Goal: Task Accomplishment & Management: Manage account settings

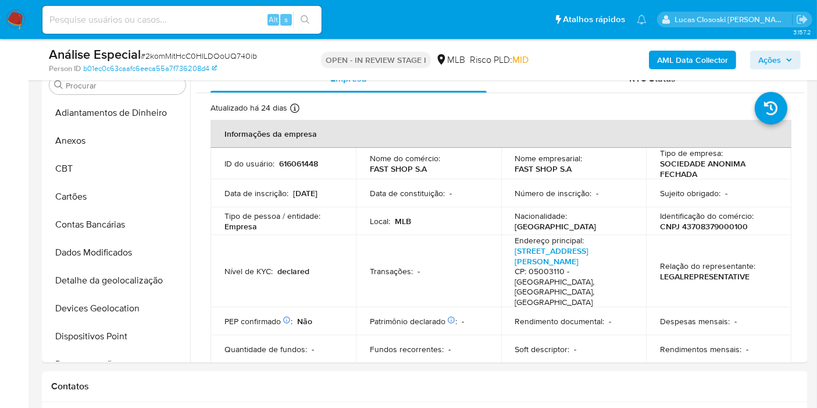
scroll to position [454, 0]
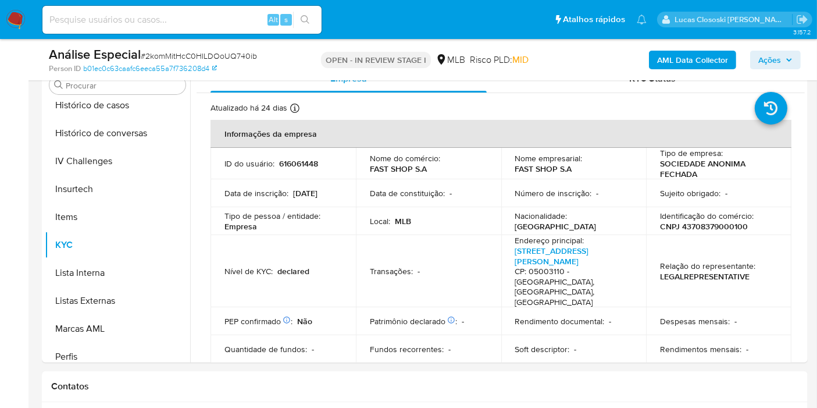
click at [683, 225] on p "CNPJ 43708379000100" at bounding box center [704, 226] width 88 height 10
copy p "43708379000100"
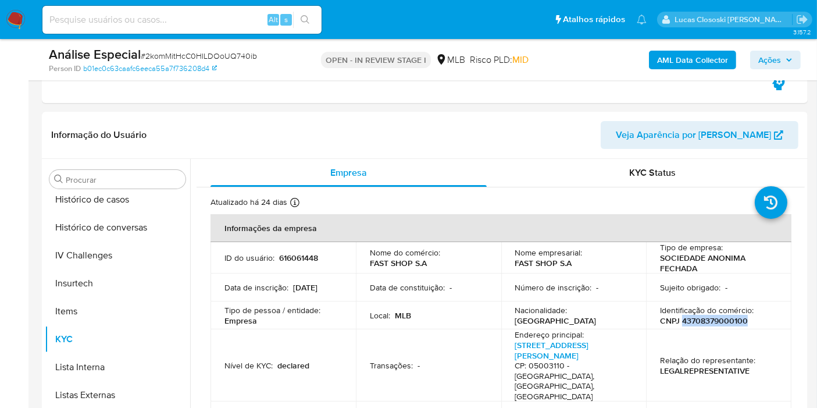
scroll to position [194, 0]
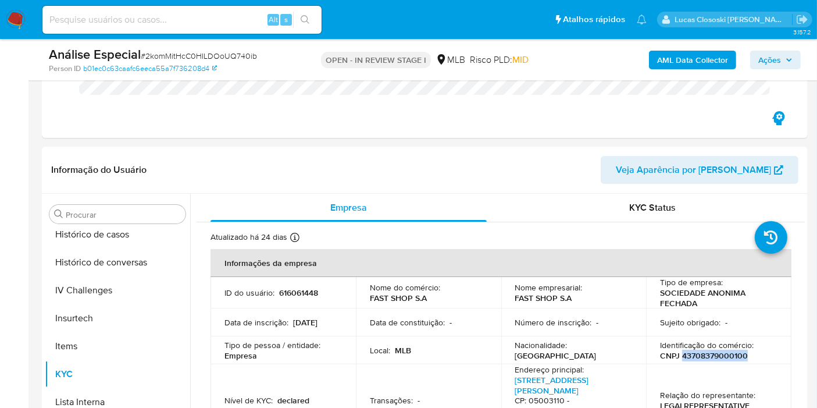
click at [683, 59] on b "AML Data Collector" at bounding box center [692, 60] width 71 height 19
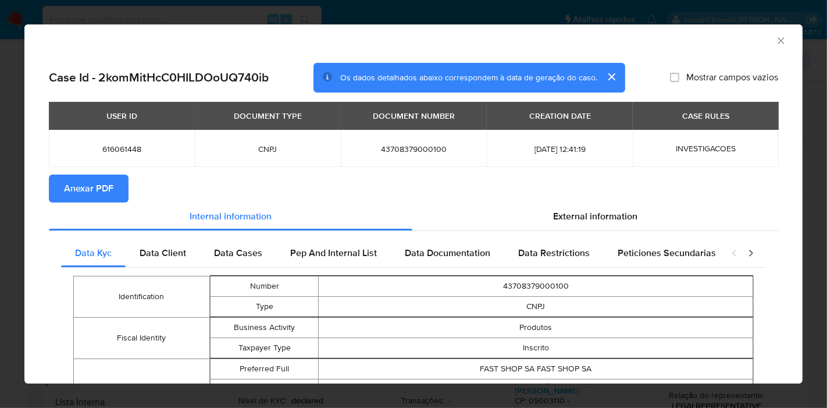
click at [101, 191] on span "Anexar PDF" at bounding box center [88, 189] width 49 height 26
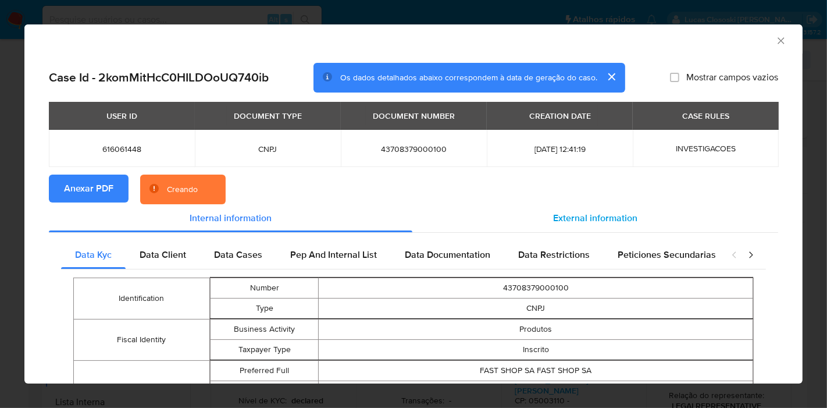
click at [626, 221] on span "External information" at bounding box center [595, 217] width 84 height 13
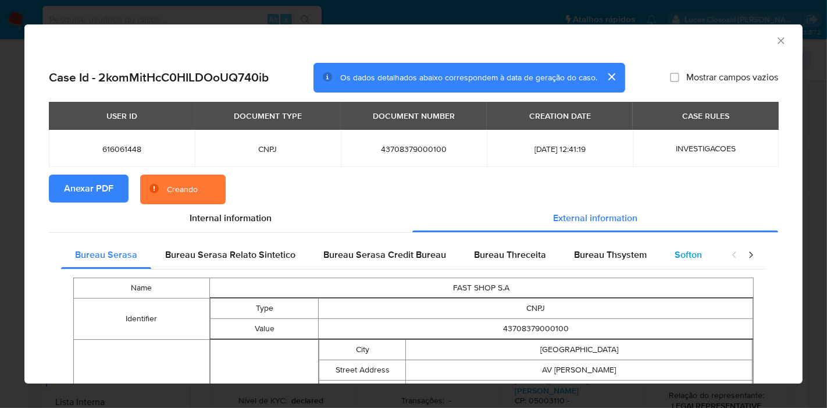
click at [684, 255] on span "Softon" at bounding box center [687, 254] width 27 height 13
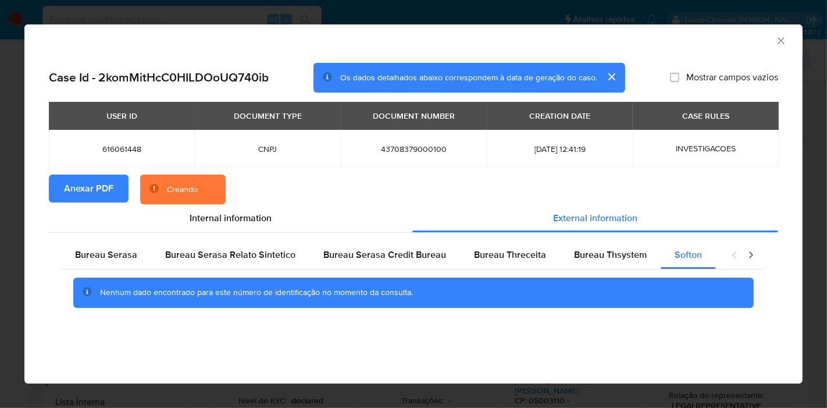
click at [783, 186] on div "Case Id - 2komMitHcC0HILDOoUQ740ib Os dados detalhados abaixo correspondem à da…" at bounding box center [413, 200] width 778 height 295
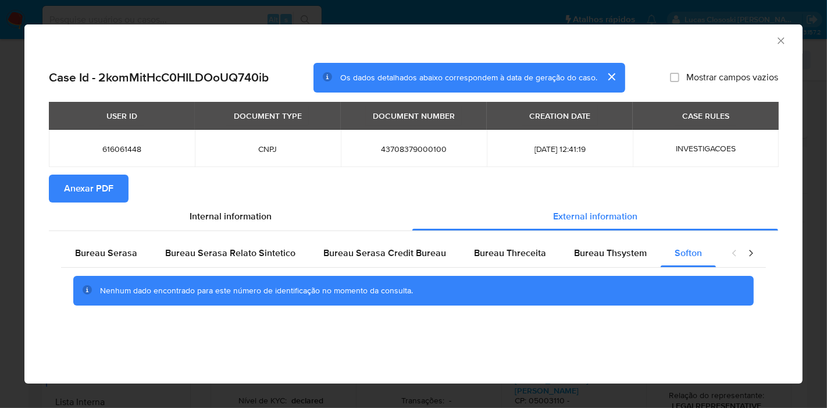
click at [776, 39] on icon "Fechar a janela" at bounding box center [781, 41] width 12 height 12
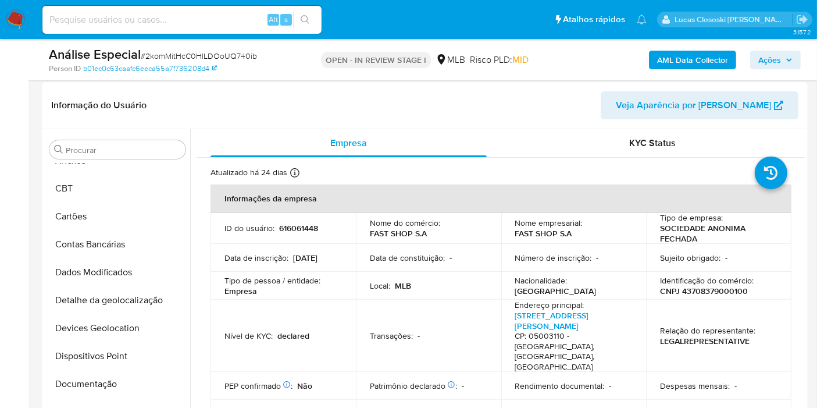
scroll to position [0, 0]
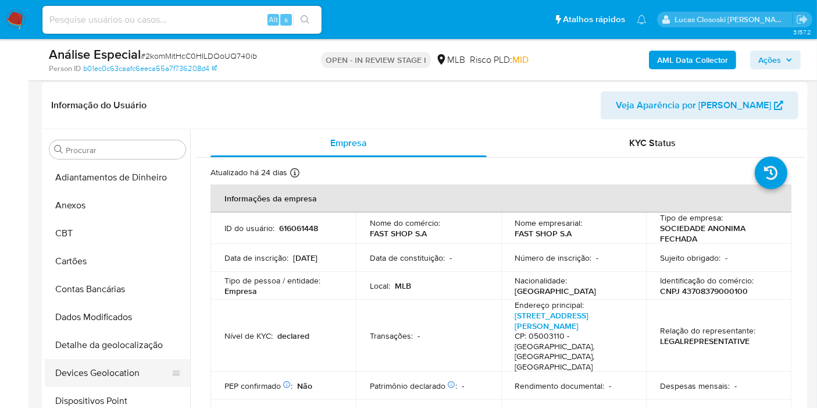
click at [122, 365] on button "Devices Geolocation" at bounding box center [113, 373] width 136 height 28
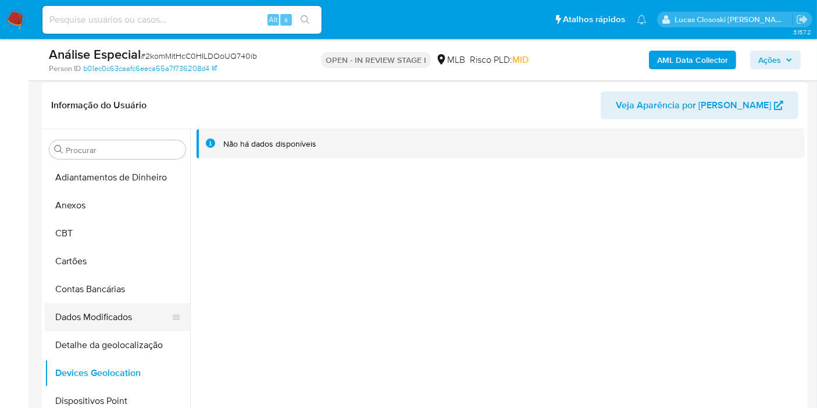
scroll to position [65, 0]
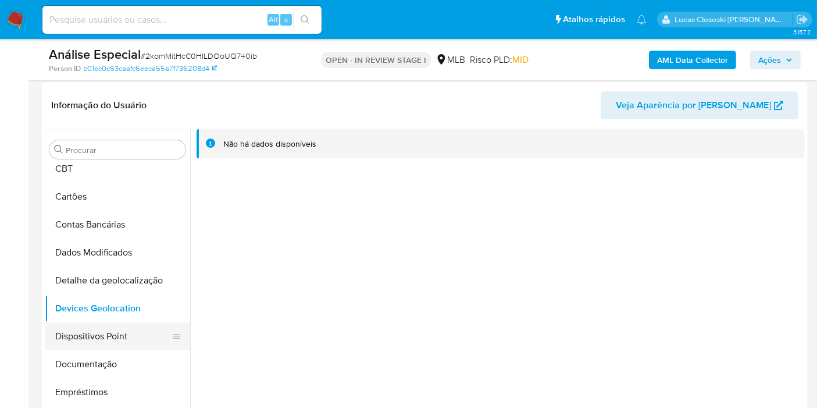
drag, startPoint x: 95, startPoint y: 327, endPoint x: 99, endPoint y: 323, distance: 6.6
click at [95, 328] on button "Dispositivos Point" at bounding box center [113, 336] width 136 height 28
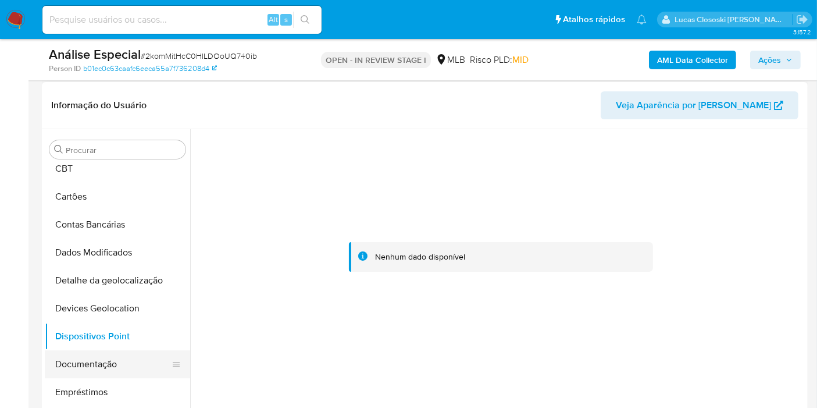
click at [73, 361] on button "Documentação" at bounding box center [113, 364] width 136 height 28
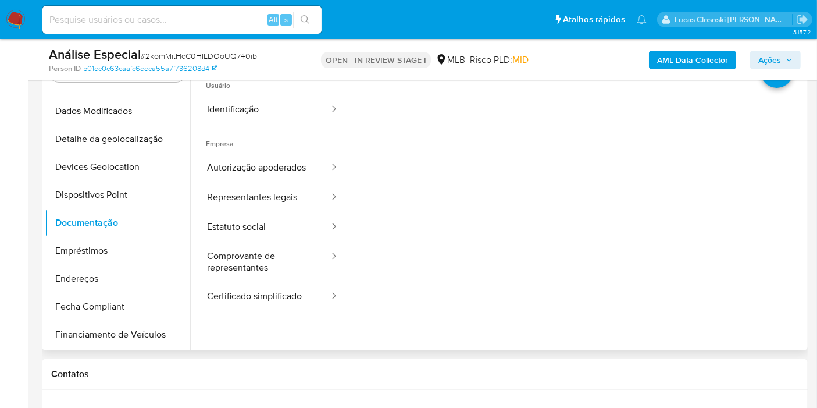
scroll to position [323, 0]
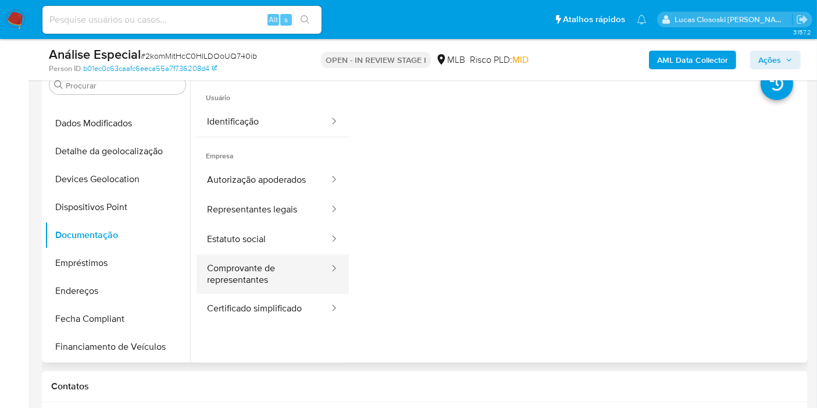
click at [242, 270] on button "Comprovante de representantes" at bounding box center [263, 274] width 134 height 40
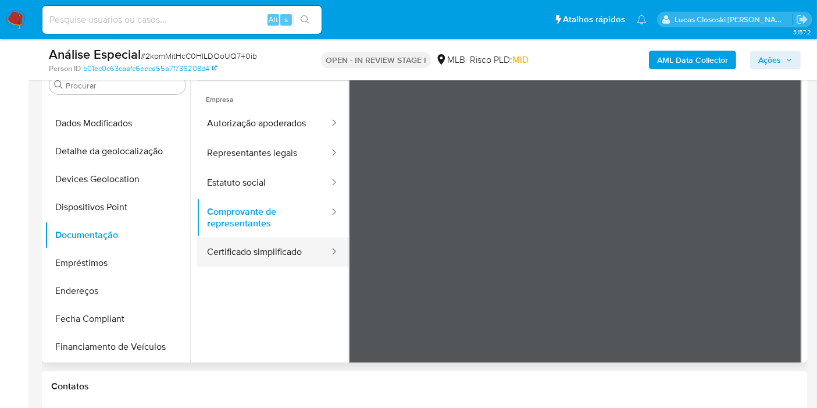
scroll to position [36, 0]
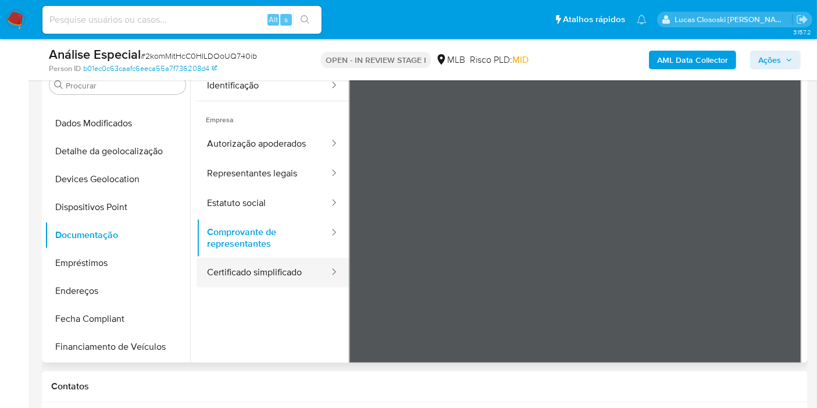
click at [270, 278] on button "Certificado simplificado" at bounding box center [263, 273] width 134 height 30
click at [276, 263] on button "Certificado simplificado" at bounding box center [263, 273] width 134 height 30
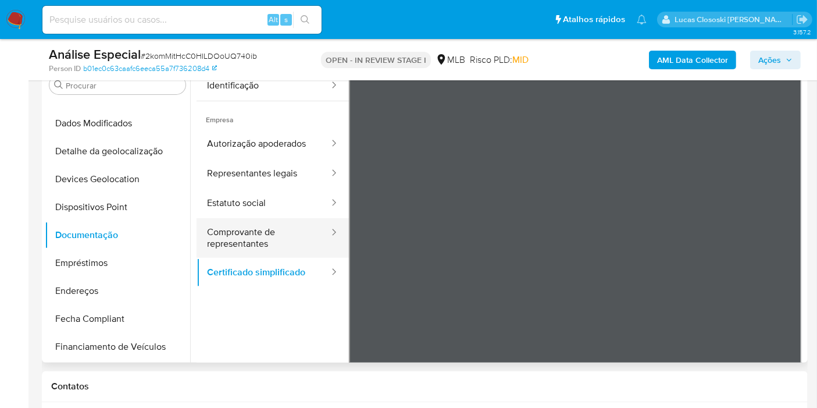
click at [258, 220] on button "Comprovante de representantes" at bounding box center [263, 238] width 134 height 40
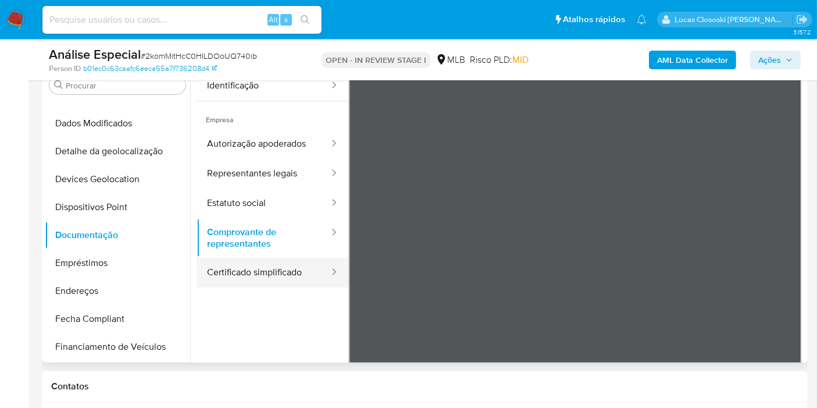
click at [262, 260] on button "Certificado simplificado" at bounding box center [263, 273] width 134 height 30
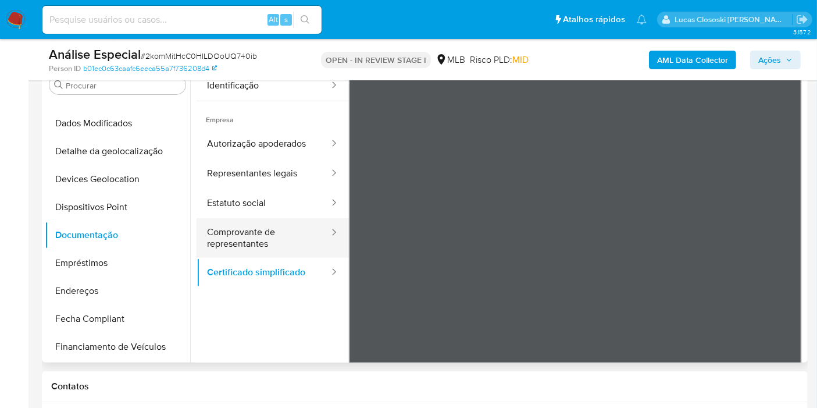
scroll to position [0, 0]
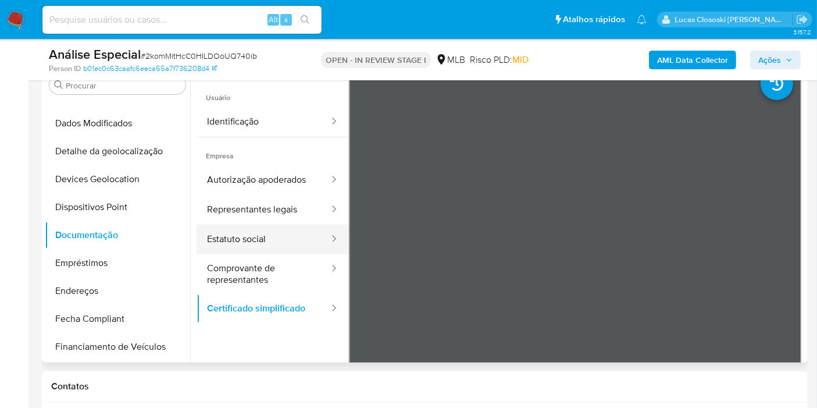
click at [251, 245] on button "Estatuto social" at bounding box center [263, 239] width 134 height 30
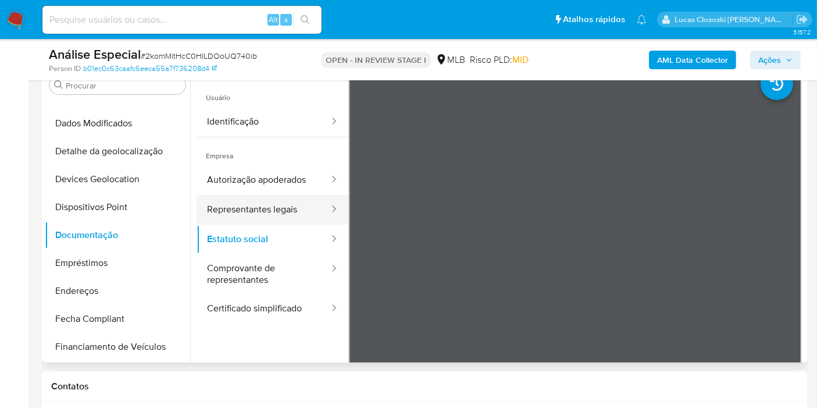
click at [251, 217] on button "Representantes legais" at bounding box center [263, 210] width 134 height 30
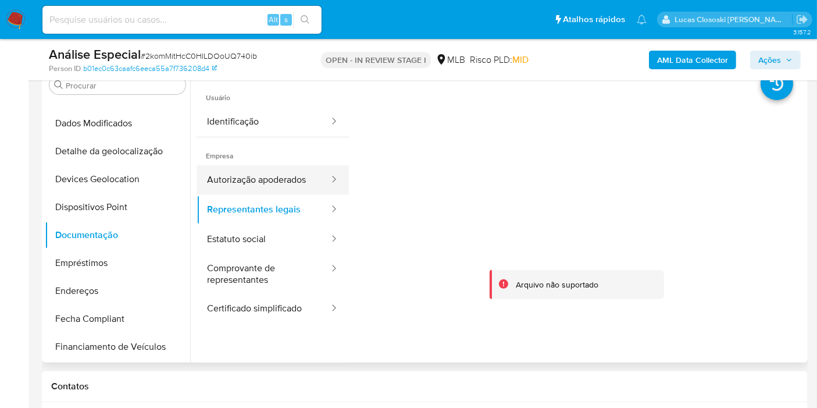
click at [251, 174] on button "Autorização apoderados" at bounding box center [263, 180] width 134 height 30
click at [249, 166] on button "Autorização apoderados" at bounding box center [263, 180] width 134 height 30
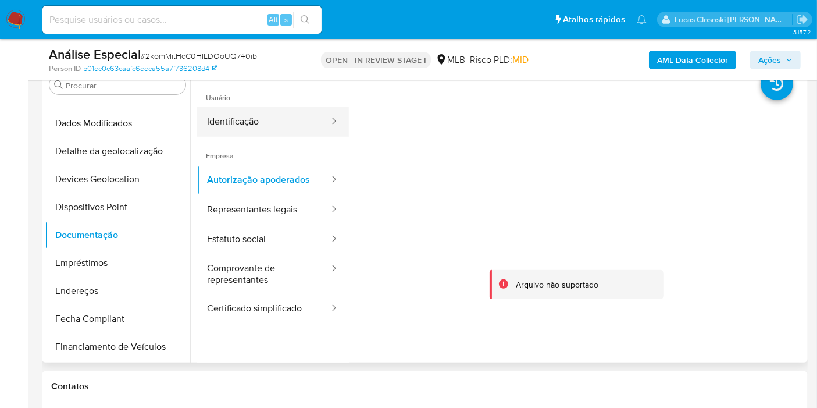
click at [242, 127] on button "Identificação" at bounding box center [263, 122] width 134 height 30
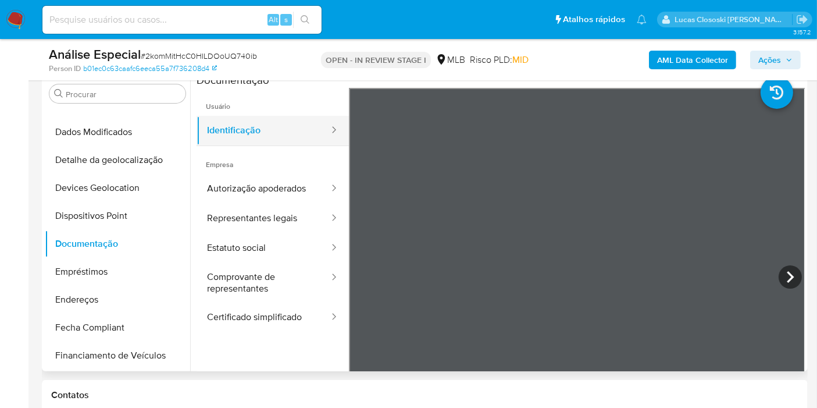
scroll to position [258, 0]
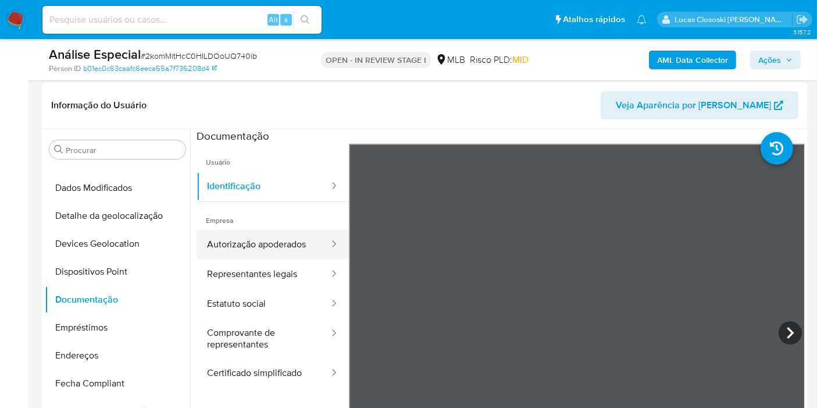
click at [271, 237] on button "Autorização apoderados" at bounding box center [263, 245] width 134 height 30
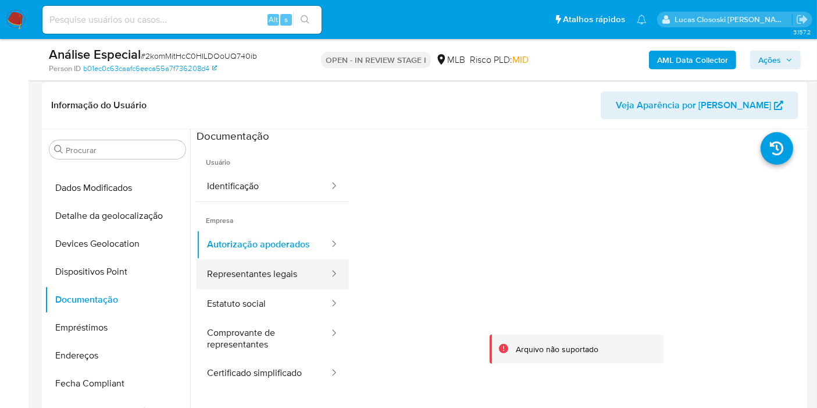
click at [270, 266] on button "Representantes legais" at bounding box center [263, 274] width 134 height 30
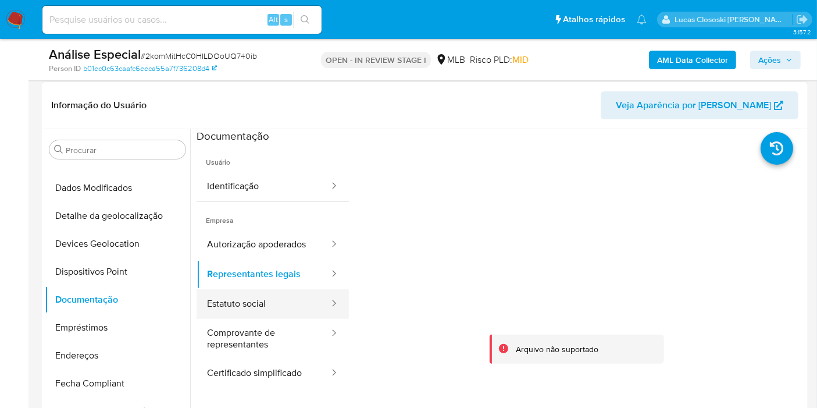
click at [260, 302] on button "Estatuto social" at bounding box center [263, 304] width 134 height 30
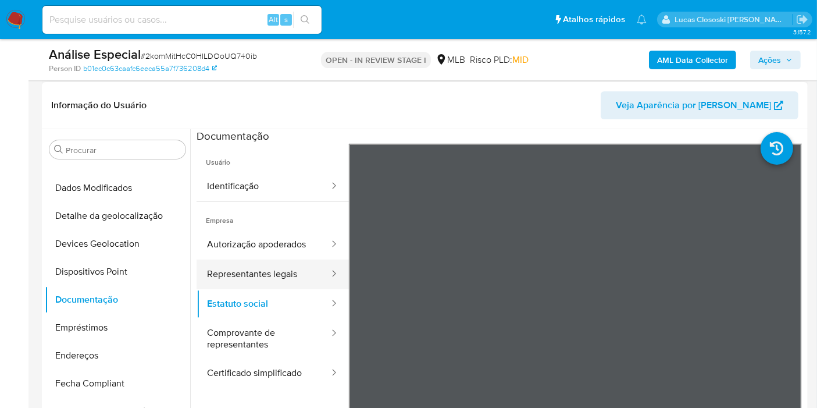
click at [259, 286] on button "Representantes legais" at bounding box center [263, 274] width 134 height 30
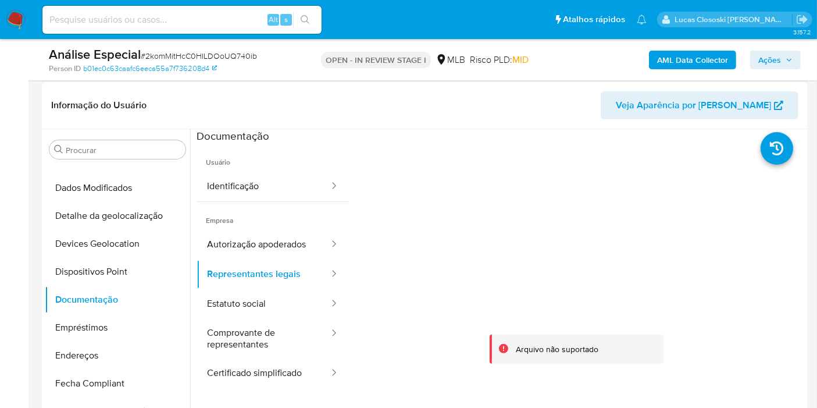
scroll to position [98, 0]
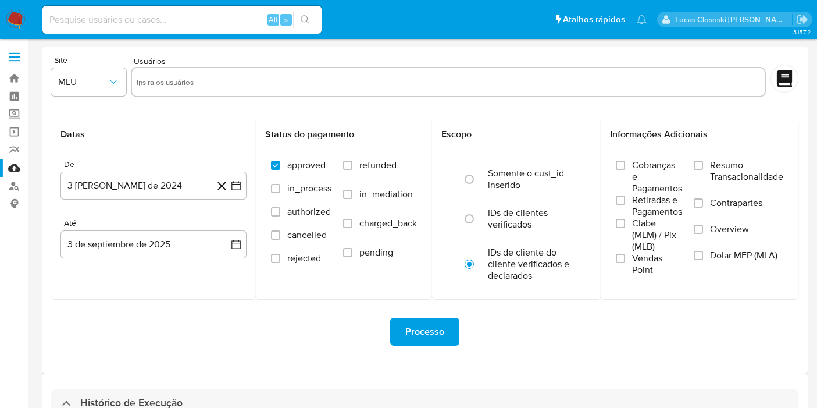
select select "10"
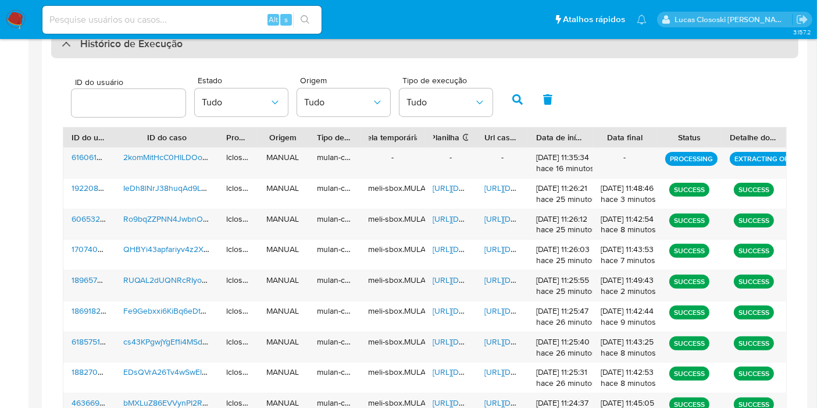
click at [254, 55] on div "Histórico de Execução" at bounding box center [424, 44] width 747 height 28
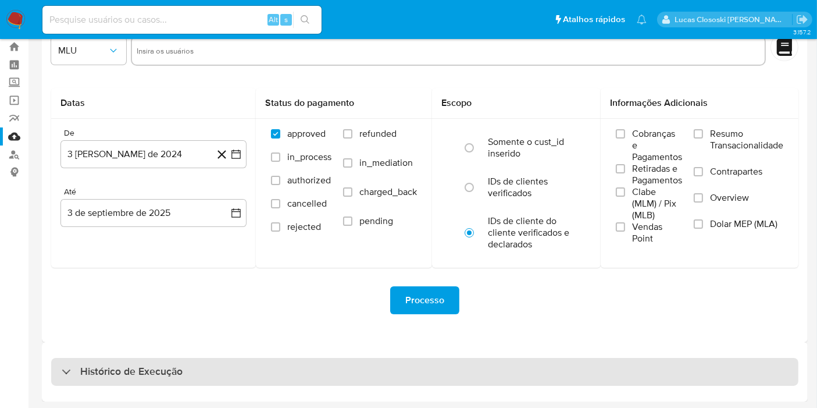
click at [283, 368] on div "Histórico de Execução" at bounding box center [424, 372] width 747 height 28
select select "10"
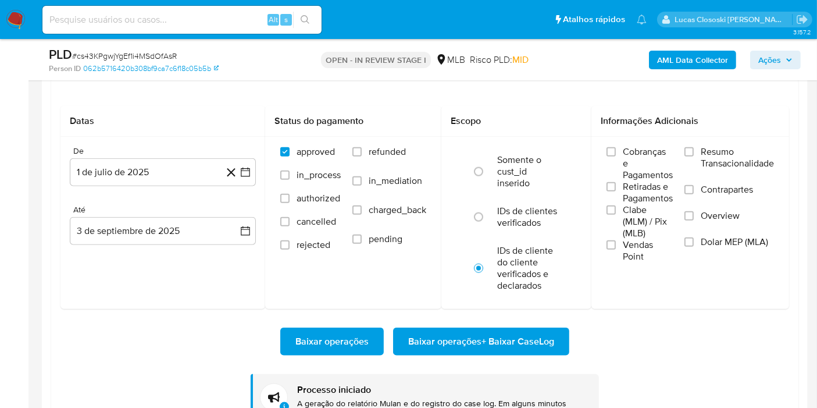
scroll to position [519, 0]
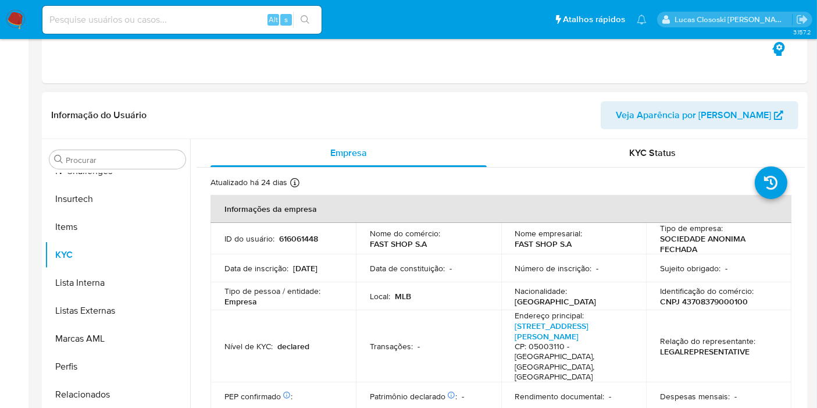
scroll to position [258, 0]
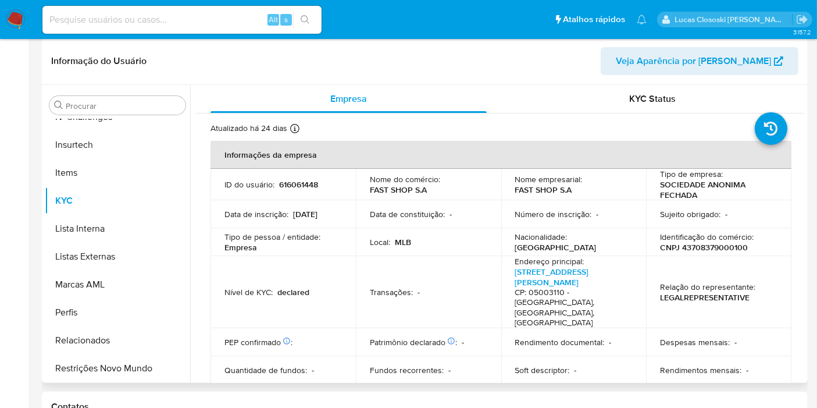
select select "10"
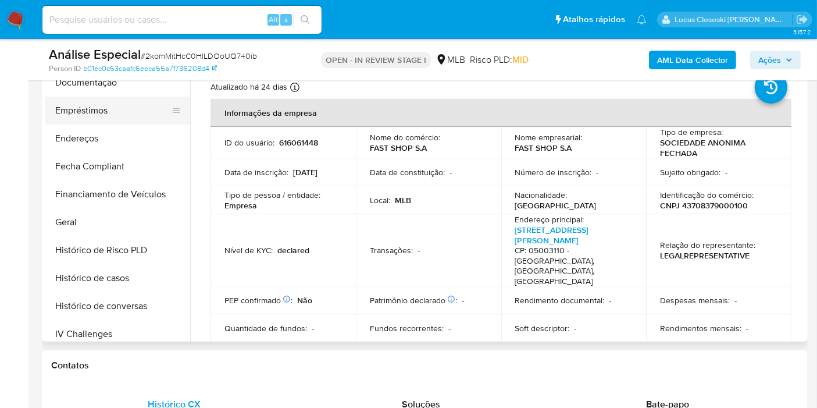
scroll to position [131, 0]
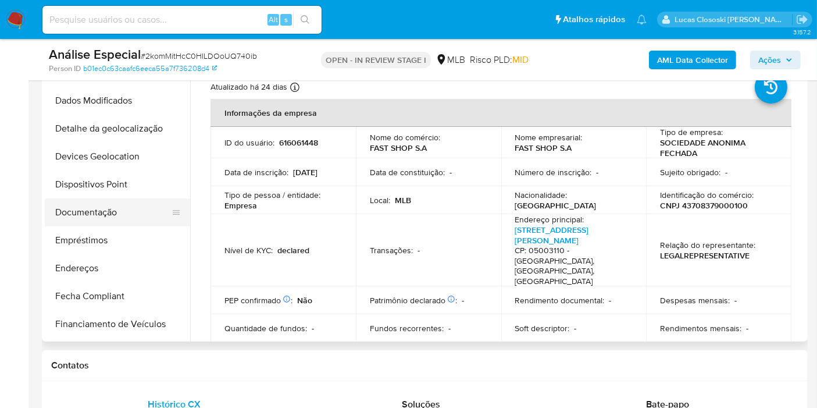
click at [94, 210] on button "Documentação" at bounding box center [113, 212] width 136 height 28
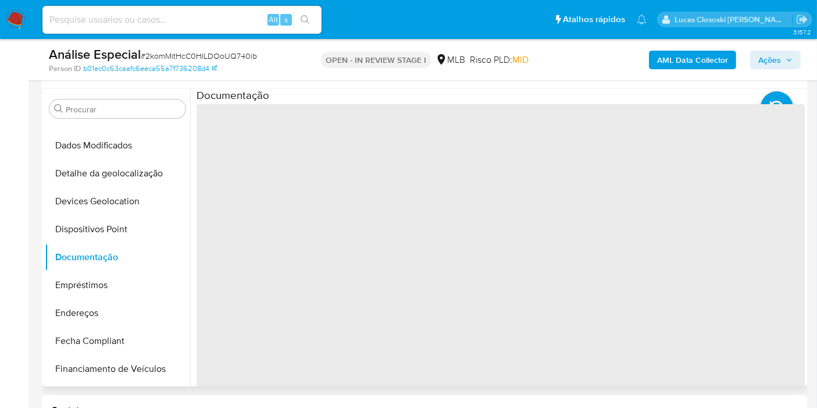
scroll to position [194, 0]
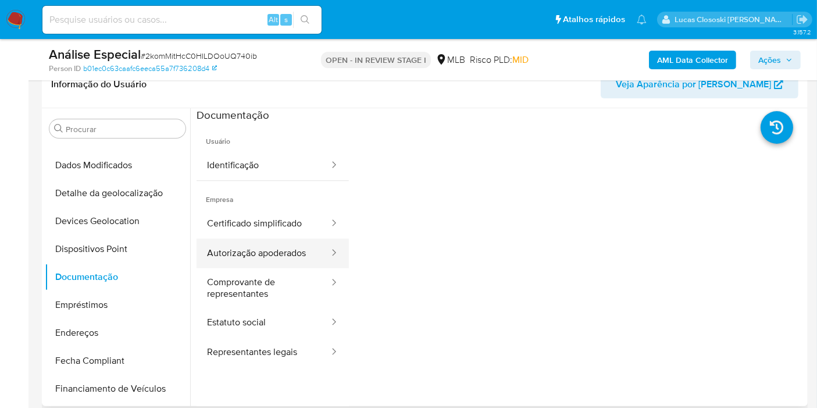
click at [294, 253] on button "Autorização apoderados" at bounding box center [263, 253] width 134 height 30
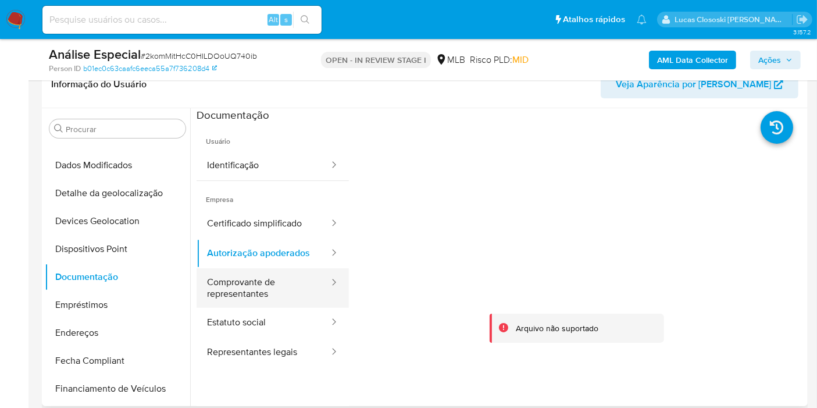
click at [284, 274] on button "Comprovante de representantes" at bounding box center [263, 288] width 134 height 40
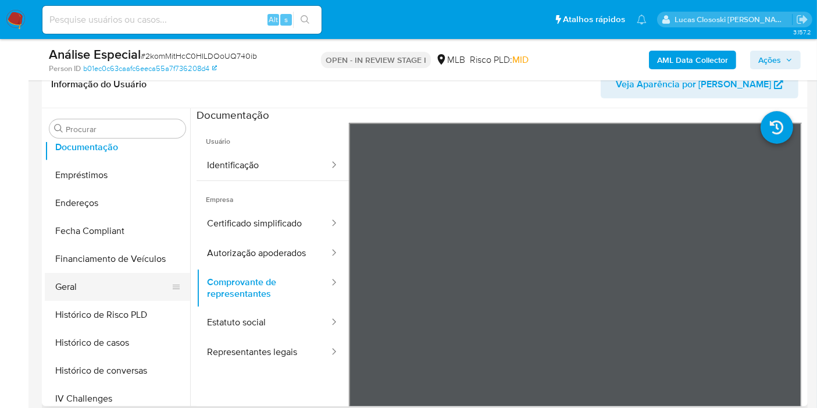
scroll to position [196, 0]
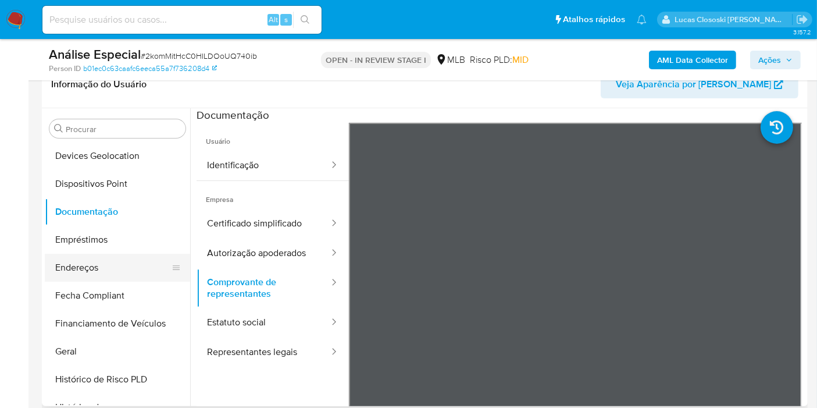
click at [108, 265] on button "Endereços" at bounding box center [113, 267] width 136 height 28
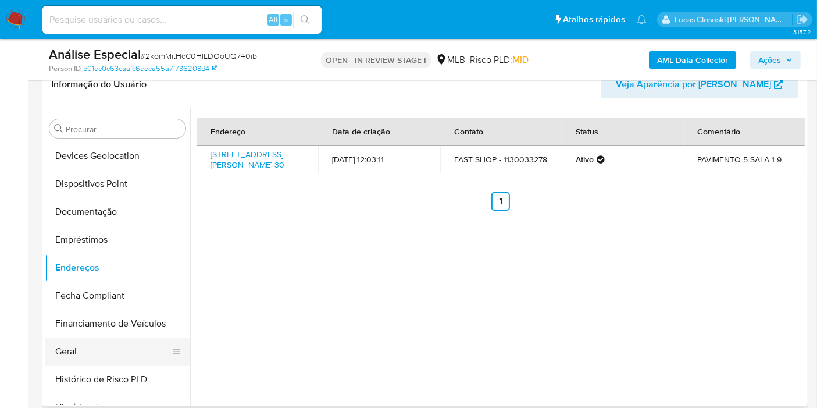
drag, startPoint x: 69, startPoint y: 345, endPoint x: 419, endPoint y: 103, distance: 425.4
click at [69, 346] on button "Geral" at bounding box center [117, 351] width 145 height 28
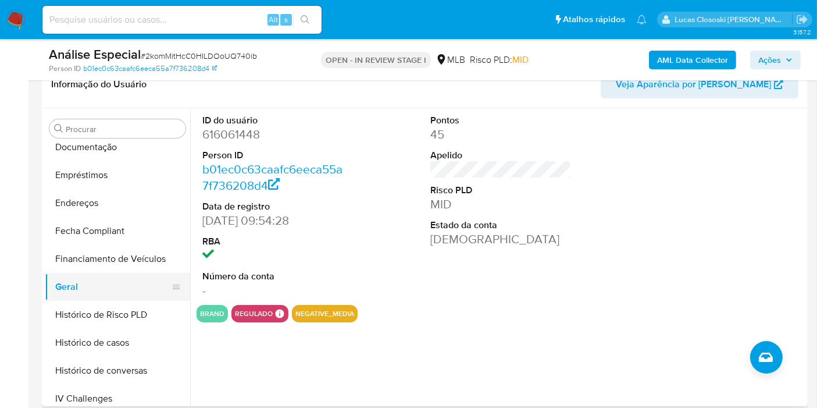
scroll to position [325, 0]
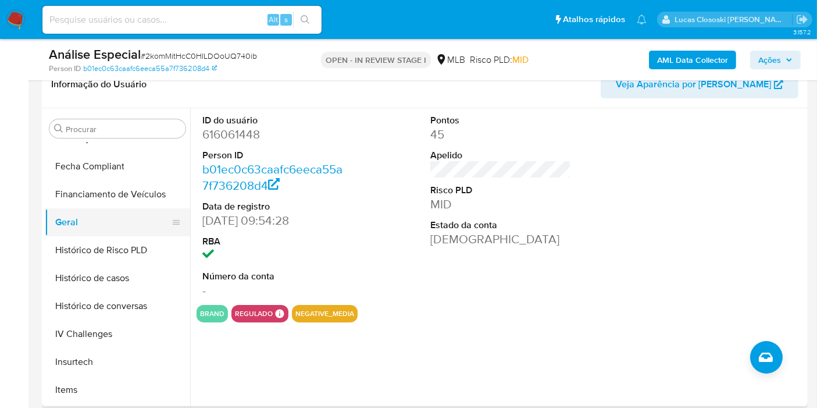
click at [86, 288] on button "Histórico de casos" at bounding box center [117, 278] width 145 height 28
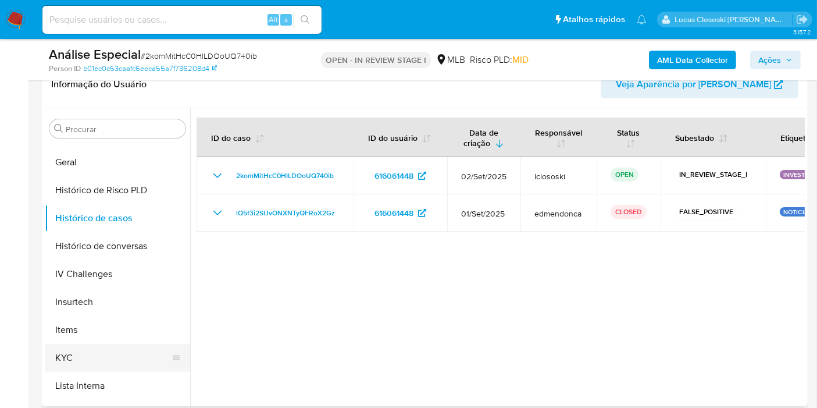
scroll to position [454, 0]
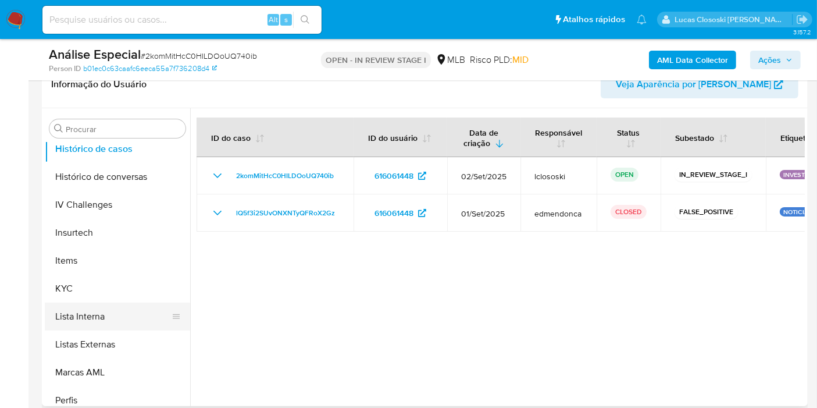
click at [117, 310] on button "Lista Interna" at bounding box center [113, 316] width 136 height 28
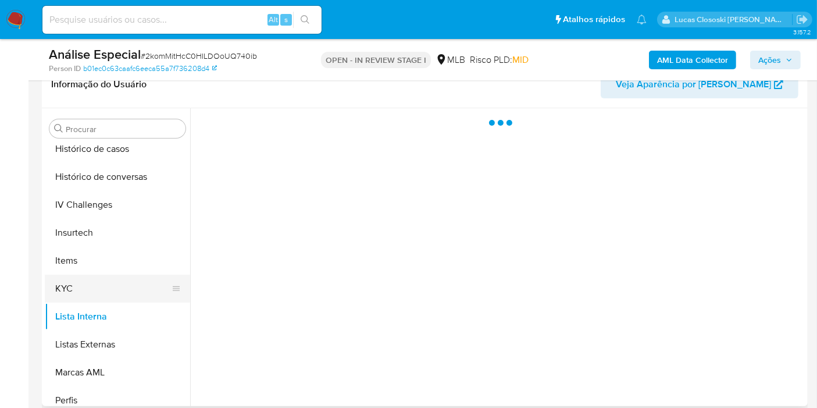
click at [115, 289] on button "KYC" at bounding box center [113, 288] width 136 height 28
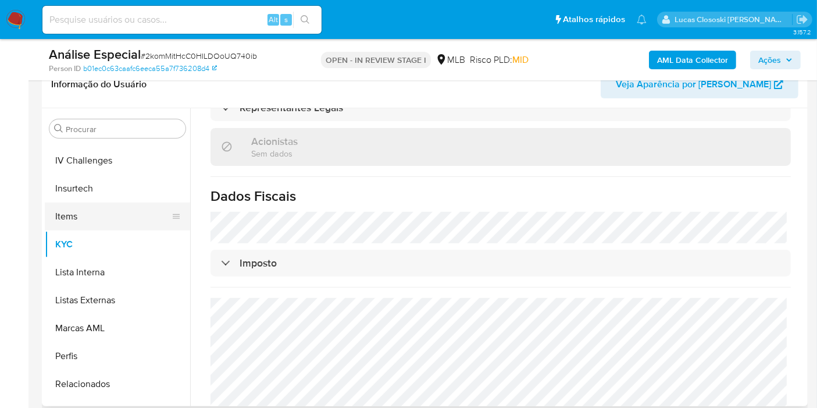
scroll to position [519, 0]
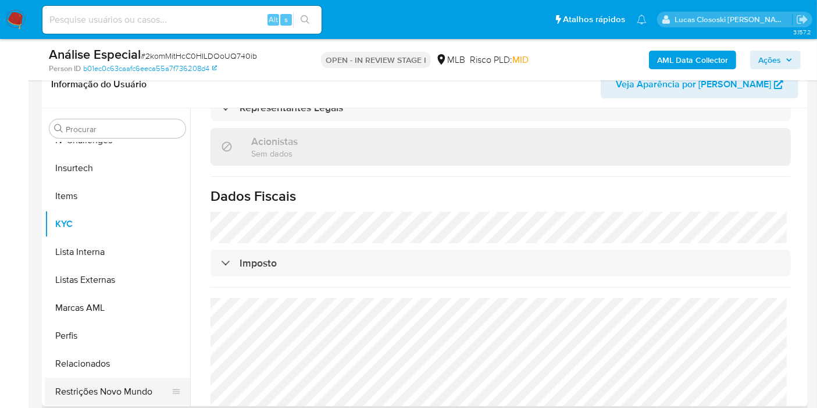
click at [114, 388] on button "Restrições Novo Mundo" at bounding box center [113, 391] width 136 height 28
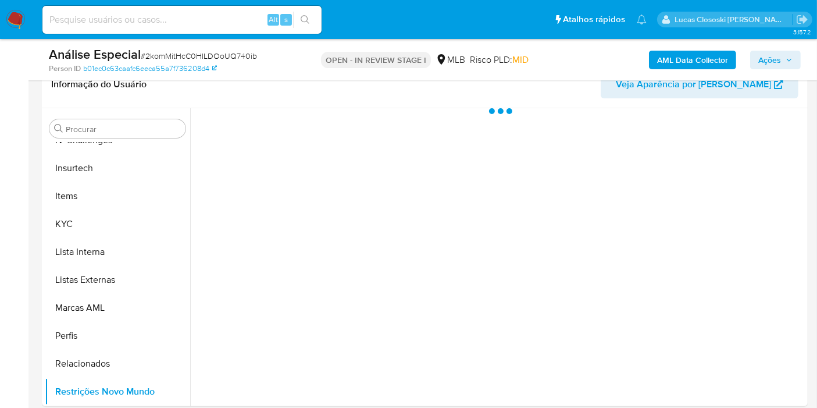
scroll to position [0, 0]
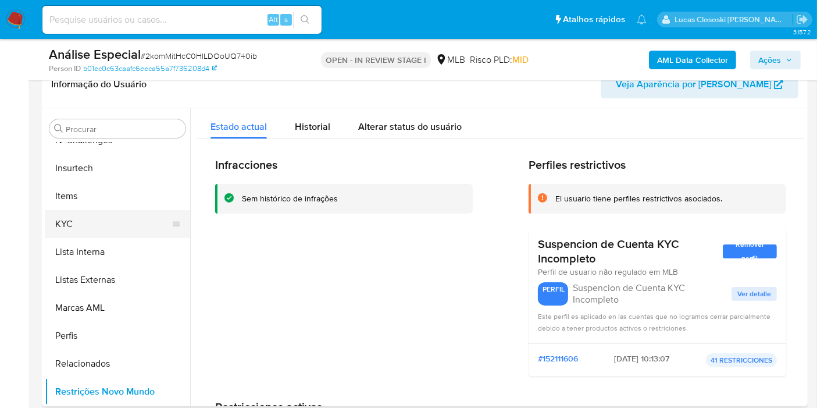
click at [66, 233] on button "KYC" at bounding box center [113, 224] width 136 height 28
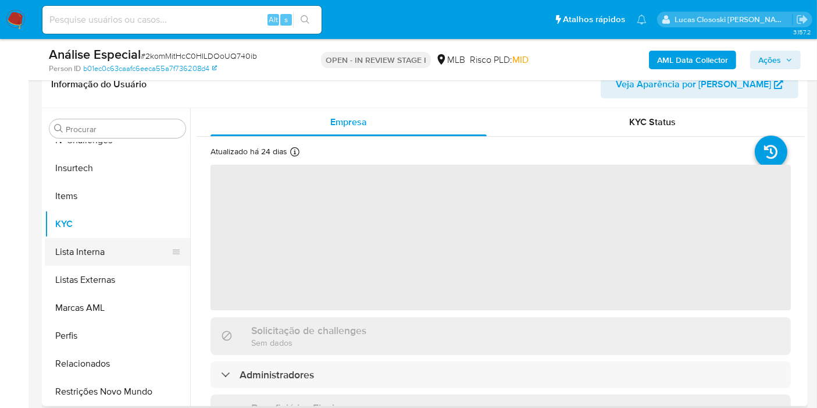
click at [117, 251] on button "Lista Interna" at bounding box center [113, 252] width 136 height 28
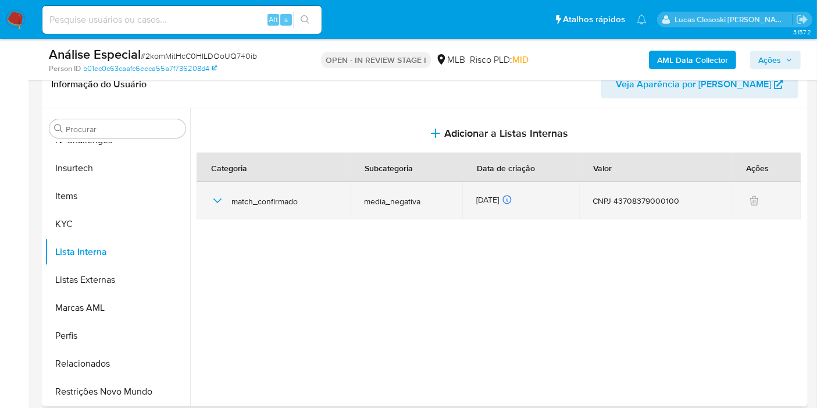
click at [241, 201] on span "match_confirmado" at bounding box center [283, 201] width 105 height 10
click at [217, 201] on icon "button" at bounding box center [217, 200] width 8 height 5
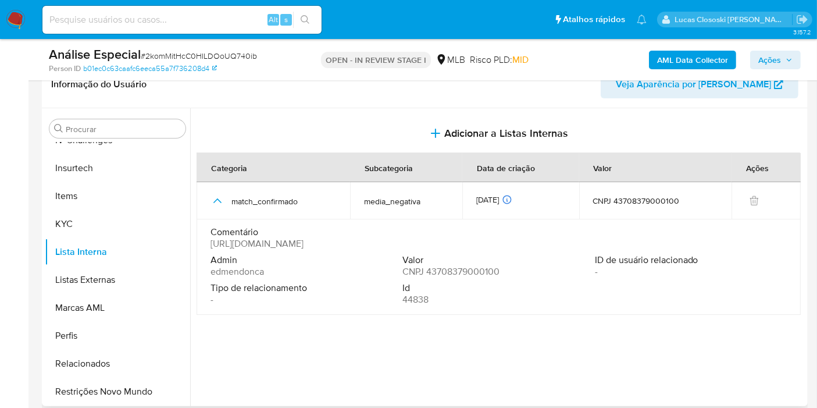
drag, startPoint x: 297, startPoint y: 254, endPoint x: 208, endPoint y: 246, distance: 89.3
click at [208, 246] on td "Comentário https://g1.globo.com/sp/sao-paulo/noticia/2025/08/13/o-que-se-sabe-e…" at bounding box center [498, 266] width 604 height 95
click at [98, 231] on button "KYC" at bounding box center [113, 224] width 136 height 28
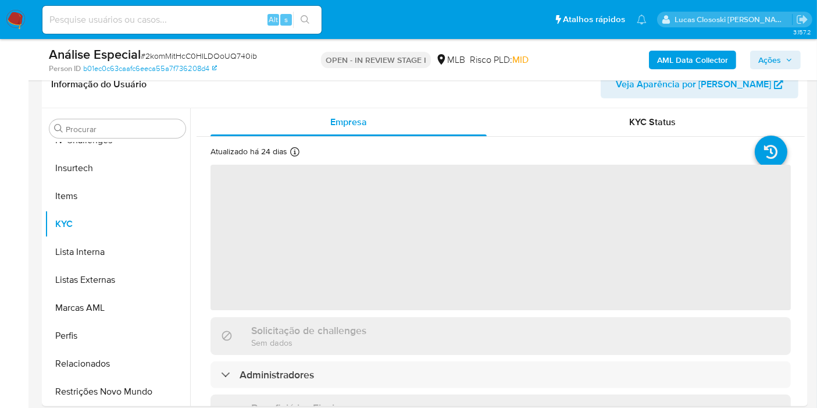
click at [198, 51] on span "# 2komMitHcC0HILDOoUQ740ib" at bounding box center [199, 56] width 116 height 12
copy span "2komMitHcC0HILDOoUQ740ib"
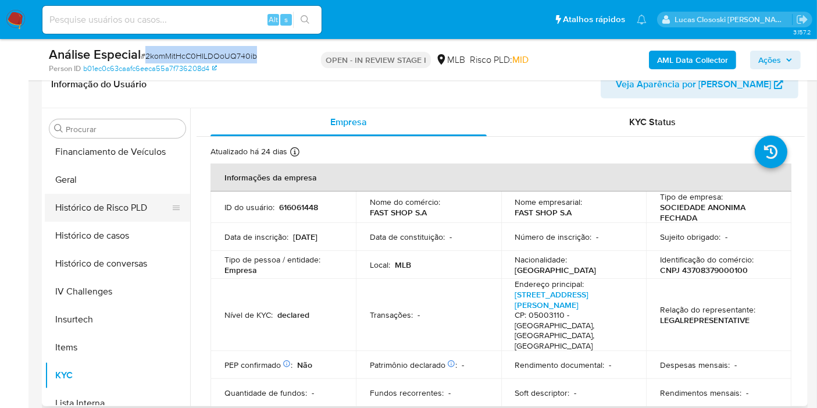
scroll to position [325, 0]
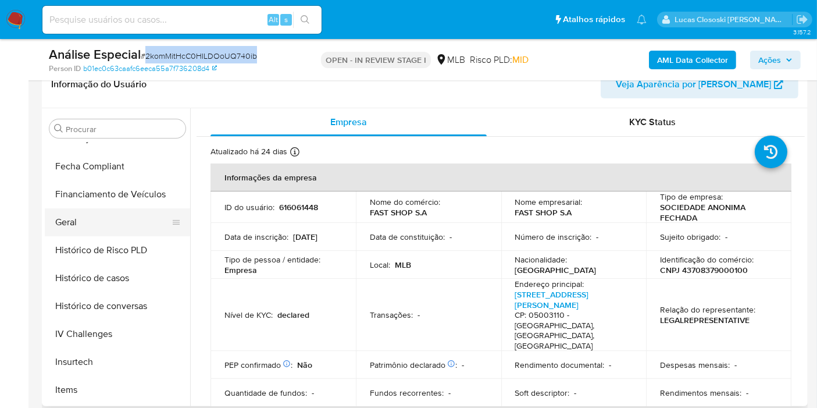
click at [91, 221] on button "Geral" at bounding box center [113, 222] width 136 height 28
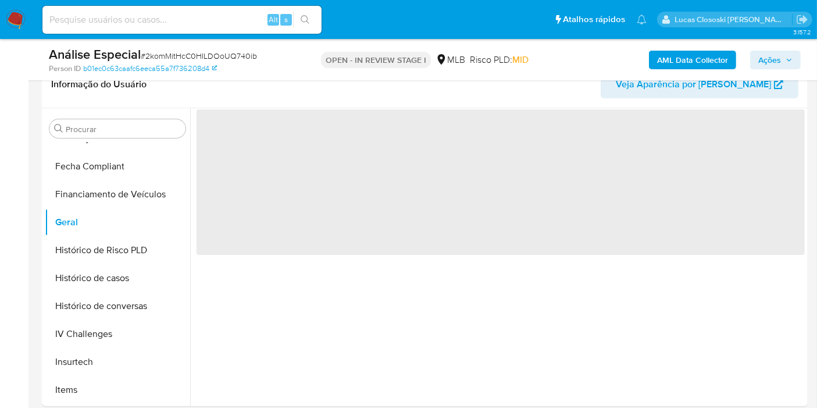
click at [305, 60] on div "OPEN - IN REVIEW STAGE I MLB Risco PLD: MID" at bounding box center [425, 59] width 248 height 27
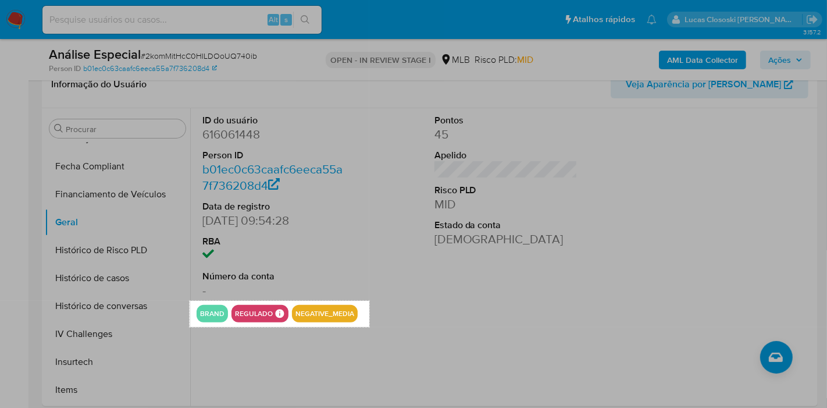
drag, startPoint x: 190, startPoint y: 300, endPoint x: 369, endPoint y: 327, distance: 181.6
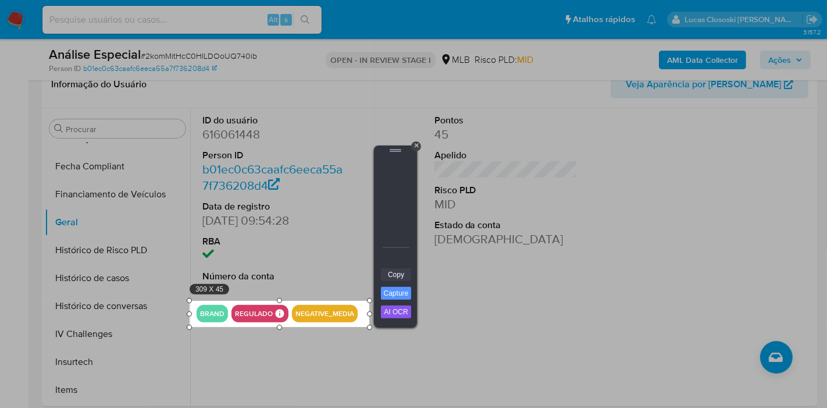
click at [399, 277] on link "Copy" at bounding box center [396, 274] width 30 height 13
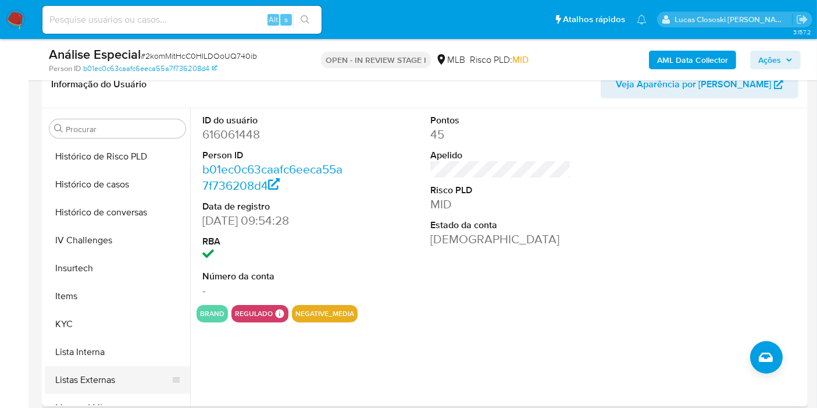
scroll to position [519, 0]
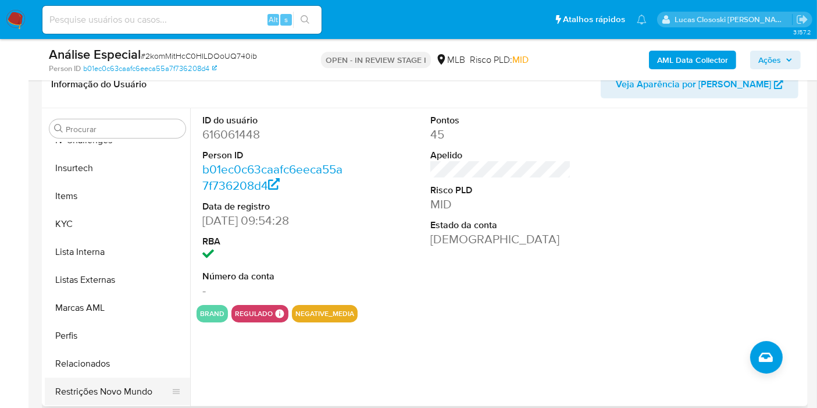
click at [84, 388] on button "Restrições Novo Mundo" at bounding box center [113, 391] width 136 height 28
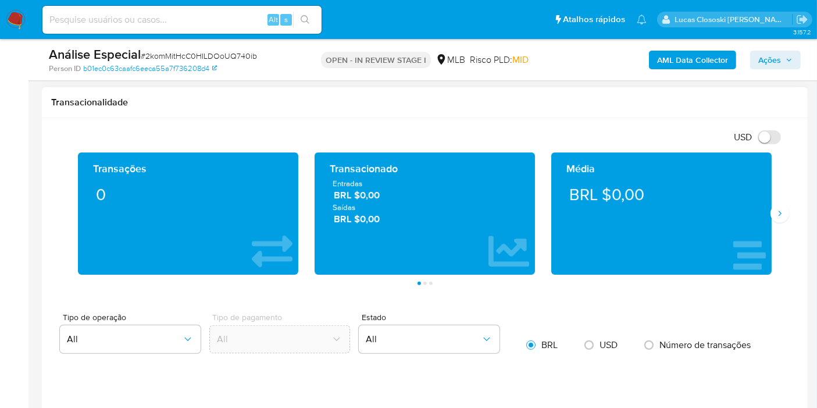
scroll to position [839, 0]
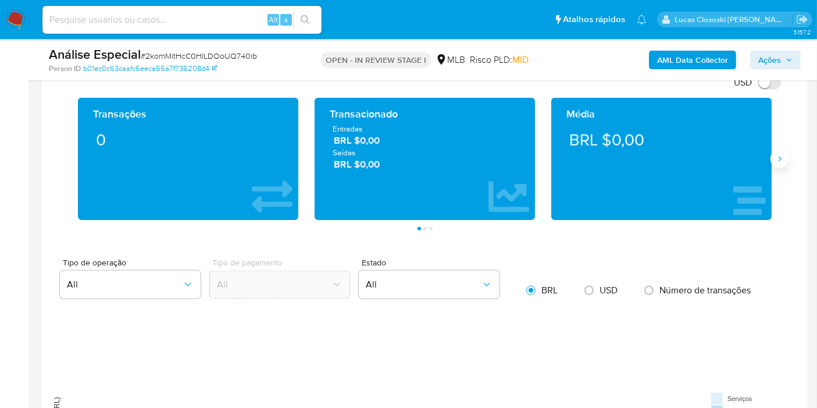
click at [782, 158] on icon "Siguiente" at bounding box center [779, 158] width 9 height 9
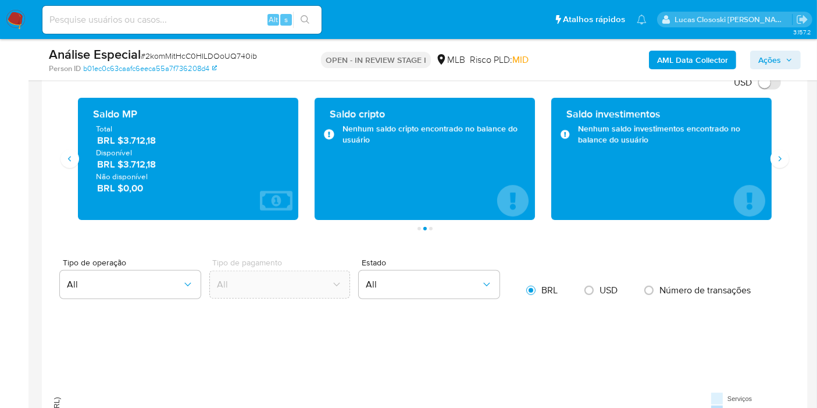
click at [787, 150] on div "Transações 0 Transacionado Entradas BRL $0,00 Saídas BRL $0,00 Média BRL $0,00 …" at bounding box center [424, 164] width 747 height 133
click at [773, 160] on button "Siguiente" at bounding box center [779, 158] width 19 height 19
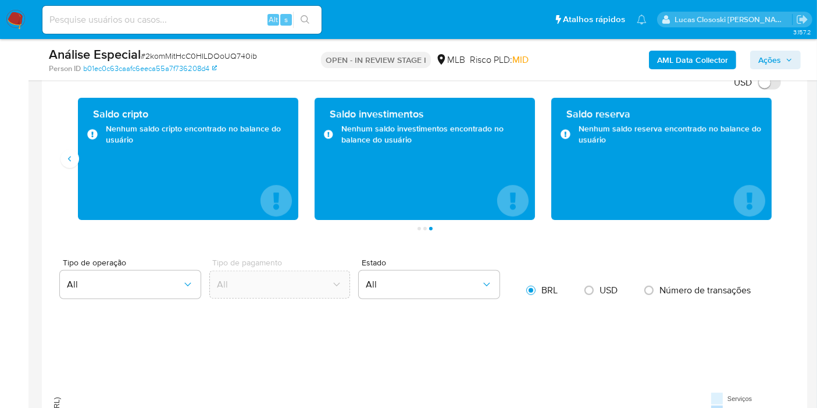
click at [770, 67] on span "Ações" at bounding box center [769, 60] width 23 height 19
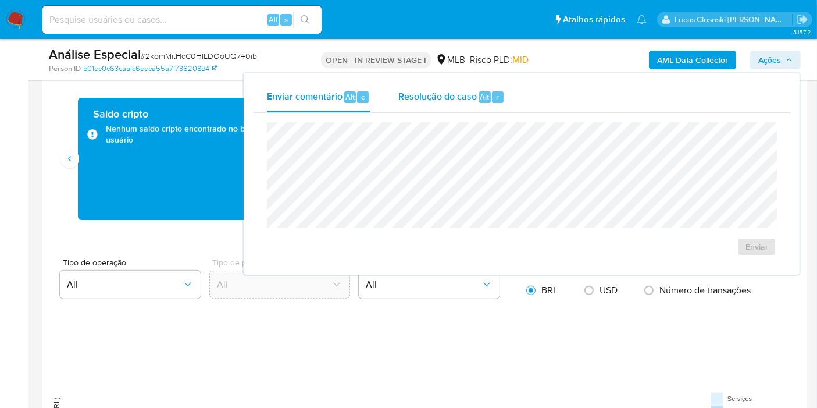
click at [473, 99] on span "Resolução do caso" at bounding box center [437, 96] width 78 height 13
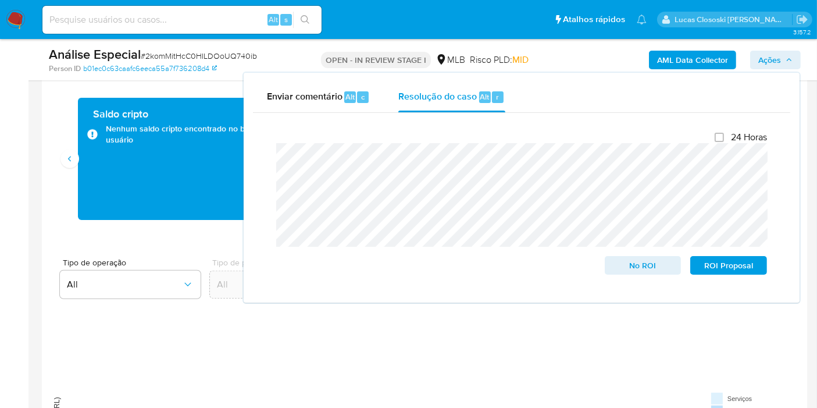
click at [785, 57] on icon "button" at bounding box center [788, 59] width 7 height 7
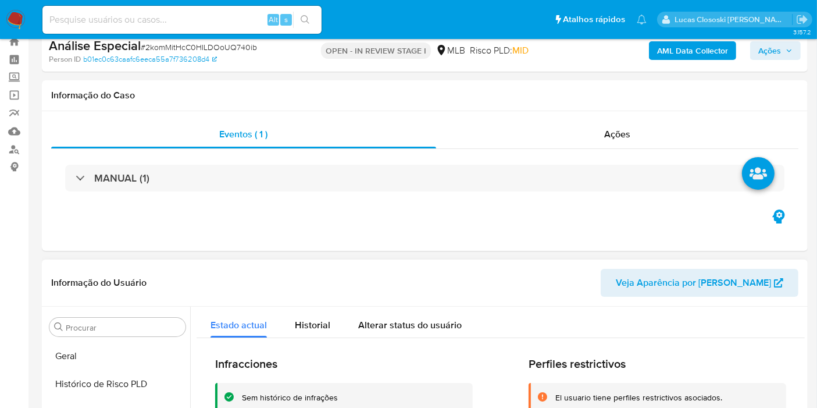
scroll to position [323, 0]
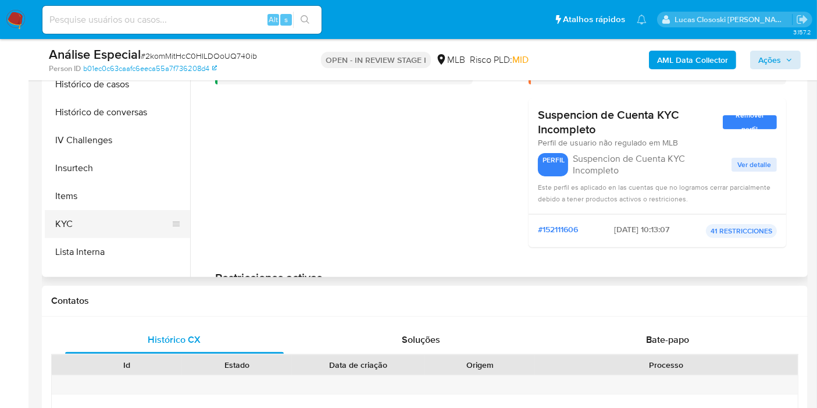
click at [80, 225] on button "KYC" at bounding box center [113, 224] width 136 height 28
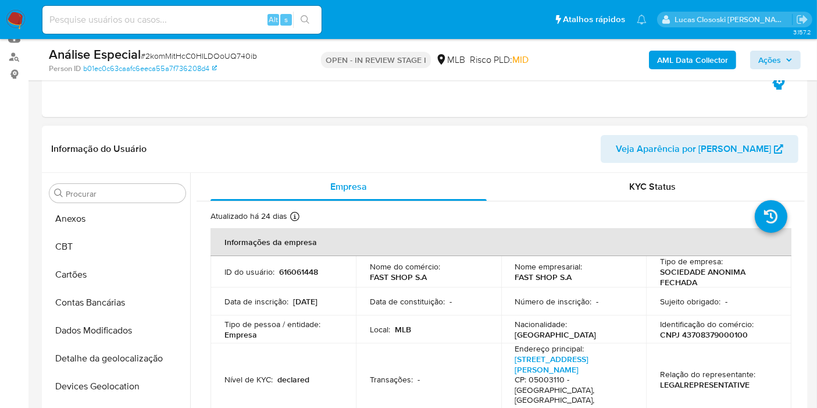
scroll to position [2, 0]
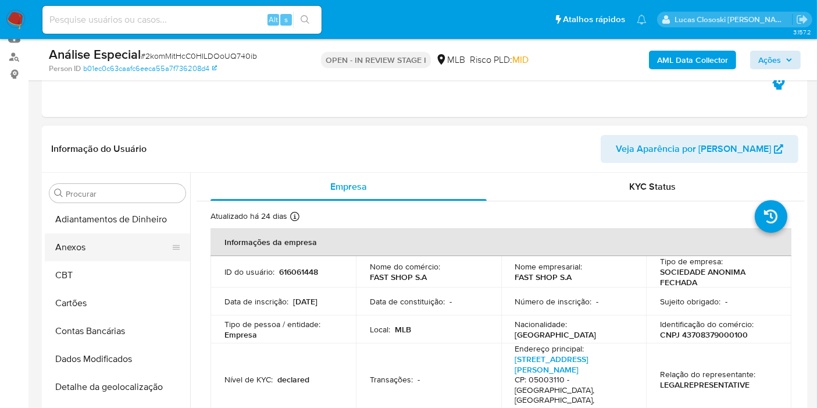
click at [95, 233] on button "Anexos" at bounding box center [113, 247] width 136 height 28
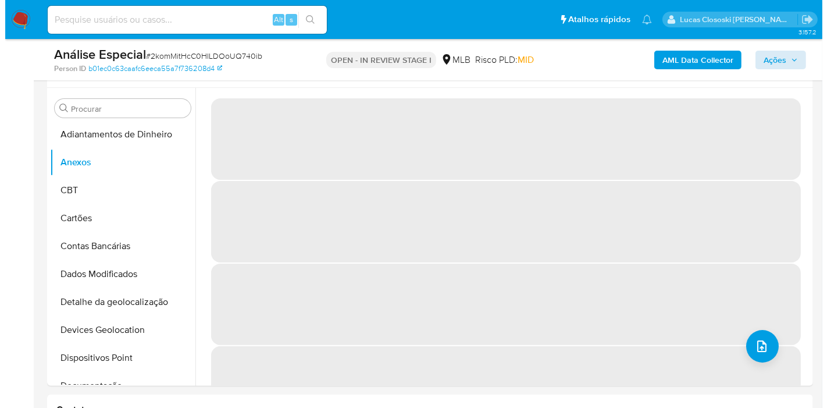
scroll to position [194, 0]
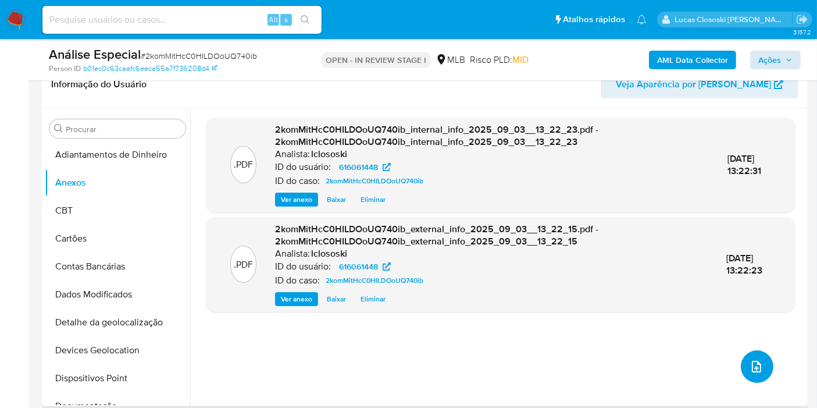
click at [760, 359] on button "upload-file" at bounding box center [757, 366] width 33 height 33
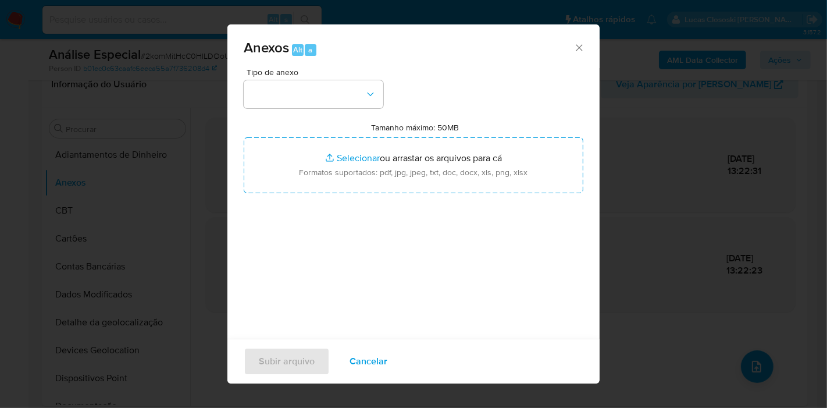
click at [321, 77] on div "Tipo de anexo" at bounding box center [314, 88] width 140 height 40
click at [320, 99] on button "button" at bounding box center [314, 94] width 140 height 28
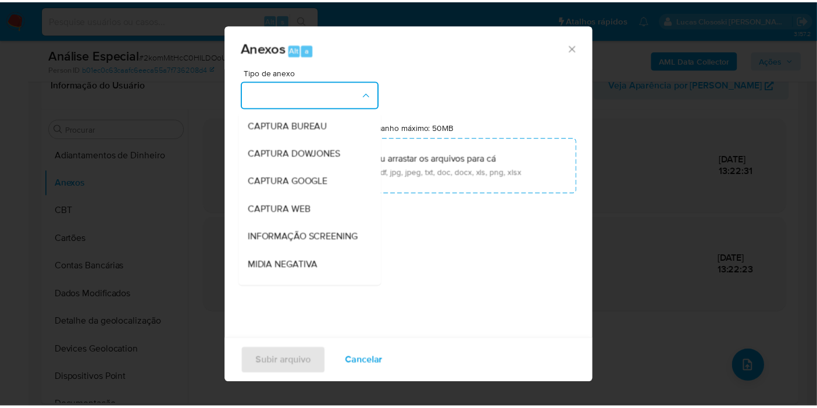
scroll to position [178, 0]
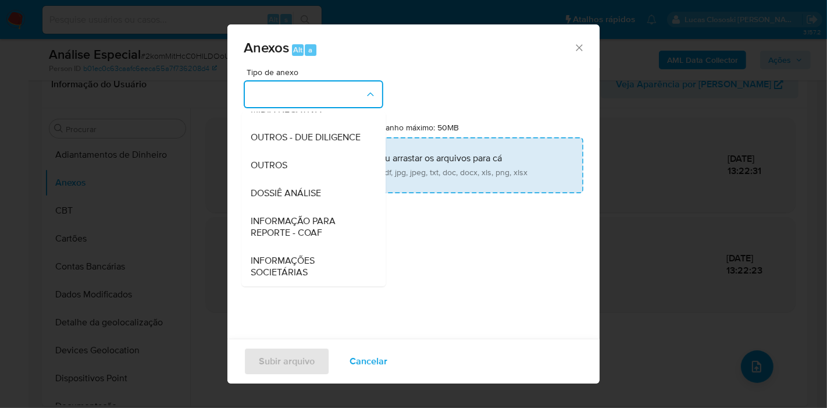
drag, startPoint x: 297, startPoint y: 191, endPoint x: 307, endPoint y: 163, distance: 29.1
click at [297, 190] on span "DOSSIÊ ANÁLISE" at bounding box center [286, 193] width 70 height 12
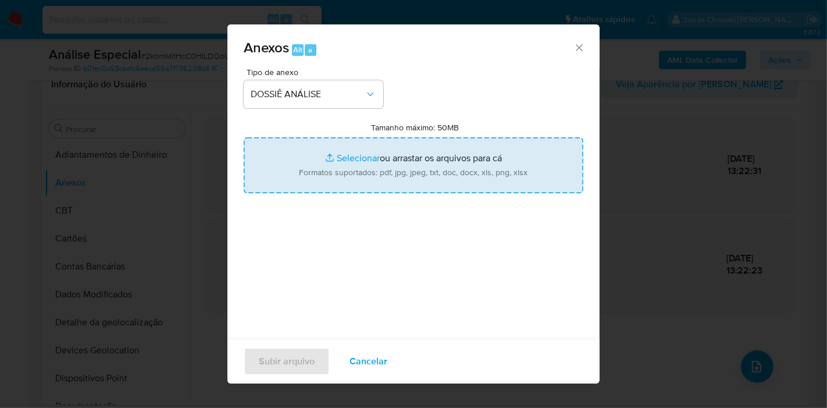
click at [307, 163] on input "Tamanho máximo: 50MB Selecionar arquivos" at bounding box center [414, 165] width 340 height 56
type input "C:\fakepath\SAR - XXXX - CNPJ 43708379000100 - FAST SHOP S.A.pdf"
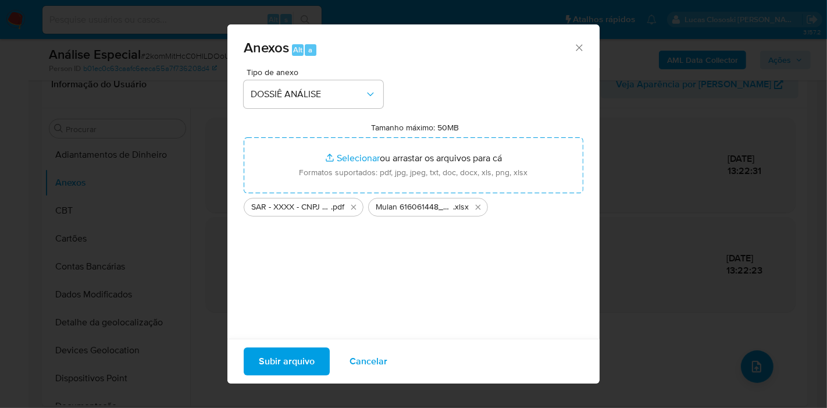
click at [296, 349] on span "Subir arquivo" at bounding box center [287, 361] width 56 height 26
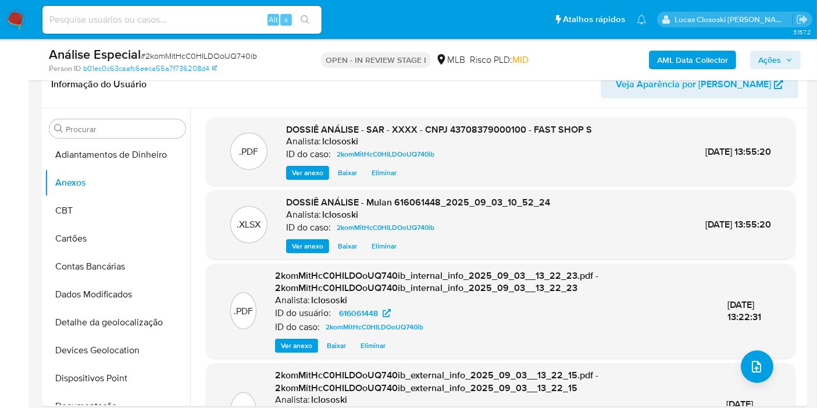
click at [769, 55] on span "Ações" at bounding box center [769, 60] width 23 height 19
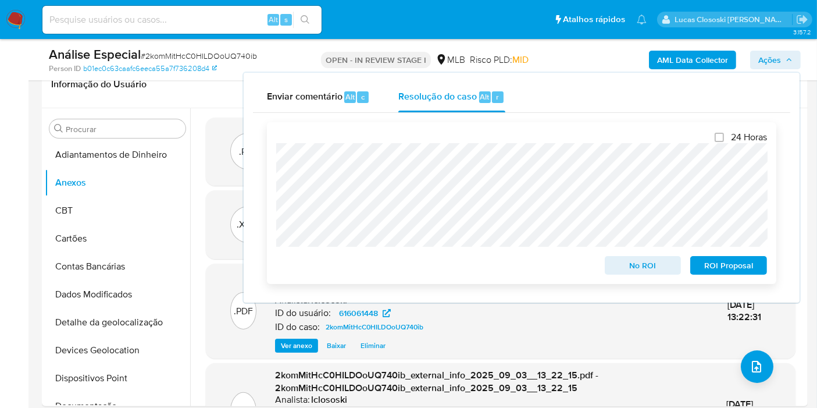
click at [742, 266] on span "ROI Proposal" at bounding box center [728, 265] width 60 height 16
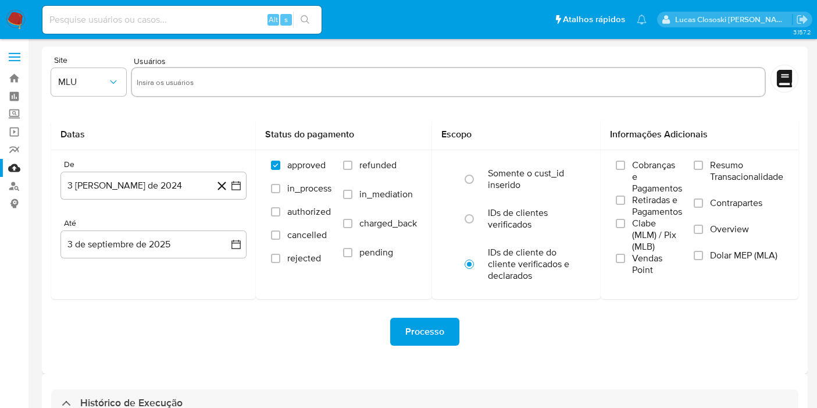
select select "10"
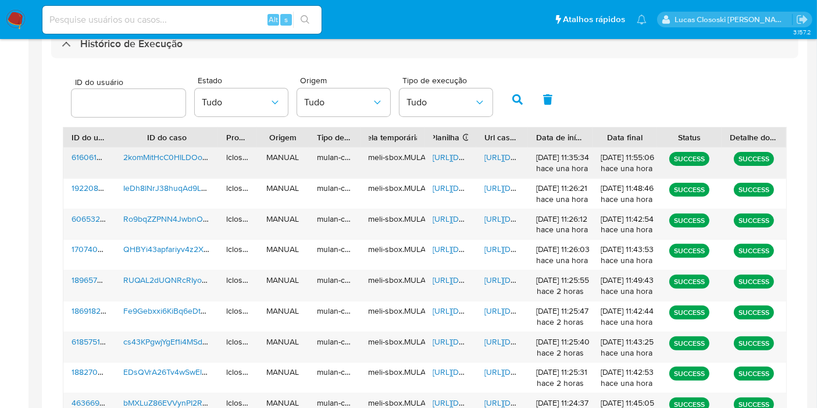
click at [435, 163] on div "https://docs.google.com/spreadsheets/d/1v7UO8Daq0FnnLpQpMZqCmAJG3RM7JYwo7Hdx6NY…" at bounding box center [451, 163] width 52 height 30
click at [436, 158] on span "https://docs.google.com/spreadsheets/d/1v7UO8Daq0FnnLpQpMZqCmAJG3RM7JYwo7Hdx6NY…" at bounding box center [473, 157] width 80 height 12
click at [504, 159] on span "https://docs.google.com/document/d/1UfoTFlb9ZYSI6kXgHgur9PGH1AITOMKgX8egapNGwj4…" at bounding box center [524, 157] width 80 height 12
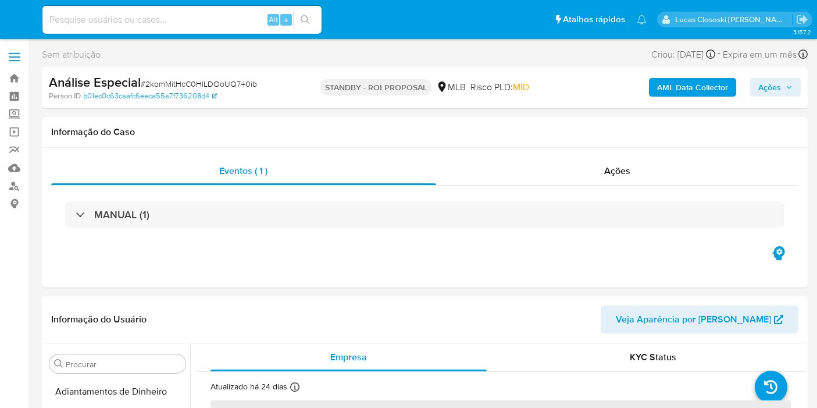
select select "10"
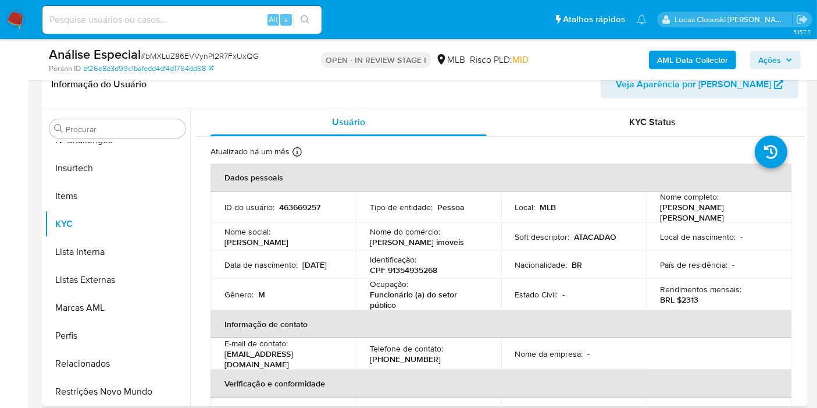
click at [421, 268] on p "CPF 91354935268" at bounding box center [403, 270] width 67 height 10
copy p "91354935268"
click at [649, 47] on div "AML Data Collector Ações" at bounding box center [677, 59] width 248 height 27
click at [652, 52] on button "AML Data Collector" at bounding box center [692, 60] width 87 height 19
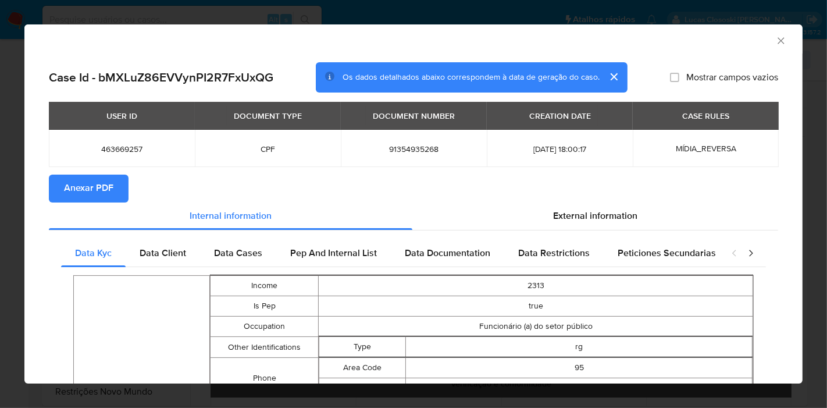
click at [53, 183] on button "Anexar PDF" at bounding box center [89, 188] width 80 height 28
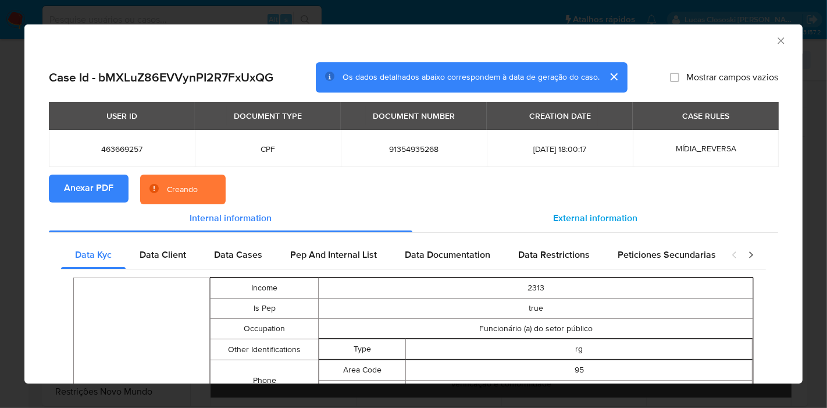
click at [568, 224] on div "External information" at bounding box center [595, 218] width 366 height 28
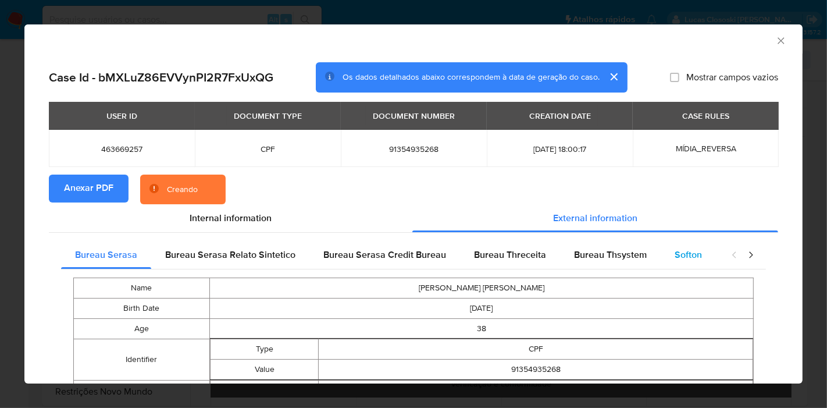
click at [683, 256] on span "Softon" at bounding box center [687, 254] width 27 height 13
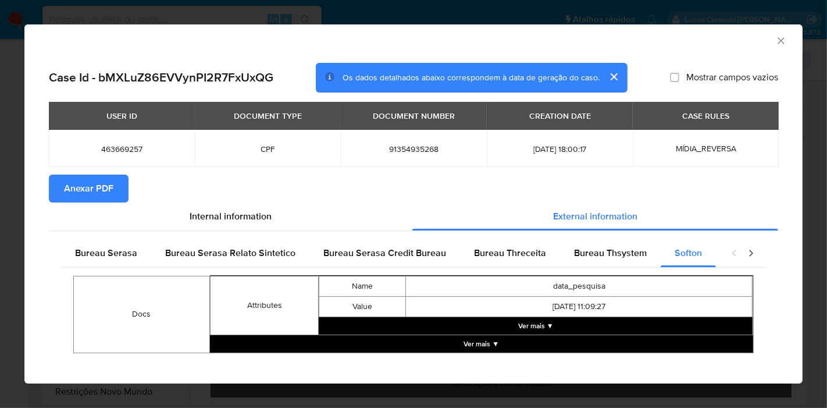
click at [775, 45] on icon "Fechar a janela" at bounding box center [781, 41] width 12 height 12
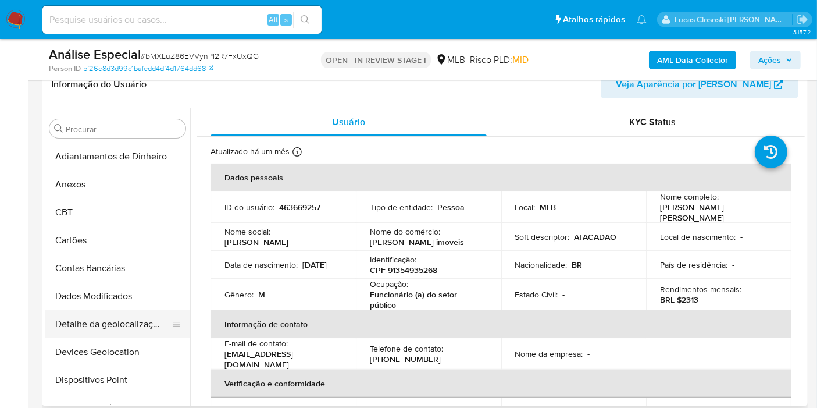
click at [103, 331] on button "Detalhe da geolocalização" at bounding box center [113, 324] width 136 height 28
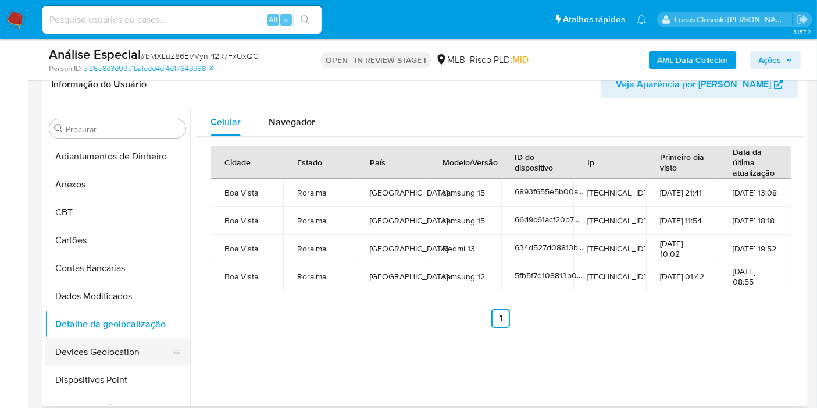
click at [122, 361] on button "Devices Geolocation" at bounding box center [113, 352] width 136 height 28
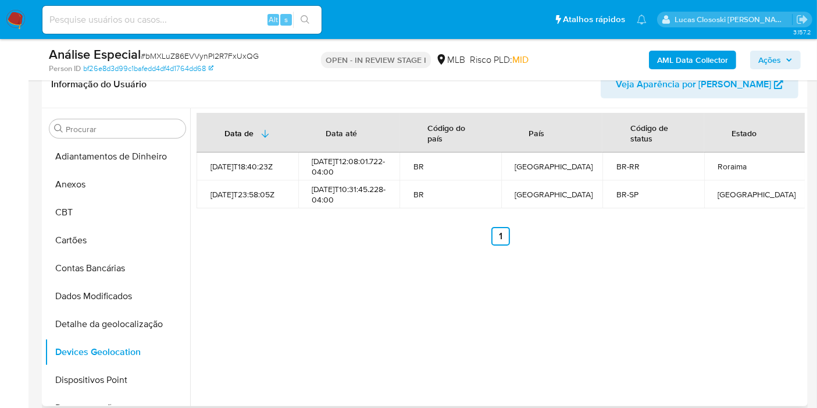
click at [478, 404] on div "Data de Data até Código do país País Código de status Estado 2022-07-01T18:40:2…" at bounding box center [497, 257] width 614 height 298
click at [66, 374] on button "Dispositivos Point" at bounding box center [113, 380] width 136 height 28
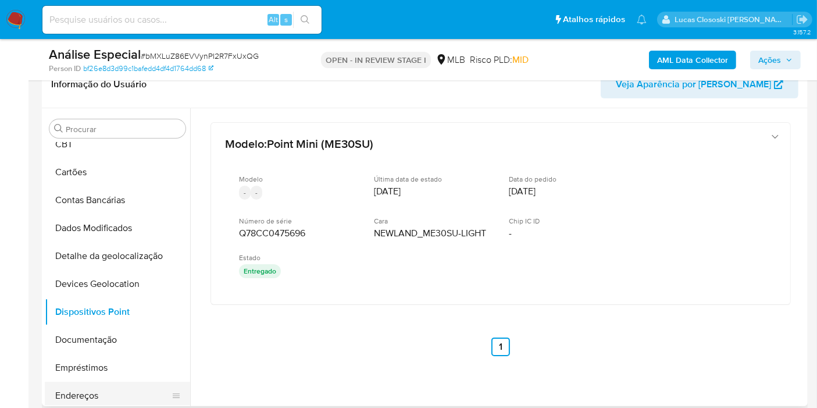
scroll to position [129, 0]
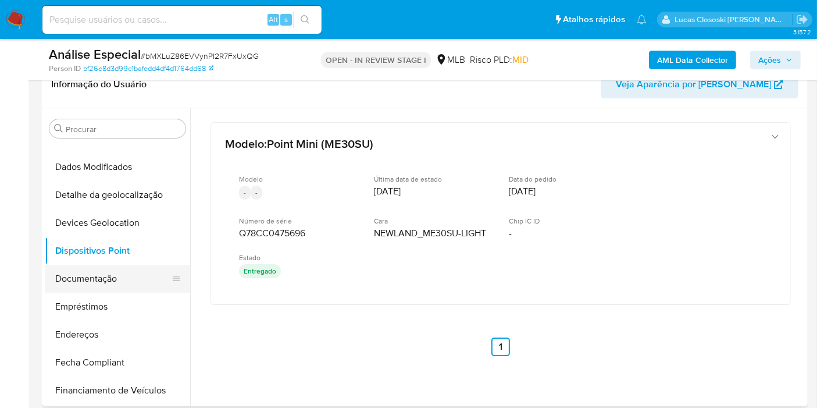
click at [92, 278] on button "Documentação" at bounding box center [113, 279] width 136 height 28
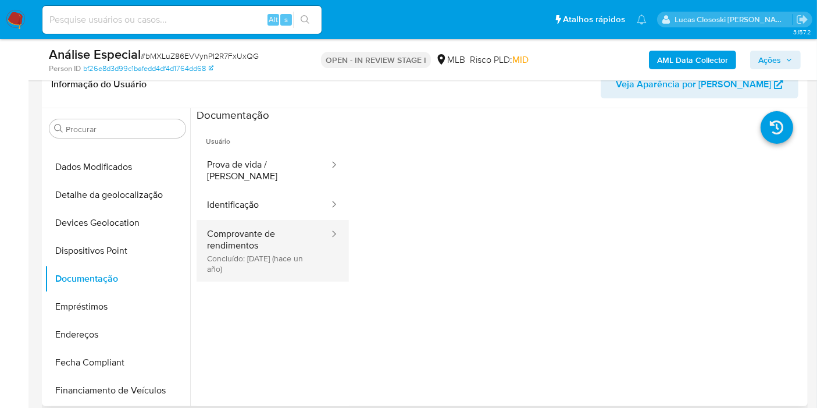
click at [220, 248] on button "Comprovante de rendimentos Concluído: 02/07/2024 (hace un año)" at bounding box center [263, 251] width 134 height 62
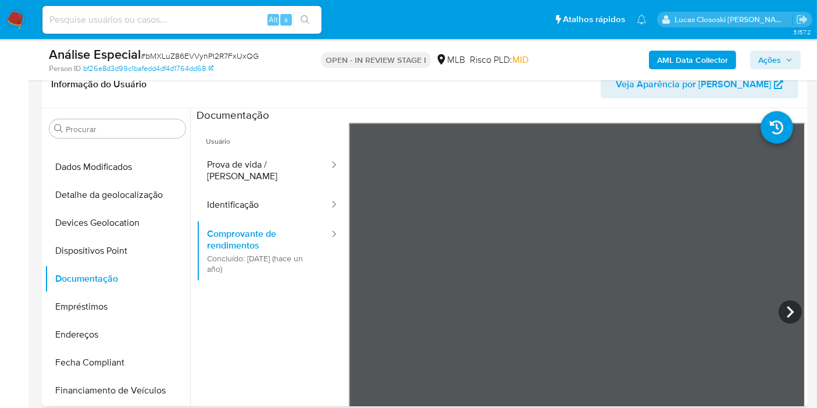
scroll to position [334, 0]
click at [794, 309] on icon at bounding box center [789, 311] width 23 height 23
click at [262, 296] on ul "Usuário Prova de vida / Selfie Identificação Comprovante de rendimentos Concluí…" at bounding box center [272, 290] width 152 height 335
click at [105, 327] on button "Endereços" at bounding box center [117, 334] width 145 height 28
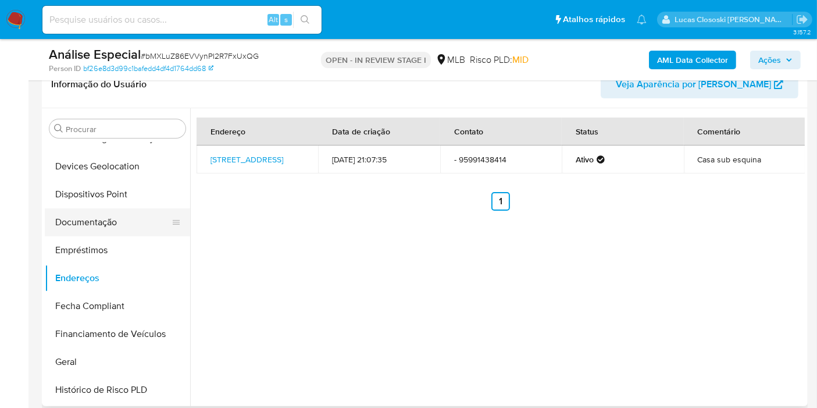
scroll to position [258, 0]
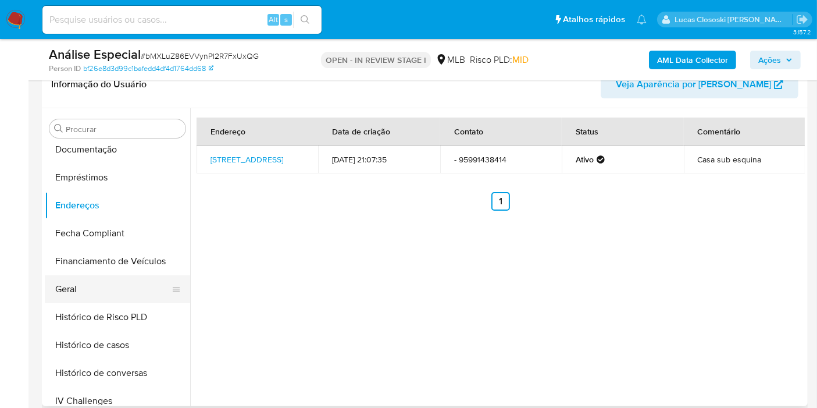
click at [103, 283] on button "Geral" at bounding box center [113, 289] width 136 height 28
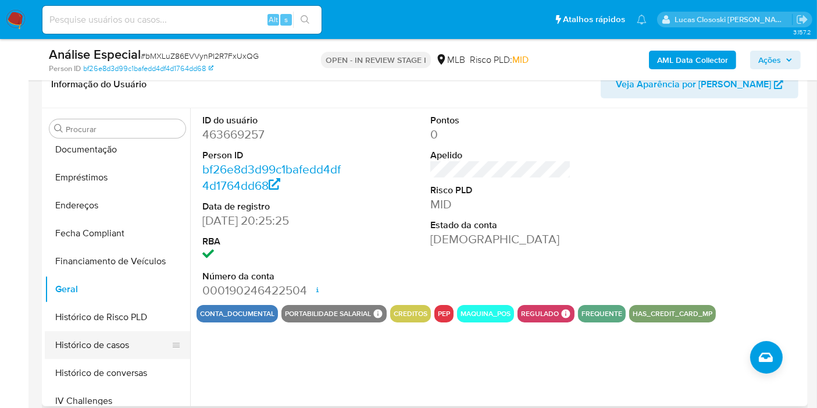
click at [129, 338] on button "Histórico de casos" at bounding box center [113, 345] width 136 height 28
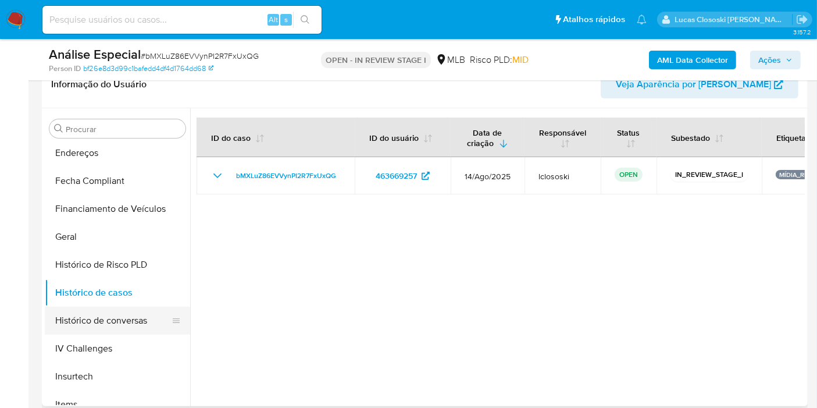
scroll to position [387, 0]
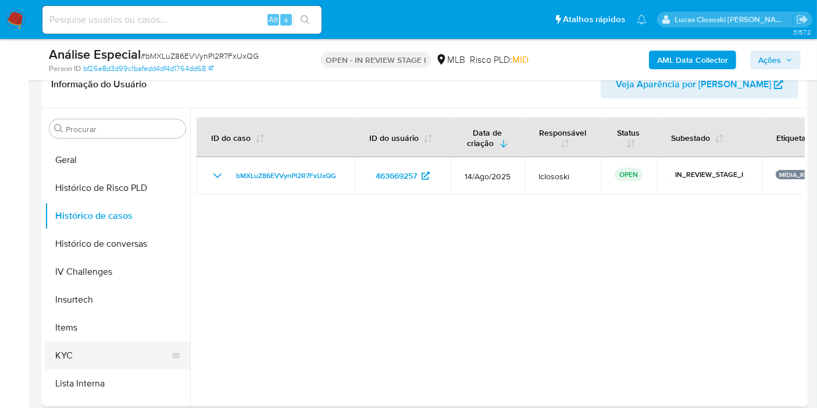
click at [90, 344] on button "KYC" at bounding box center [113, 355] width 136 height 28
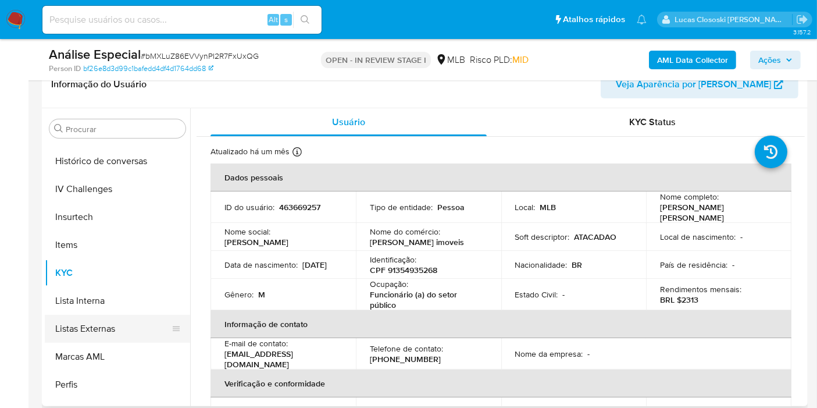
scroll to position [516, 0]
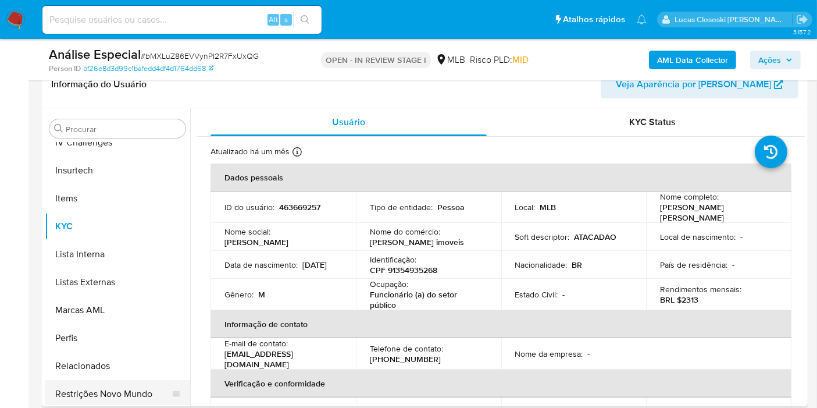
click at [124, 386] on button "Restrições Novo Mundo" at bounding box center [113, 394] width 136 height 28
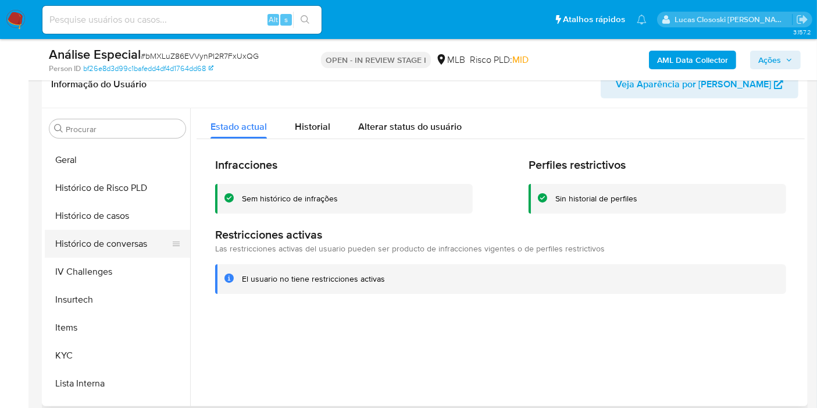
scroll to position [519, 0]
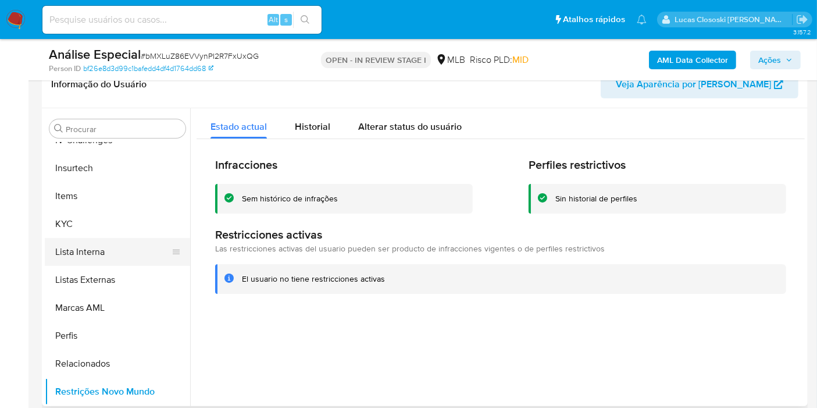
click at [103, 248] on button "Lista Interna" at bounding box center [113, 252] width 136 height 28
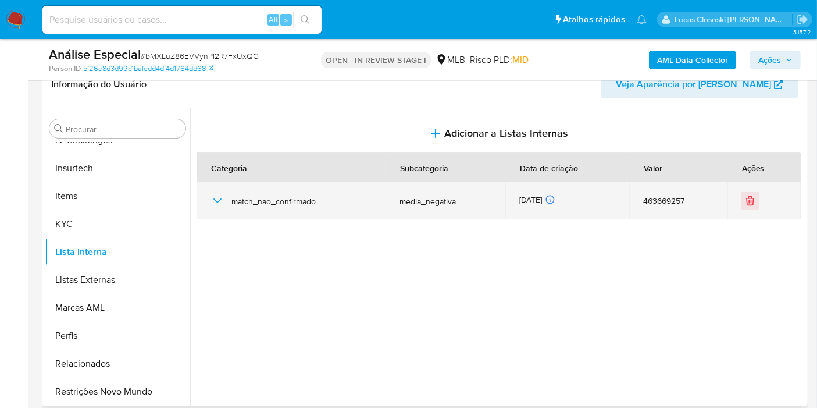
click at [204, 205] on td "match_nao_confirmado" at bounding box center [290, 200] width 189 height 37
click at [226, 195] on div "match_nao_confirmado" at bounding box center [290, 200] width 161 height 37
click at [220, 195] on icon "button" at bounding box center [217, 201] width 14 height 14
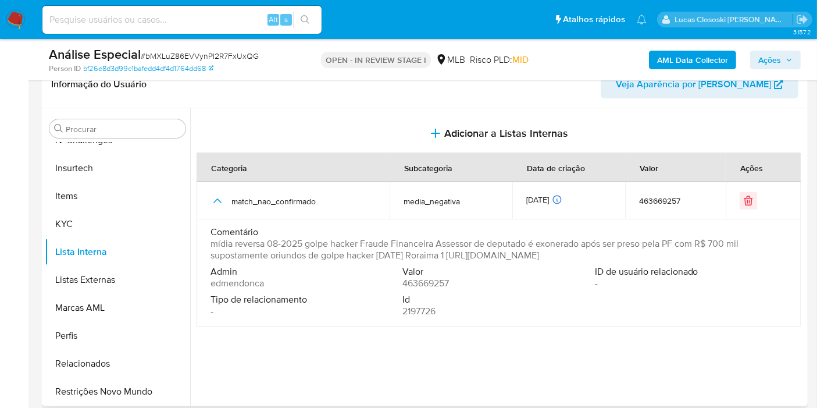
drag, startPoint x: 771, startPoint y: 259, endPoint x: 471, endPoint y: 259, distance: 300.6
click at [471, 259] on span "mídia reversa 08-2025 golpe hacker Fraude Financeira Assessor de deputado é exo…" at bounding box center [497, 249] width 574 height 23
click at [74, 222] on button "KYC" at bounding box center [113, 224] width 136 height 28
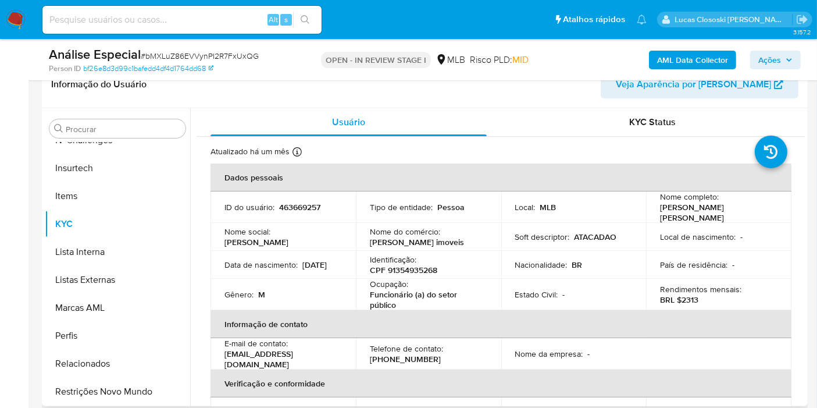
click at [412, 267] on p "CPF 91354935268" at bounding box center [403, 270] width 67 height 10
copy p "91354935268"
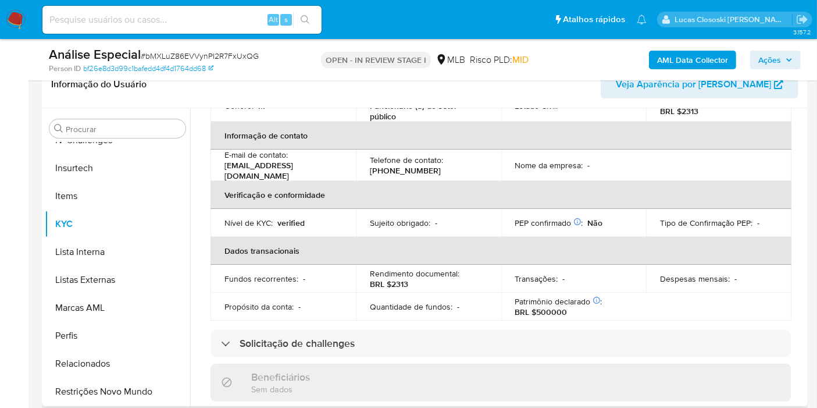
scroll to position [65, 0]
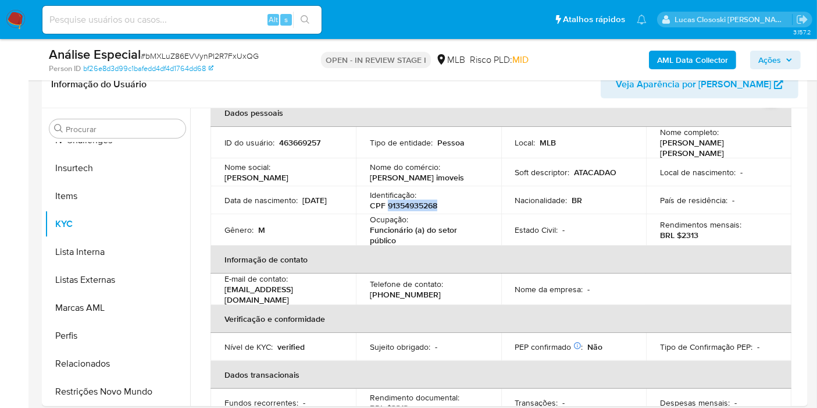
copy p "91354935268"
click at [205, 51] on span "# bMXLuZ86EVVynPI2R7FxUxQG" at bounding box center [200, 56] width 118 height 12
copy span "bMXLuZ86EVVynPI2R7FxUxQG"
drag, startPoint x: 398, startPoint y: 236, endPoint x: 458, endPoint y: 25, distance: 219.4
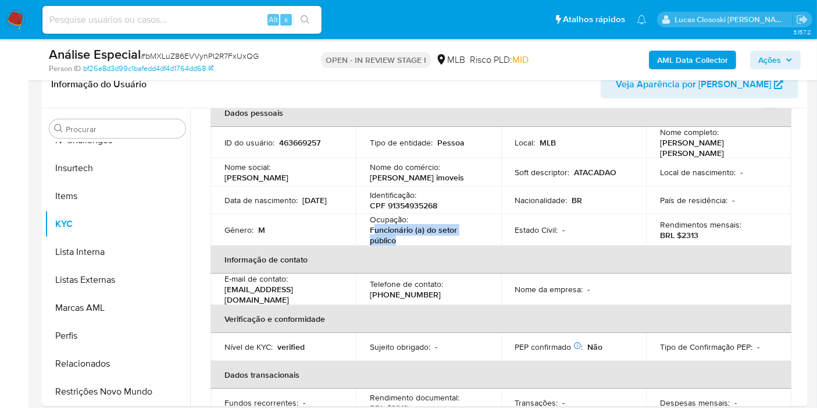
click at [372, 228] on p "Funcionário (a) do setor público" at bounding box center [426, 234] width 113 height 21
copy p "uncionário (a) do setor público"
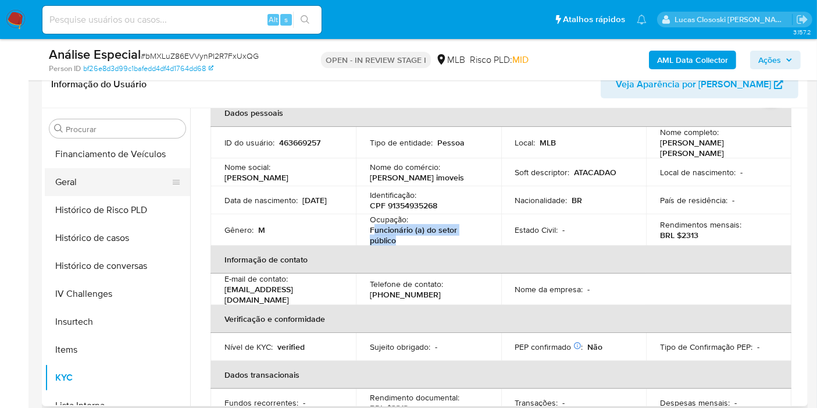
scroll to position [325, 0]
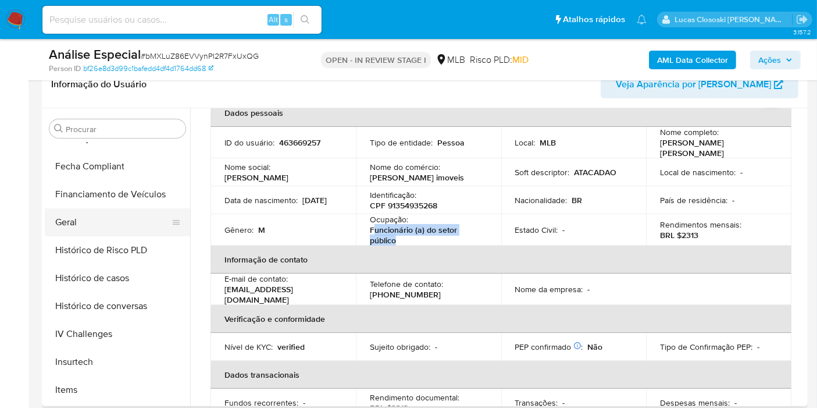
click at [91, 222] on button "Geral" at bounding box center [113, 222] width 136 height 28
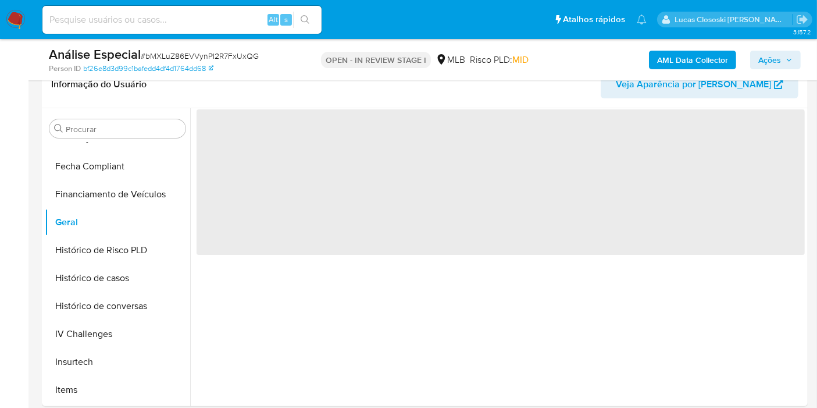
scroll to position [0, 0]
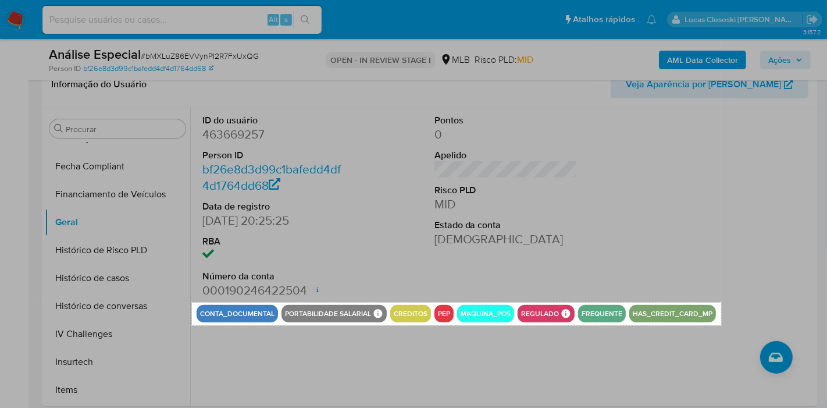
drag, startPoint x: 192, startPoint y: 302, endPoint x: 721, endPoint y: 325, distance: 529.5
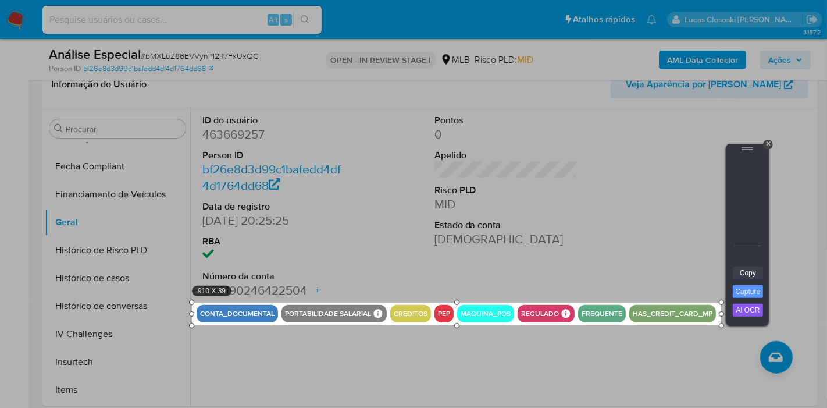
click at [759, 277] on link "Copy" at bounding box center [748, 272] width 30 height 13
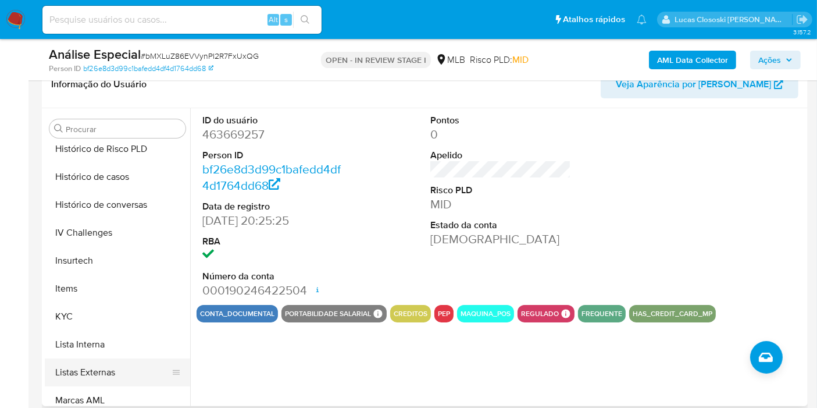
scroll to position [519, 0]
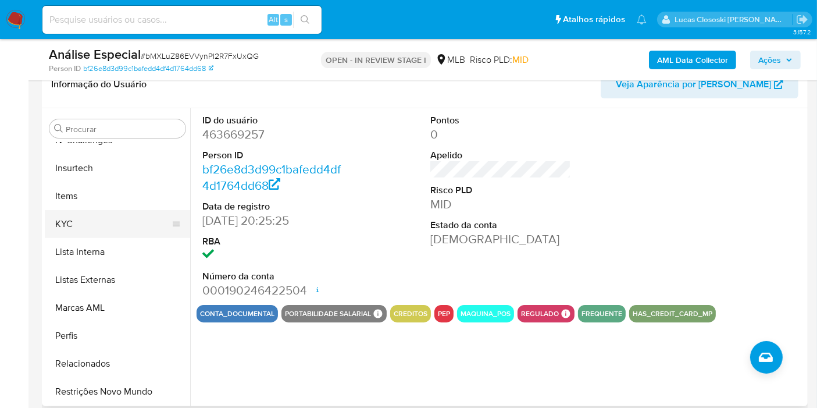
click at [85, 215] on button "KYC" at bounding box center [113, 224] width 136 height 28
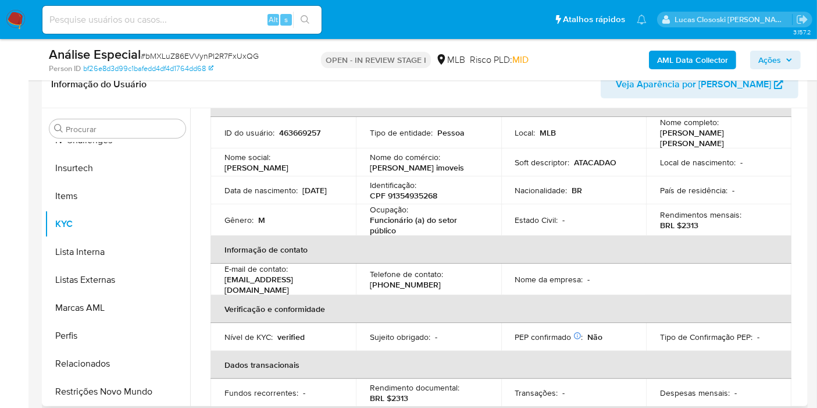
scroll to position [0, 0]
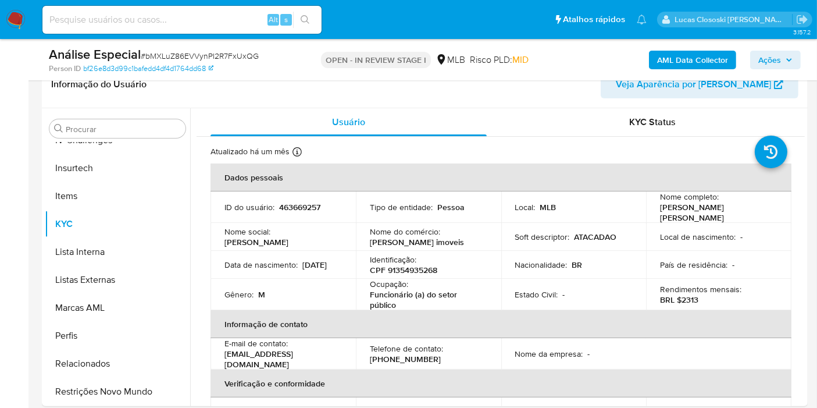
click at [762, 63] on span "Ações" at bounding box center [769, 60] width 23 height 19
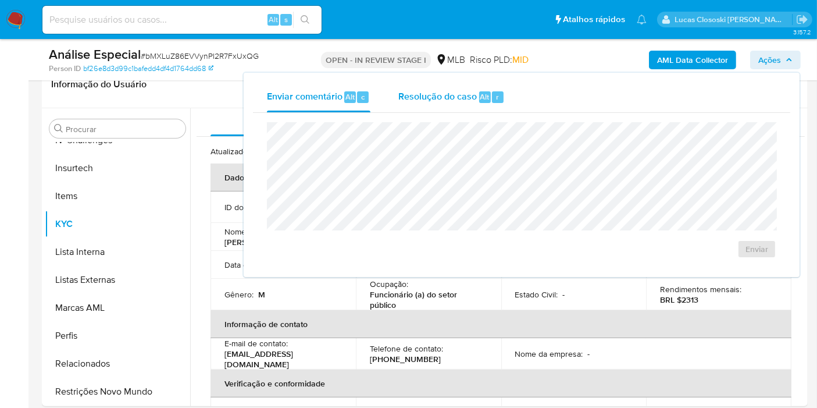
click at [460, 94] on span "Resolução do caso" at bounding box center [437, 96] width 78 height 13
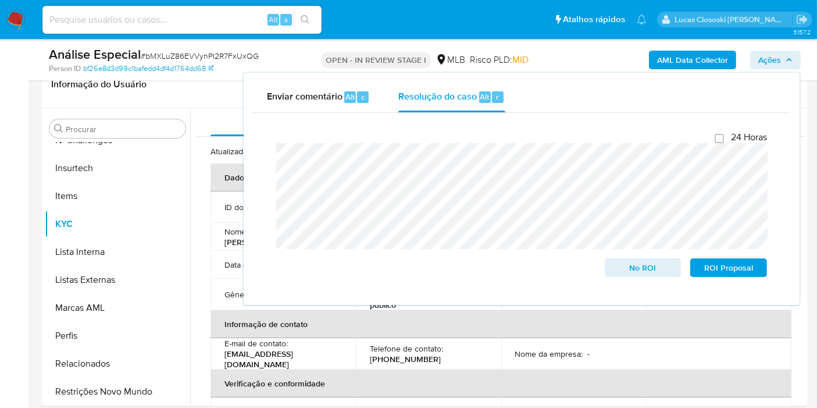
click at [776, 53] on span "Ações" at bounding box center [769, 60] width 23 height 19
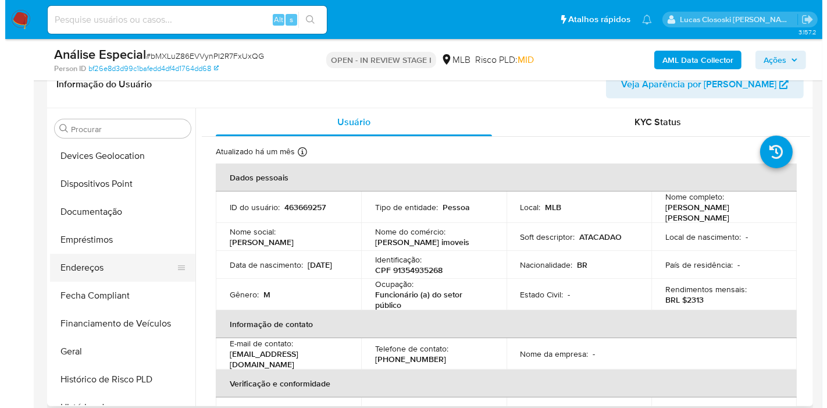
scroll to position [2, 0]
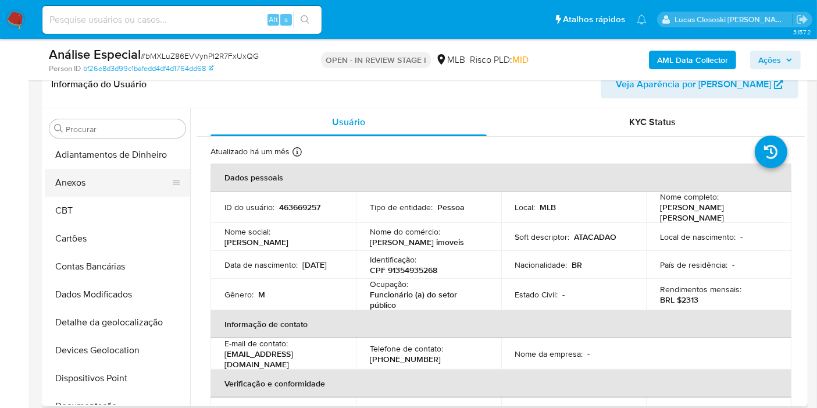
click at [62, 181] on button "Anexos" at bounding box center [113, 183] width 136 height 28
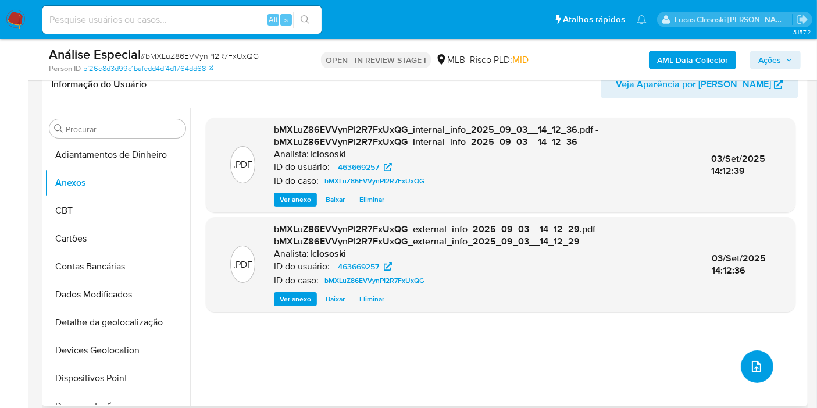
click at [756, 373] on button "upload-file" at bounding box center [757, 366] width 33 height 33
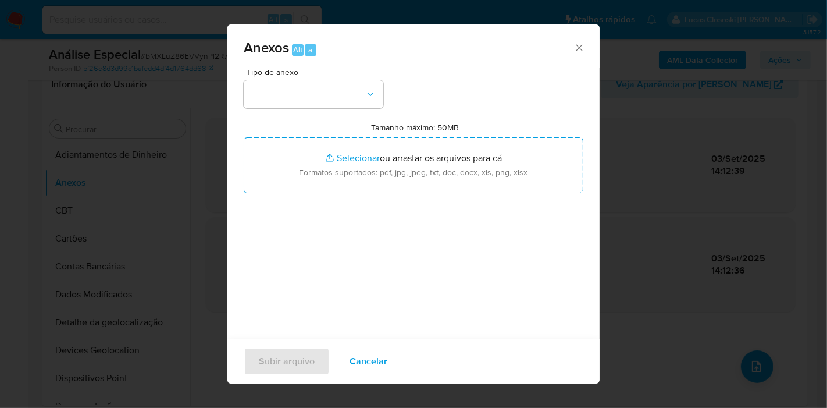
click at [235, 103] on div "Tipo de anexo Tamanho máximo: 50MB Selecionar arquivos Selecionar ou arrastar o…" at bounding box center [413, 209] width 372 height 283
click at [262, 95] on button "button" at bounding box center [314, 94] width 140 height 28
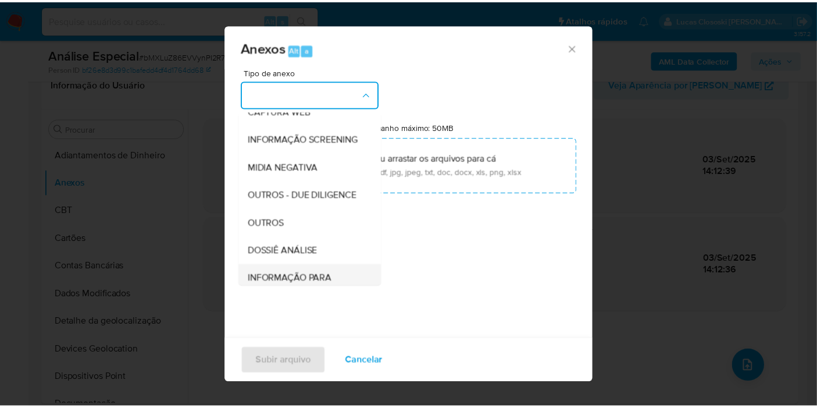
scroll to position [178, 0]
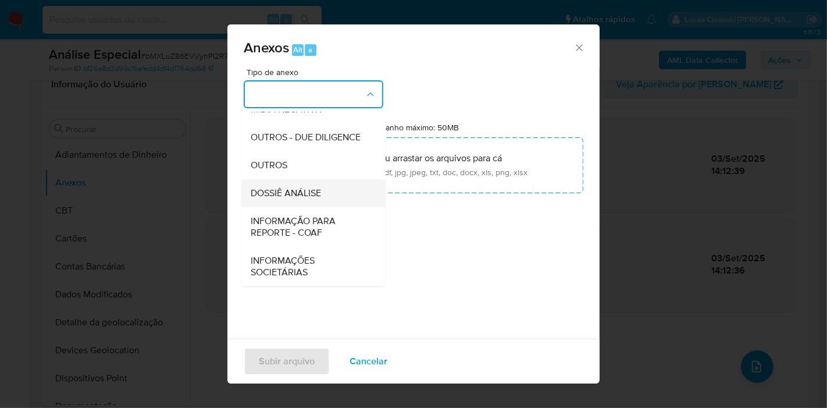
click at [303, 187] on span "DOSSIÊ ANÁLISE" at bounding box center [286, 193] width 70 height 12
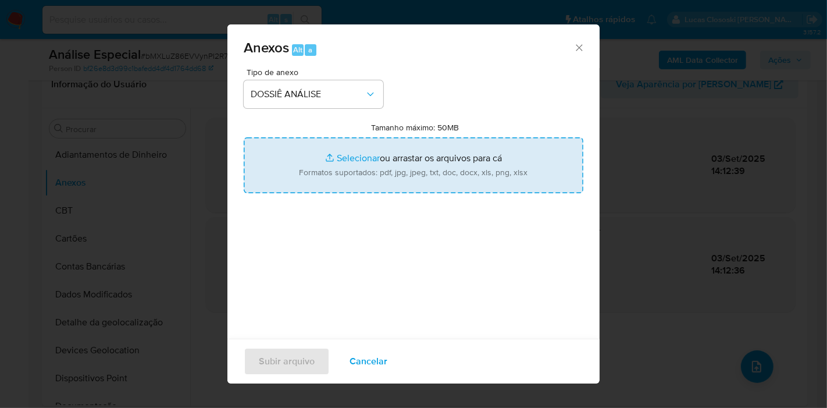
click at [314, 166] on input "Tamanho máximo: 50MB Selecionar arquivos" at bounding box center [414, 165] width 340 height 56
type input "C:\fakepath\SAR - XXXX - CPF 91354935268 - JACKSON RENEI AQUINO DE SOUZA.pdf"
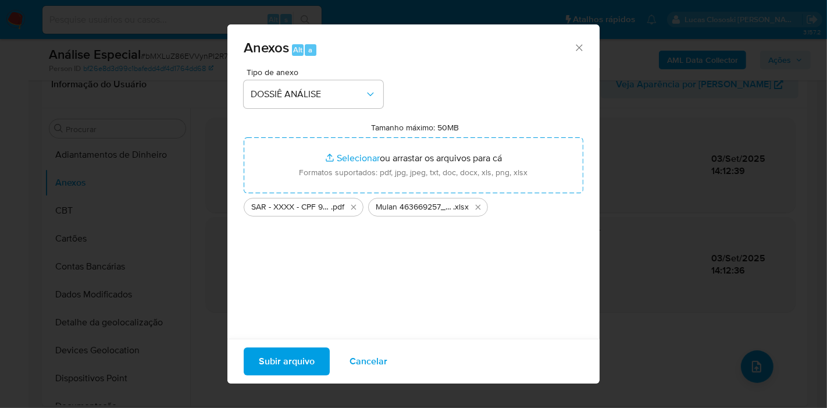
click at [265, 344] on div "Subir arquivo Cancelar" at bounding box center [413, 360] width 372 height 45
click at [269, 353] on span "Subir arquivo" at bounding box center [287, 361] width 56 height 26
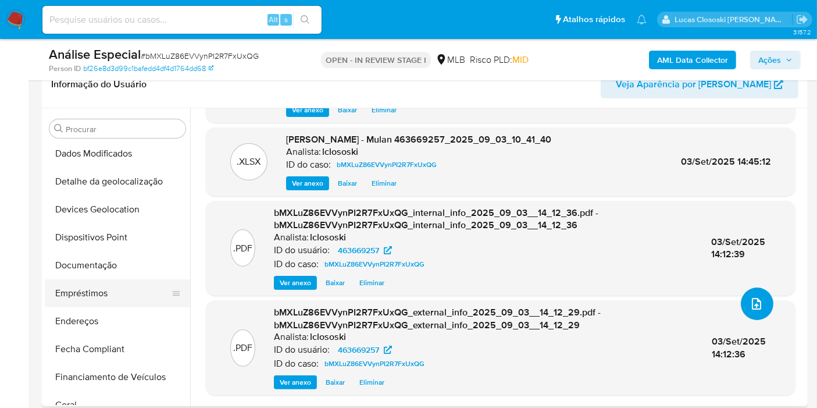
scroll to position [196, 0]
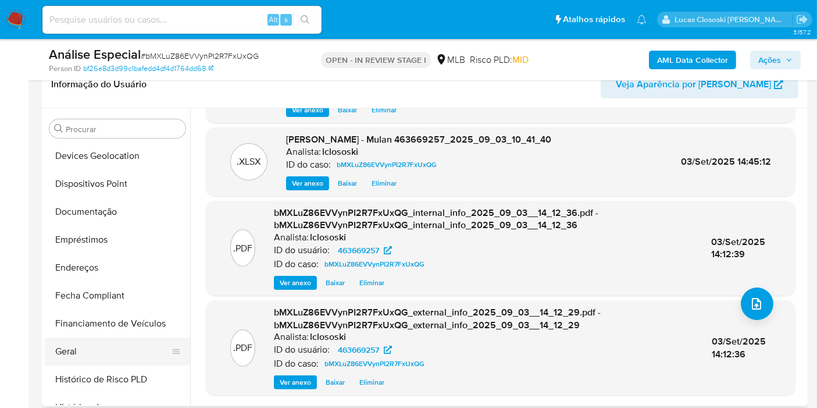
click at [93, 346] on button "Geral" at bounding box center [113, 351] width 136 height 28
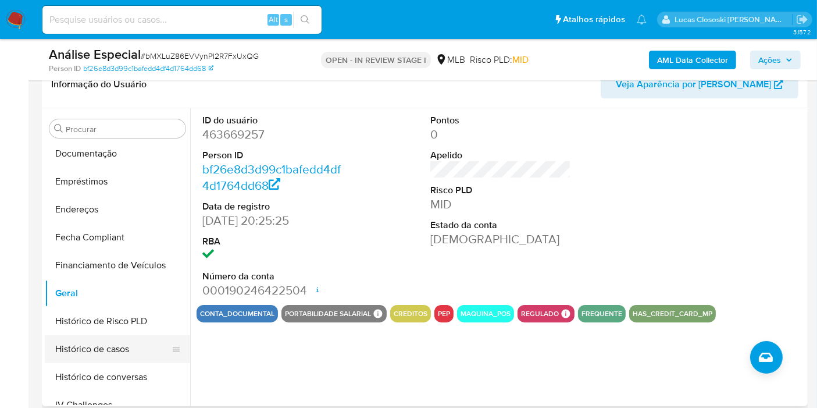
scroll to position [325, 0]
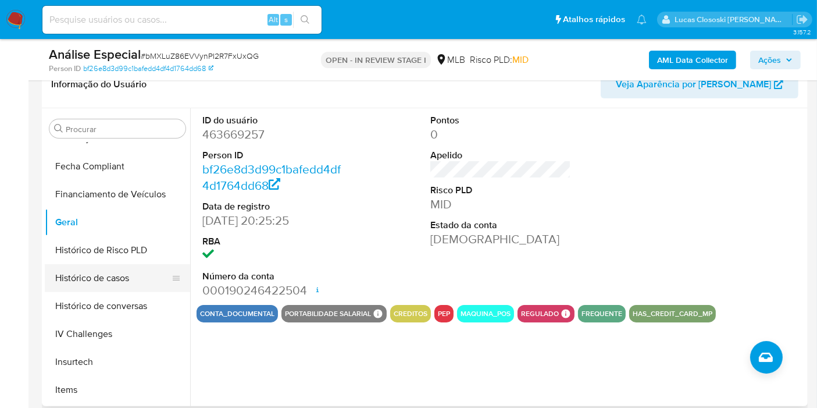
click at [102, 265] on button "Histórico de casos" at bounding box center [113, 278] width 136 height 28
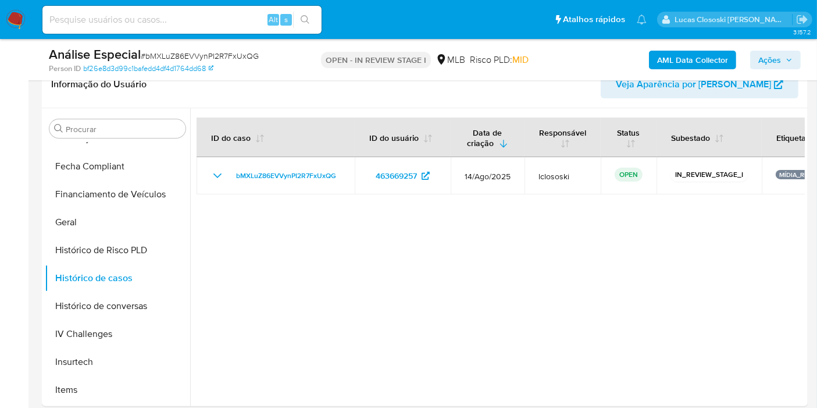
click at [757, 59] on button "Ações" at bounding box center [775, 60] width 51 height 19
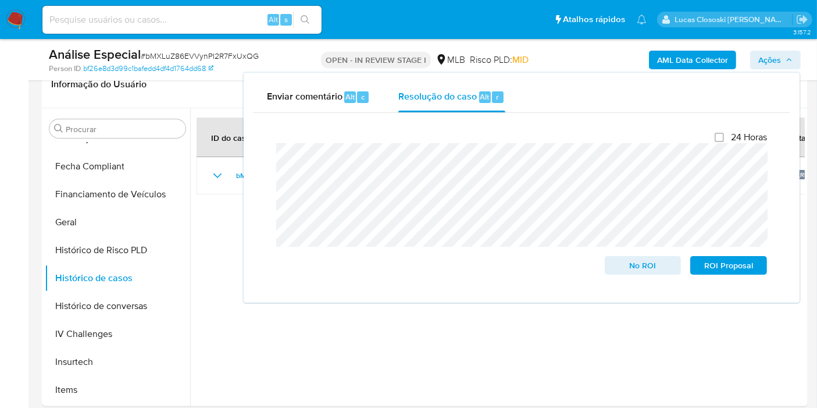
click at [757, 59] on button "Ações" at bounding box center [775, 60] width 51 height 19
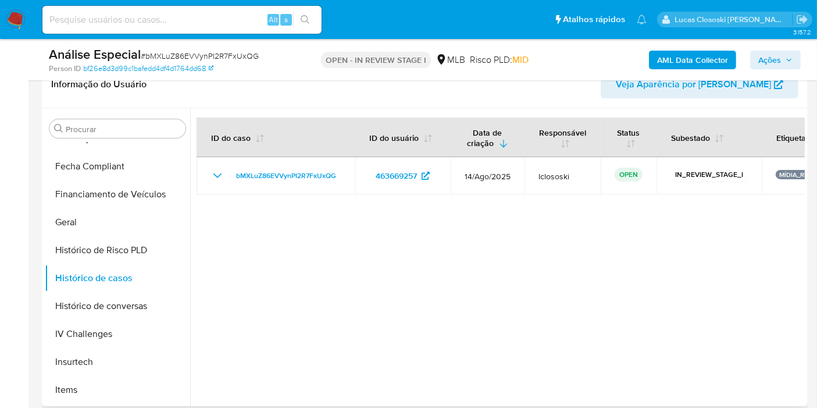
scroll to position [519, 0]
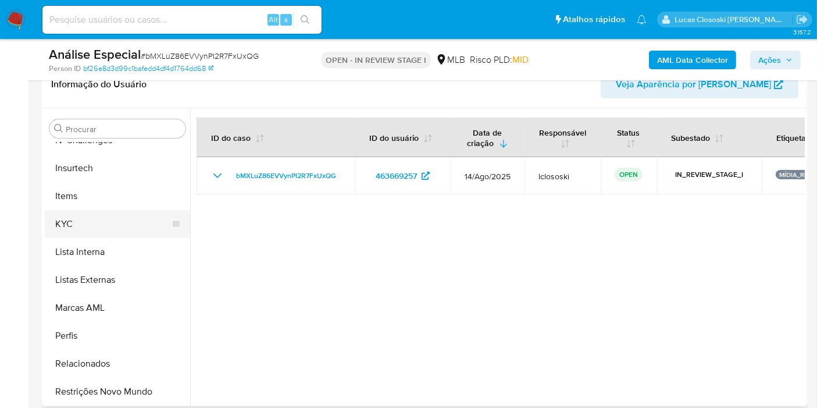
click at [90, 226] on button "KYC" at bounding box center [113, 224] width 136 height 28
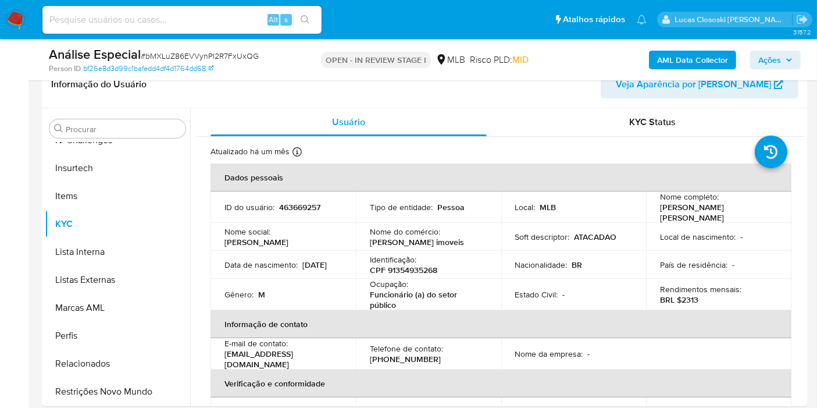
click at [779, 63] on span "Ações" at bounding box center [769, 60] width 23 height 19
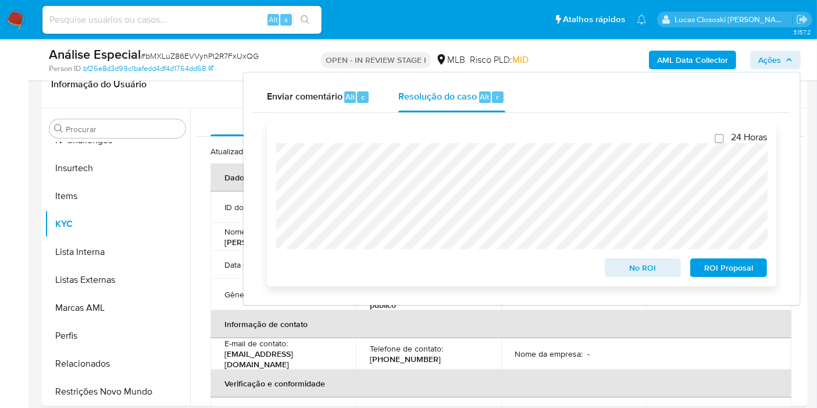
click at [744, 271] on span "ROI Proposal" at bounding box center [728, 267] width 60 height 16
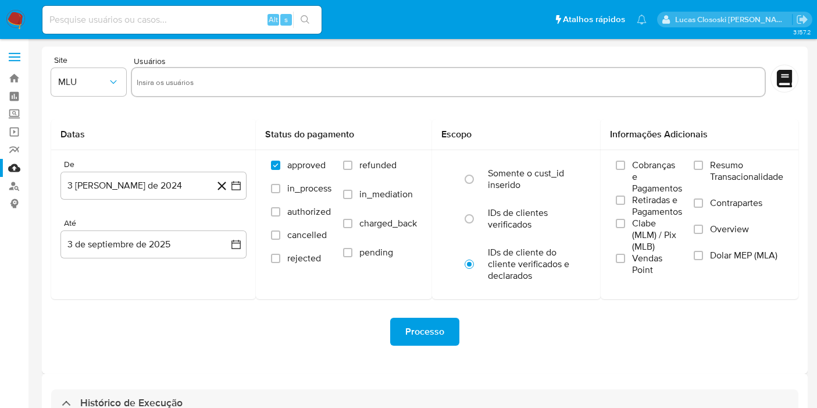
select select "10"
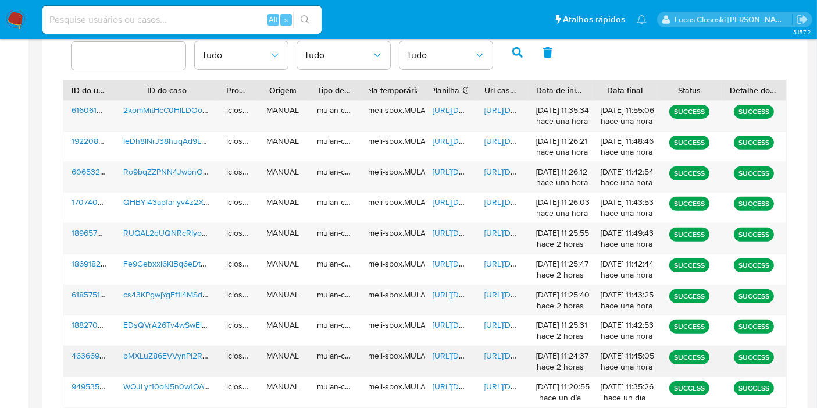
scroll to position [423, 0]
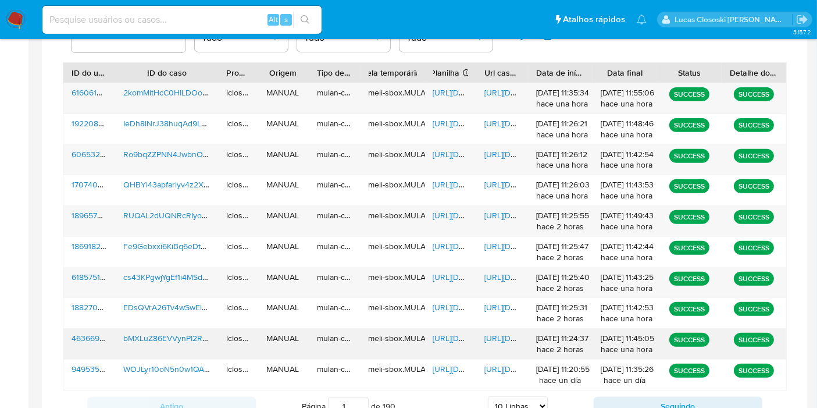
click at [446, 336] on span "[URL][DOMAIN_NAME]" at bounding box center [473, 338] width 80 height 12
click at [495, 330] on div "[URL][DOMAIN_NAME]" at bounding box center [502, 343] width 52 height 30
click at [495, 345] on div "[URL][DOMAIN_NAME]" at bounding box center [502, 343] width 52 height 30
click at [496, 342] on div "[URL][DOMAIN_NAME]" at bounding box center [502, 343] width 52 height 30
click at [498, 336] on span "[URL][DOMAIN_NAME]" at bounding box center [524, 338] width 80 height 12
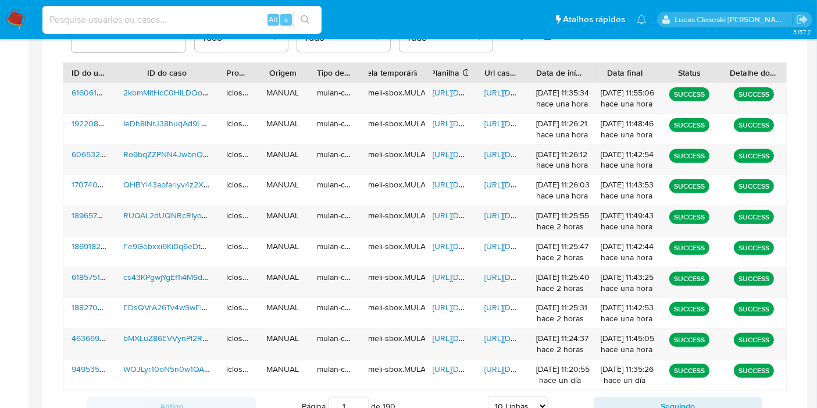
click at [180, 13] on input at bounding box center [181, 19] width 279 height 15
paste input "JvBbsWdAX7FjXrtr9lUkGLJy"
type input "JvBbsWdAX7FjXrtr9lUkGLJy"
click at [304, 22] on icon "search-icon" at bounding box center [305, 19] width 9 height 9
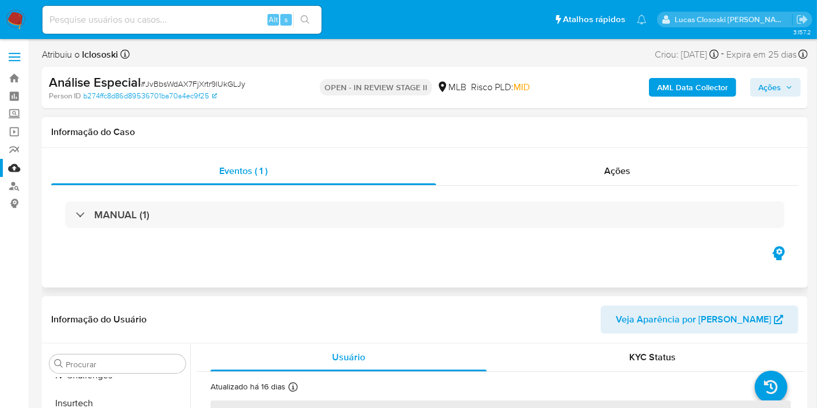
scroll to position [194, 0]
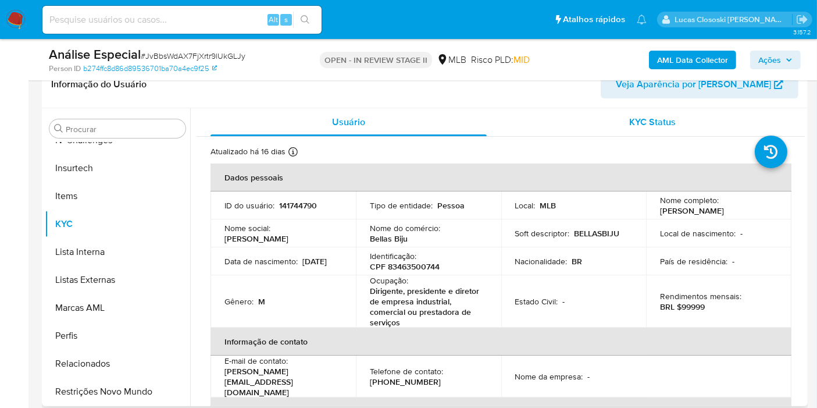
select select "10"
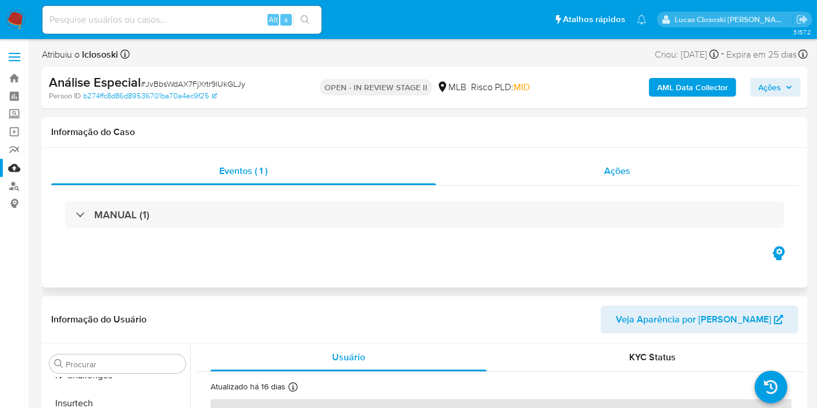
click at [660, 166] on div "Ações" at bounding box center [617, 171] width 363 height 28
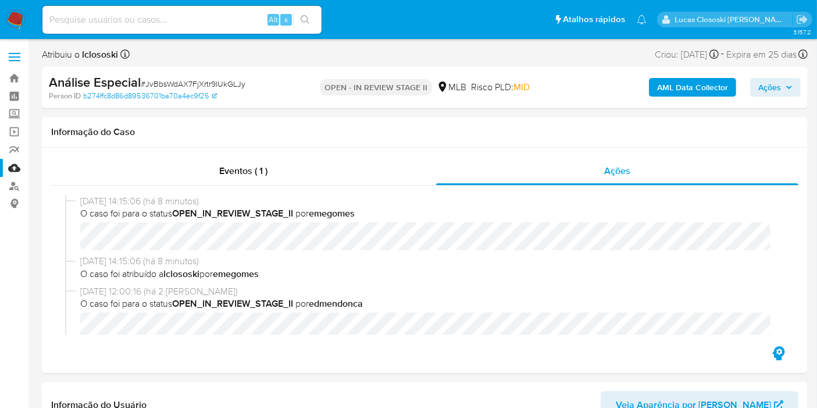
click at [762, 80] on span "Ações" at bounding box center [769, 87] width 23 height 19
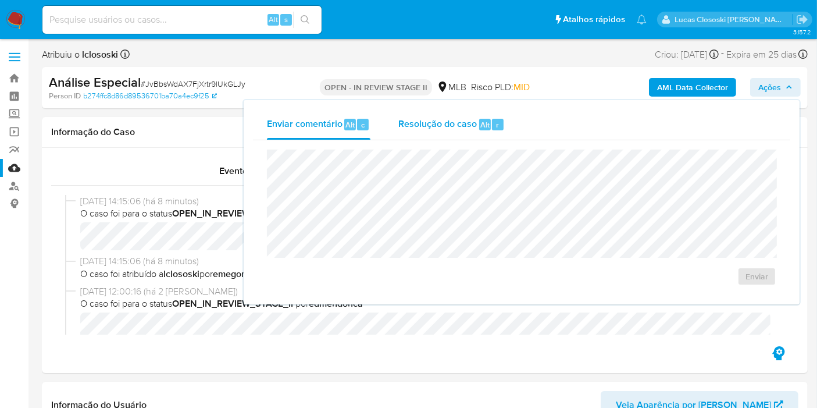
click at [515, 121] on button "Resolução do caso Alt r" at bounding box center [451, 124] width 134 height 30
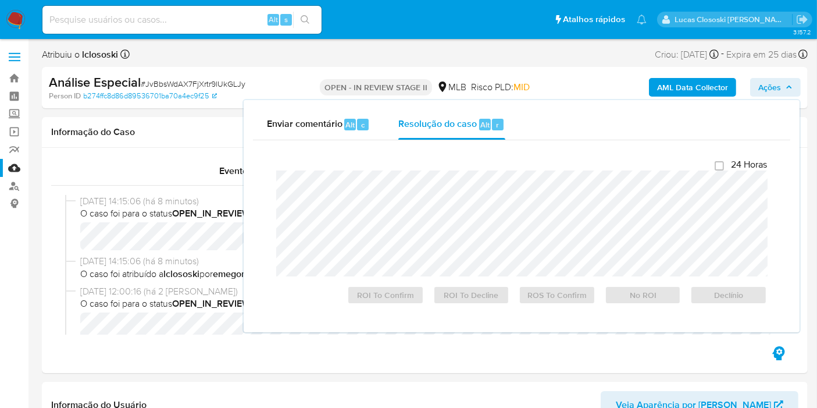
click at [799, 95] on button "Ações" at bounding box center [775, 87] width 51 height 19
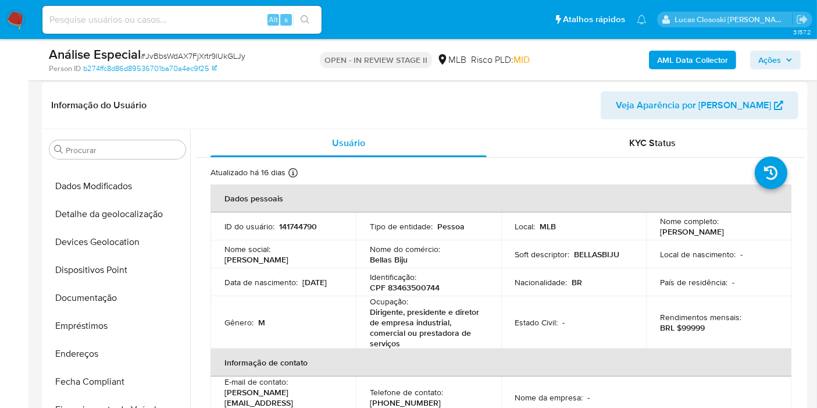
scroll to position [2, 0]
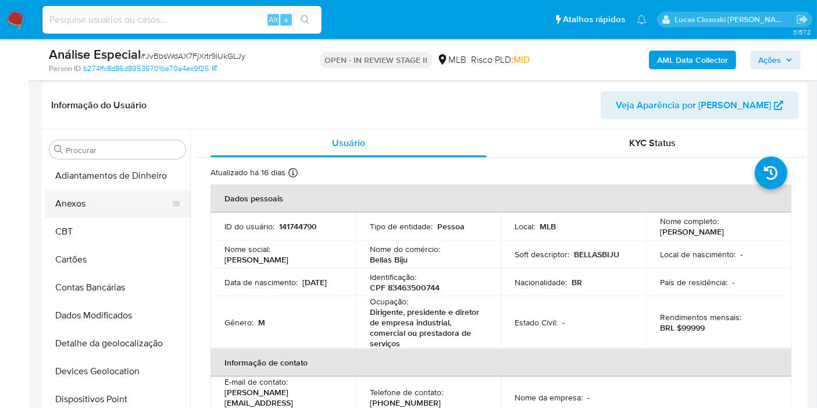
click at [96, 205] on button "Anexos" at bounding box center [113, 204] width 136 height 28
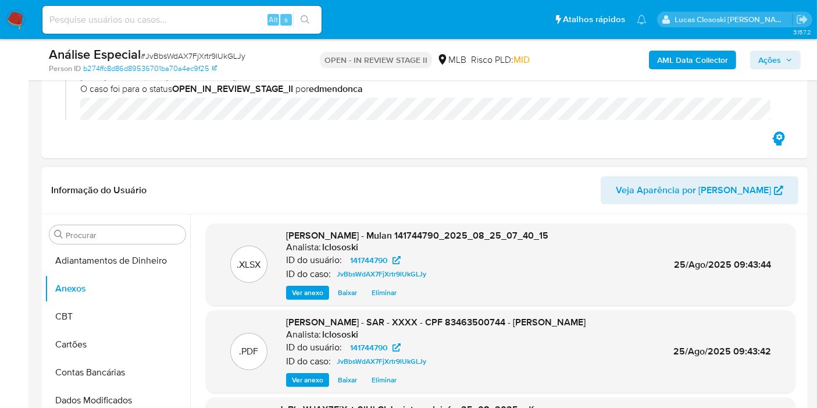
scroll to position [194, 0]
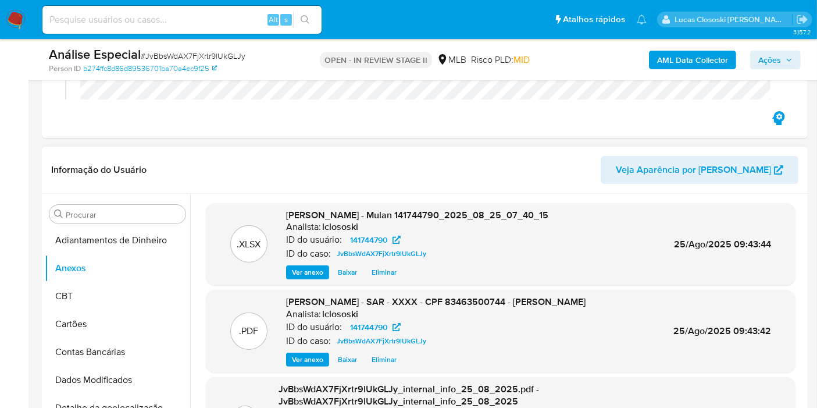
click at [389, 363] on span "Eliminar" at bounding box center [383, 359] width 25 height 12
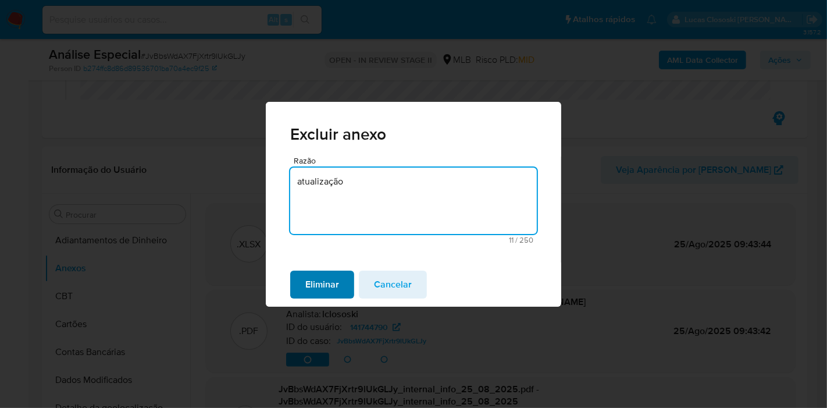
type textarea "atualização"
click at [338, 271] on span "Eliminar" at bounding box center [322, 284] width 34 height 26
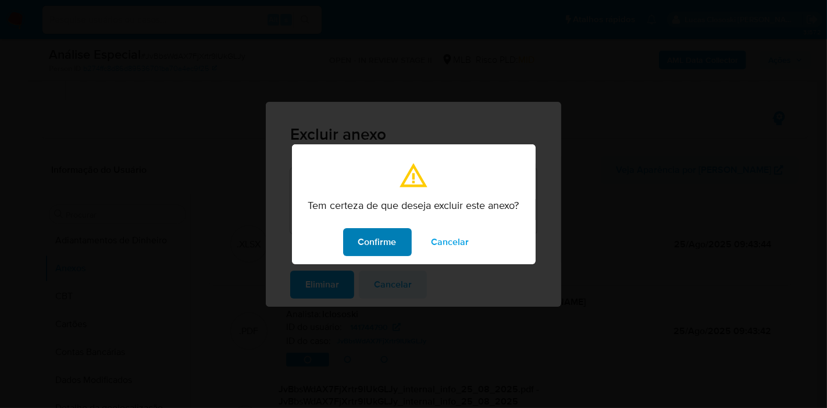
click at [362, 246] on span "Confirme" at bounding box center [377, 242] width 38 height 26
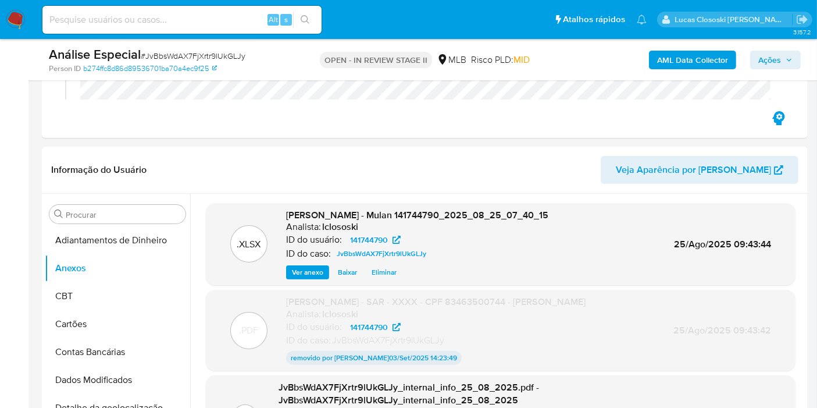
click at [777, 62] on span "Ações" at bounding box center [769, 60] width 23 height 19
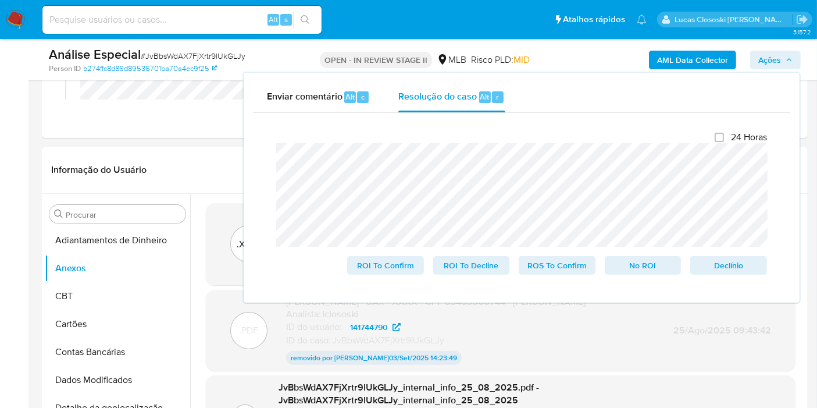
click at [781, 65] on span "Ações" at bounding box center [769, 60] width 23 height 19
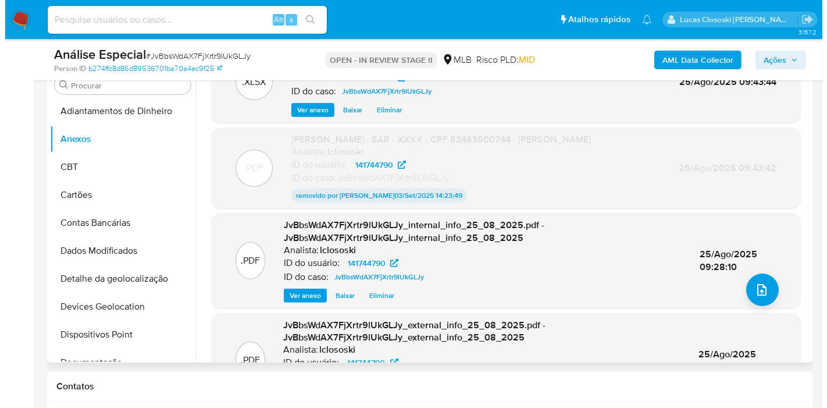
scroll to position [0, 0]
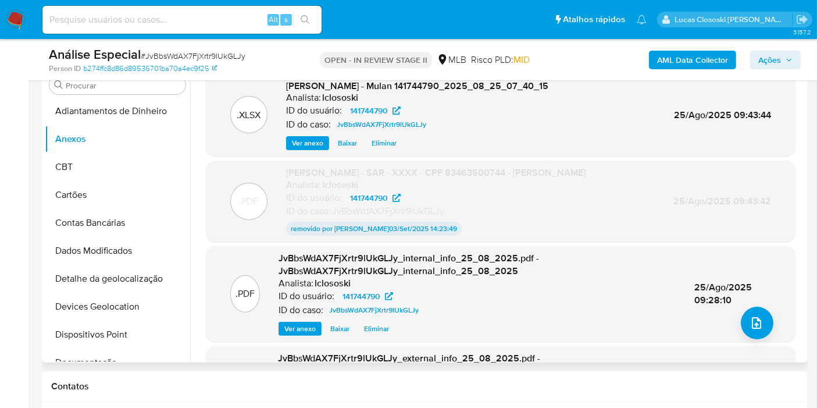
click at [711, 346] on div ".PDF JvBbsWdAX7FjXrtr9lUkGLJy_external_info_25_08_2025.pdf - JvBbsWdAX7FjXrtr9l…" at bounding box center [500, 393] width 589 height 95
click at [763, 326] on button "upload-file" at bounding box center [757, 322] width 33 height 33
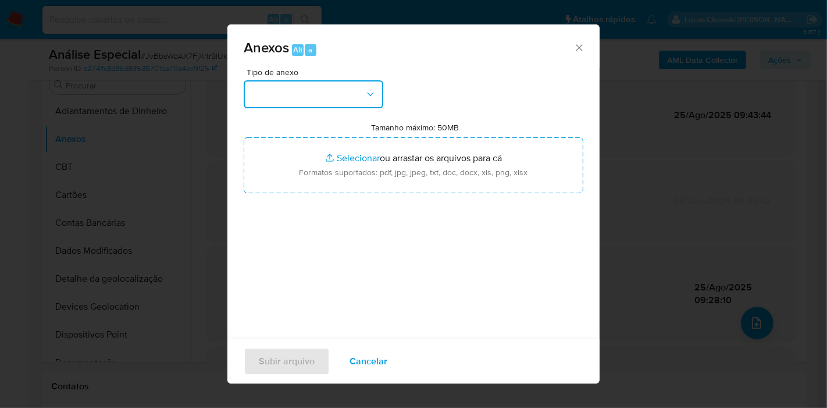
click at [289, 105] on button "button" at bounding box center [314, 94] width 140 height 28
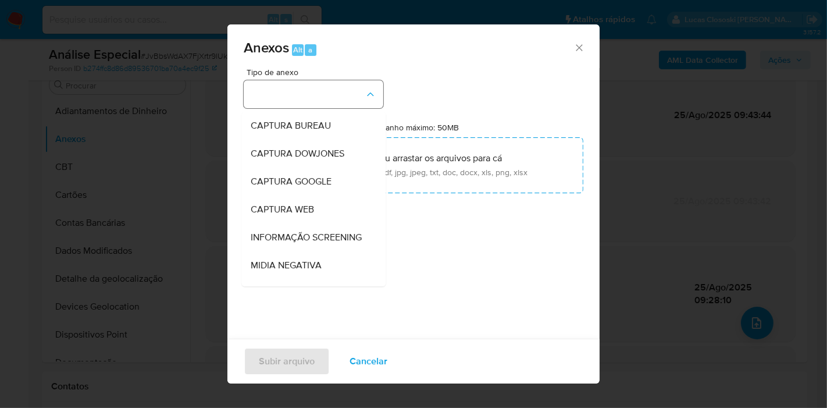
scroll to position [178, 0]
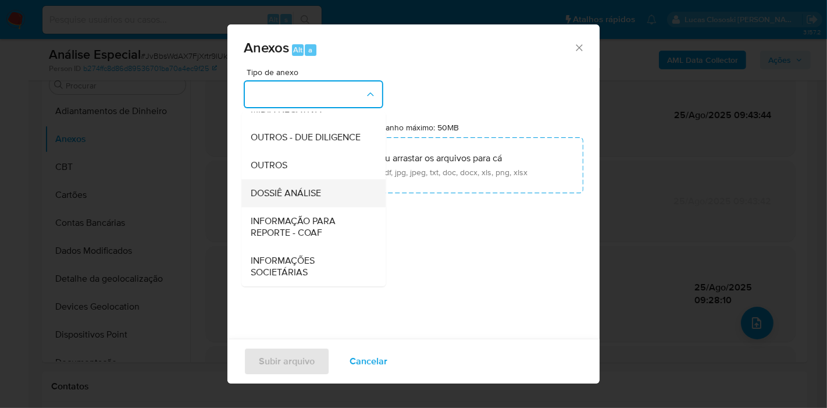
click at [301, 187] on span "DOSSIÊ ANÁLISE" at bounding box center [286, 193] width 70 height 12
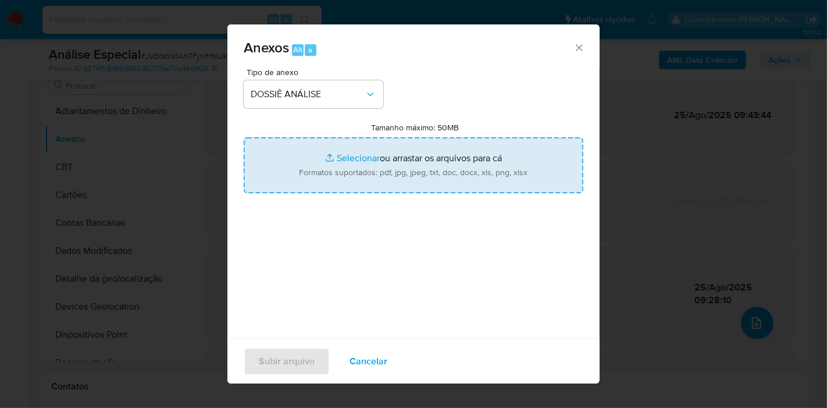
click at [304, 176] on input "Tamanho máximo: 50MB Selecionar arquivos" at bounding box center [414, 165] width 340 height 56
type input "C:\fakepath\SAR - XXXX - CPF 83463500744 - [PERSON_NAME].pdf"
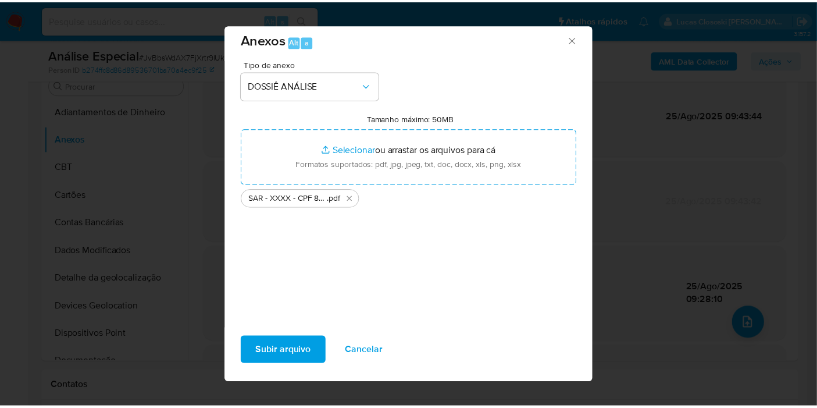
scroll to position [12, 0]
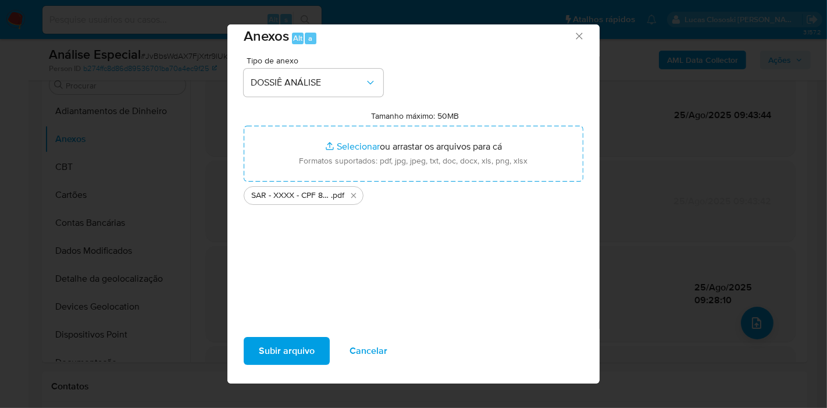
click at [276, 355] on span "Subir arquivo" at bounding box center [287, 351] width 56 height 26
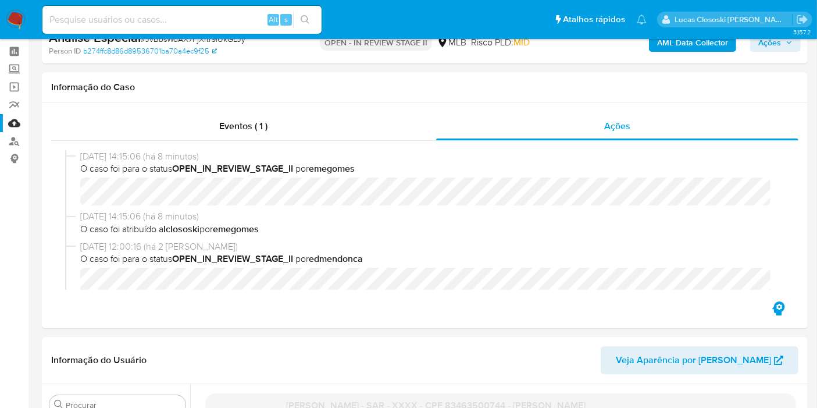
scroll to position [0, 0]
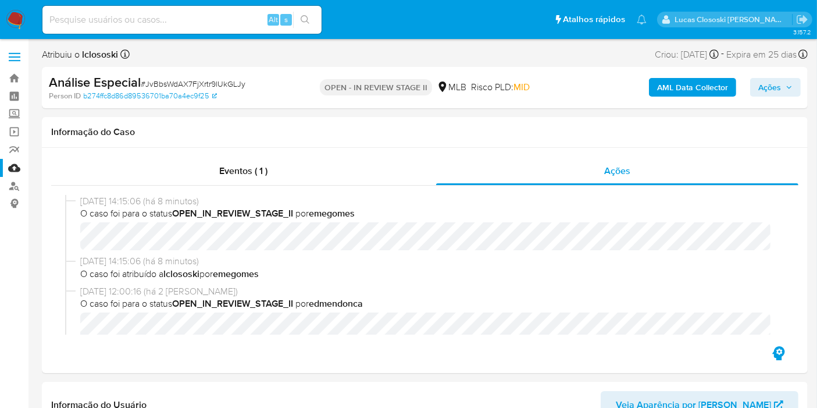
click at [779, 84] on span "Ações" at bounding box center [769, 87] width 23 height 19
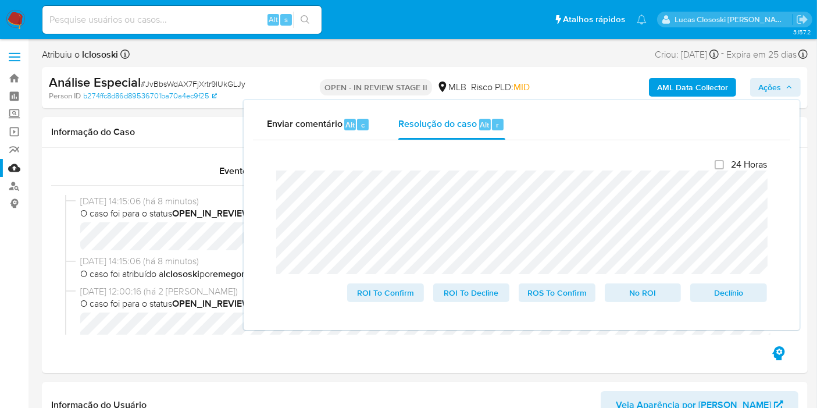
click at [779, 84] on span "Ações" at bounding box center [769, 87] width 23 height 19
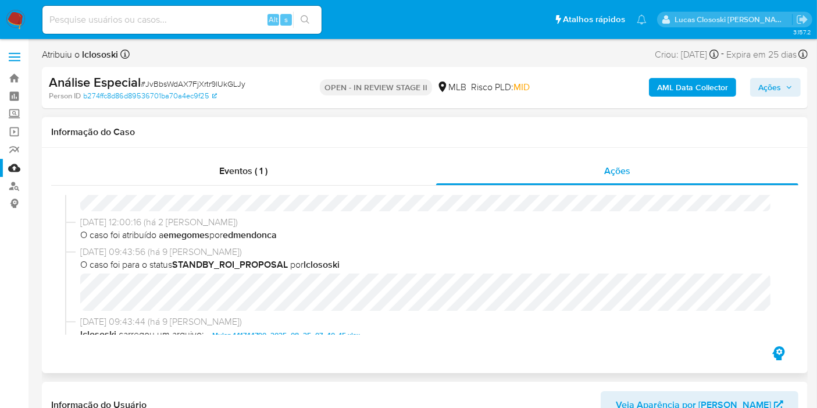
scroll to position [194, 0]
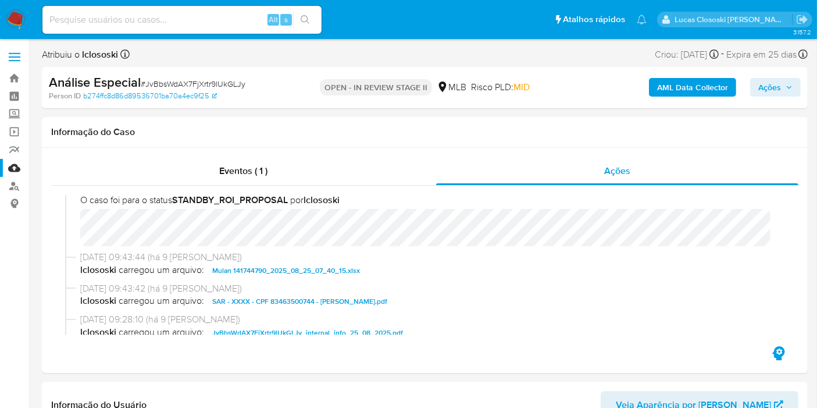
click at [796, 91] on button "Ações" at bounding box center [775, 87] width 51 height 19
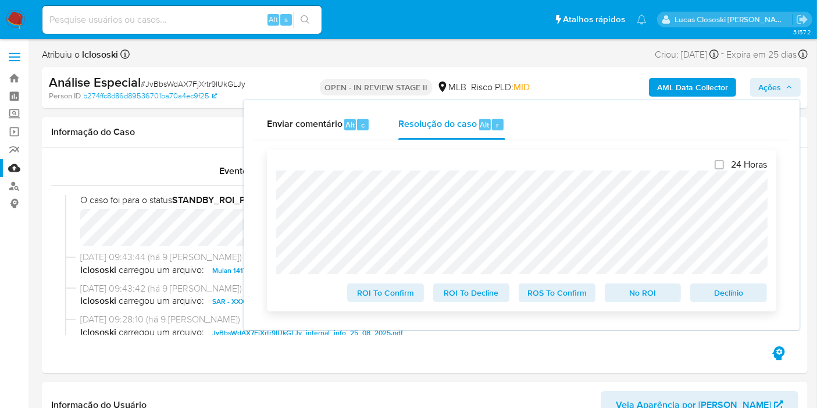
click at [559, 299] on span "ROS To Confirm" at bounding box center [557, 292] width 60 height 16
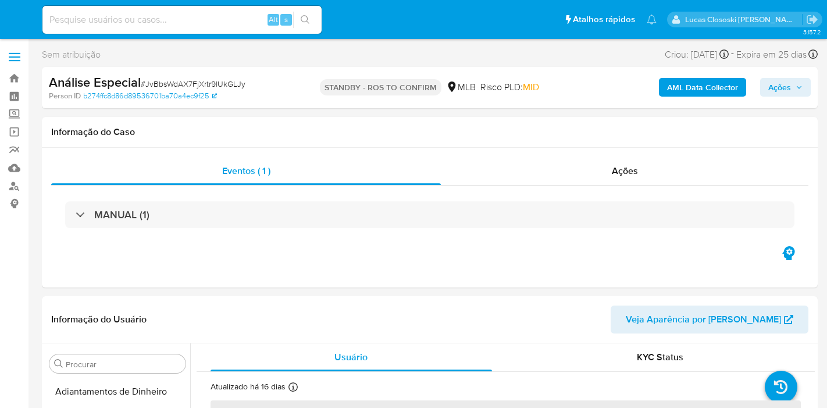
select select "10"
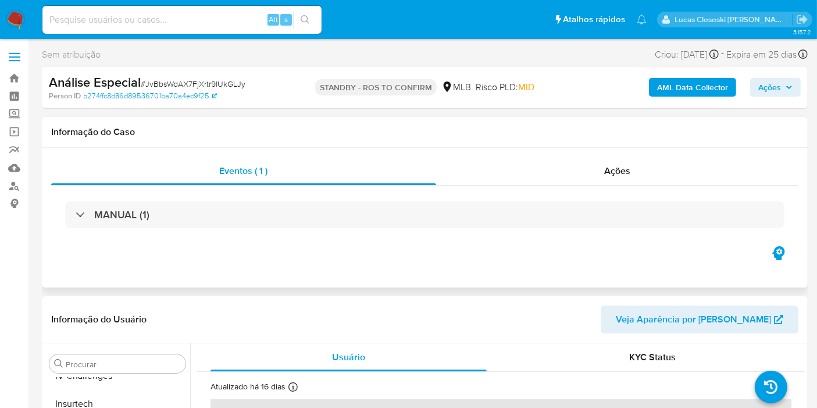
scroll to position [519, 0]
click at [18, 169] on link "Mulan" at bounding box center [69, 168] width 138 height 18
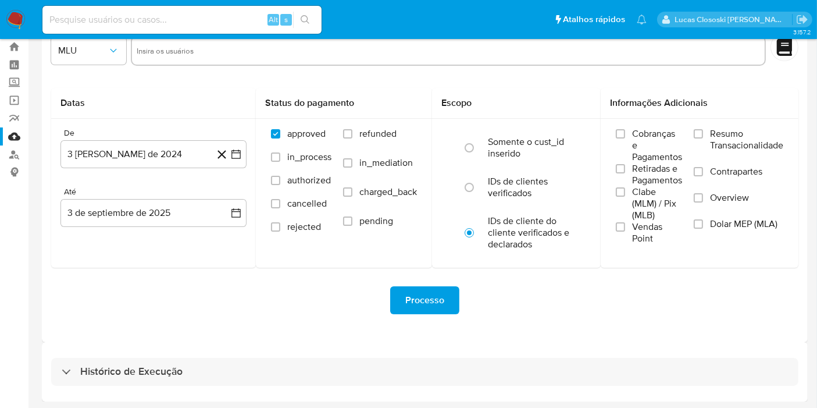
click at [291, 349] on div "Histórico de Execução" at bounding box center [425, 371] width 766 height 59
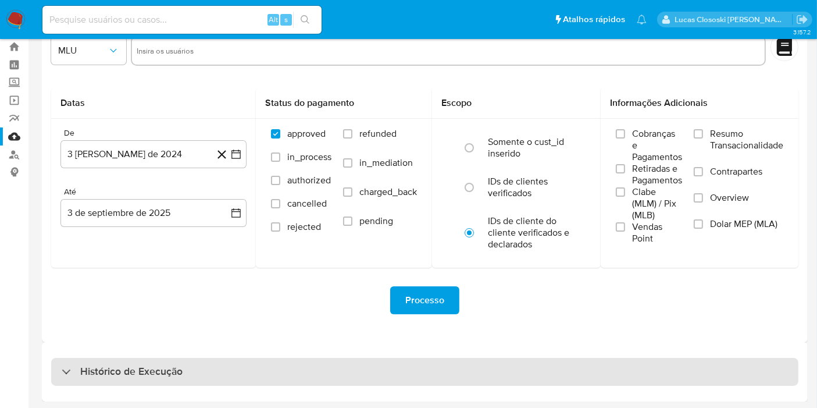
click at [299, 369] on div "Histórico de Execução" at bounding box center [424, 372] width 747 height 28
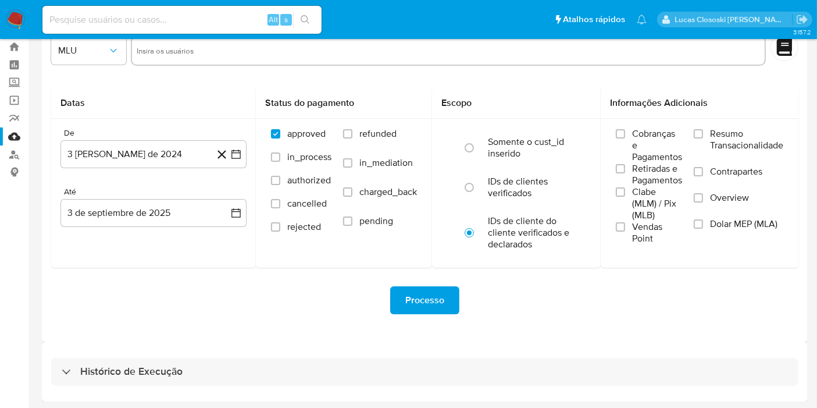
select select "10"
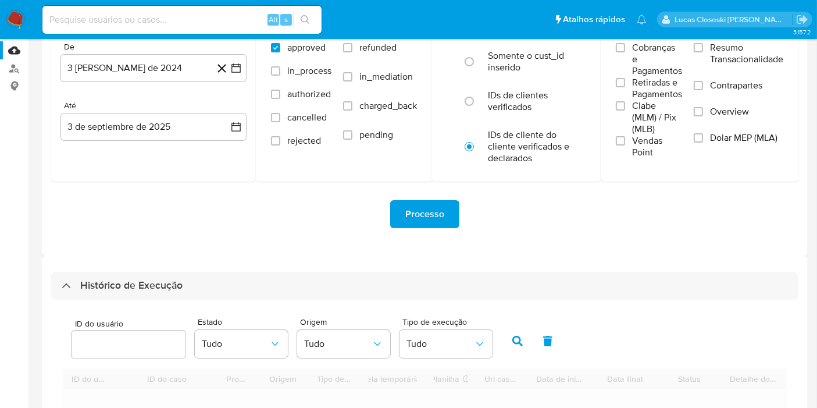
scroll to position [359, 0]
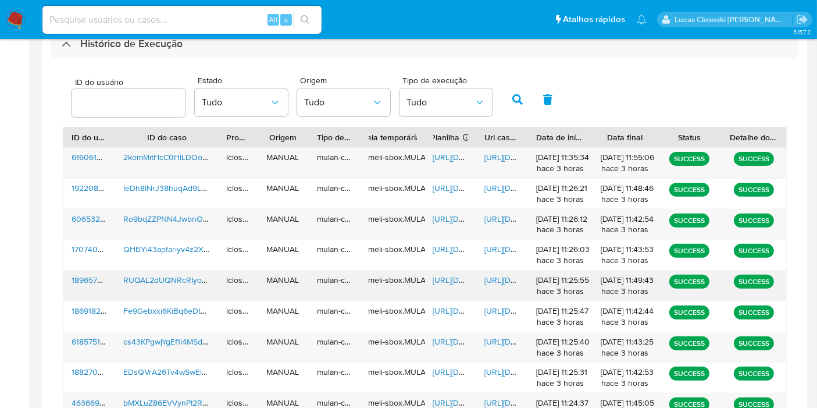
click at [451, 283] on span "[URL][DOMAIN_NAME]" at bounding box center [473, 280] width 80 height 12
click at [503, 279] on span "[URL][DOMAIN_NAME]" at bounding box center [524, 280] width 80 height 12
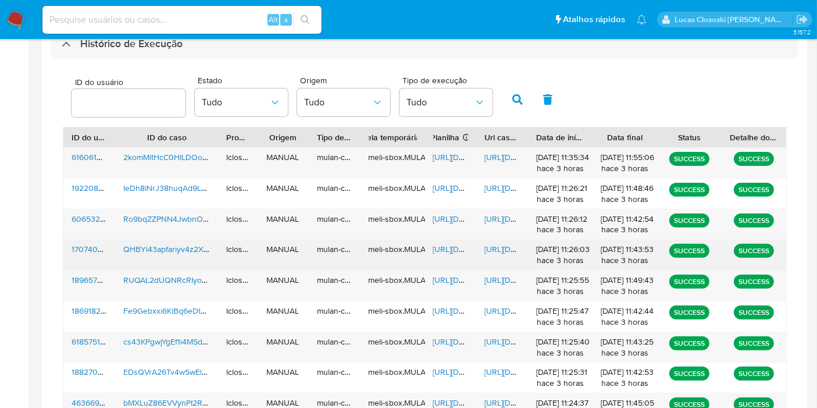
click at [453, 248] on span "https://docs.google.com/spreadsheets/d/164JOSNM1esXrUVZeZ_RhJXF5BslAxdEf2QBklOW…" at bounding box center [473, 249] width 80 height 12
click at [493, 248] on span "https://docs.google.com/document/d/1rQkAluJWObcCPRSWGoppKnQOWHg3upXNC0r2DbRwbrk…" at bounding box center [524, 249] width 80 height 12
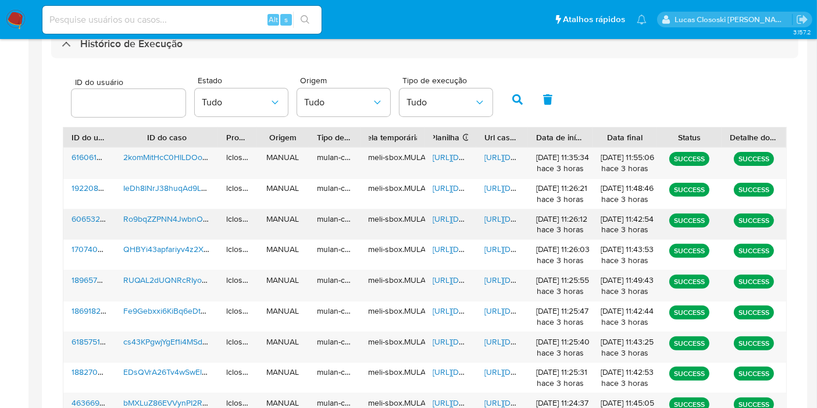
click at [437, 215] on span "https://docs.google.com/spreadsheets/d/1fBZBE_IQrV90A1E5o2nHyqzdi16OM5jtXvwyeiI…" at bounding box center [473, 219] width 80 height 12
click at [510, 216] on span "https://docs.google.com/document/d/1RZtgZREY5FyzFP04RP3CWnLpI0KNwq1xnyuCyncPomE…" at bounding box center [524, 219] width 80 height 12
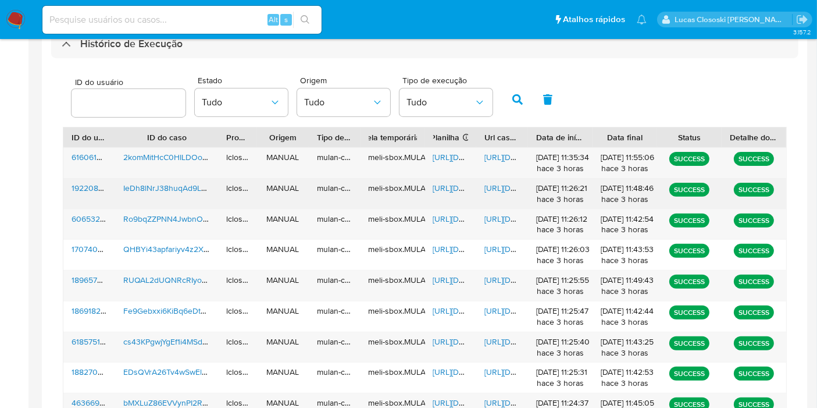
click at [446, 184] on span "https://docs.google.com/spreadsheets/d/1ExU20cwq-rKtlQR4CdrBu-8XXyvzpZyjtWqe3x-…" at bounding box center [473, 188] width 80 height 12
click at [504, 187] on span "https://docs.google.com/document/d/1-1sRUo4mft_tz7w_Q7BtU3OrYaY7lqmzK7jNrQGakZk…" at bounding box center [524, 188] width 80 height 12
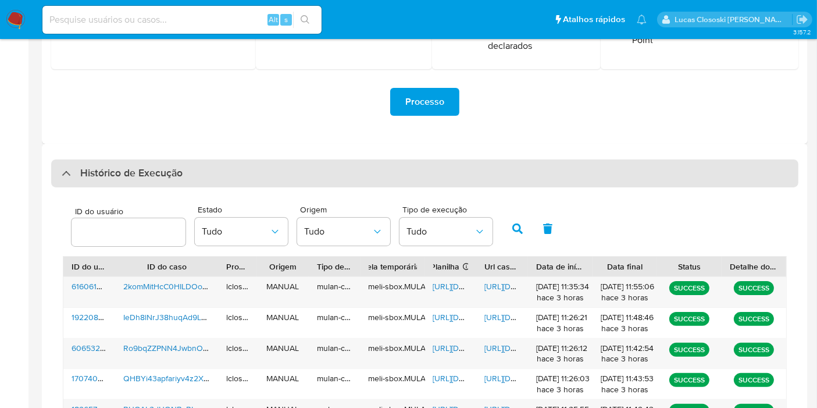
click at [342, 183] on div "Histórico de Execução" at bounding box center [424, 173] width 747 height 28
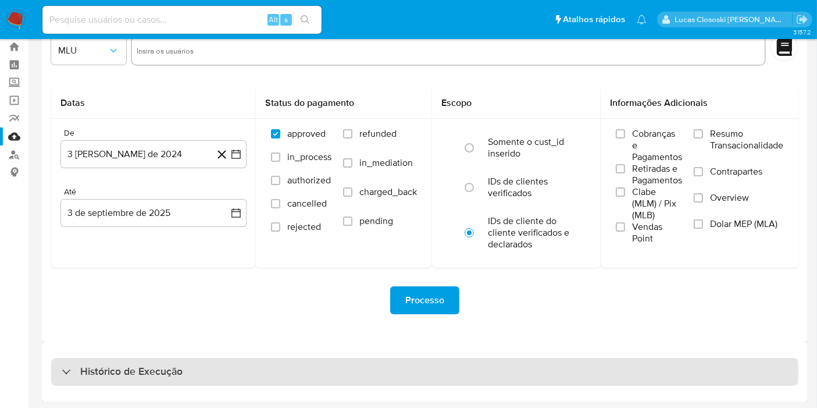
click at [490, 366] on div "Histórico de Execução" at bounding box center [424, 372] width 747 height 28
select select "10"
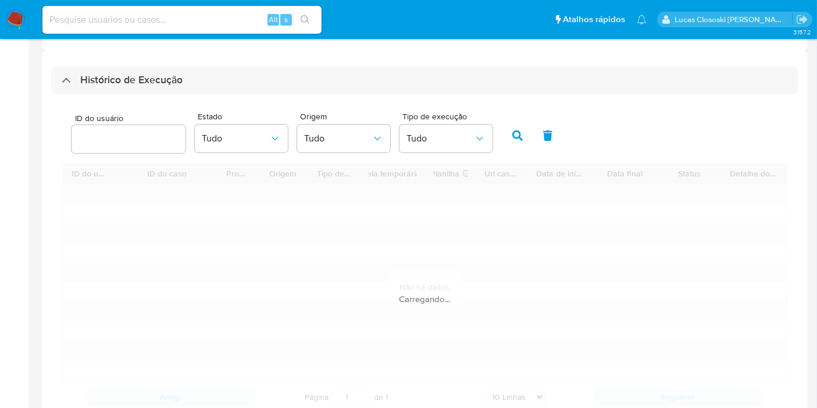
scroll to position [359, 0]
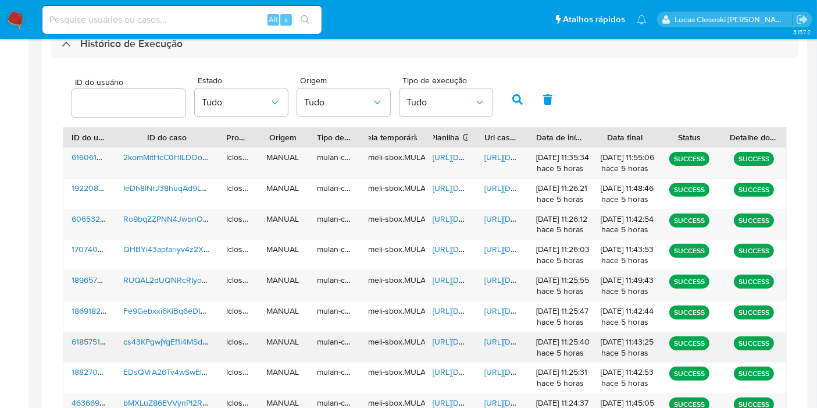
click at [440, 338] on span "https://docs.google.com/spreadsheets/d/1aZJKpXYv-ZhxlIA9ua8thgE_-HA23pR1RgZs02i…" at bounding box center [473, 341] width 80 height 12
click at [506, 338] on span "https://docs.google.com/document/d/1tKykQ8pHsJI8N4vhUb6w8s3Dr6my95ZhSQXOQTo9cc0…" at bounding box center [524, 341] width 80 height 12
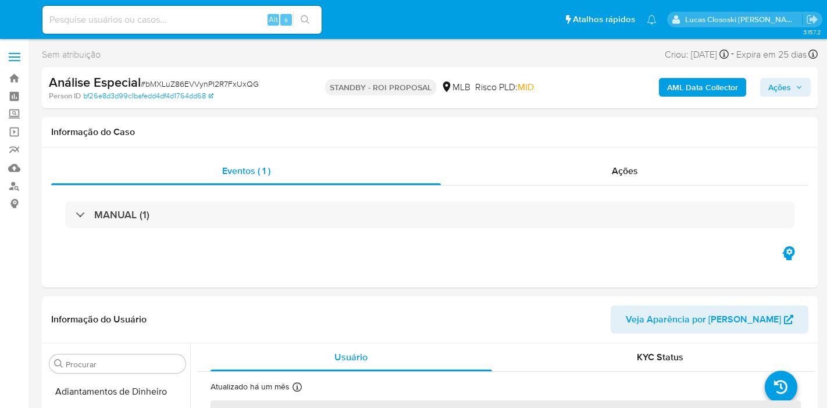
select select "10"
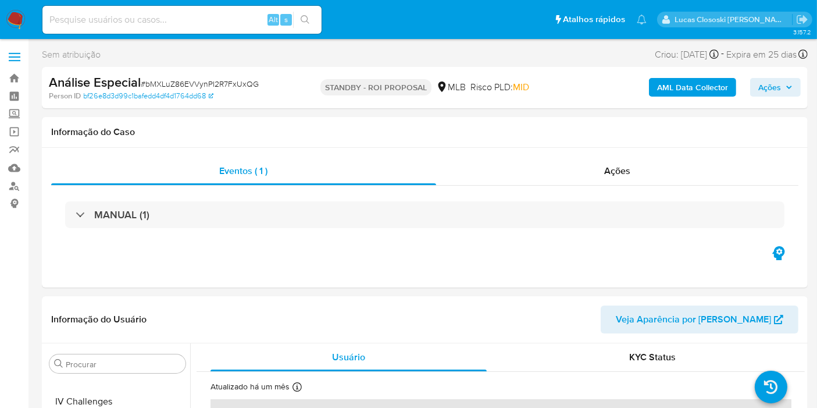
scroll to position [519, 0]
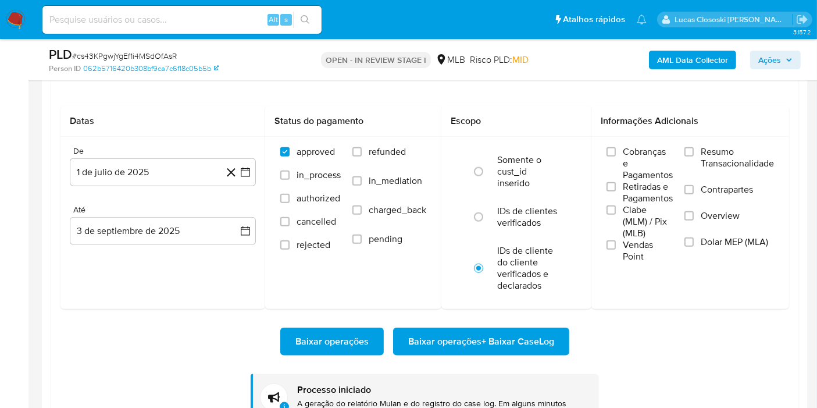
scroll to position [519, 0]
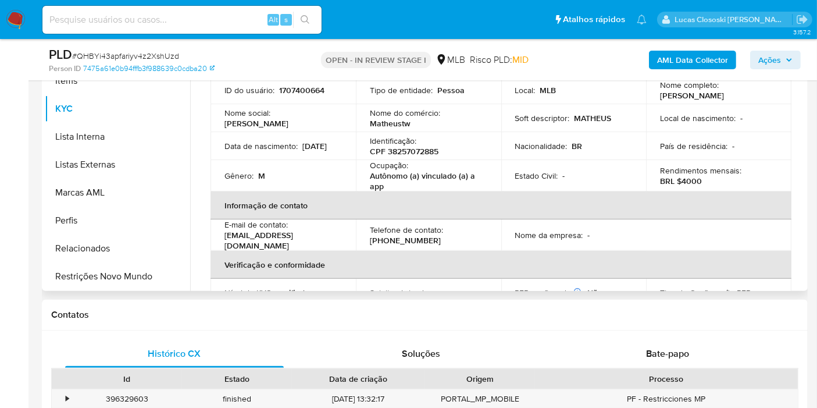
scroll to position [258, 0]
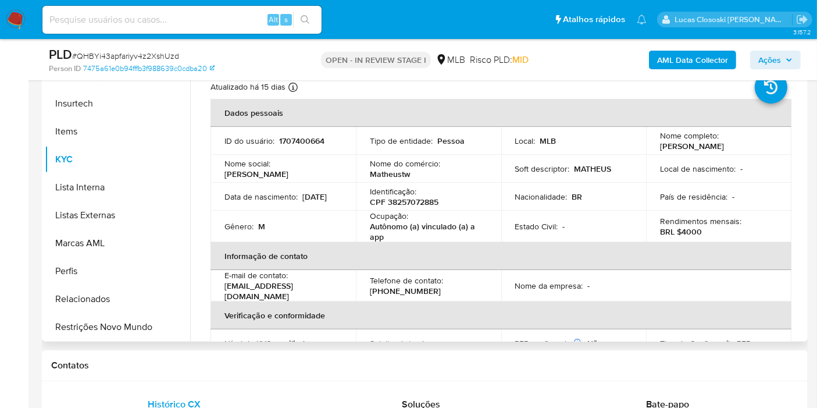
click at [415, 205] on p "CPF 38257072885" at bounding box center [404, 201] width 69 height 10
copy p "38257072885"
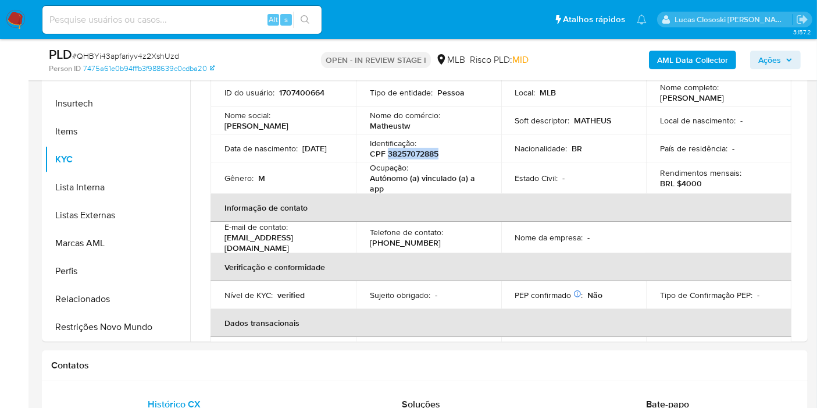
scroll to position [0, 0]
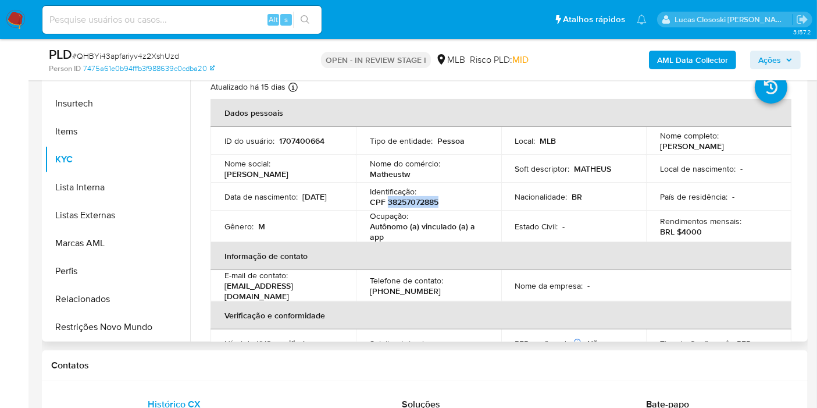
copy p "38257072885"
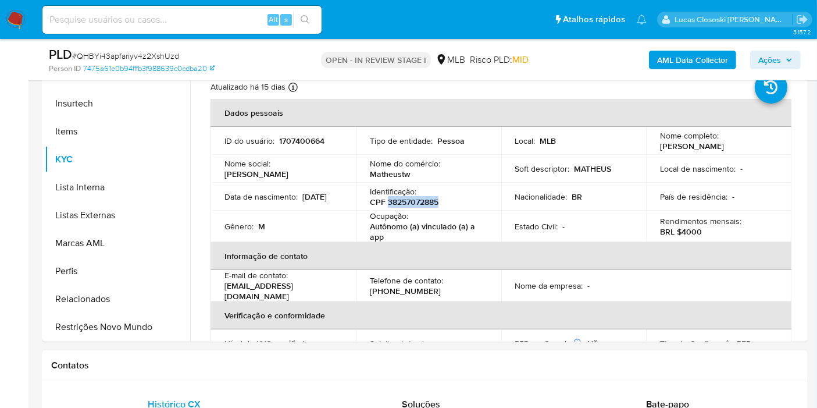
click at [659, 51] on b "AML Data Collector" at bounding box center [692, 60] width 71 height 19
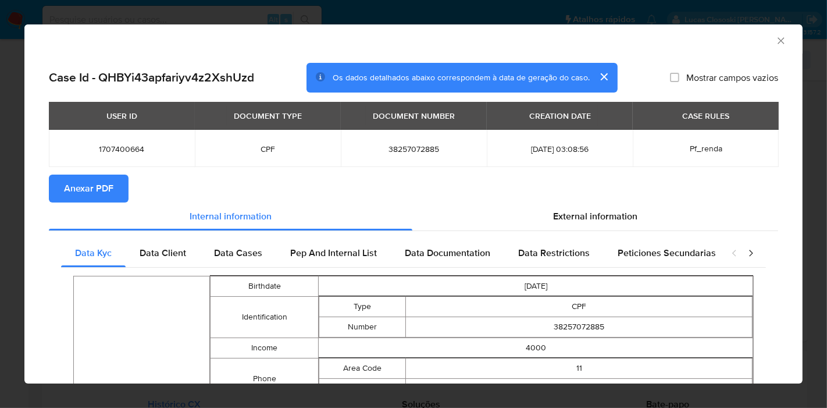
click at [58, 194] on button "Anexar PDF" at bounding box center [89, 188] width 80 height 28
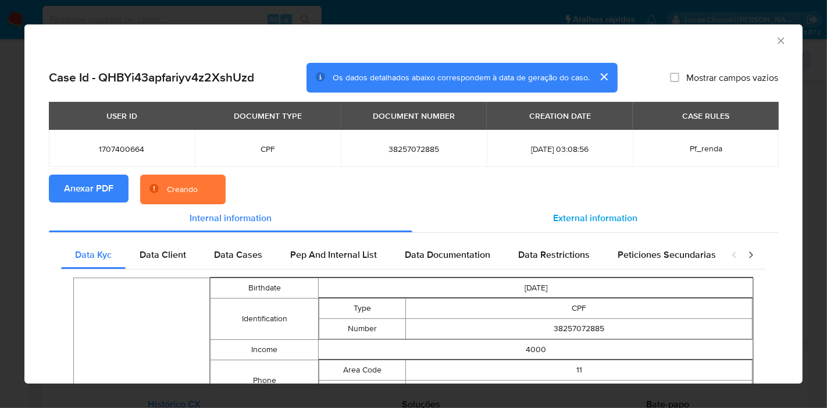
click at [570, 208] on div "External information" at bounding box center [595, 218] width 366 height 28
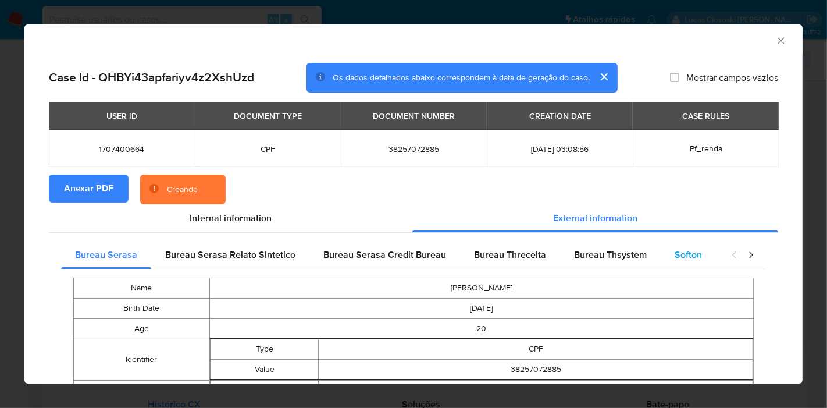
click at [691, 262] on div "Softon" at bounding box center [687, 255] width 55 height 28
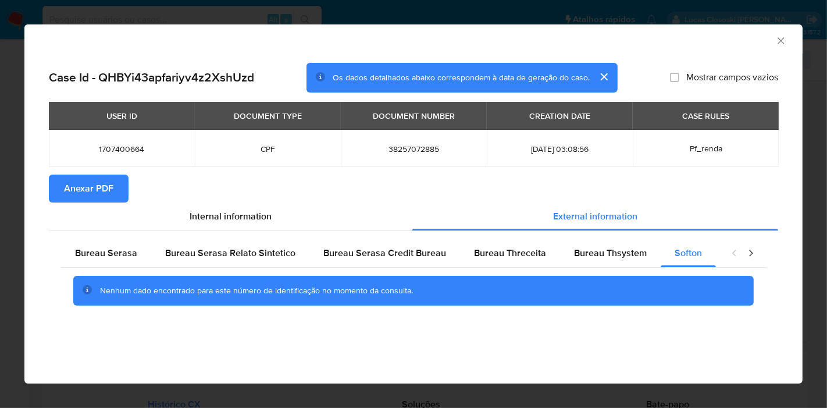
click at [780, 42] on icon "Fechar a janela" at bounding box center [781, 41] width 12 height 12
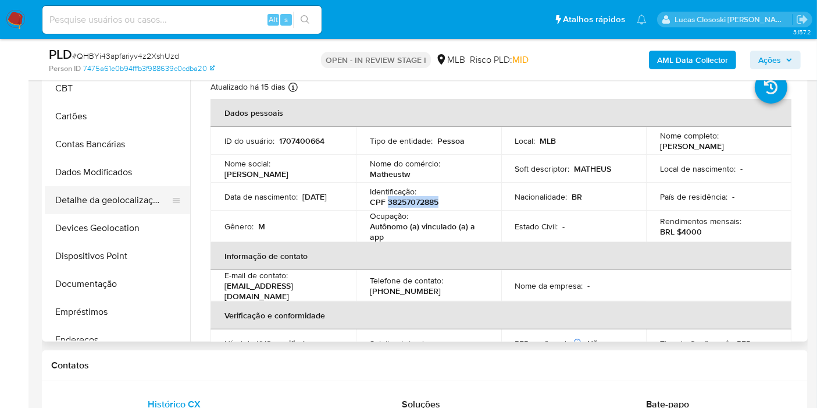
scroll to position [2, 0]
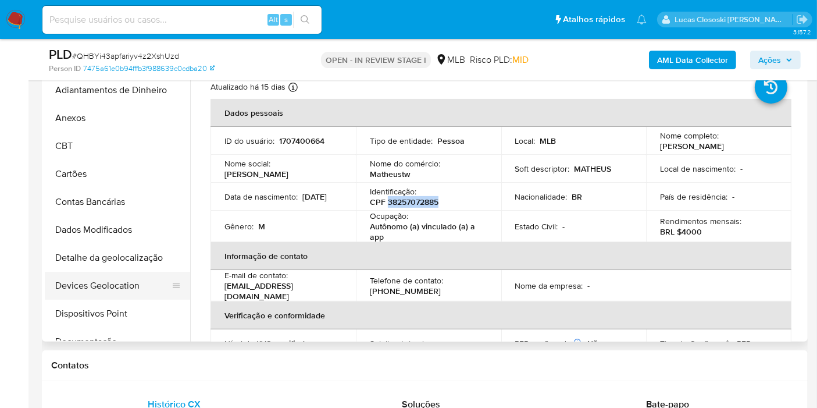
click at [99, 287] on button "Devices Geolocation" at bounding box center [113, 285] width 136 height 28
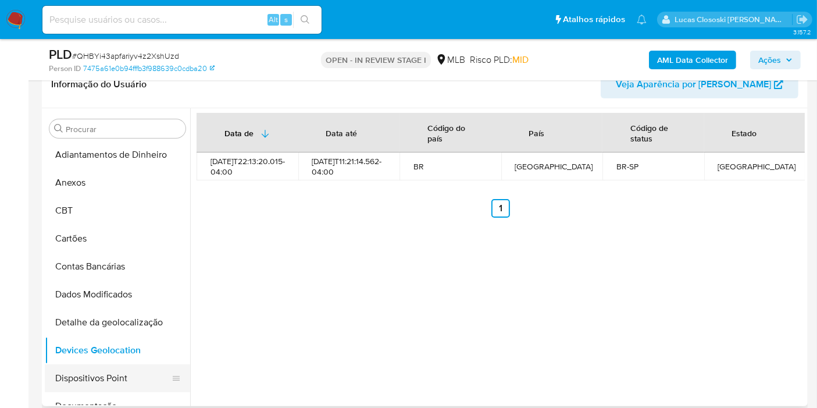
scroll to position [66, 0]
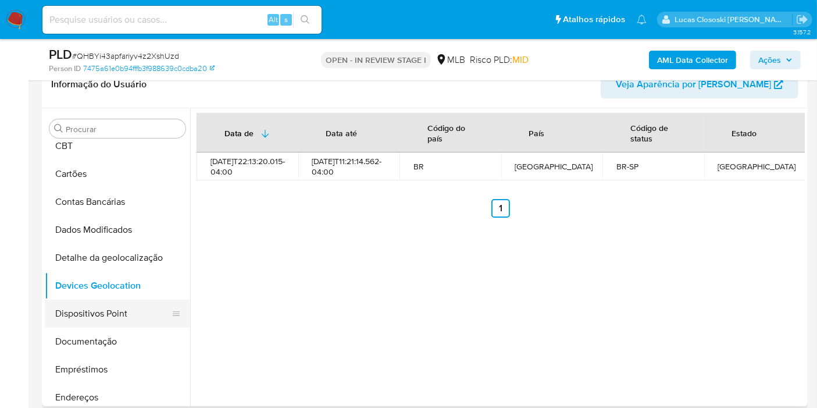
click at [94, 306] on button "Dispositivos Point" at bounding box center [113, 313] width 136 height 28
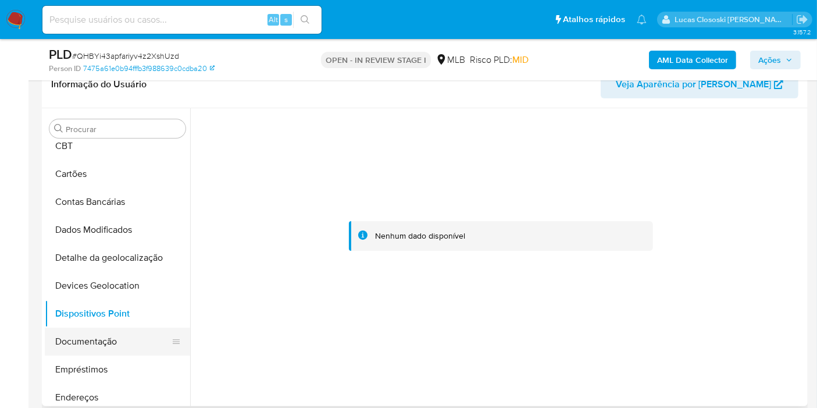
click at [120, 348] on button "Documentação" at bounding box center [113, 341] width 136 height 28
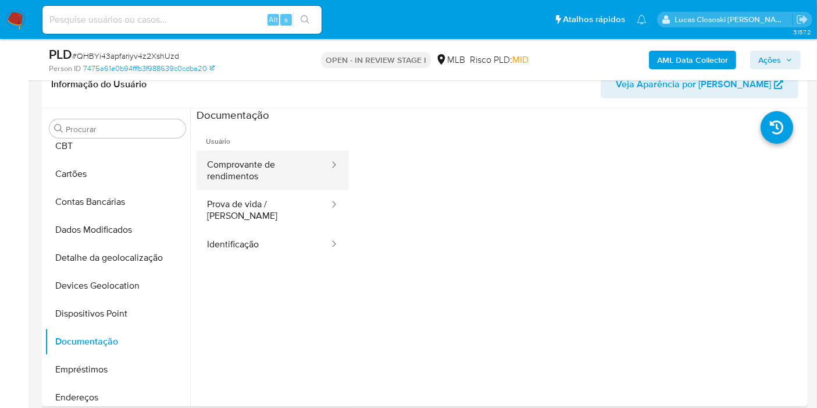
click at [270, 170] on button "Comprovante de rendimentos" at bounding box center [263, 171] width 134 height 40
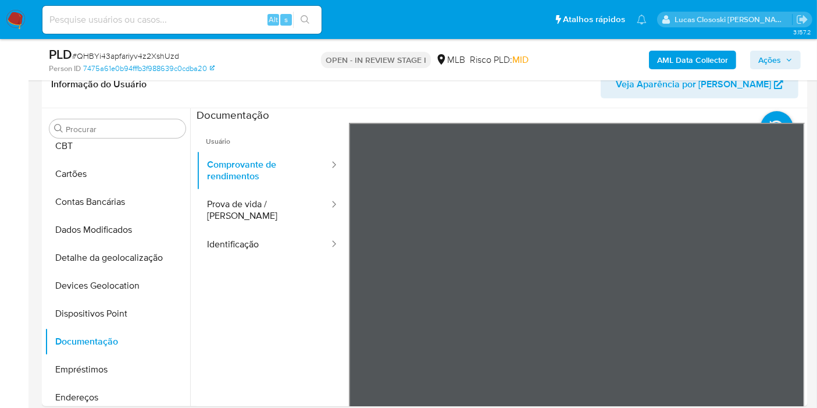
click at [239, 248] on button "Identificação" at bounding box center [263, 245] width 134 height 30
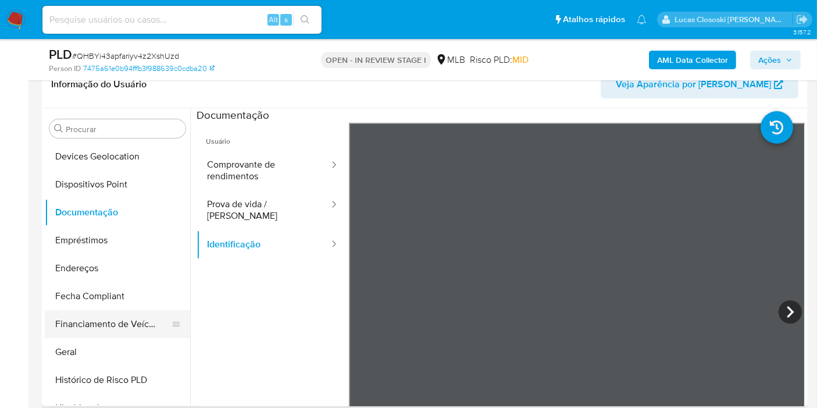
scroll to position [196, 0]
click at [87, 260] on button "Endereços" at bounding box center [113, 267] width 136 height 28
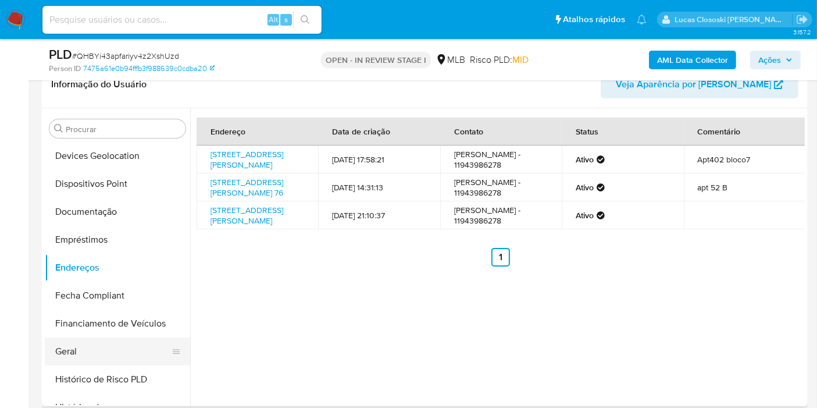
click at [103, 348] on button "Geral" at bounding box center [113, 351] width 136 height 28
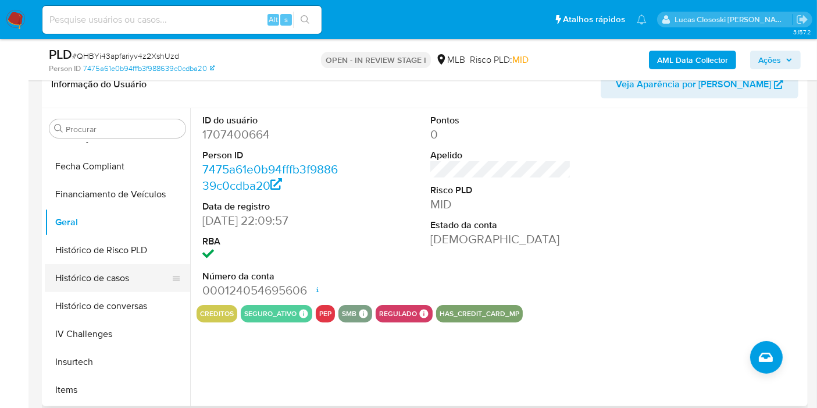
click at [122, 278] on button "Histórico de casos" at bounding box center [113, 278] width 136 height 28
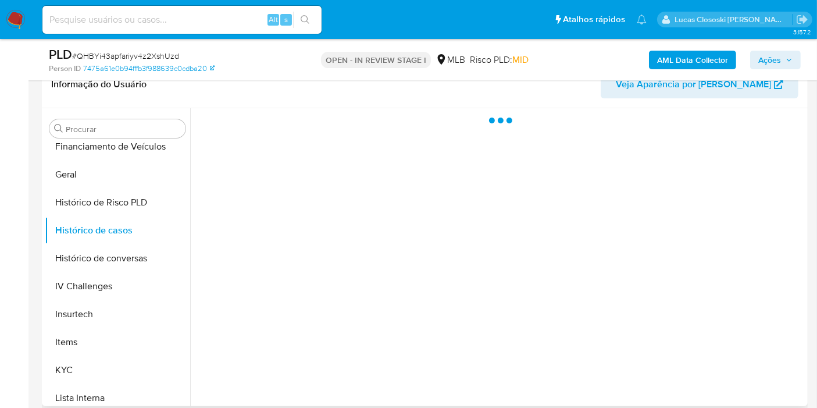
scroll to position [519, 0]
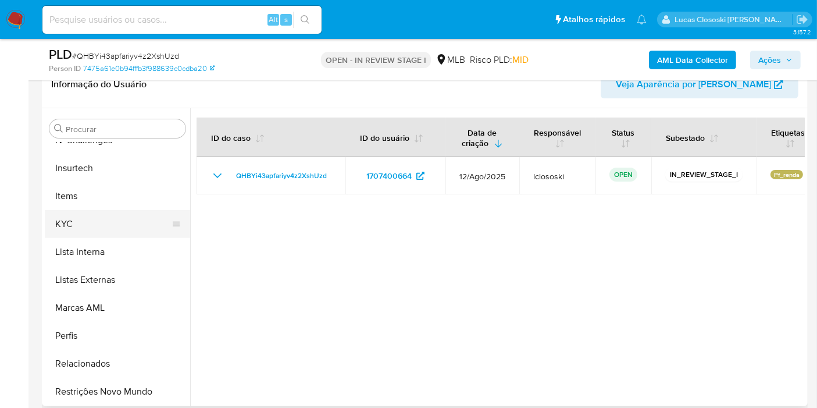
click at [94, 217] on button "KYC" at bounding box center [113, 224] width 136 height 28
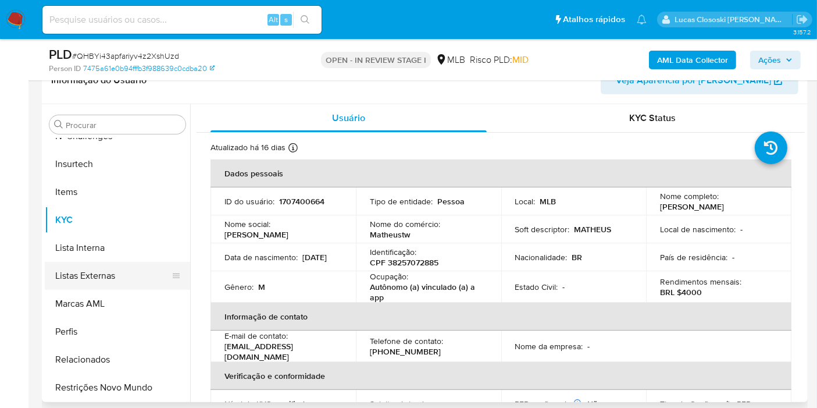
scroll to position [258, 0]
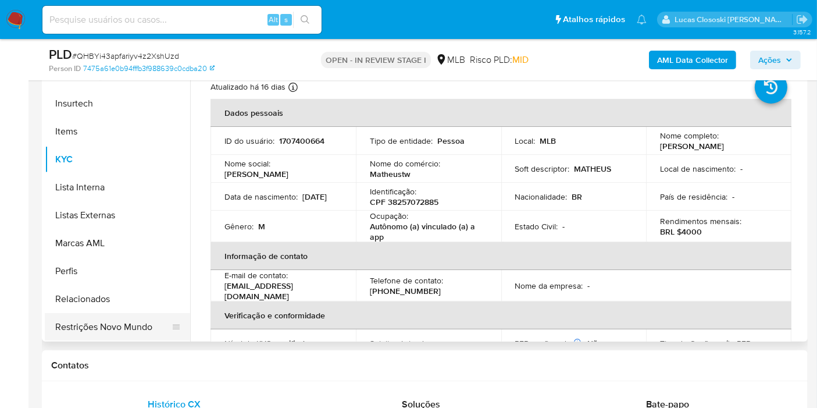
click at [108, 320] on button "Restrições Novo Mundo" at bounding box center [113, 327] width 136 height 28
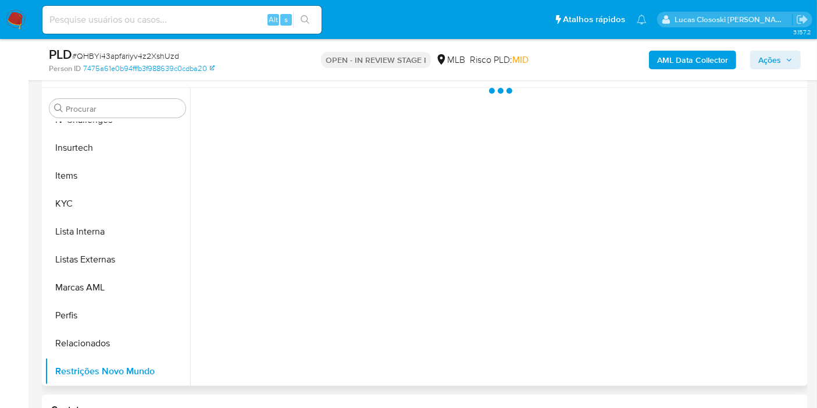
scroll to position [194, 0]
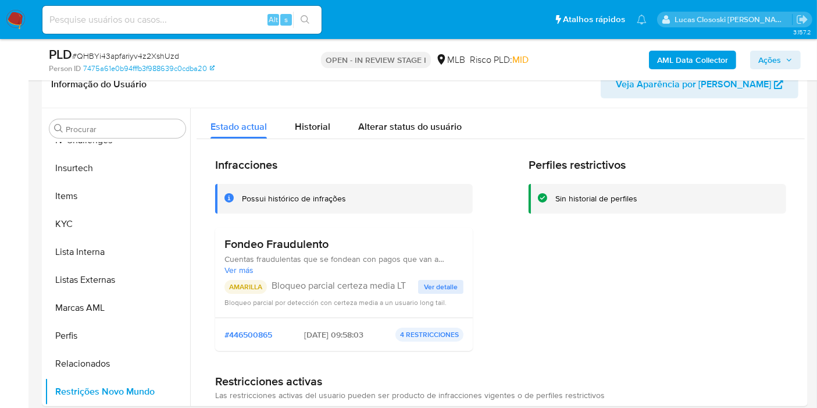
click at [160, 48] on div "PLD # QHBYi43apfariyv4z2XshUzd" at bounding box center [172, 54] width 246 height 17
click at [155, 56] on span "# QHBYi43apfariyv4z2XshUzd" at bounding box center [125, 56] width 107 height 12
copy span "QHBYi43apfariyv4z2XshUzd"
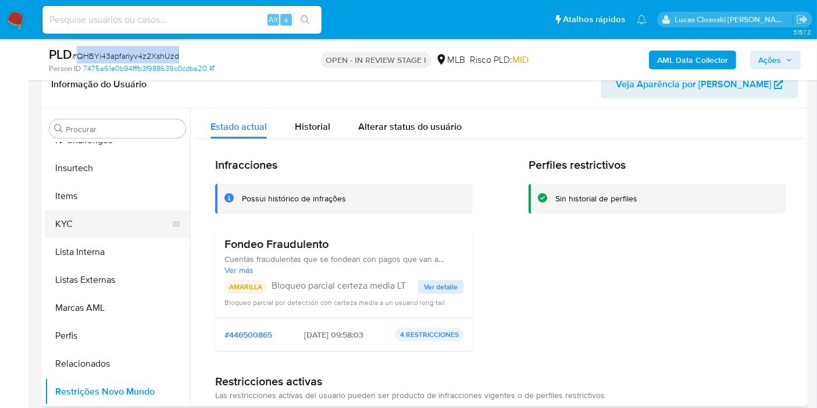
click at [71, 228] on button "KYC" at bounding box center [113, 224] width 136 height 28
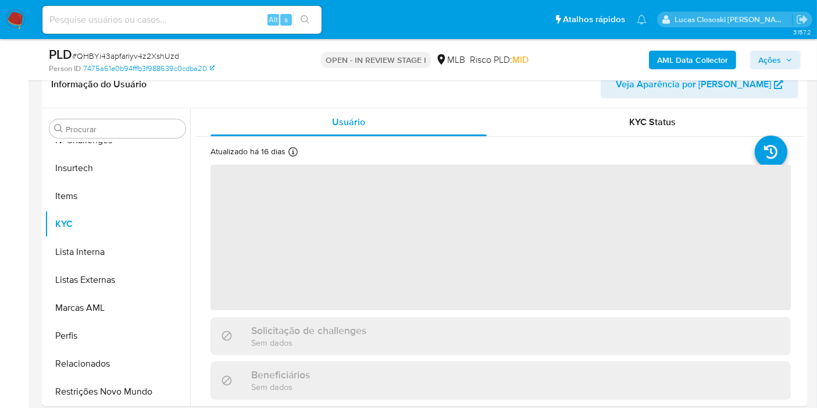
click at [253, 70] on div "Person ID 7475a61e0b94fffb3f988639c0cdba20" at bounding box center [173, 68] width 248 height 10
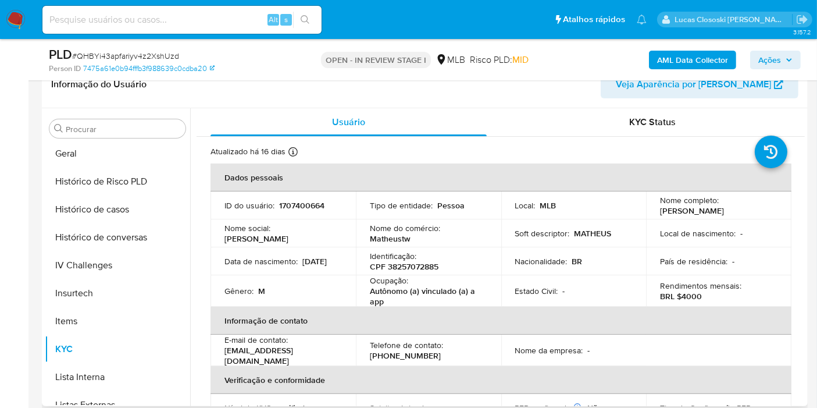
scroll to position [196, 0]
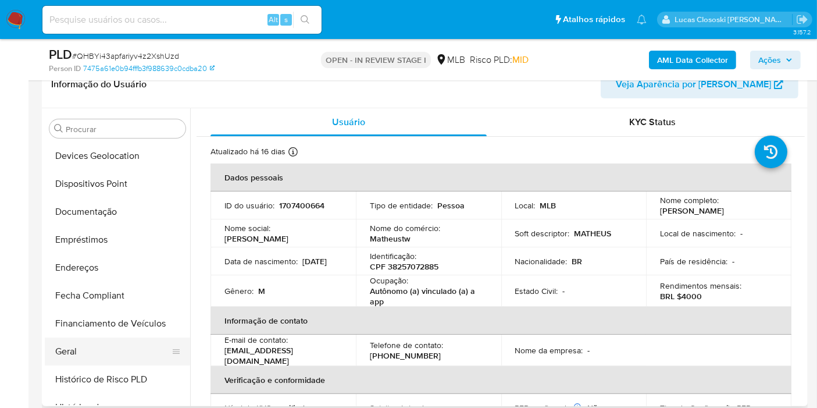
click at [75, 340] on button "Geral" at bounding box center [113, 351] width 136 height 28
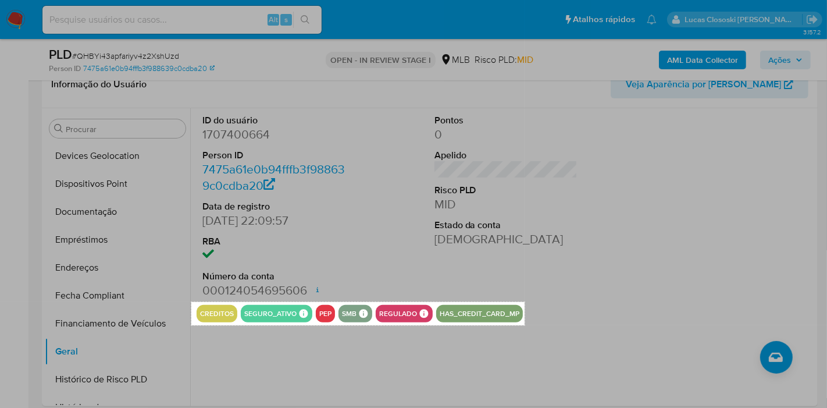
drag, startPoint x: 191, startPoint y: 301, endPoint x: 524, endPoint y: 325, distance: 334.0
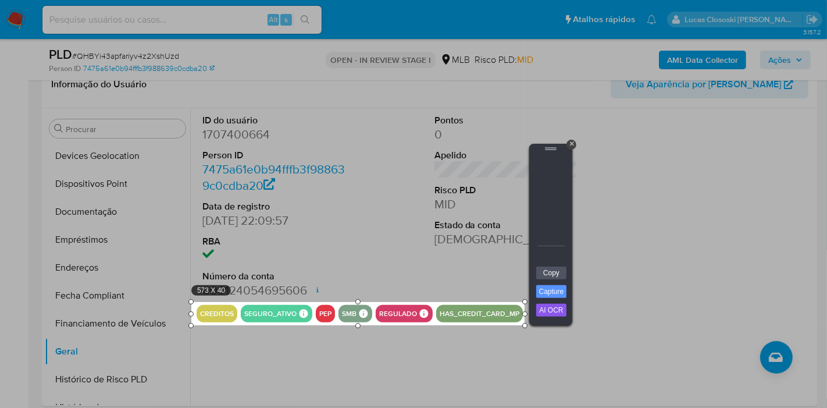
click at [566, 271] on div "Copy Capture AI OCR + Transform Images to Editable Text in Seconds! Instantly e…" at bounding box center [550, 295] width 35 height 59
click at [551, 270] on link "Copy" at bounding box center [551, 272] width 30 height 13
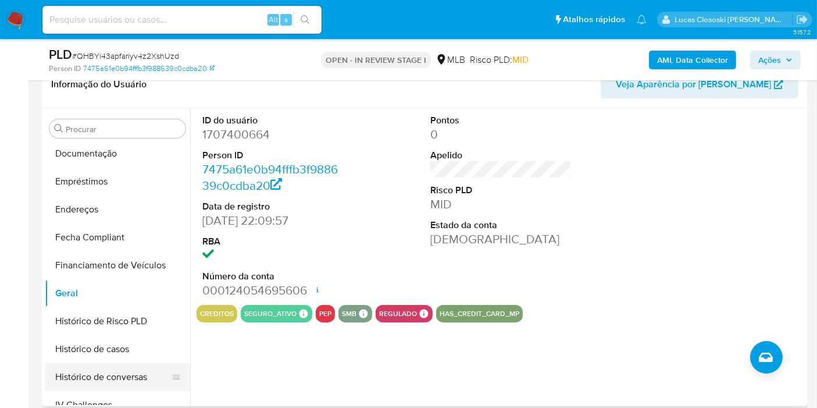
scroll to position [390, 0]
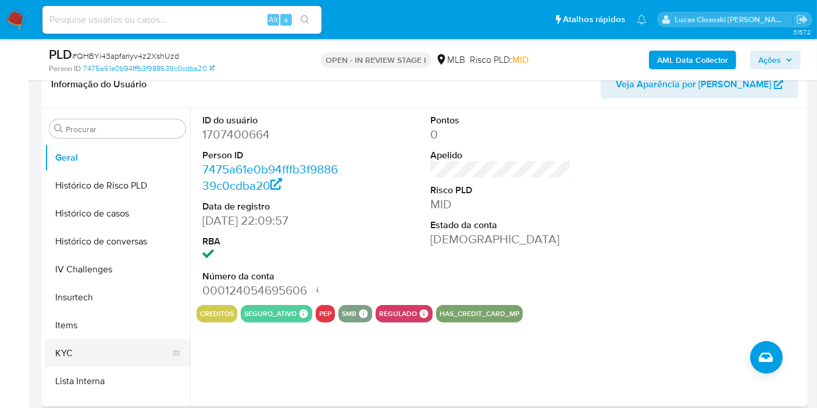
click at [84, 353] on button "KYC" at bounding box center [113, 353] width 136 height 28
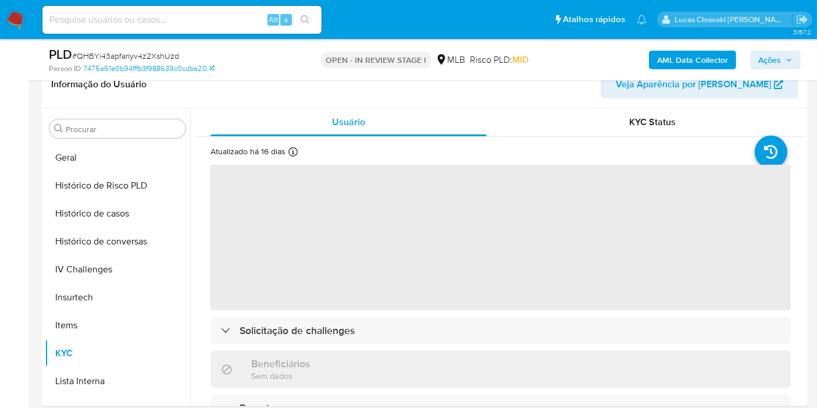
scroll to position [129, 0]
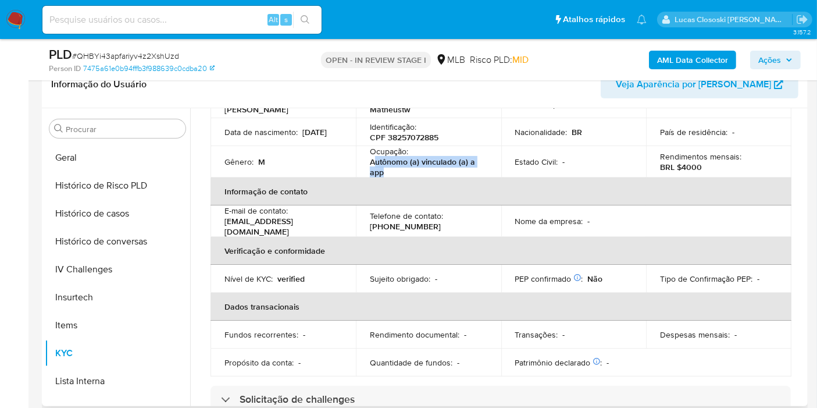
drag, startPoint x: 392, startPoint y: 174, endPoint x: 375, endPoint y: 166, distance: 19.0
click at [375, 166] on p "Autônomo (a) vinculado (a) a app" at bounding box center [426, 166] width 113 height 21
copy p "utônomo (a) vinculado (a) a app"
click at [783, 59] on span "Ações" at bounding box center [775, 60] width 34 height 16
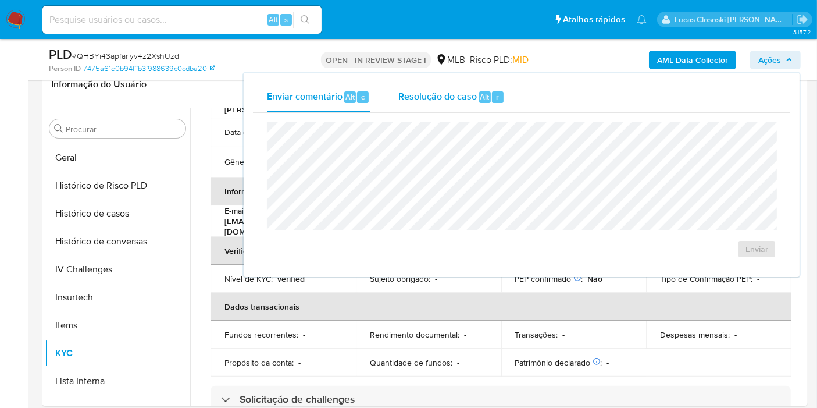
click at [443, 109] on div "Resolução do caso Alt r" at bounding box center [451, 97] width 106 height 30
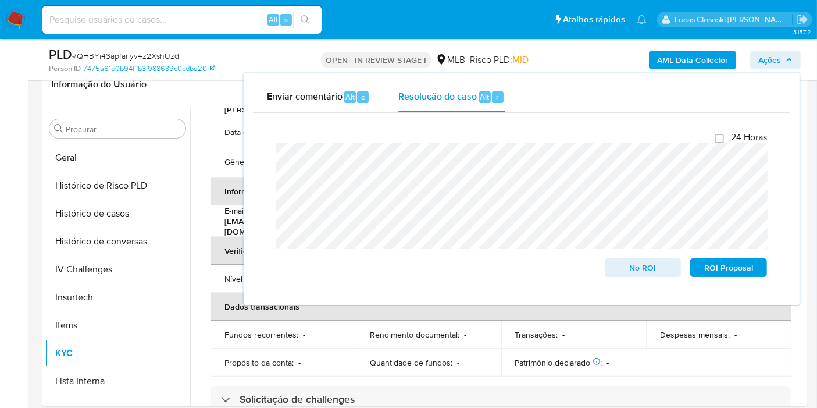
click at [777, 51] on span "Ações" at bounding box center [769, 60] width 23 height 19
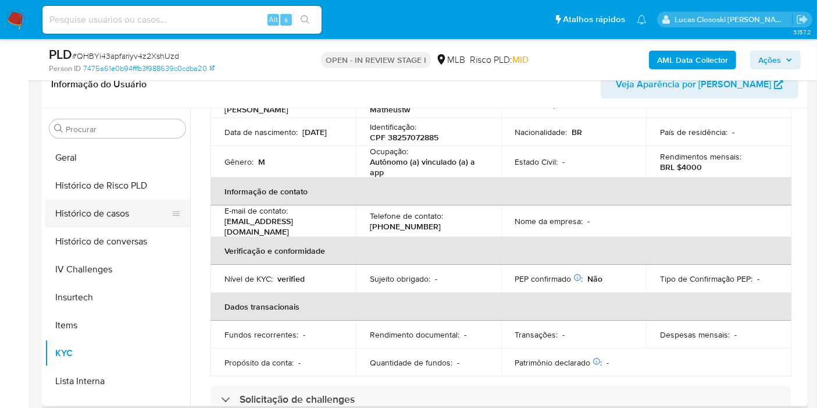
click at [131, 223] on button "Histórico de casos" at bounding box center [113, 213] width 136 height 28
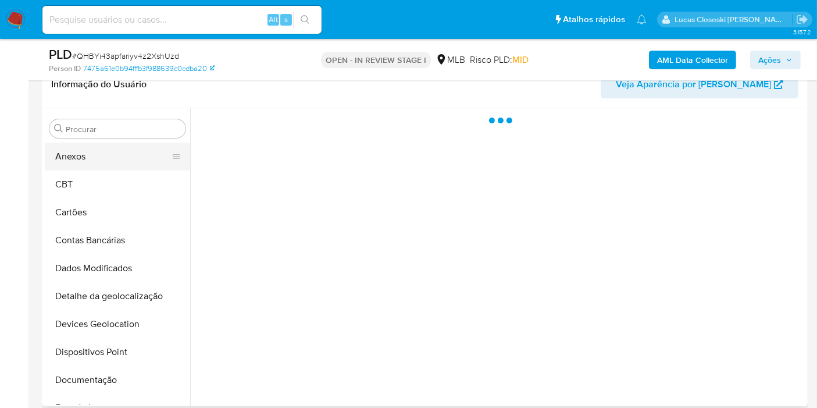
scroll to position [0, 0]
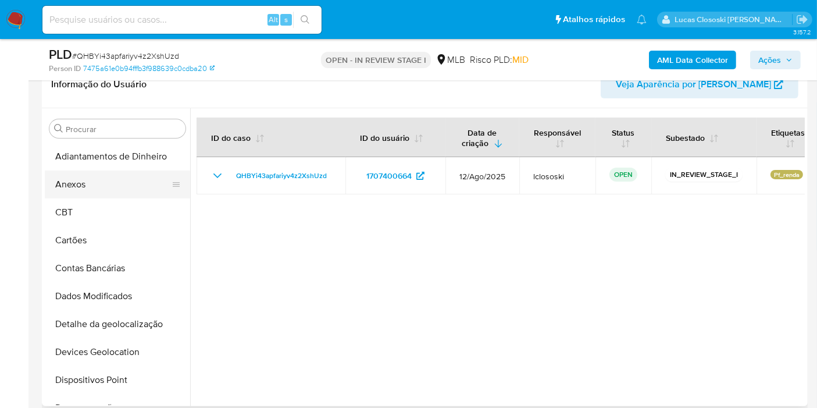
click at [88, 187] on button "Anexos" at bounding box center [113, 184] width 136 height 28
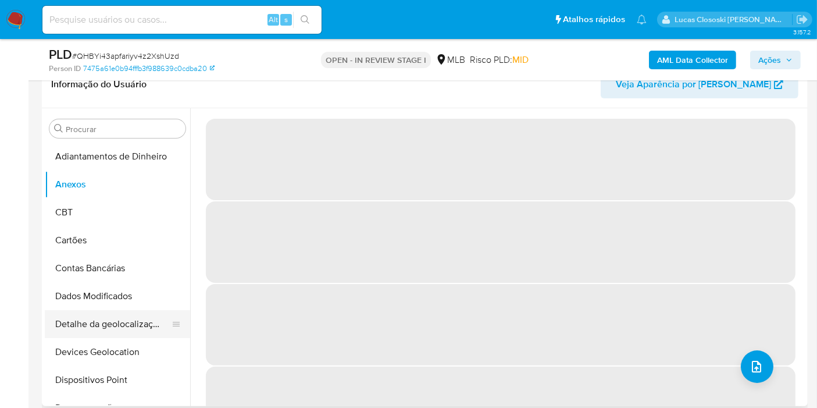
scroll to position [258, 0]
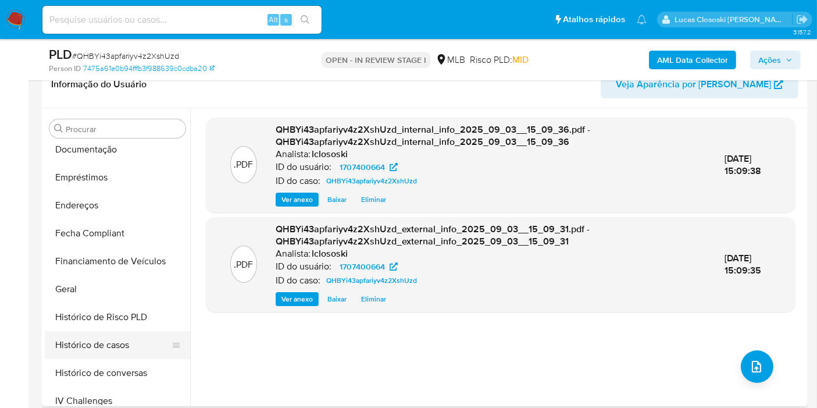
click at [100, 336] on button "Histórico de casos" at bounding box center [113, 345] width 136 height 28
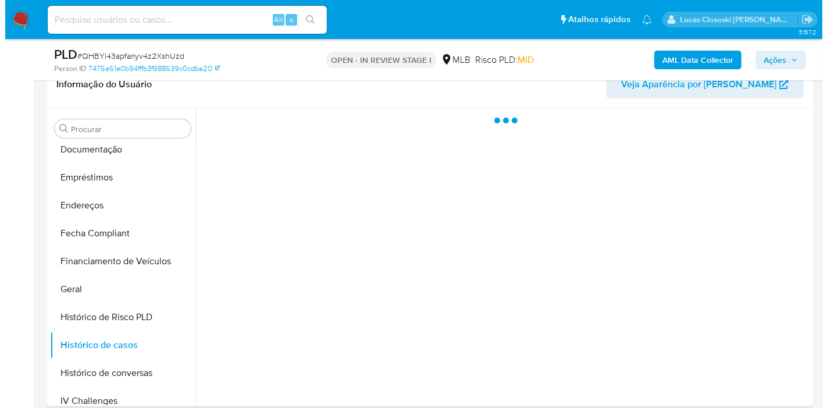
scroll to position [0, 0]
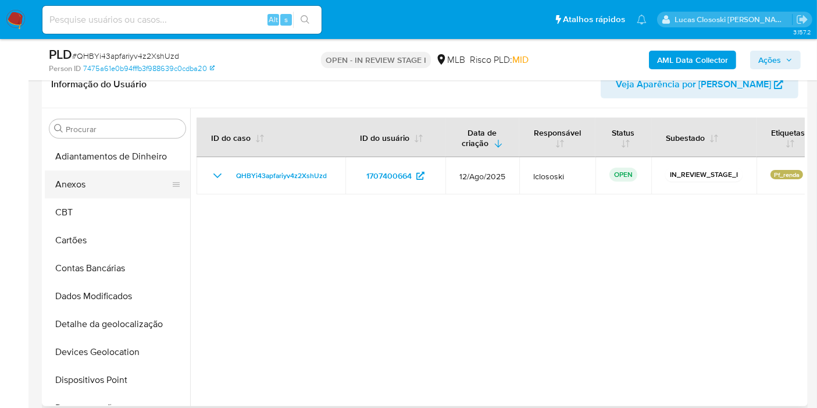
click at [94, 182] on button "Anexos" at bounding box center [113, 184] width 136 height 28
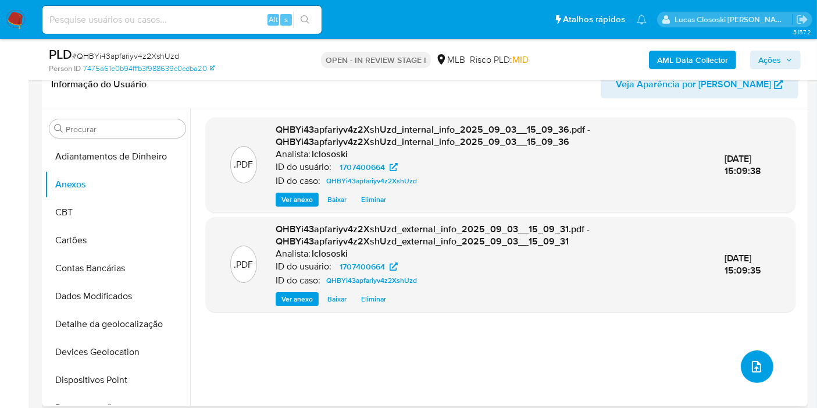
click at [751, 351] on button "upload-file" at bounding box center [757, 366] width 33 height 33
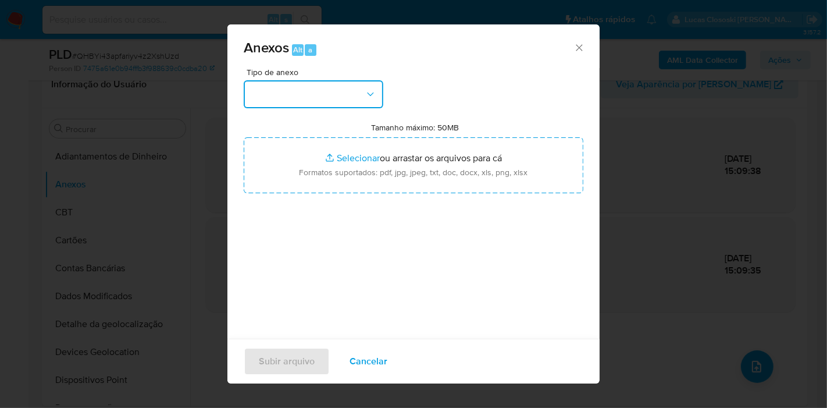
click at [330, 104] on button "button" at bounding box center [314, 94] width 140 height 28
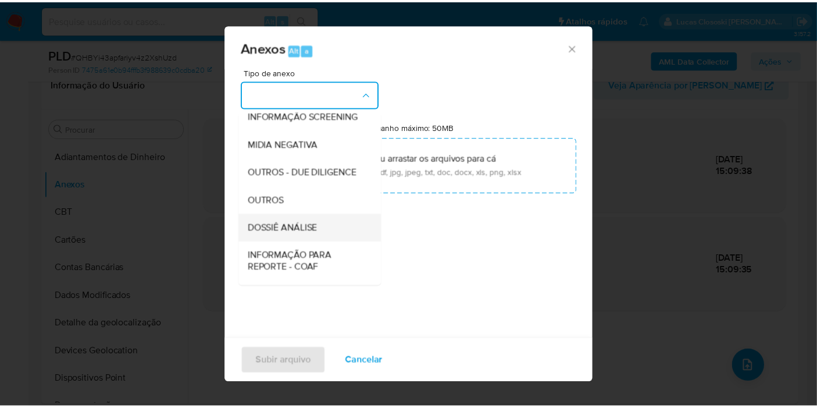
scroll to position [178, 0]
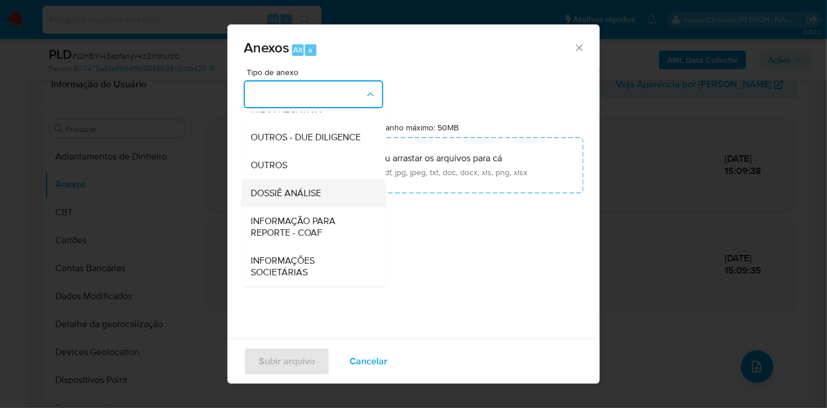
click at [317, 195] on span "DOSSIÊ ANÁLISE" at bounding box center [286, 193] width 70 height 12
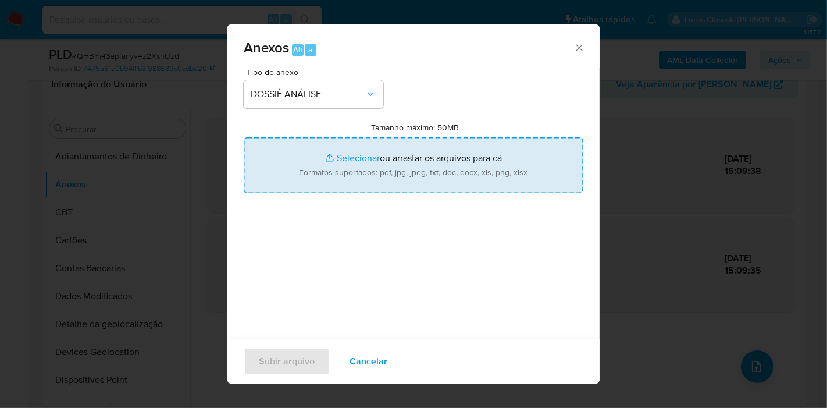
click at [350, 157] on input "Tamanho máximo: 50MB Selecionar arquivos" at bounding box center [414, 165] width 340 height 56
type input "C:\fakepath\SAR - XXXX - CPF 38257072885 - MATHEUS OLIVEIRA ALVES DE SOUSA.pdf"
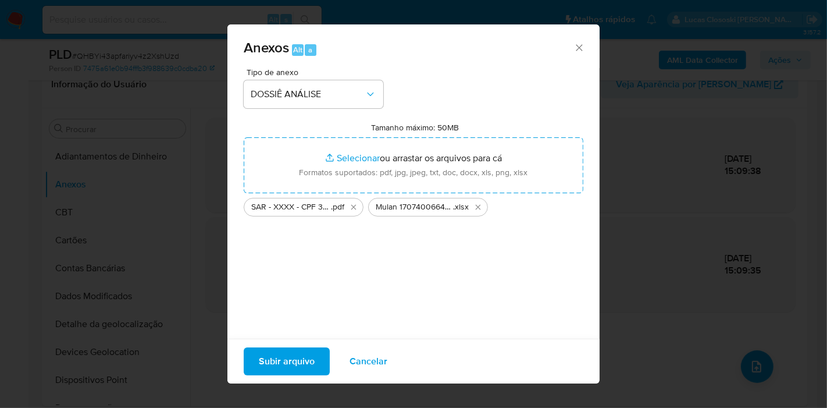
click at [274, 363] on span "Subir arquivo" at bounding box center [287, 361] width 56 height 26
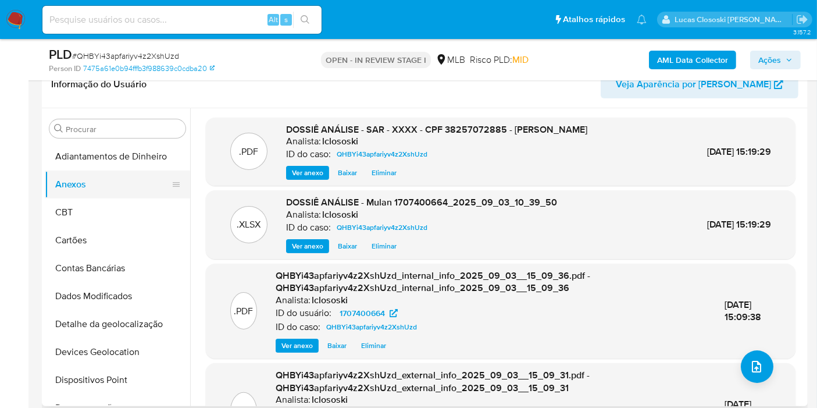
drag, startPoint x: 81, startPoint y: 199, endPoint x: 81, endPoint y: 186, distance: 12.8
click at [81, 199] on button "CBT" at bounding box center [117, 212] width 145 height 28
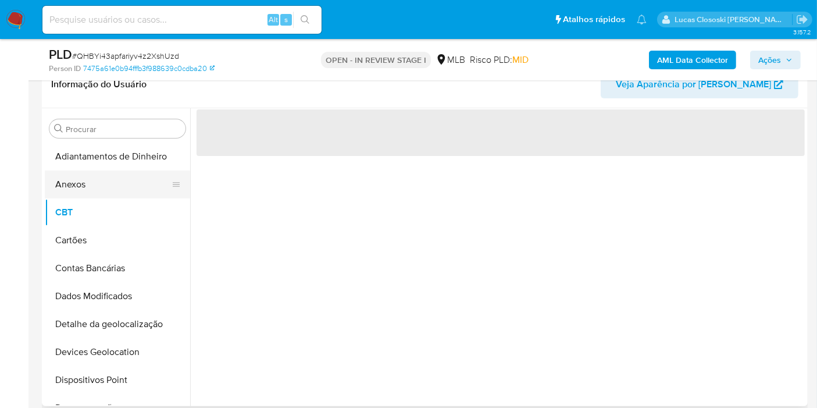
click at [81, 184] on button "Anexos" at bounding box center [113, 184] width 136 height 28
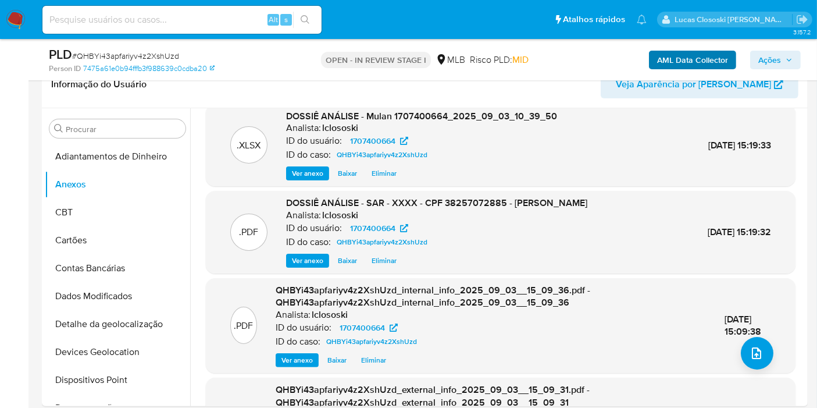
scroll to position [0, 0]
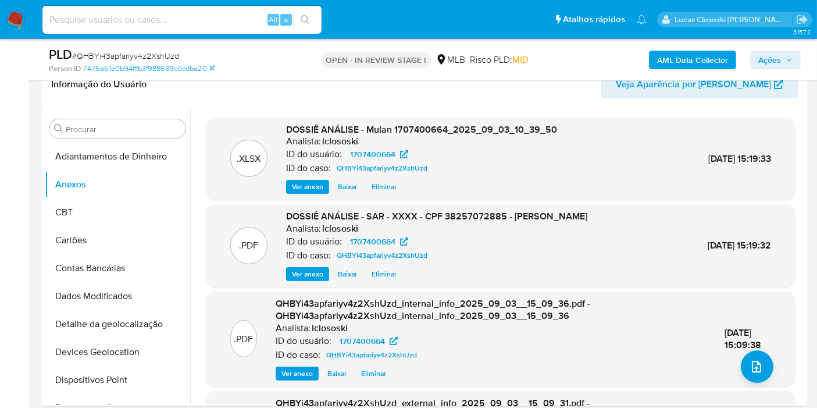
click at [762, 55] on span "Ações" at bounding box center [769, 60] width 23 height 19
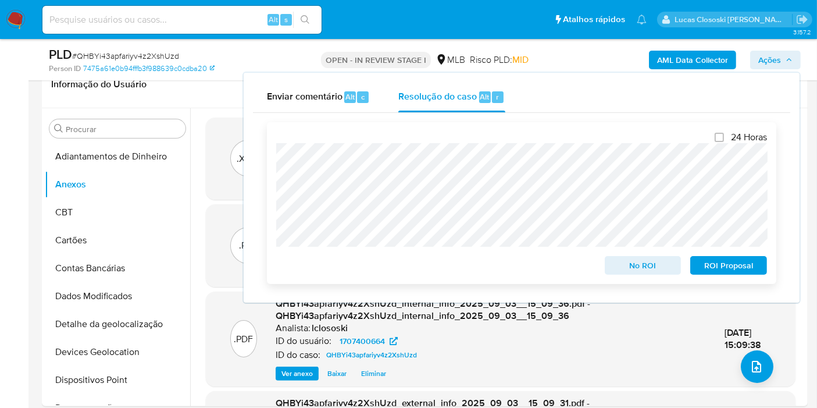
click at [724, 260] on span "ROI Proposal" at bounding box center [728, 265] width 60 height 16
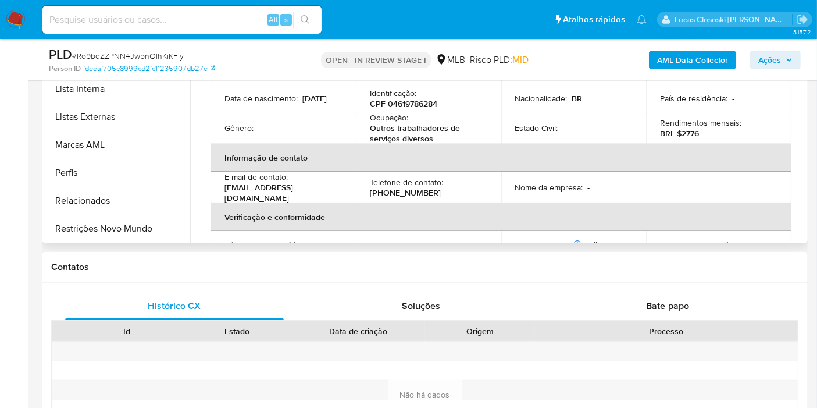
scroll to position [258, 0]
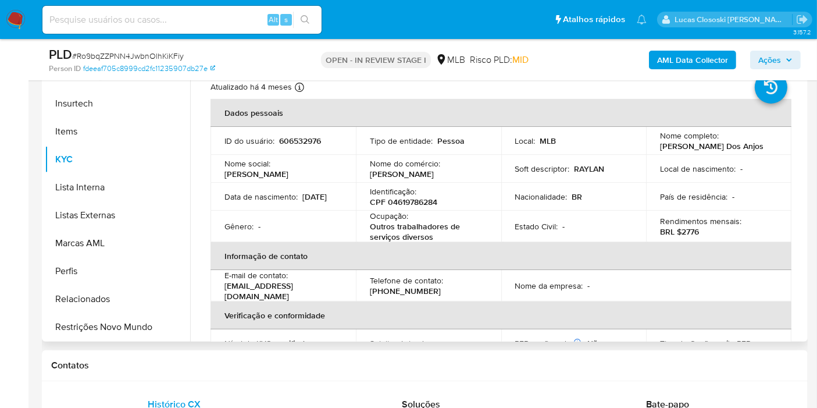
click at [408, 196] on p "CPF 04619786284" at bounding box center [403, 201] width 67 height 10
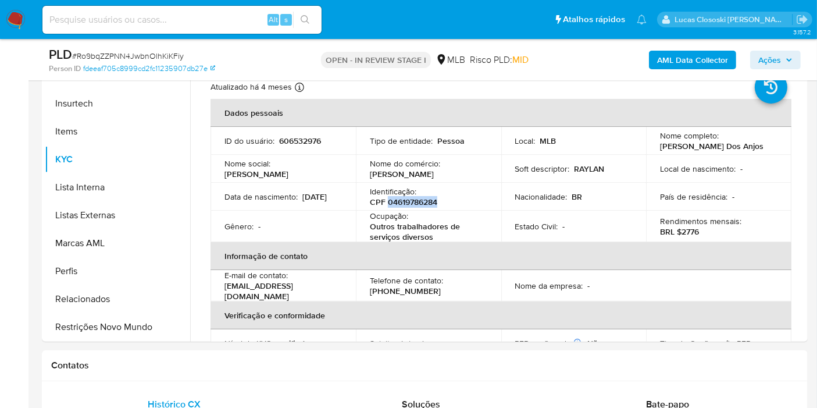
copy p "04619786284"
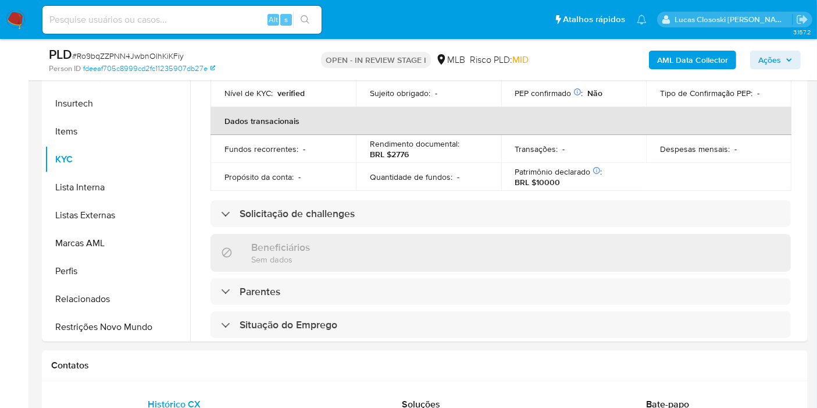
scroll to position [209, 0]
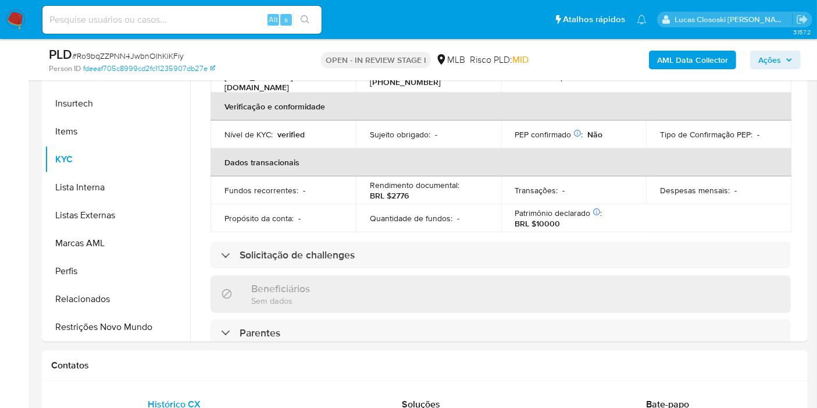
click at [666, 65] on b "AML Data Collector" at bounding box center [692, 60] width 71 height 19
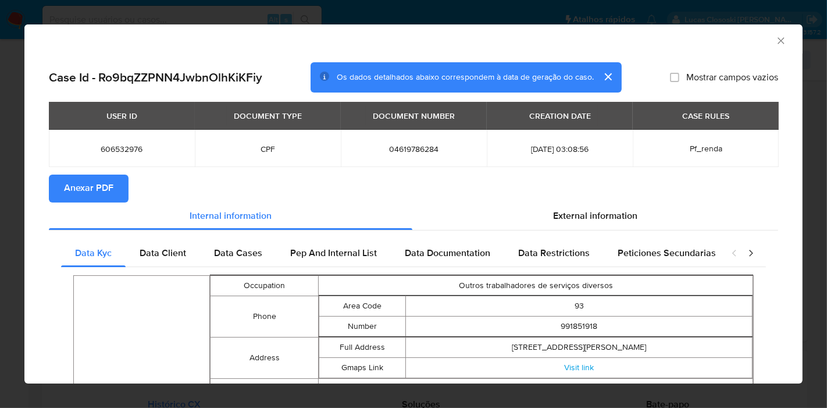
click at [56, 192] on button "Anexar PDF" at bounding box center [89, 188] width 80 height 28
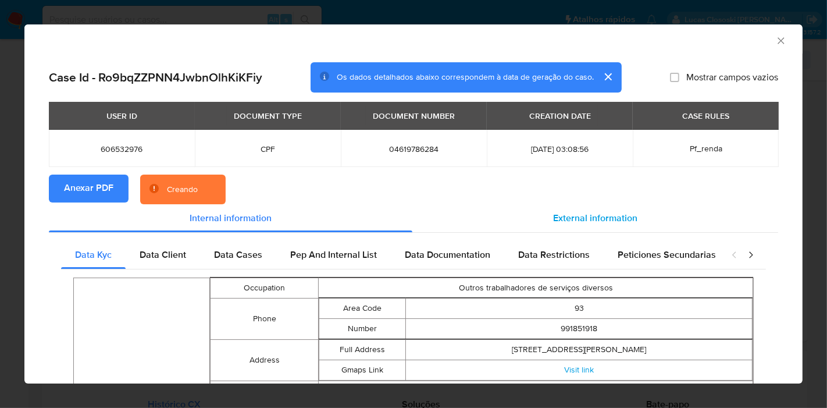
click at [576, 212] on span "External information" at bounding box center [595, 217] width 84 height 13
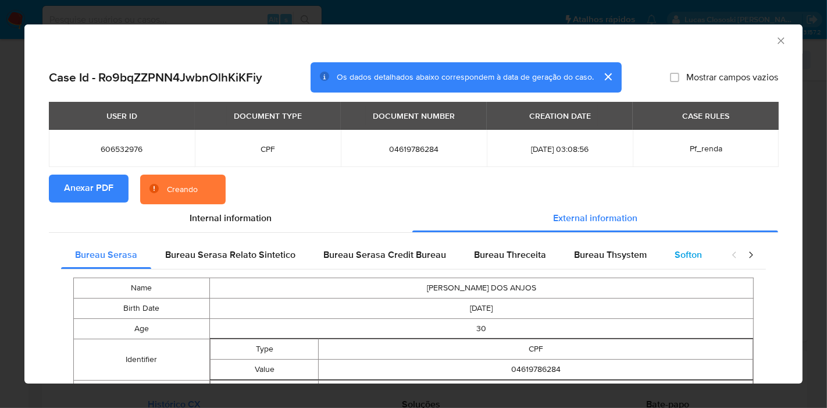
click at [674, 252] on span "Softon" at bounding box center [687, 254] width 27 height 13
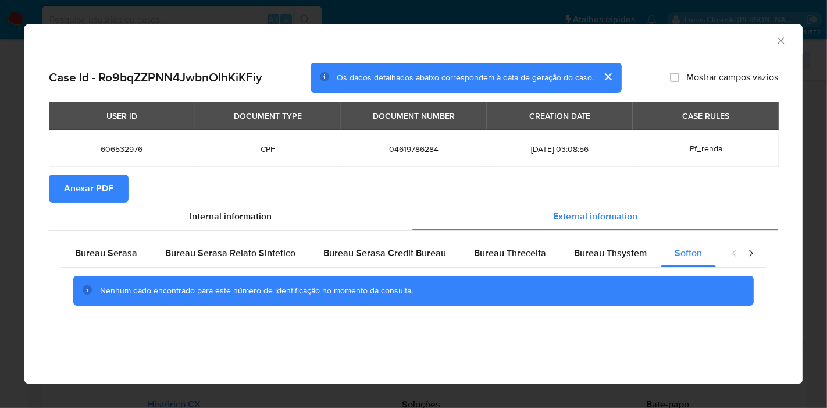
drag, startPoint x: 778, startPoint y: 42, endPoint x: 767, endPoint y: 52, distance: 14.0
click at [778, 42] on icon "Fechar a janela" at bounding box center [780, 40] width 6 height 6
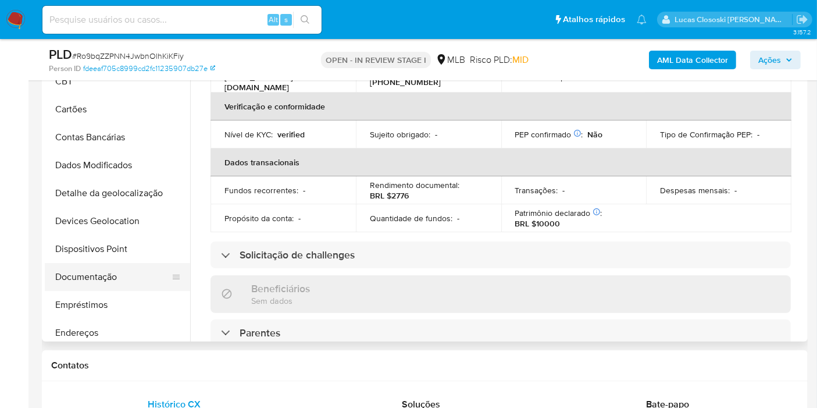
scroll to position [0, 0]
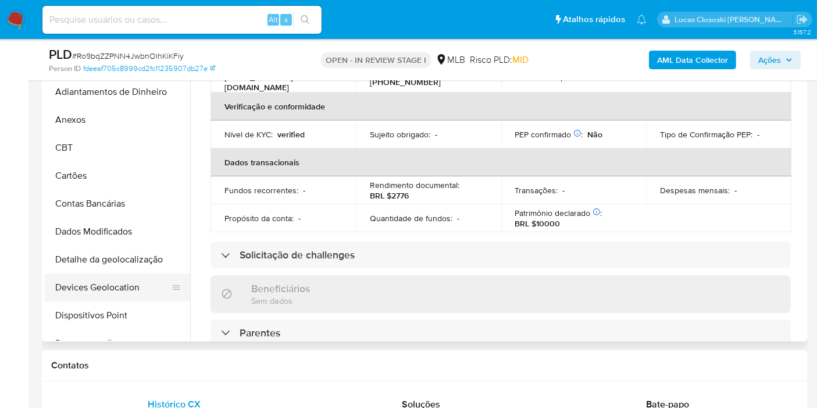
click at [109, 277] on button "Devices Geolocation" at bounding box center [113, 287] width 136 height 28
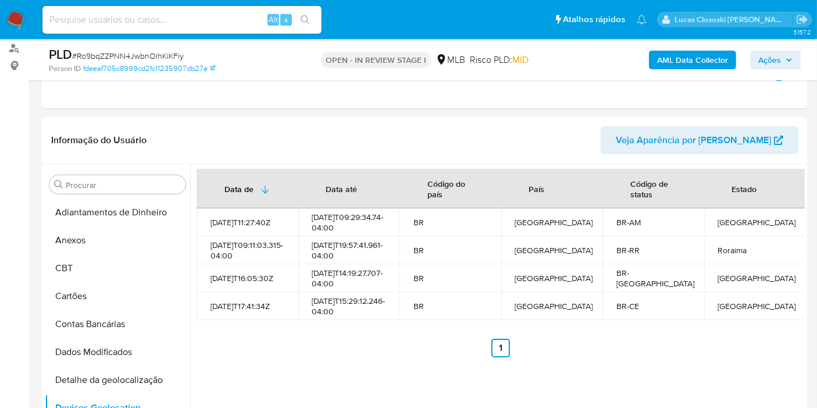
scroll to position [223, 0]
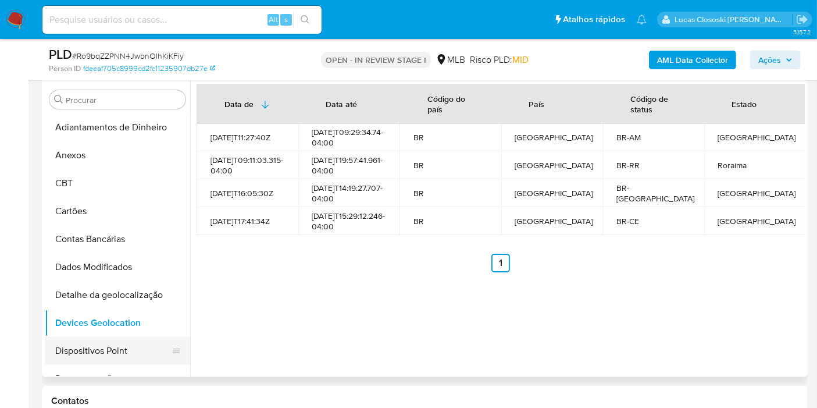
click at [121, 358] on button "Dispositivos Point" at bounding box center [113, 351] width 136 height 28
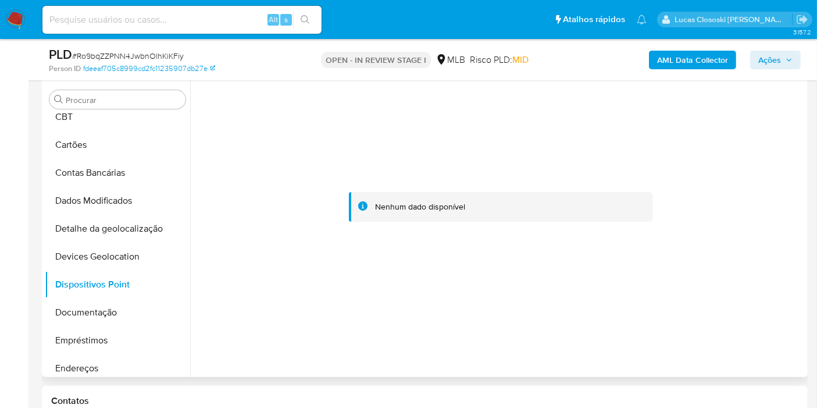
scroll to position [129, 0]
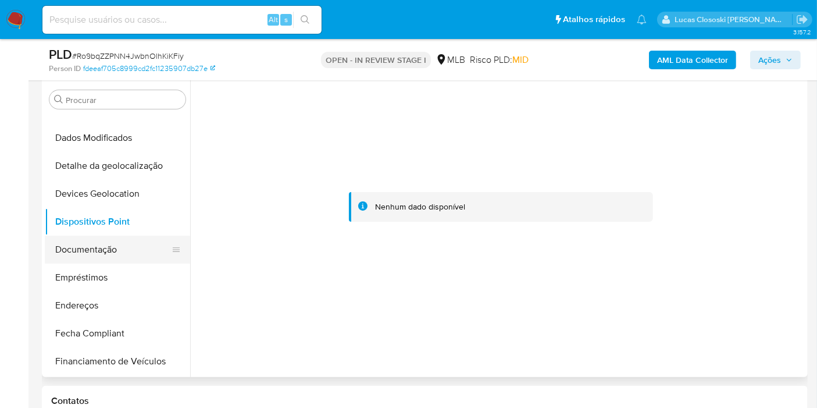
click at [99, 256] on button "Documentação" at bounding box center [113, 249] width 136 height 28
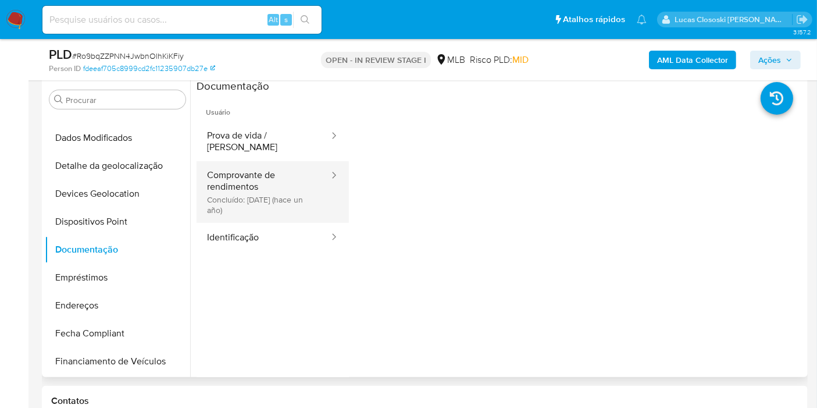
click at [270, 174] on button "Comprovante de rendimentos Concluído: 05/06/2024 (hace un año)" at bounding box center [263, 192] width 134 height 62
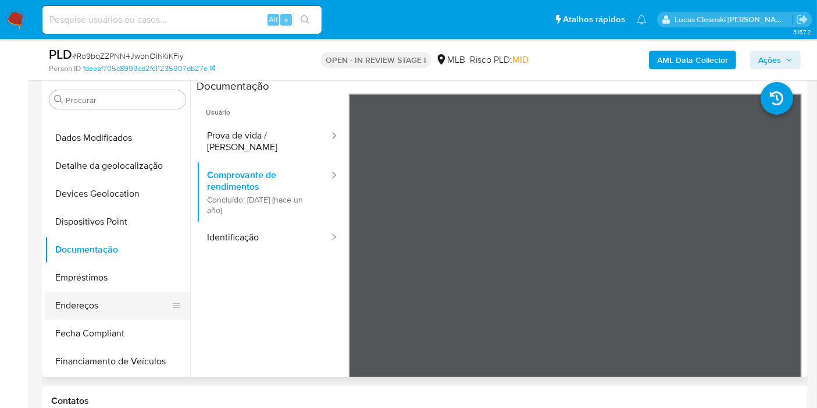
click at [116, 310] on button "Endereços" at bounding box center [113, 305] width 136 height 28
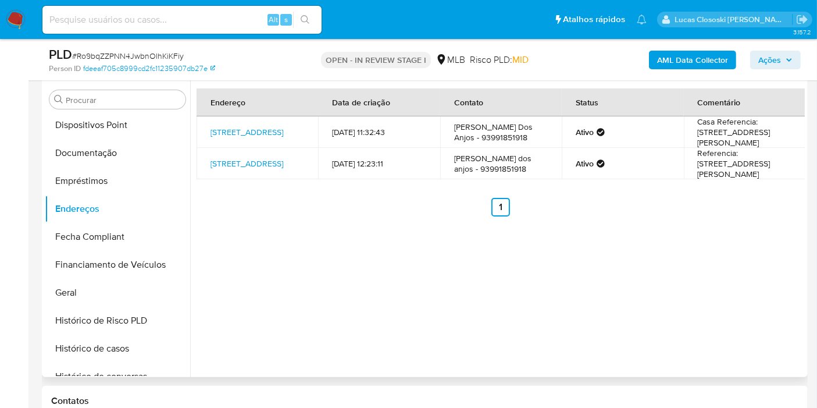
scroll to position [323, 0]
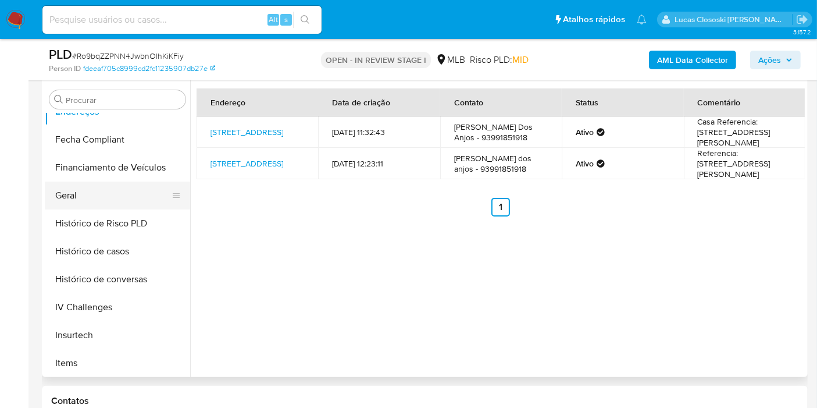
click at [90, 194] on button "Geral" at bounding box center [113, 195] width 136 height 28
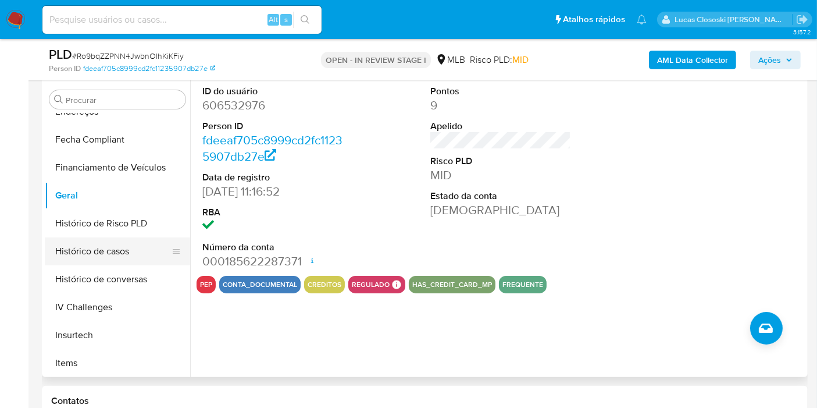
click at [105, 238] on button "Histórico de casos" at bounding box center [113, 251] width 136 height 28
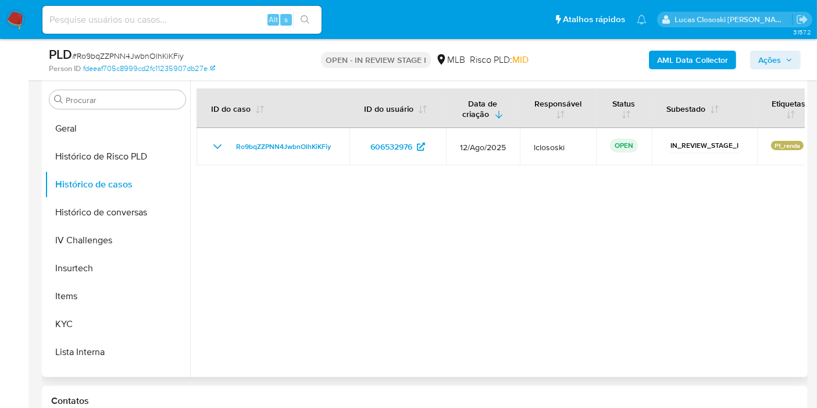
scroll to position [516, 0]
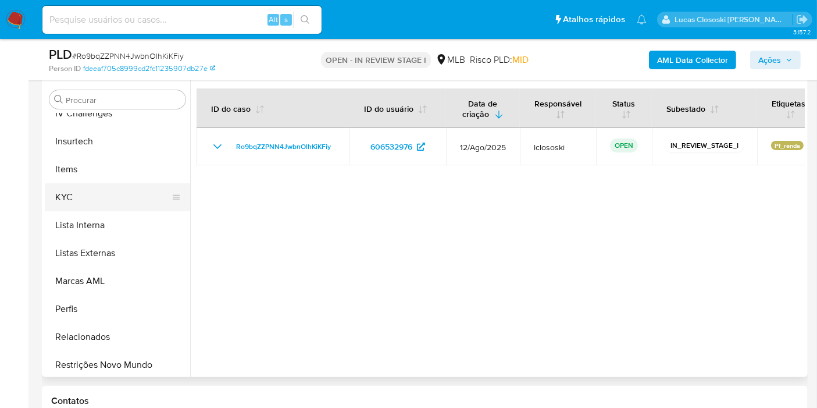
click at [86, 201] on button "KYC" at bounding box center [113, 197] width 136 height 28
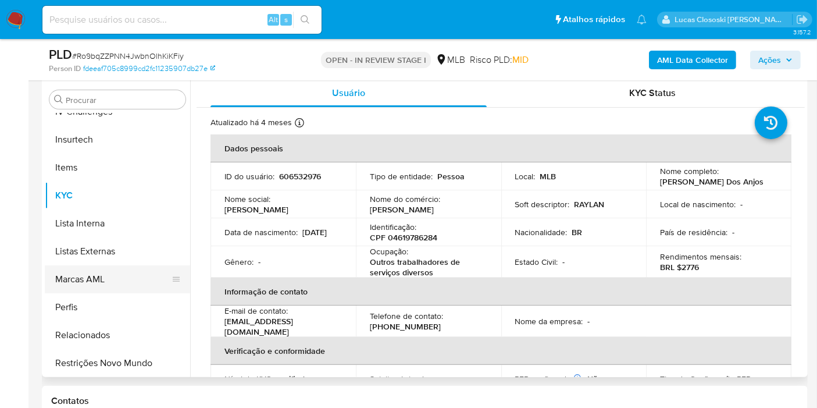
scroll to position [519, 0]
drag, startPoint x: 115, startPoint y: 349, endPoint x: 115, endPoint y: 336, distance: 13.4
click at [115, 349] on button "Restrições Novo Mundo" at bounding box center [117, 362] width 145 height 28
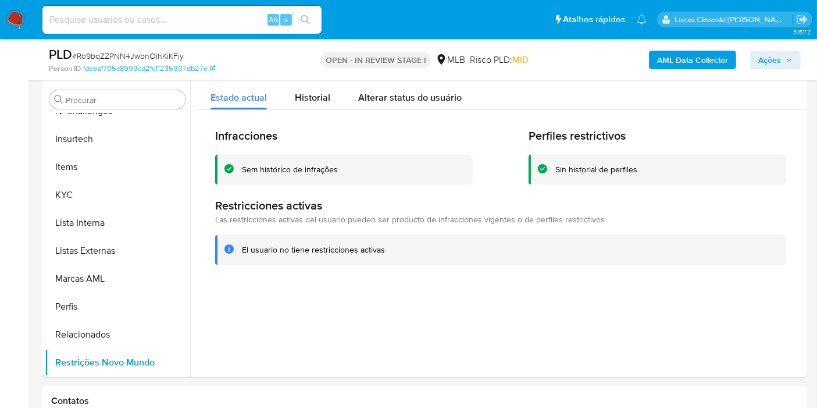
click at [106, 57] on span "# Ro9bqZZPNN4JwbnOlhKiKFiy" at bounding box center [128, 56] width 112 height 12
copy span "Ro9bqZZPNN4JwbnOlhKiKFiy"
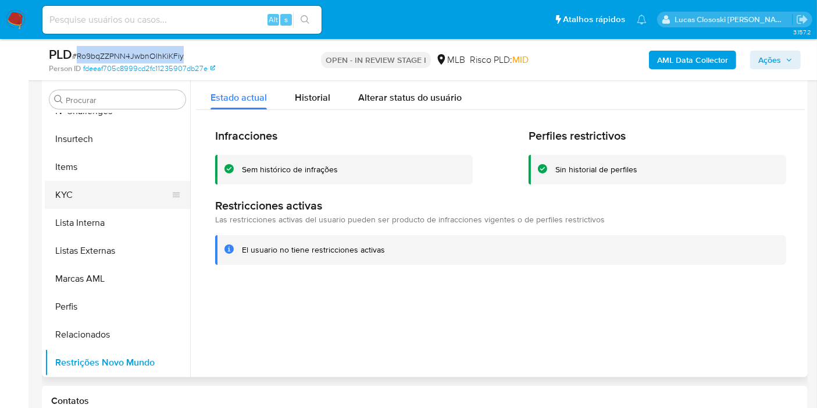
click at [87, 197] on button "KYC" at bounding box center [113, 195] width 136 height 28
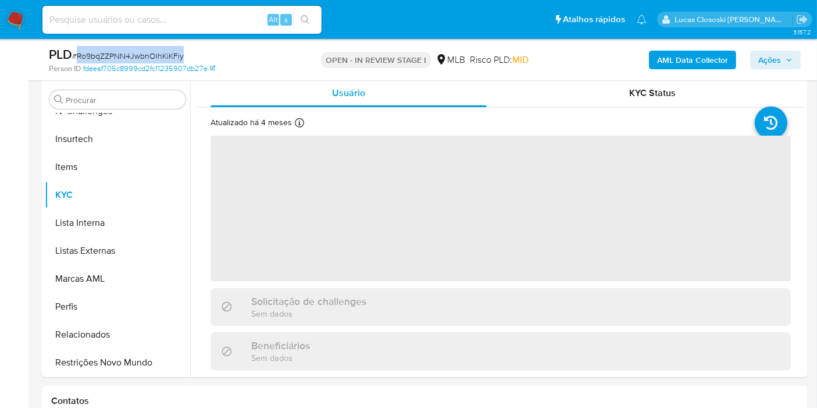
click at [259, 62] on div "PLD # Ro9bqZZPNN4JwbnOlhKiKFiy" at bounding box center [172, 54] width 246 height 17
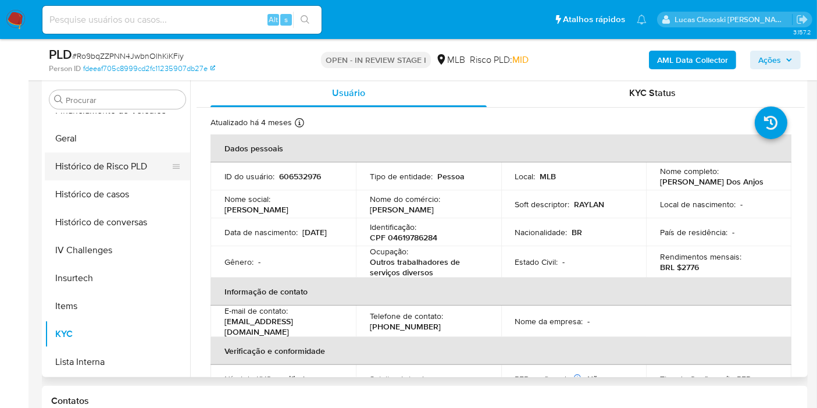
scroll to position [325, 0]
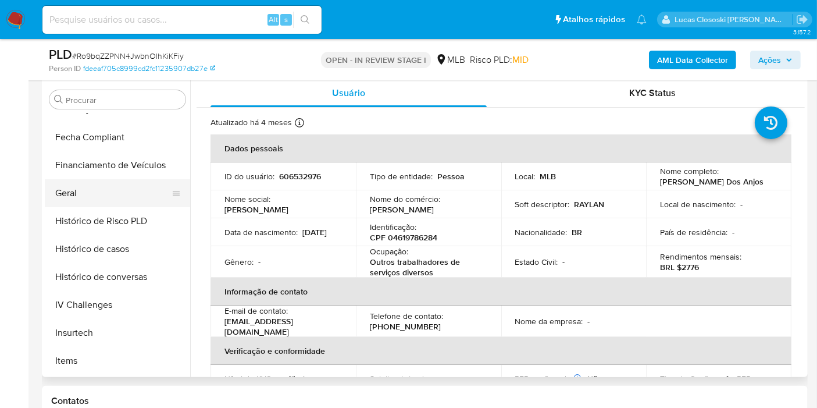
click at [76, 198] on button "Geral" at bounding box center [113, 193] width 136 height 28
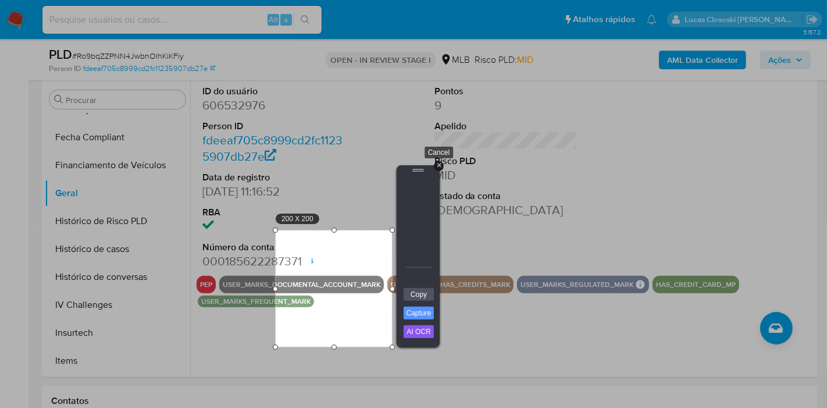
click at [438, 162] on div "+" at bounding box center [439, 166] width 10 height 10
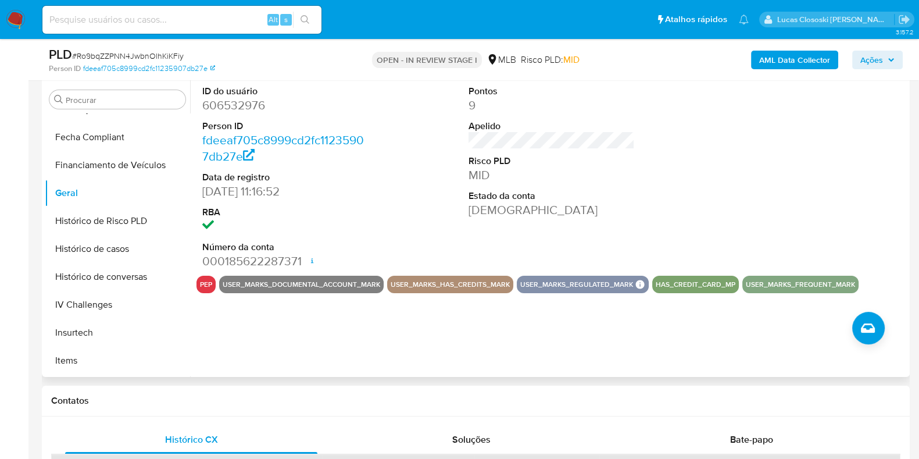
drag, startPoint x: 728, startPoint y: 0, endPoint x: 440, endPoint y: 158, distance: 329.1
click at [437, 169] on div "ID do usuário 606532976 Person ID fdeeaf705c8999cd2fc11235907db27e Data de regi…" at bounding box center [551, 177] width 710 height 196
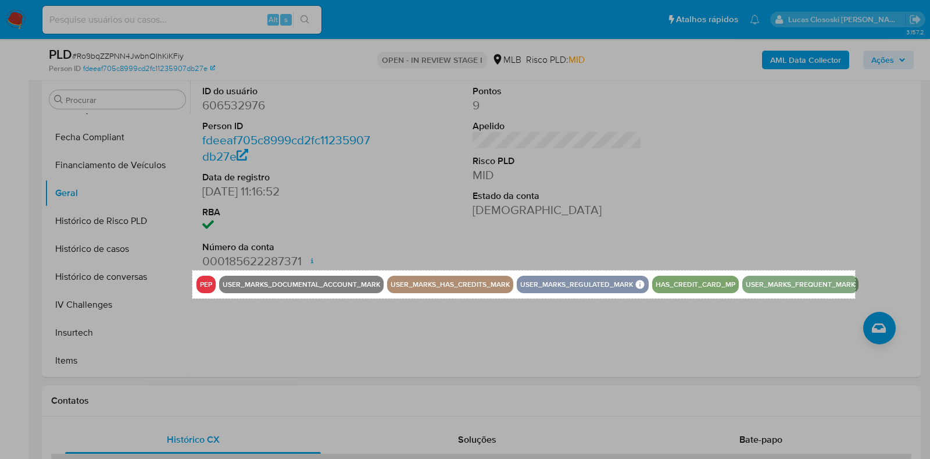
drag, startPoint x: 192, startPoint y: 270, endPoint x: 855, endPoint y: 298, distance: 663.3
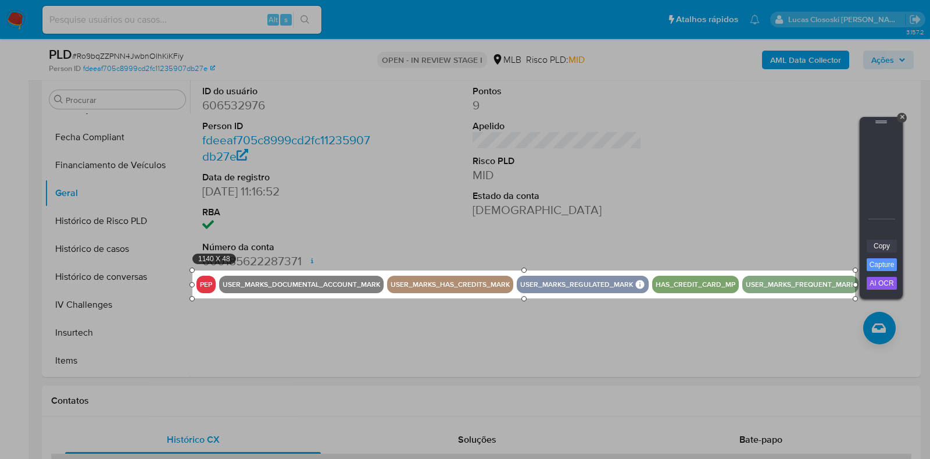
click at [816, 242] on link "Copy" at bounding box center [882, 246] width 30 height 13
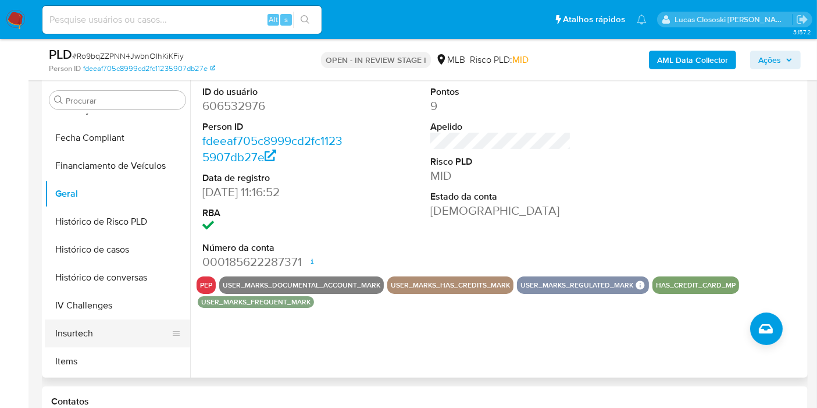
scroll to position [454, 0]
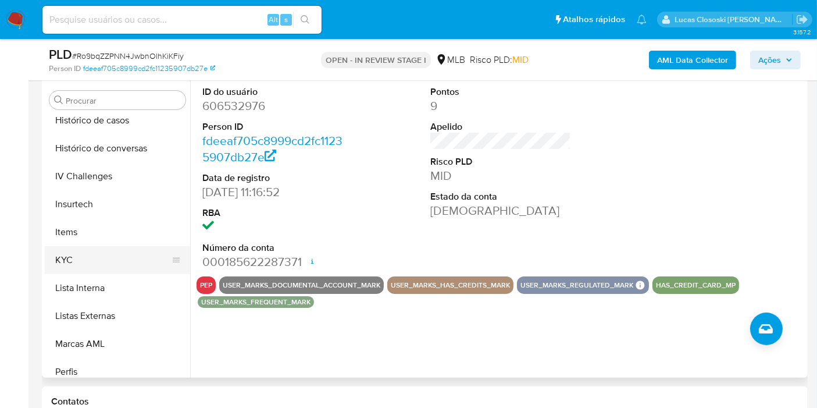
click at [87, 260] on button "KYC" at bounding box center [113, 260] width 136 height 28
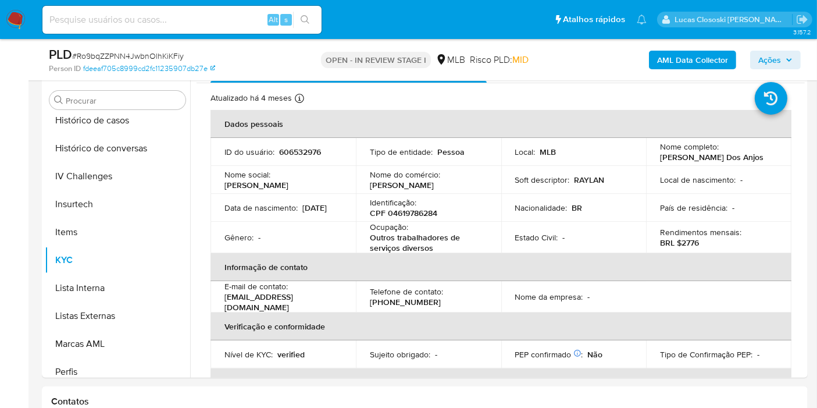
scroll to position [0, 0]
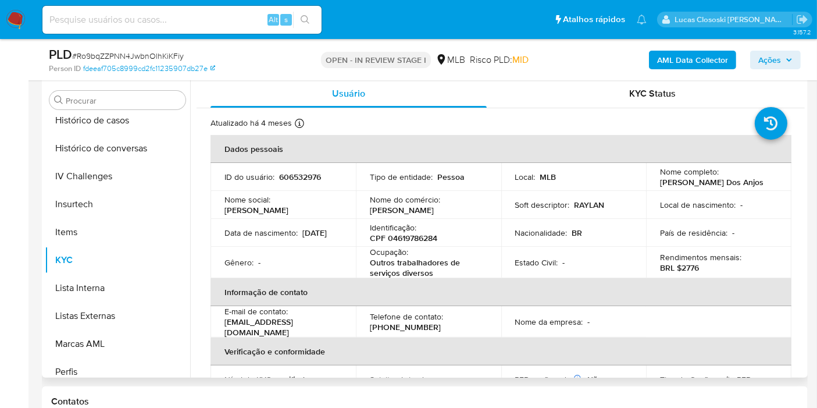
click at [420, 233] on p "CPF 04619786284" at bounding box center [403, 238] width 67 height 10
copy p "04619786284"
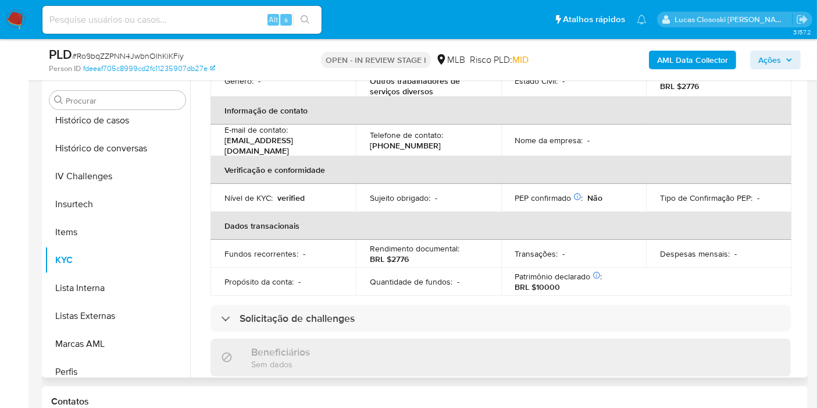
scroll to position [258, 0]
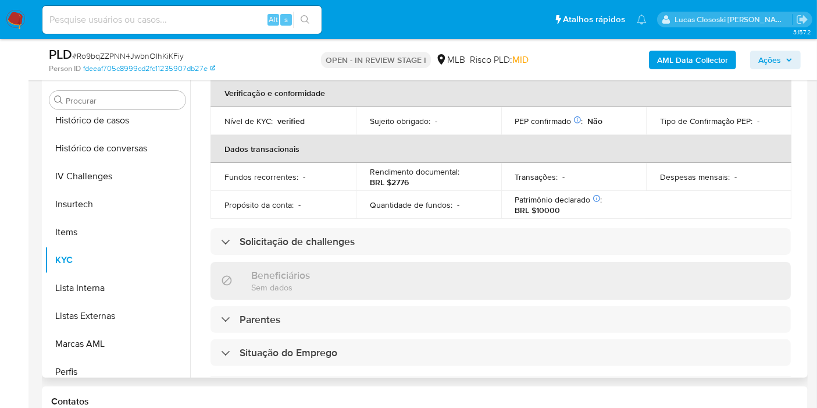
click at [400, 182] on p "BRL $2776" at bounding box center [389, 182] width 39 height 10
click at [398, 178] on p "BRL $2776" at bounding box center [389, 182] width 39 height 10
copy p "2776"
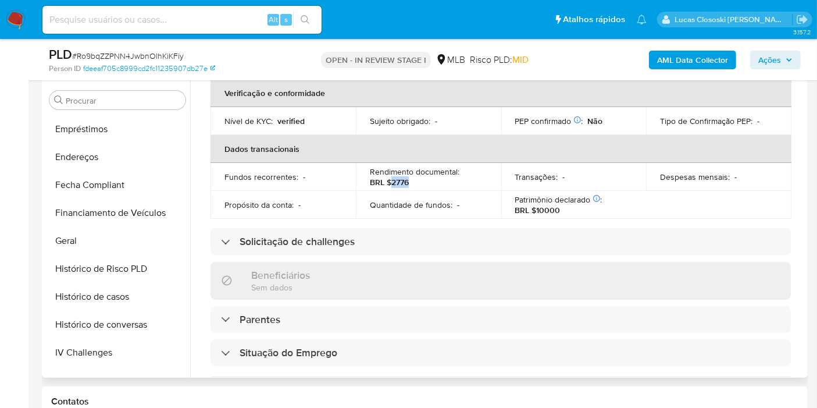
scroll to position [131, 0]
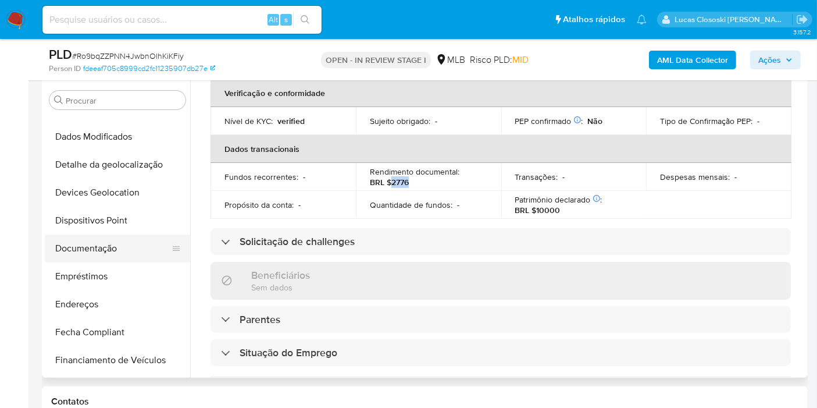
click at [69, 241] on button "Documentação" at bounding box center [113, 248] width 136 height 28
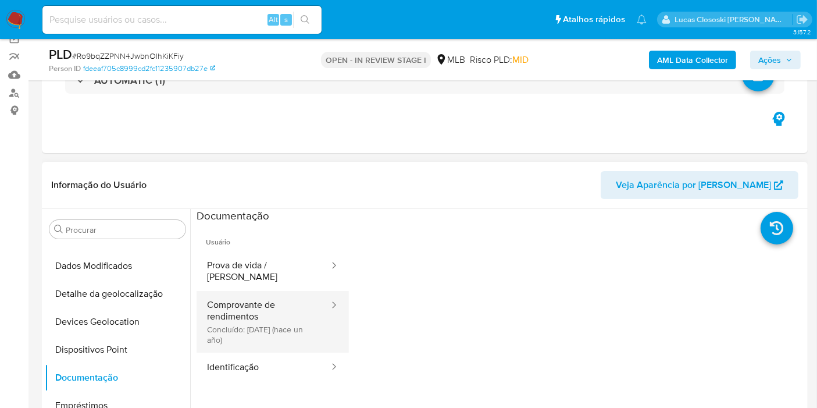
click at [244, 301] on button "Comprovante de rendimentos Concluído: 05/06/2024 (hace un año)" at bounding box center [263, 322] width 134 height 62
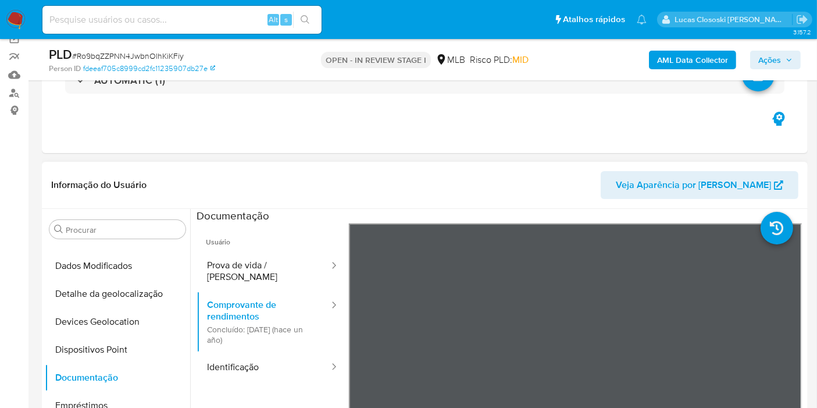
scroll to position [158, 0]
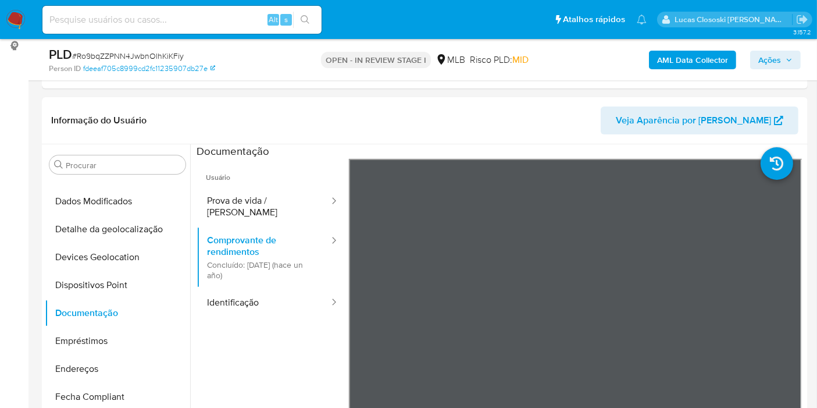
click at [773, 64] on span "Ações" at bounding box center [769, 60] width 23 height 19
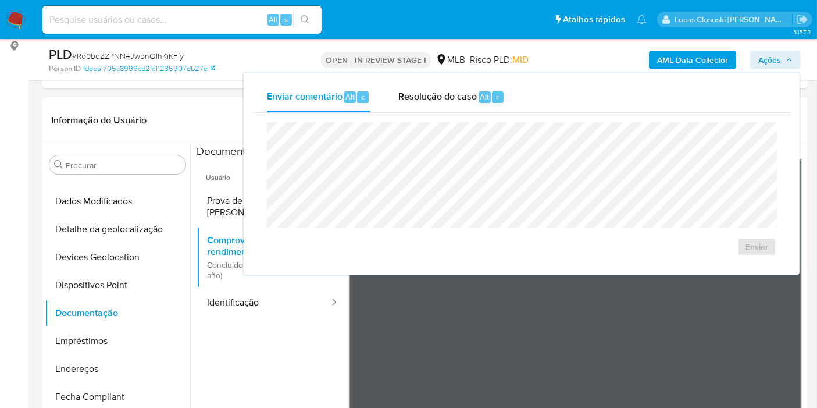
drag, startPoint x: 498, startPoint y: 102, endPoint x: 493, endPoint y: 116, distance: 14.9
click at [498, 102] on div "Resolução do caso Alt r" at bounding box center [451, 97] width 106 height 30
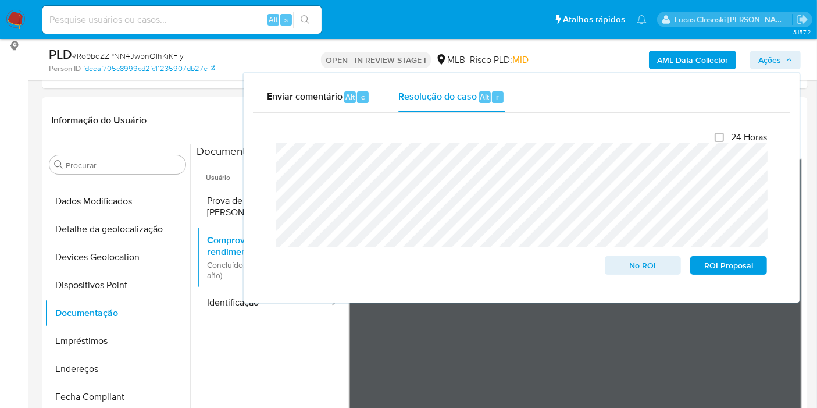
click at [772, 60] on span "Ações" at bounding box center [769, 60] width 23 height 19
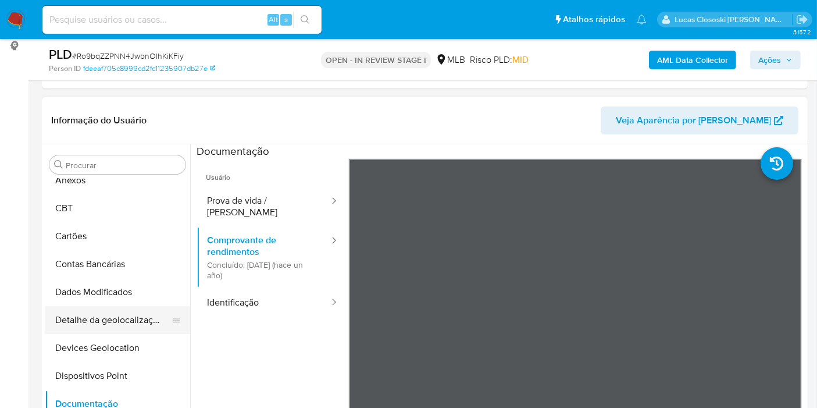
scroll to position [0, 0]
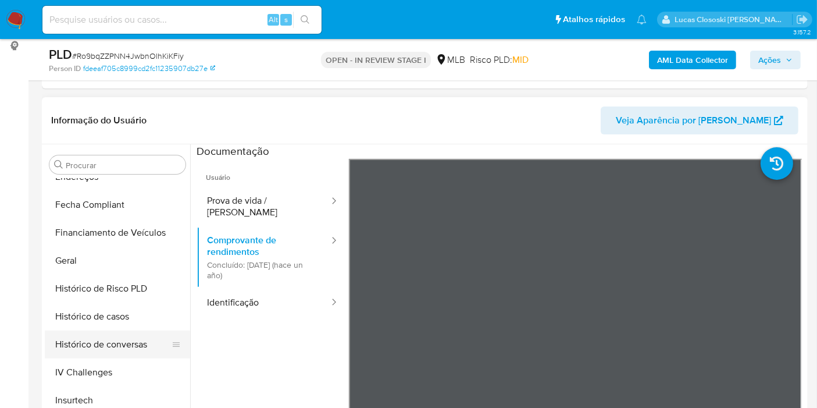
click at [87, 336] on button "Histórico de conversas" at bounding box center [113, 344] width 136 height 28
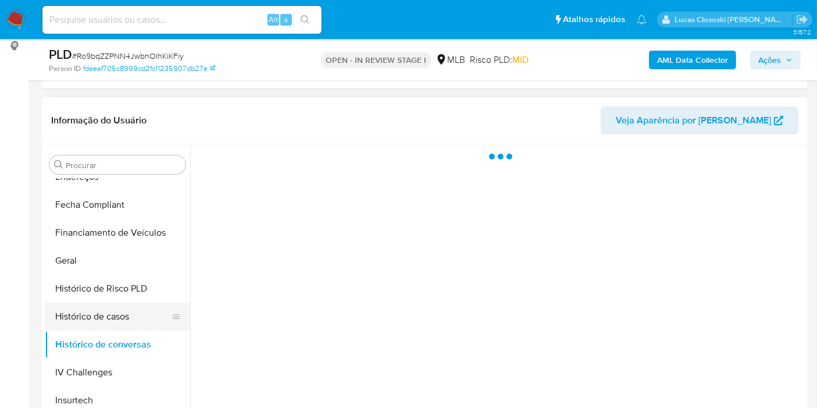
click at [86, 317] on button "Histórico de casos" at bounding box center [113, 316] width 136 height 28
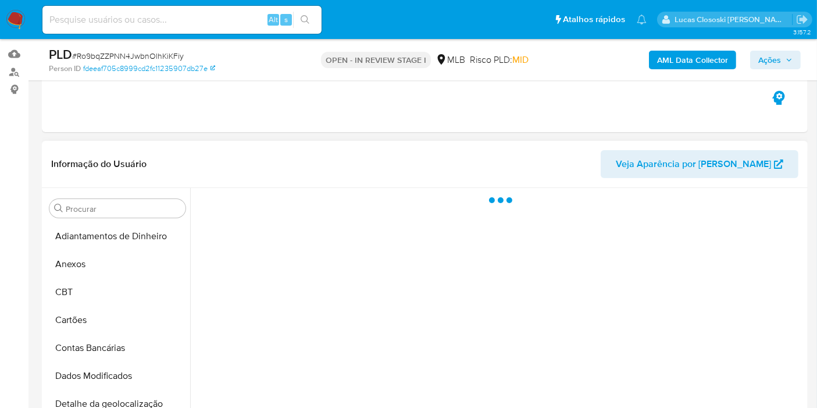
scroll to position [93, 0]
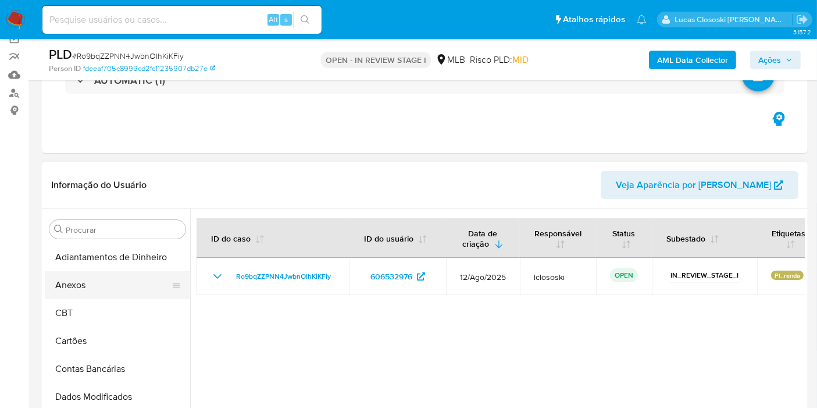
drag, startPoint x: 75, startPoint y: 280, endPoint x: 85, endPoint y: 277, distance: 10.2
click at [75, 280] on button "Anexos" at bounding box center [113, 285] width 136 height 28
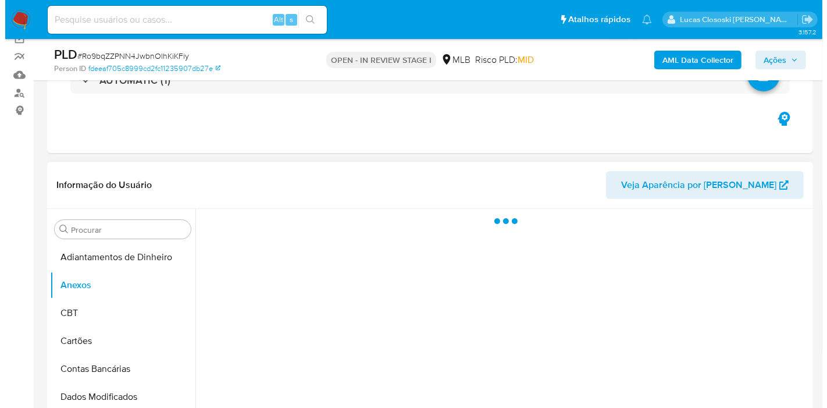
scroll to position [222, 0]
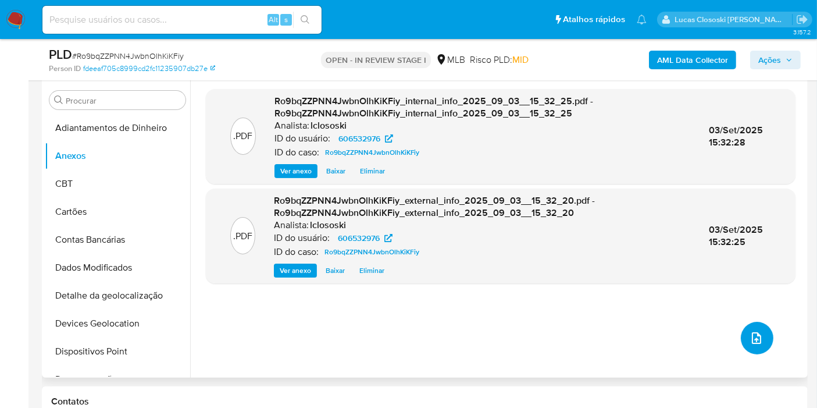
click at [751, 328] on button "upload-file" at bounding box center [757, 337] width 33 height 33
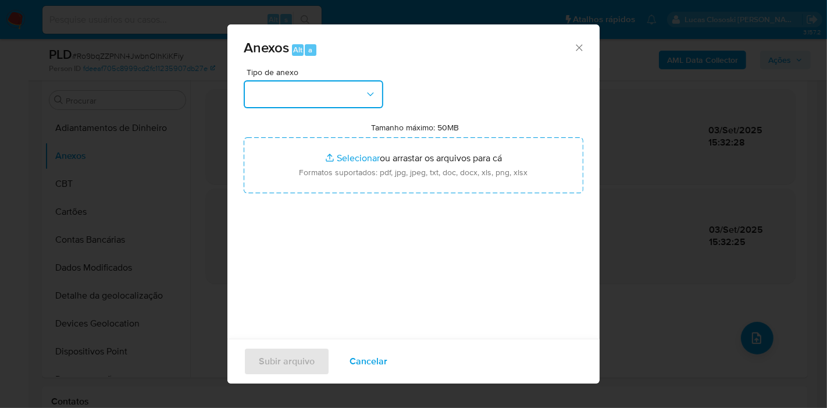
click at [364, 103] on button "button" at bounding box center [314, 94] width 140 height 28
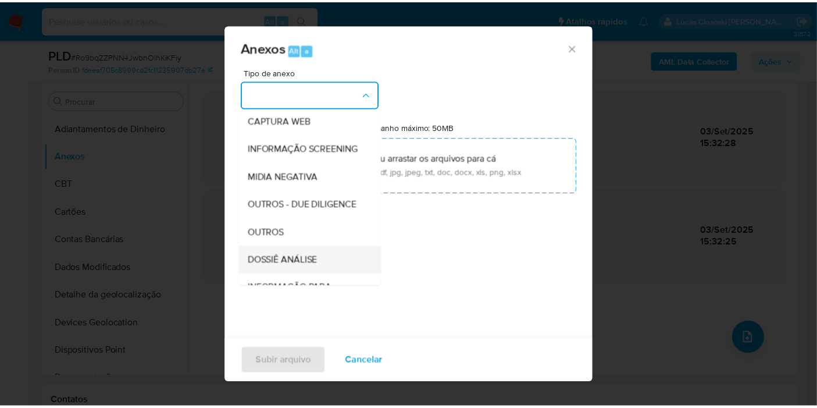
scroll to position [178, 0]
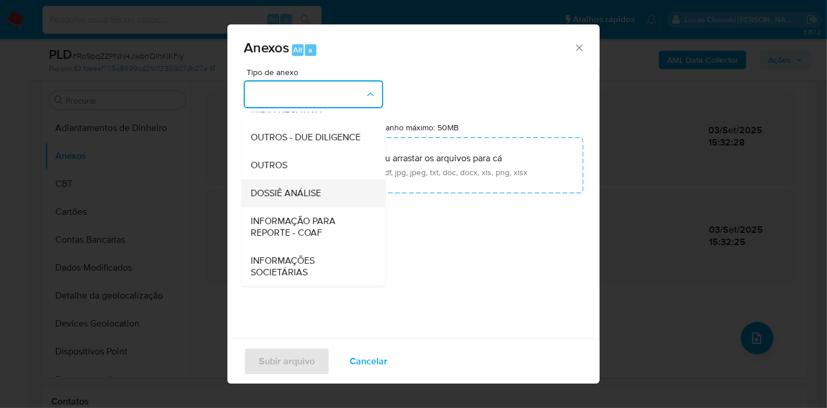
click at [318, 196] on span "DOSSIÊ ANÁLISE" at bounding box center [286, 193] width 70 height 12
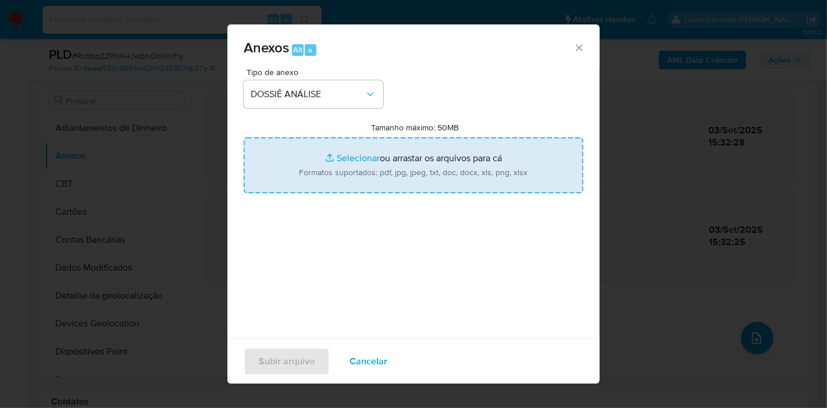
click at [329, 173] on input "Tamanho máximo: 50MB Selecionar arquivos" at bounding box center [414, 165] width 340 height 56
type input "C:\fakepath\SAR - XXXX - CPF 04619786284 - RAILAN BO DOS ANJOS.pdf"
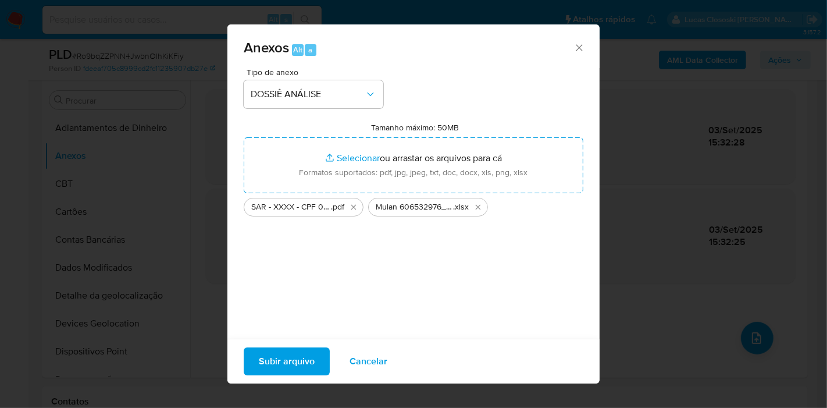
click at [309, 350] on span "Subir arquivo" at bounding box center [287, 361] width 56 height 26
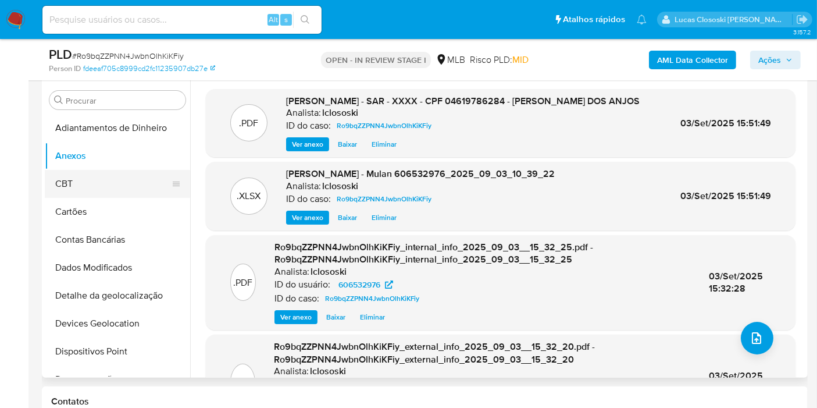
click at [52, 187] on button "CBT" at bounding box center [113, 184] width 136 height 28
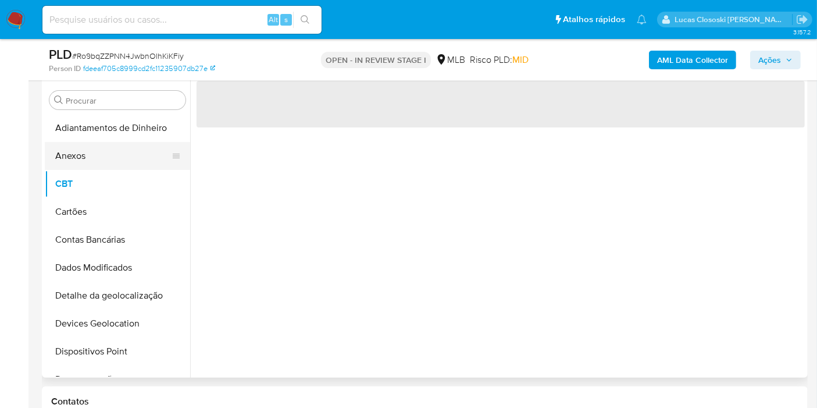
click at [53, 158] on button "Anexos" at bounding box center [113, 156] width 136 height 28
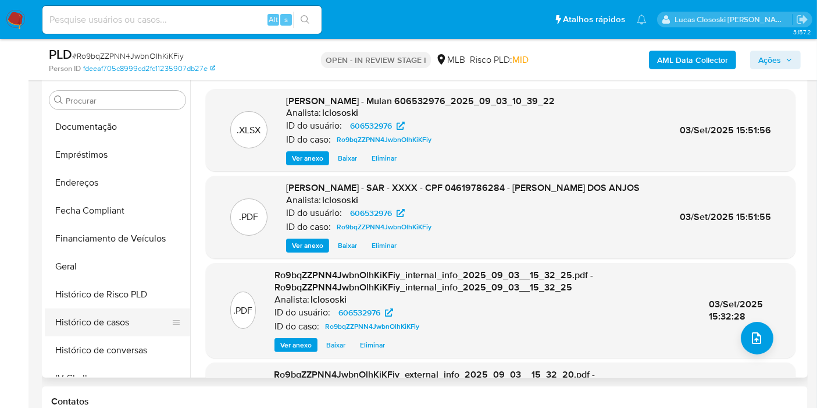
scroll to position [323, 0]
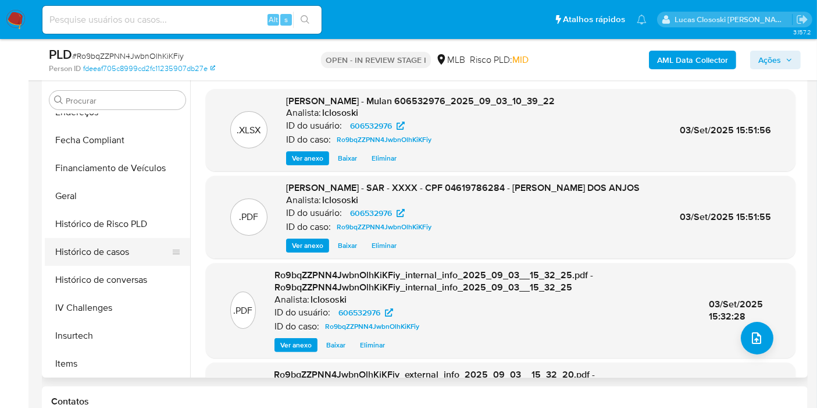
click at [108, 240] on button "Histórico de casos" at bounding box center [113, 252] width 136 height 28
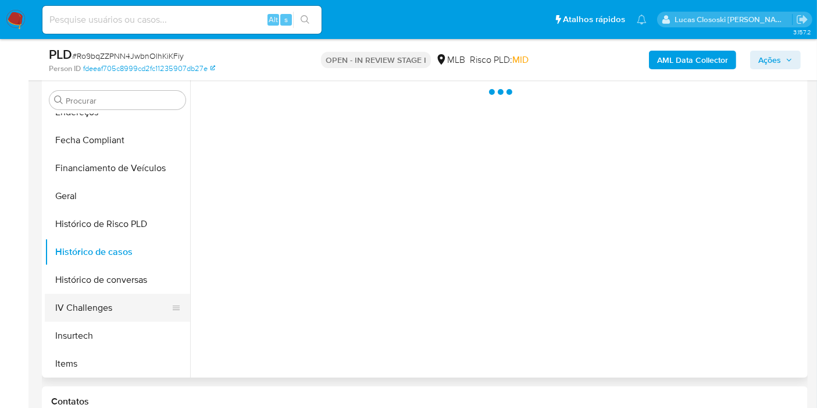
scroll to position [452, 0]
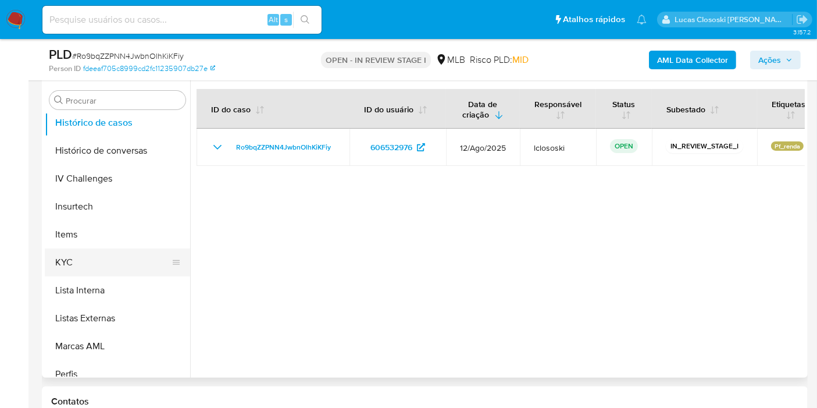
click at [87, 249] on button "KYC" at bounding box center [113, 262] width 136 height 28
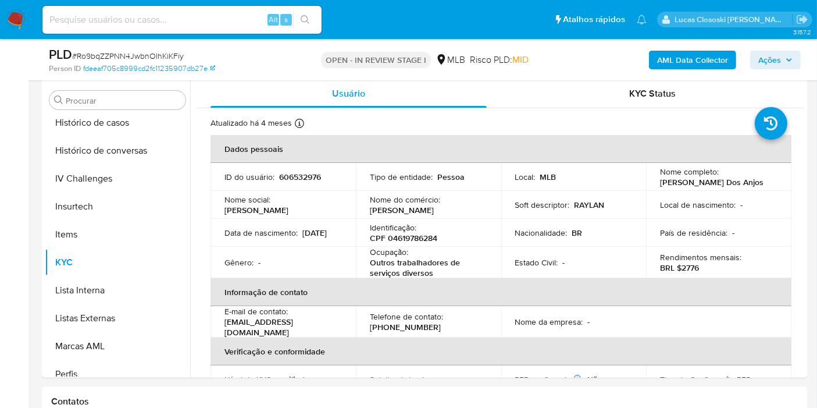
click at [774, 65] on span "Ações" at bounding box center [769, 60] width 23 height 19
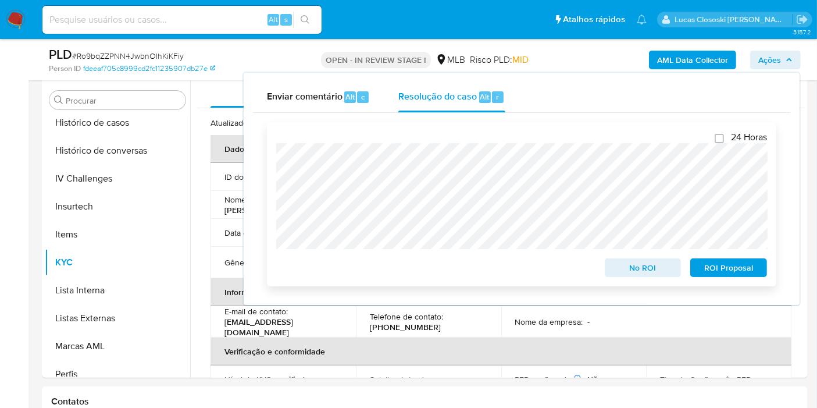
click at [731, 271] on span "ROI Proposal" at bounding box center [728, 267] width 60 height 16
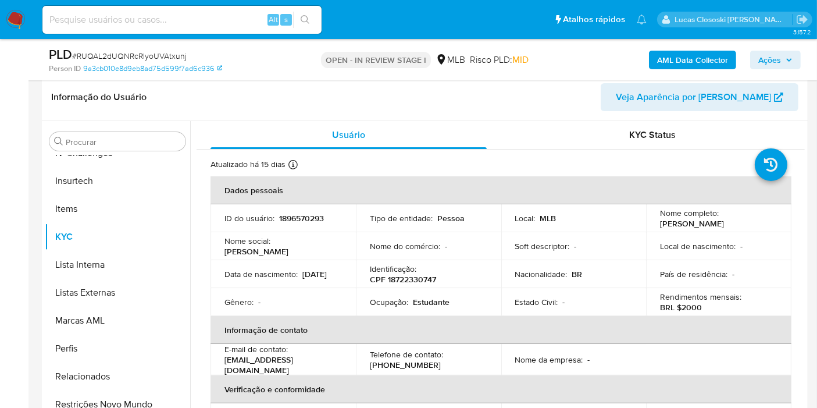
scroll to position [129, 0]
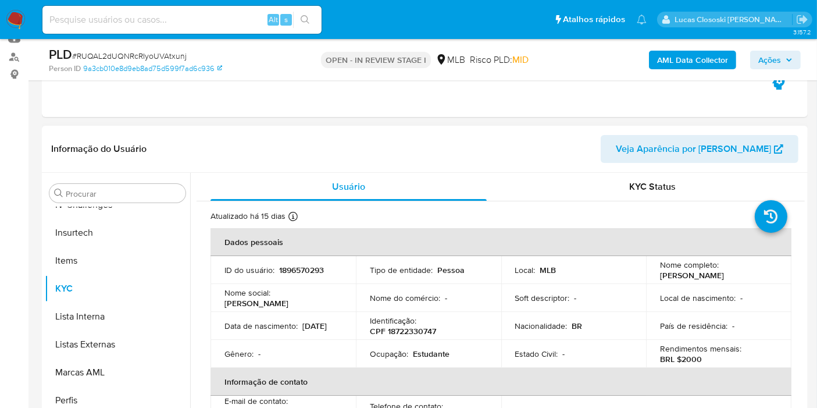
click at [412, 326] on p "CPF 18722330747" at bounding box center [403, 331] width 66 height 10
copy p "18722330747"
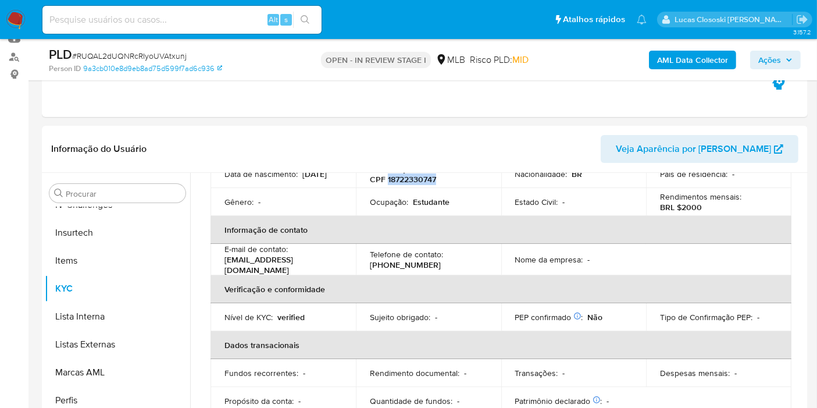
scroll to position [0, 0]
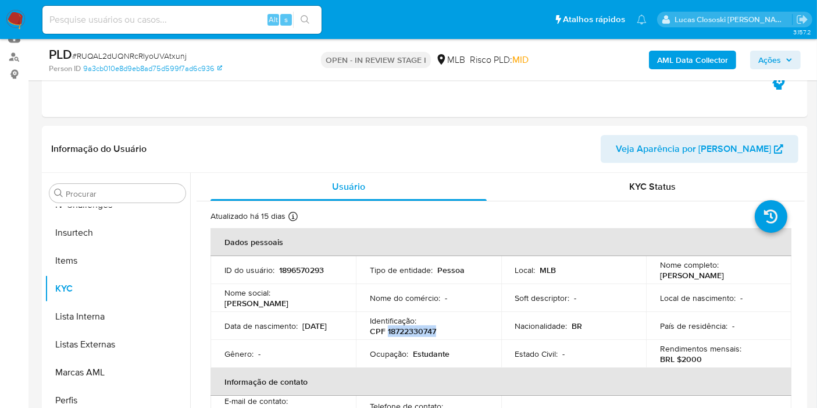
copy p "18722330747"
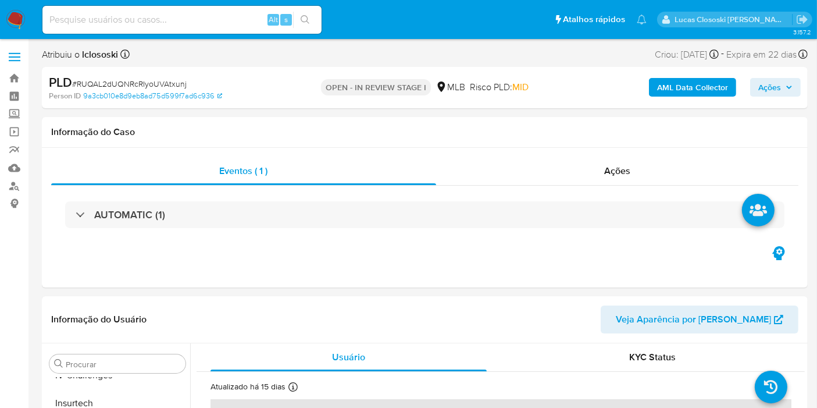
click at [662, 87] on b "AML Data Collector" at bounding box center [692, 87] width 71 height 19
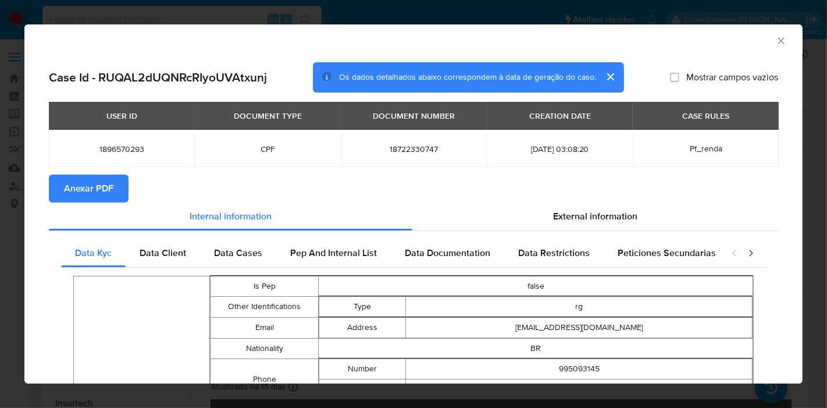
click at [90, 180] on span "Anexar PDF" at bounding box center [88, 189] width 49 height 26
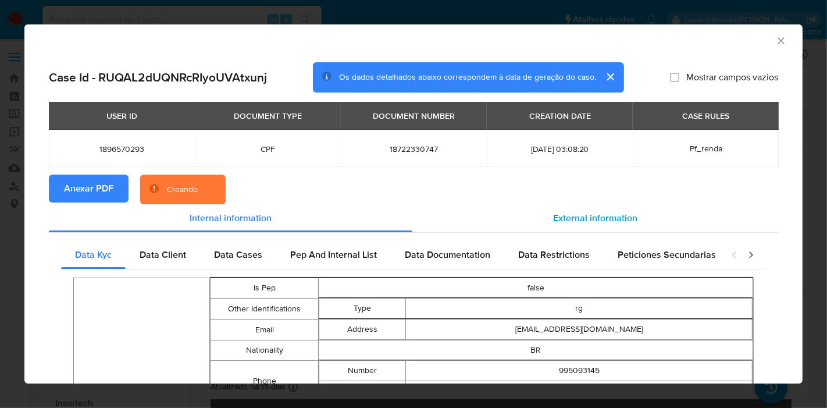
click at [576, 223] on span "External information" at bounding box center [595, 217] width 84 height 13
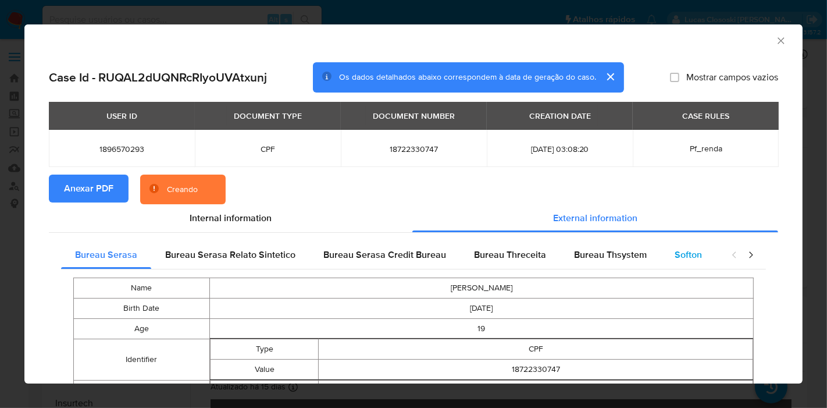
click at [666, 245] on div "Softon" at bounding box center [687, 255] width 55 height 28
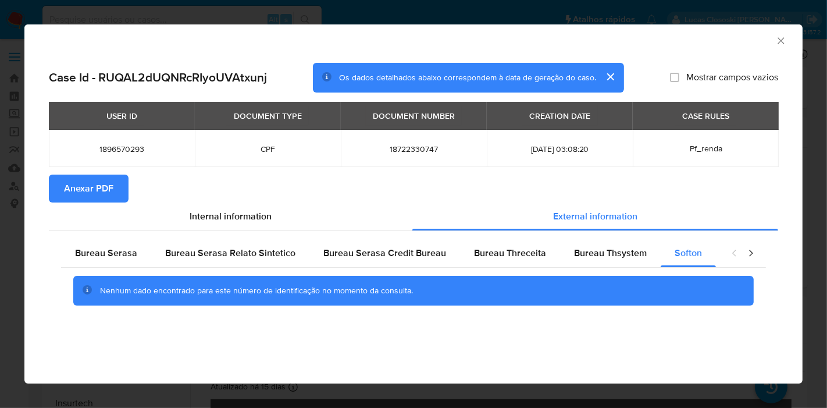
click at [778, 36] on icon "Fechar a janela" at bounding box center [781, 41] width 12 height 12
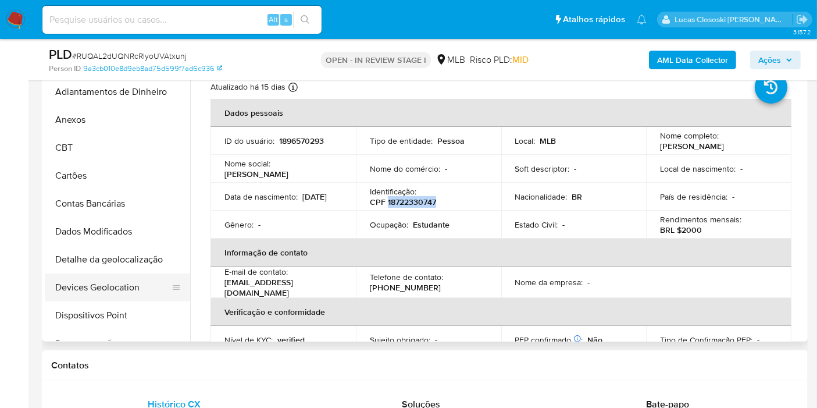
click at [115, 294] on button "Devices Geolocation" at bounding box center [113, 287] width 136 height 28
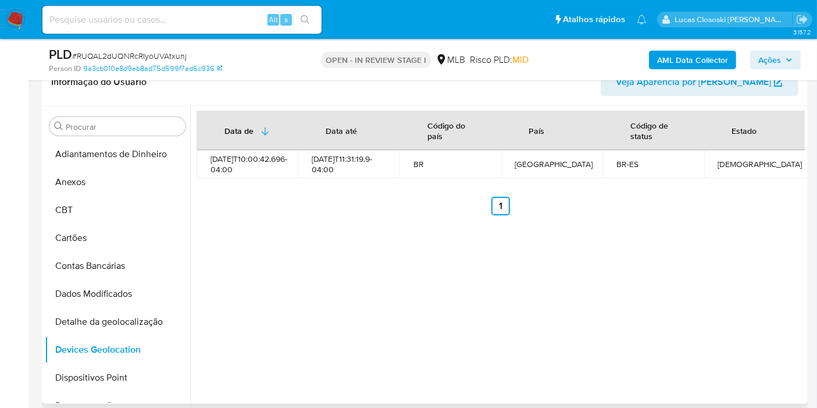
scroll to position [194, 0]
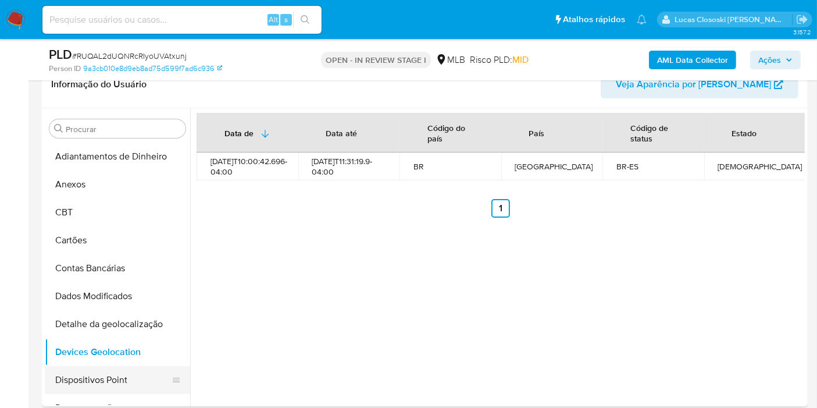
click at [113, 371] on button "Dispositivos Point" at bounding box center [113, 380] width 136 height 28
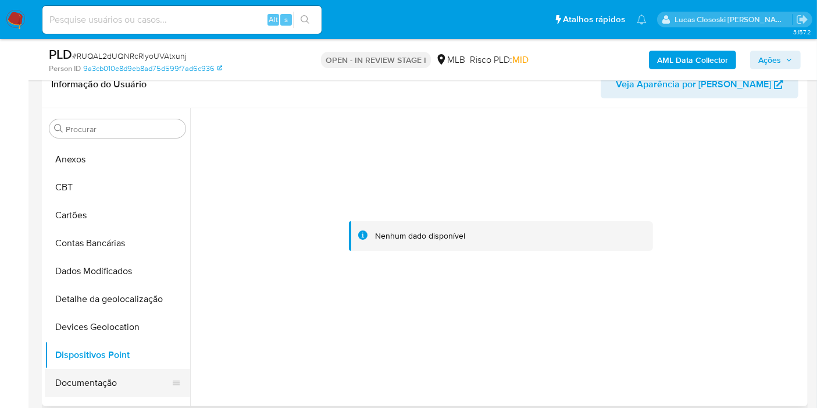
scroll to position [65, 0]
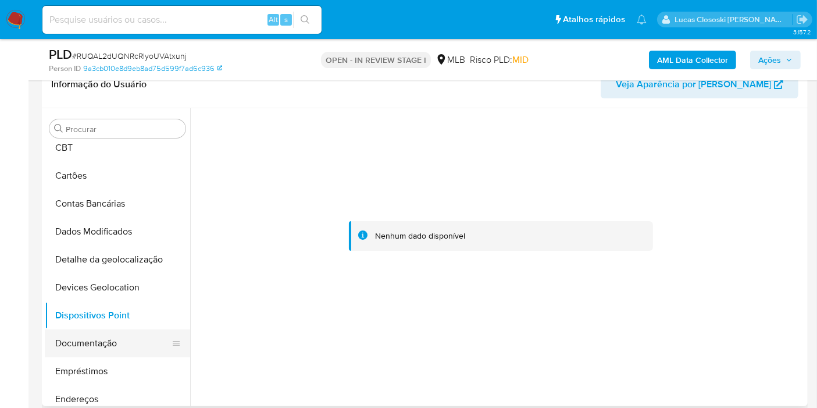
click at [105, 341] on button "Documentação" at bounding box center [113, 343] width 136 height 28
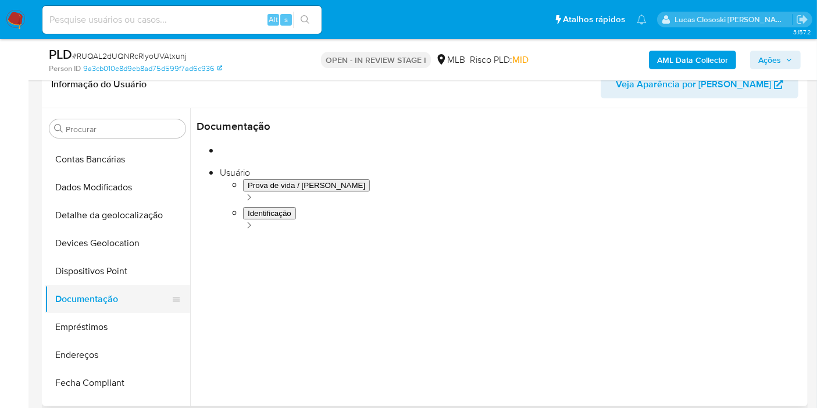
scroll to position [129, 0]
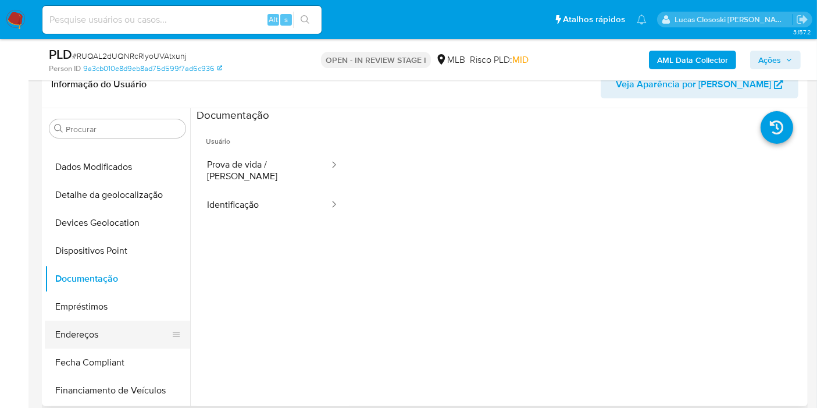
click at [94, 327] on button "Endereços" at bounding box center [113, 334] width 136 height 28
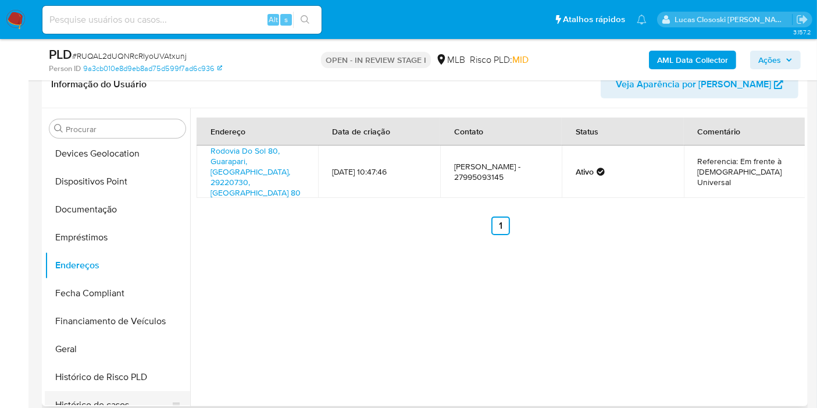
scroll to position [258, 0]
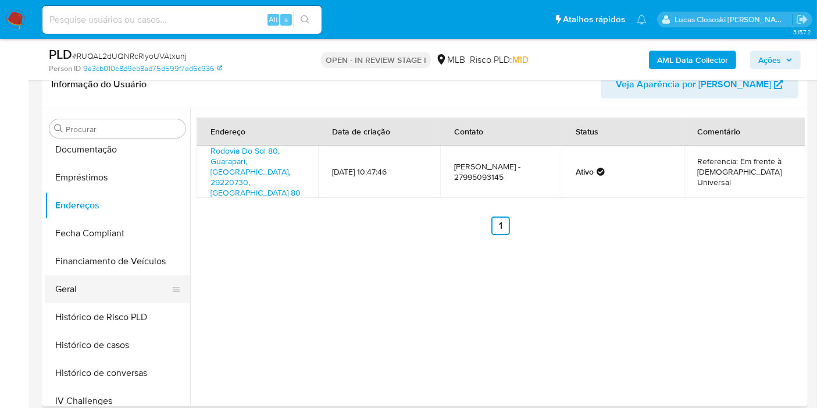
click at [99, 288] on button "Geral" at bounding box center [113, 289] width 136 height 28
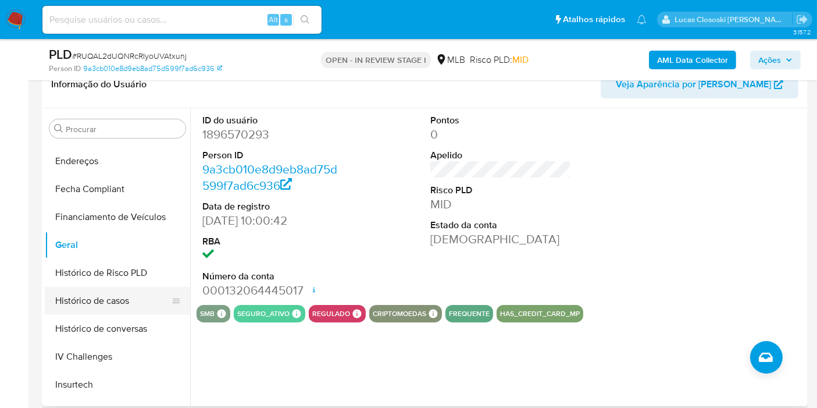
scroll to position [323, 0]
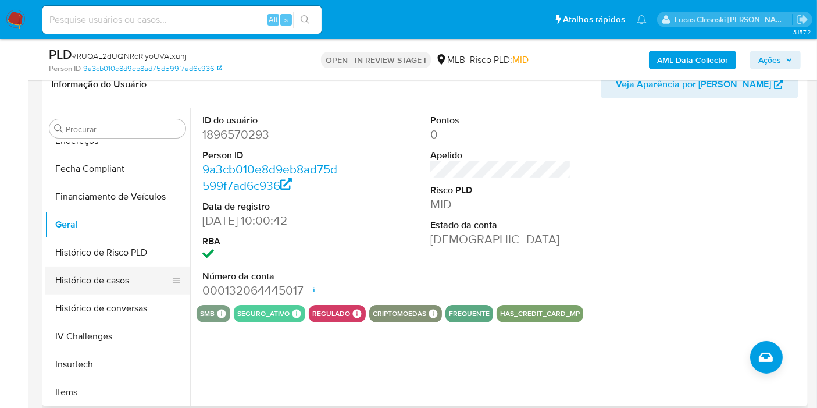
click at [101, 286] on button "Histórico de casos" at bounding box center [113, 280] width 136 height 28
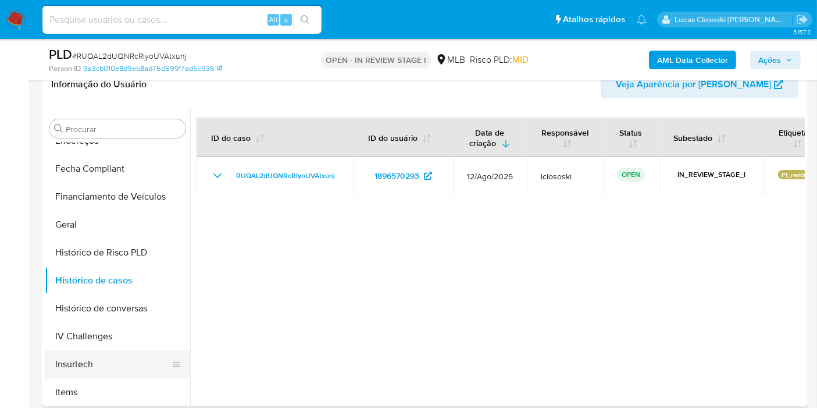
scroll to position [387, 0]
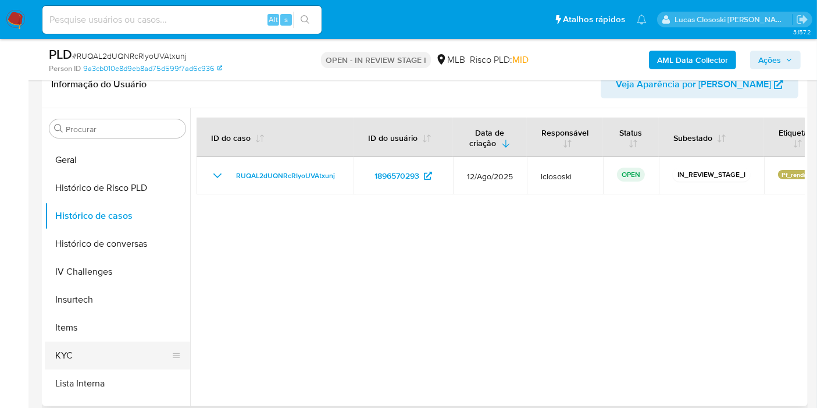
click at [76, 353] on button "KYC" at bounding box center [113, 355] width 136 height 28
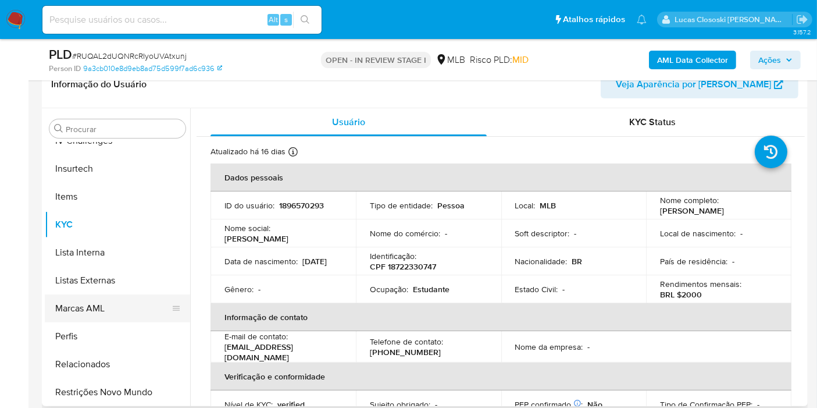
scroll to position [519, 0]
click at [101, 384] on button "Restrições Novo Mundo" at bounding box center [113, 391] width 136 height 28
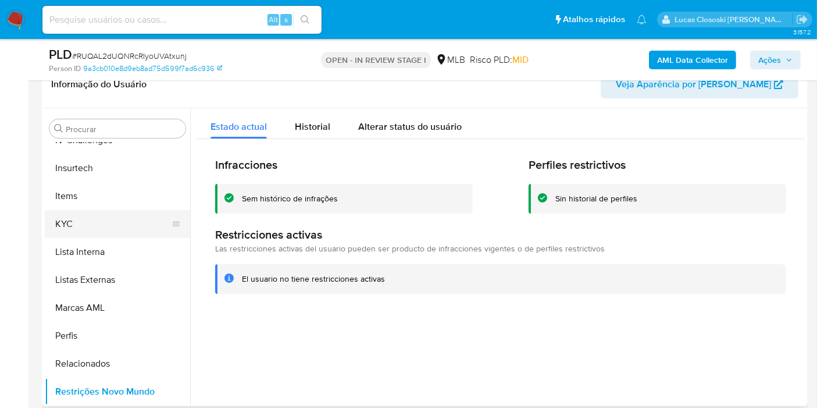
click at [53, 226] on button "KYC" at bounding box center [113, 224] width 136 height 28
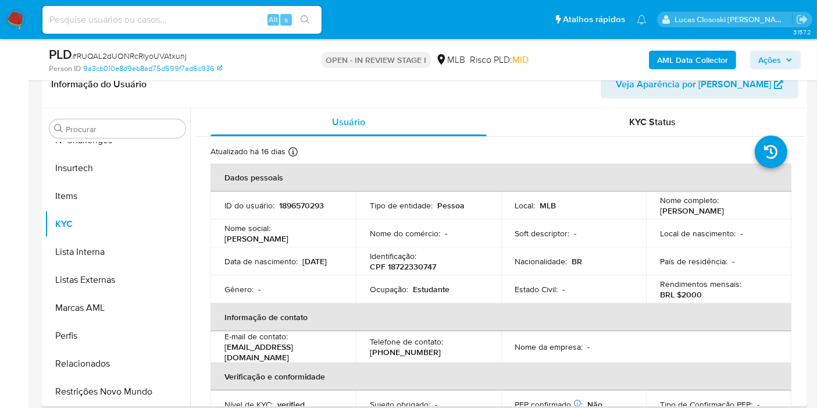
click at [409, 268] on p "CPF 18722330747" at bounding box center [403, 266] width 66 height 10
click at [155, 53] on span "# RUQAL2dUQNRcRIyoUVAtxunj" at bounding box center [129, 56] width 115 height 12
copy span "RUQAL2dUQNRcRIyoUVAtxunj"
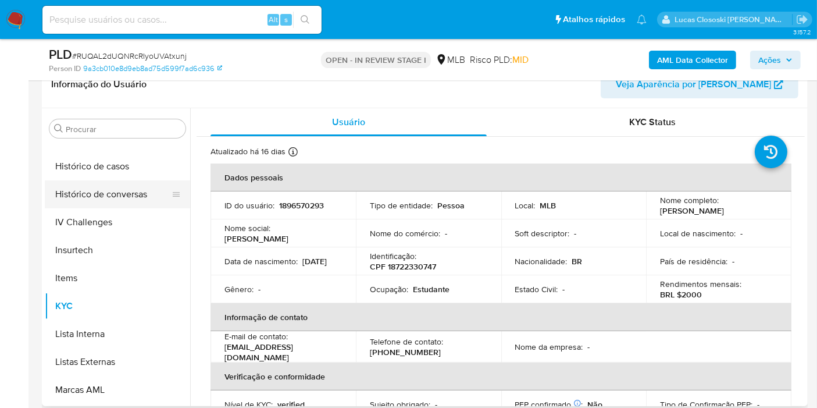
scroll to position [390, 0]
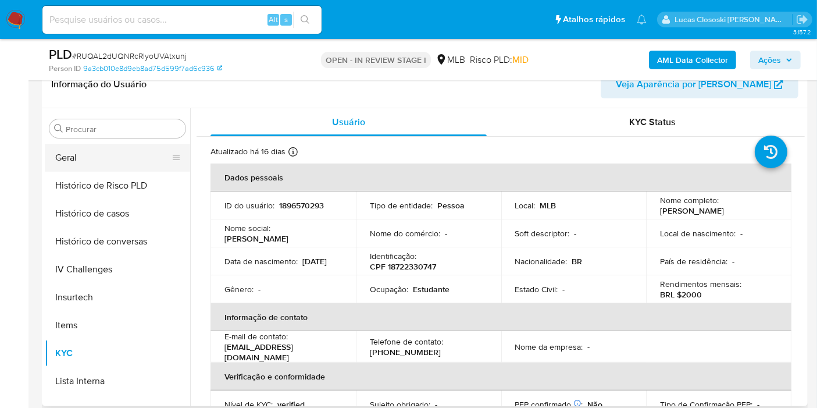
click at [88, 158] on button "Geral" at bounding box center [113, 158] width 136 height 28
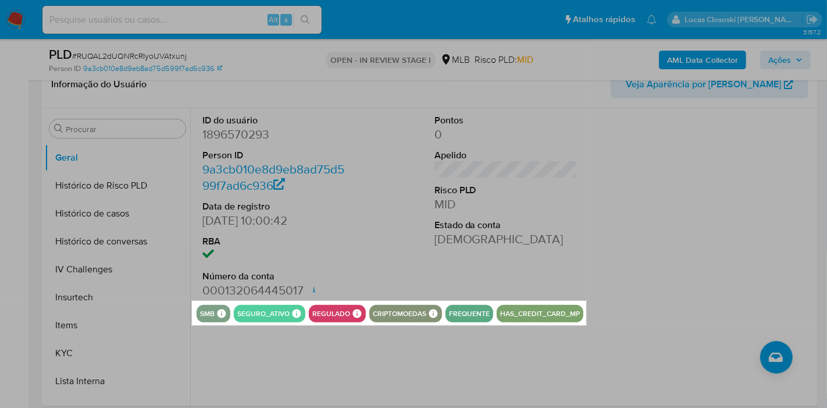
drag, startPoint x: 192, startPoint y: 301, endPoint x: 586, endPoint y: 324, distance: 394.9
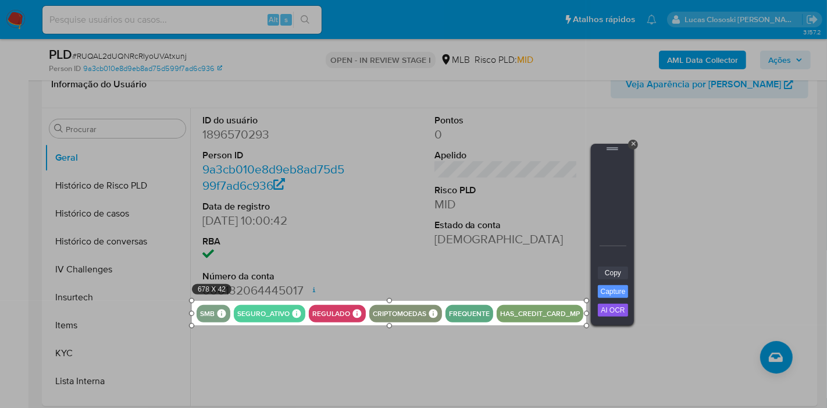
click at [611, 270] on link "Copy" at bounding box center [613, 272] width 30 height 13
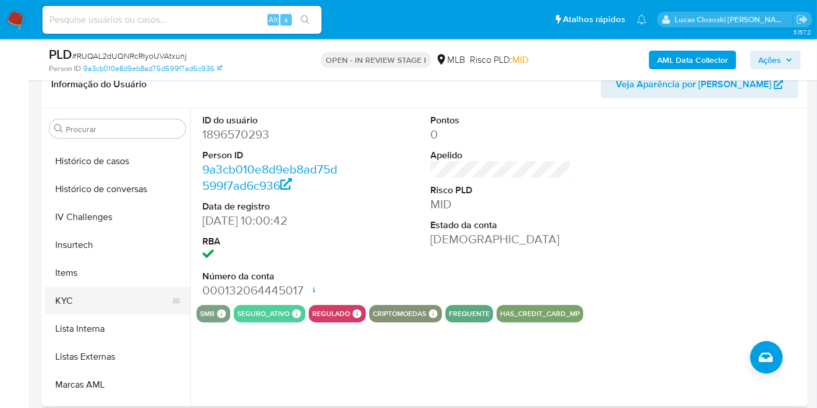
click at [103, 349] on ul "Adiantamentos de Dinheiro Anexos CBT Cartões Contas Bancárias Dados Modificados…" at bounding box center [117, 273] width 145 height 262
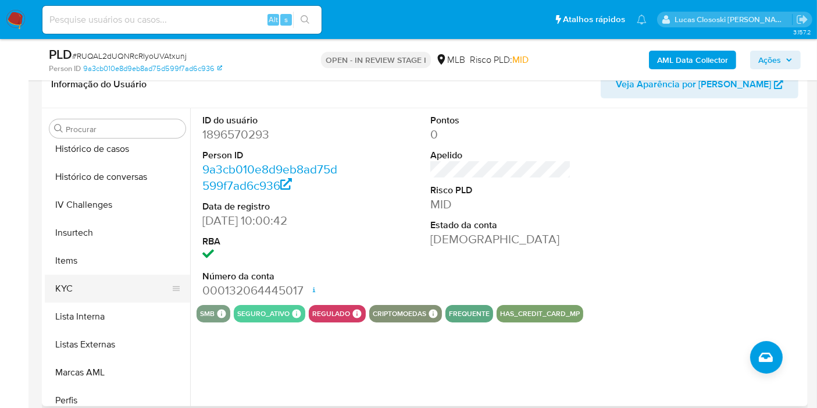
click at [81, 287] on button "KYC" at bounding box center [113, 288] width 136 height 28
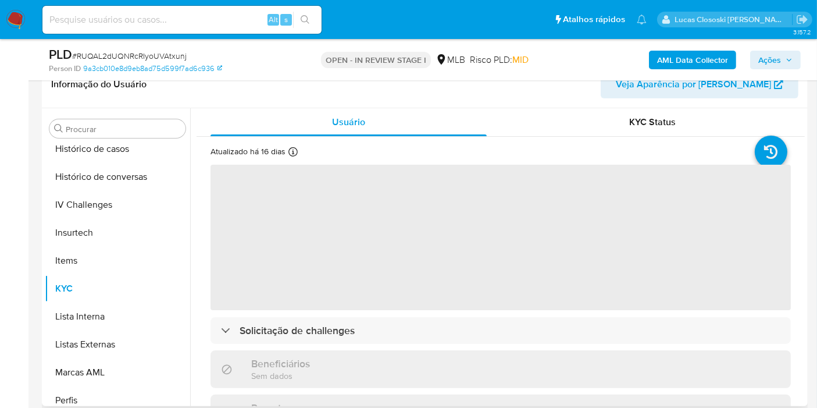
click at [407, 94] on header "Informação do Usuário Veja Aparência por Pessoa" at bounding box center [424, 84] width 747 height 28
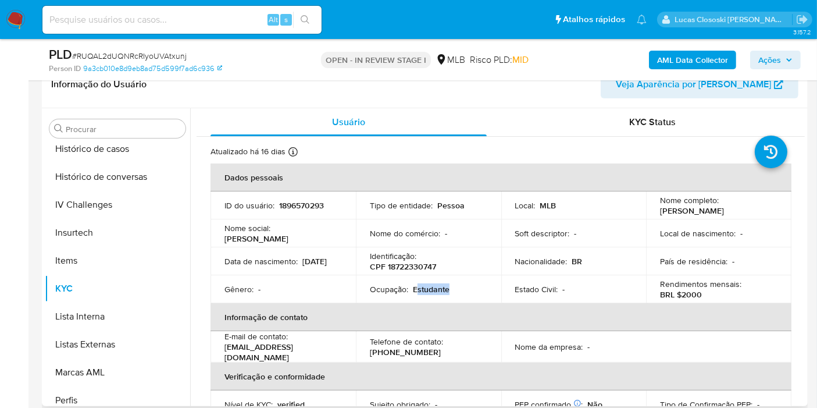
drag, startPoint x: 450, startPoint y: 290, endPoint x: 417, endPoint y: 289, distance: 33.1
click at [417, 289] on div "Ocupação : Estudante" at bounding box center [428, 289] width 117 height 10
copy p "studante"
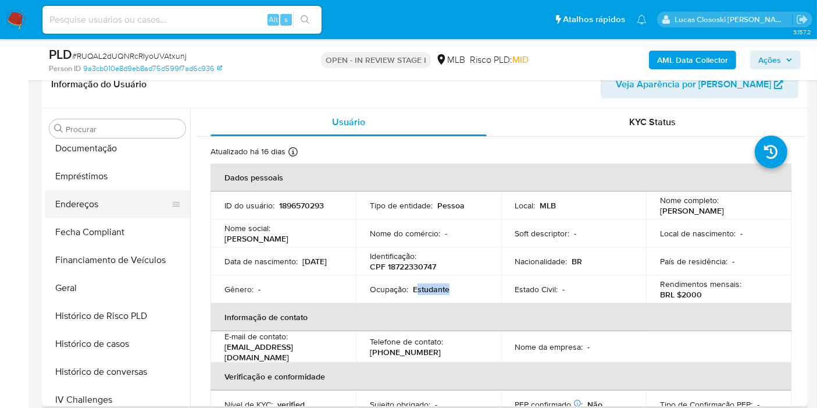
scroll to position [196, 0]
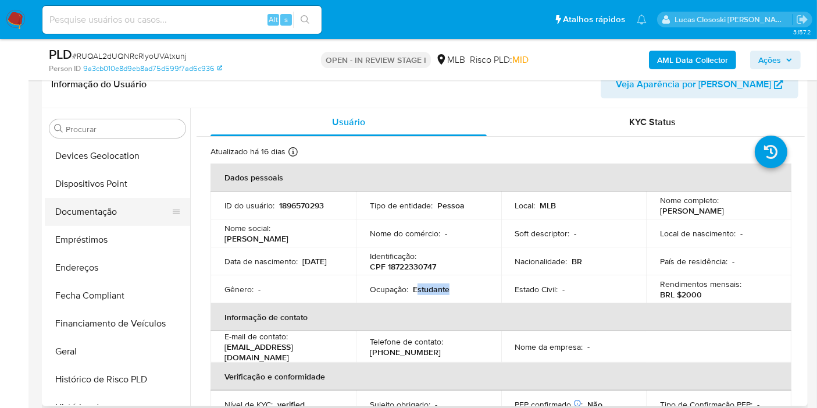
click at [97, 199] on button "Documentação" at bounding box center [113, 212] width 136 height 28
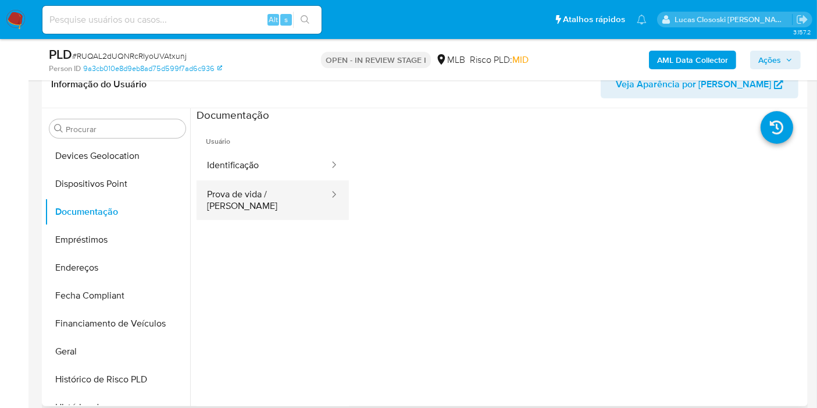
click at [240, 184] on button "Prova de vida / [PERSON_NAME]" at bounding box center [263, 200] width 134 height 40
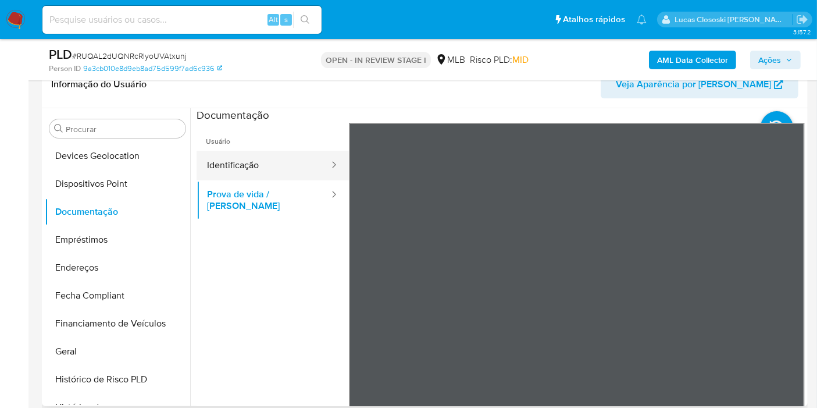
click at [227, 155] on button "Identificação" at bounding box center [263, 166] width 134 height 30
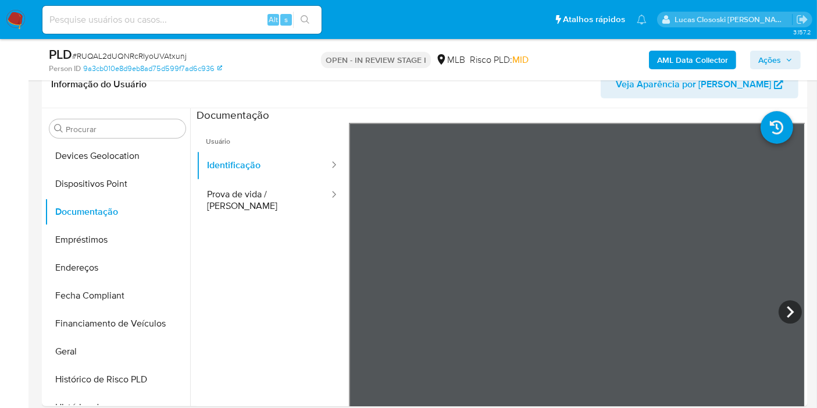
drag, startPoint x: 776, startPoint y: 53, endPoint x: 767, endPoint y: 59, distance: 9.7
click at [776, 53] on span "Ações" at bounding box center [769, 60] width 23 height 19
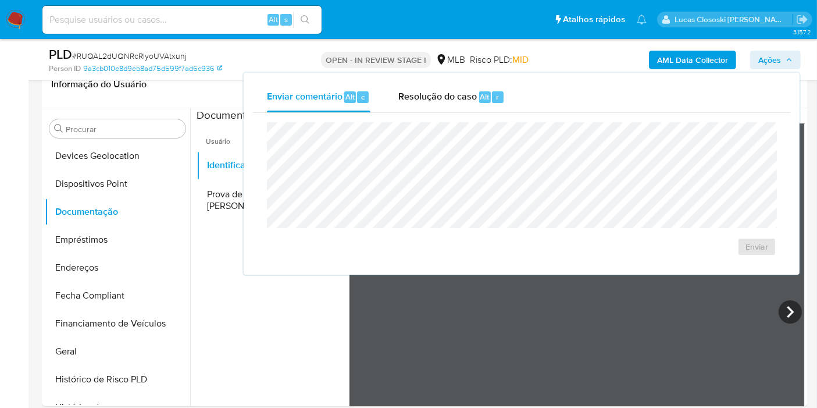
drag, startPoint x: 399, startPoint y: 98, endPoint x: 404, endPoint y: 119, distance: 22.0
click at [399, 99] on span "Resolução do caso" at bounding box center [437, 96] width 78 height 13
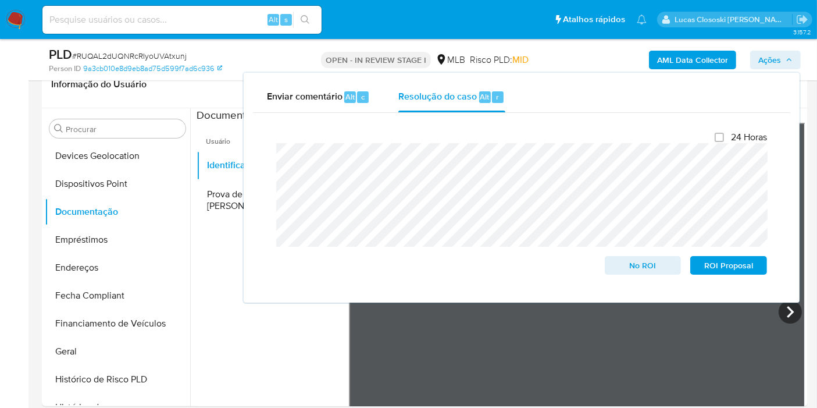
click at [764, 61] on span "Ações" at bounding box center [769, 60] width 23 height 19
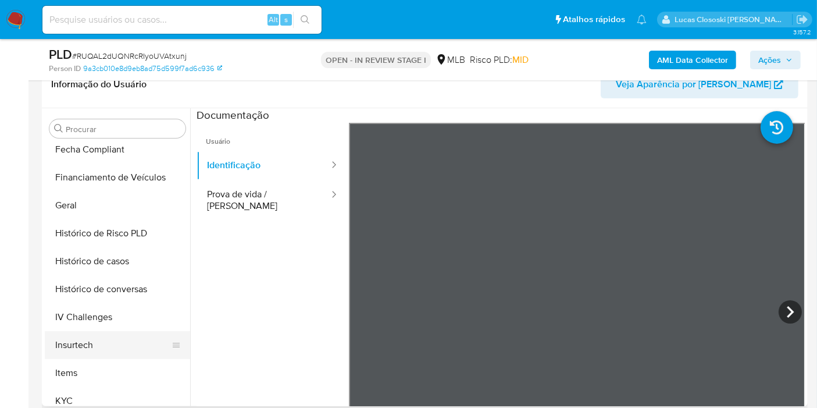
scroll to position [390, 0]
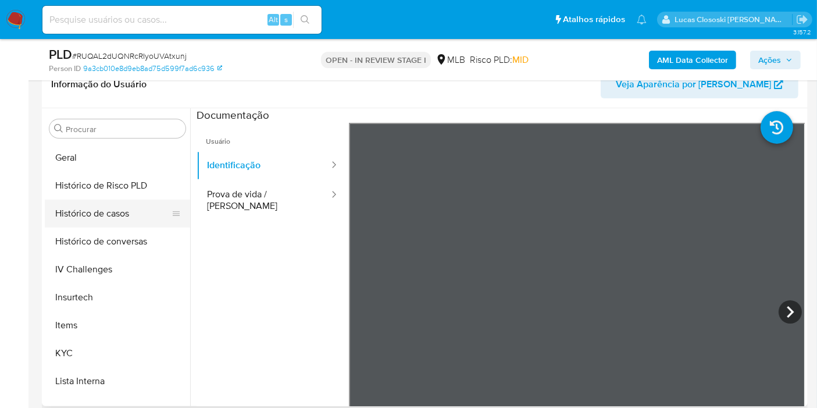
click at [103, 223] on button "Histórico de casos" at bounding box center [113, 213] width 136 height 28
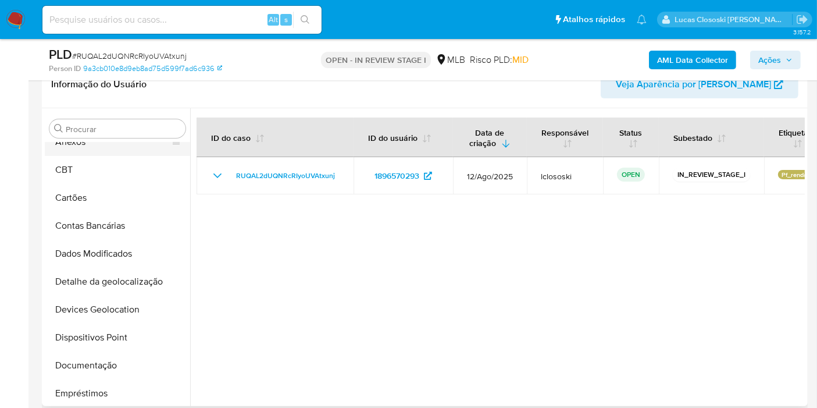
scroll to position [0, 0]
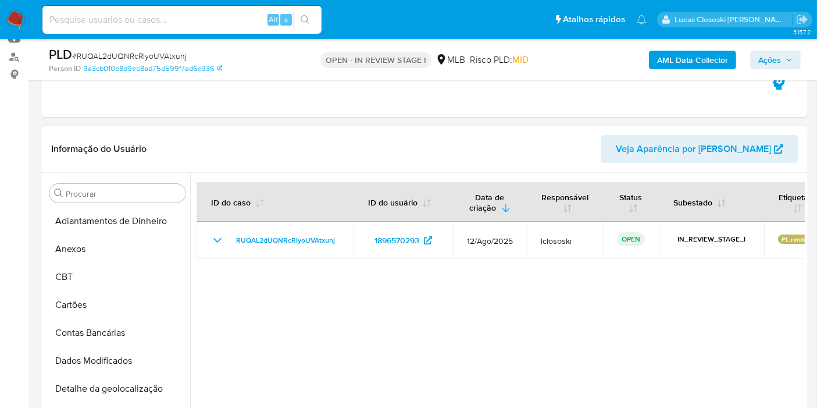
drag, startPoint x: 86, startPoint y: 247, endPoint x: 173, endPoint y: 159, distance: 124.1
click at [86, 247] on button "Anexos" at bounding box center [117, 249] width 145 height 28
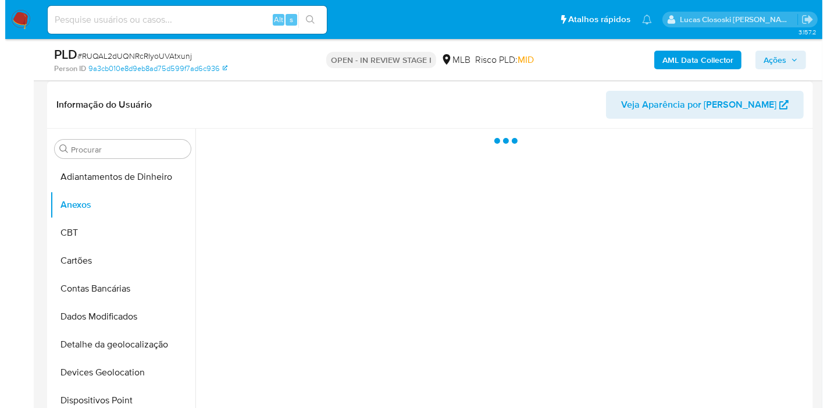
scroll to position [194, 0]
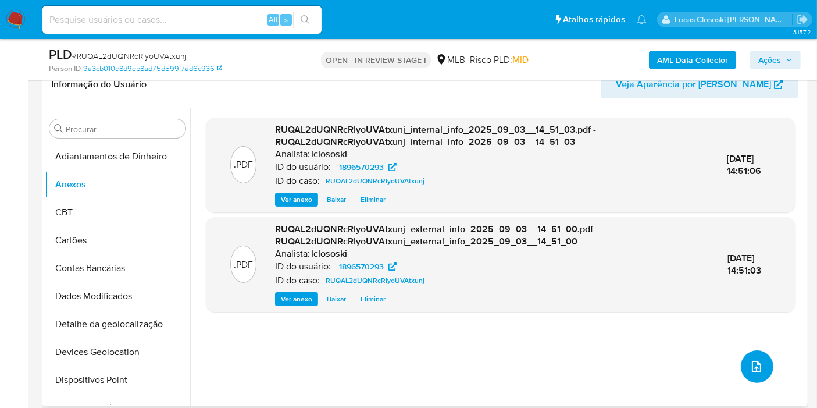
click at [766, 360] on button "upload-file" at bounding box center [757, 366] width 33 height 33
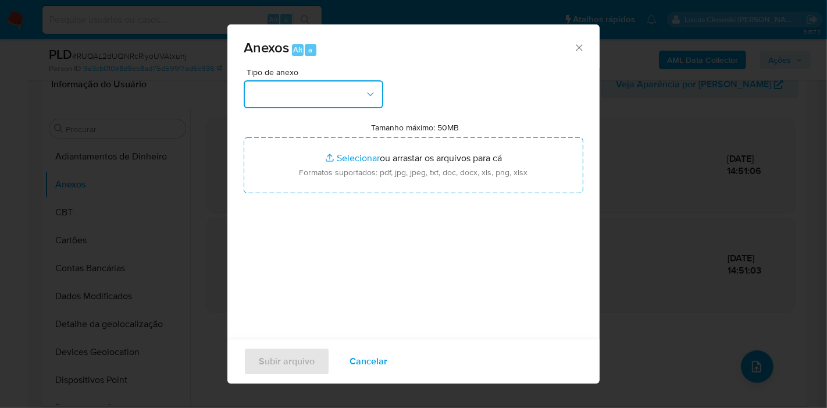
click at [304, 107] on button "button" at bounding box center [314, 94] width 140 height 28
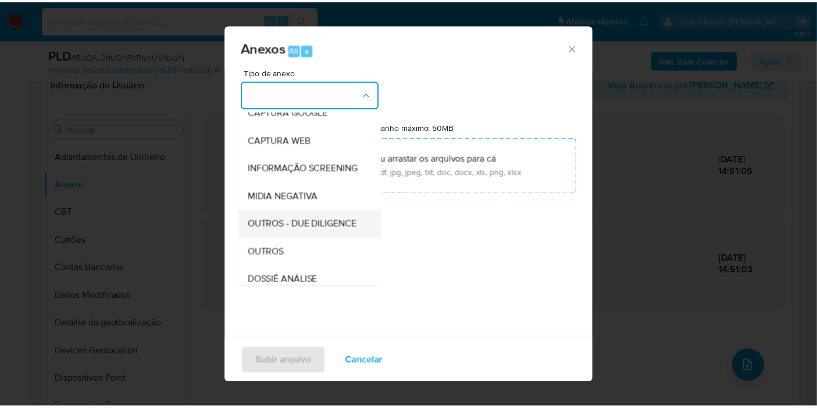
scroll to position [129, 0]
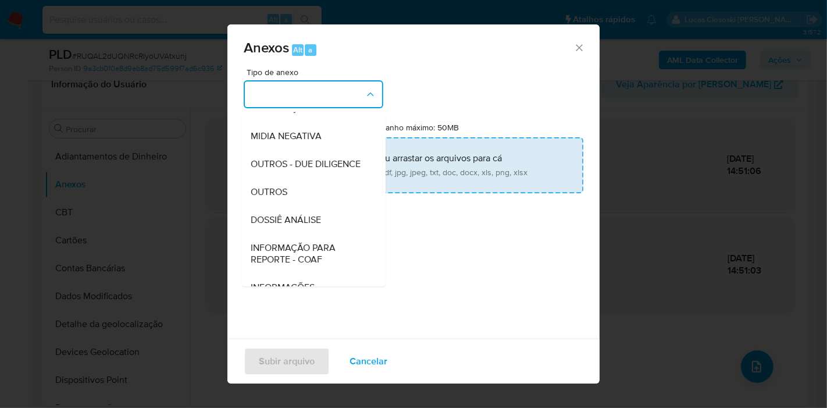
drag, startPoint x: 312, startPoint y: 239, endPoint x: 370, endPoint y: 151, distance: 105.5
click at [315, 226] on span "DOSSIÊ ANÁLISE" at bounding box center [286, 220] width 70 height 12
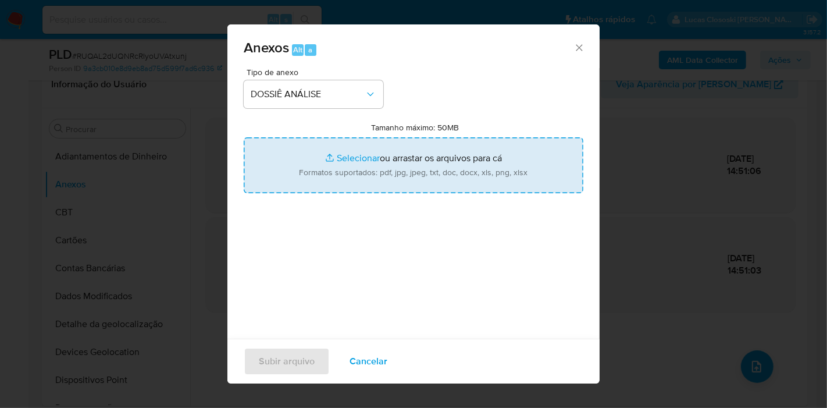
click at [370, 150] on input "Tamanho máximo: 50MB Selecionar arquivos" at bounding box center [414, 165] width 340 height 56
type input "C:\fakepath\SAR - XXXX - CPF 18722330747 - MIRIAM SANTOS VENEZES.pdf"
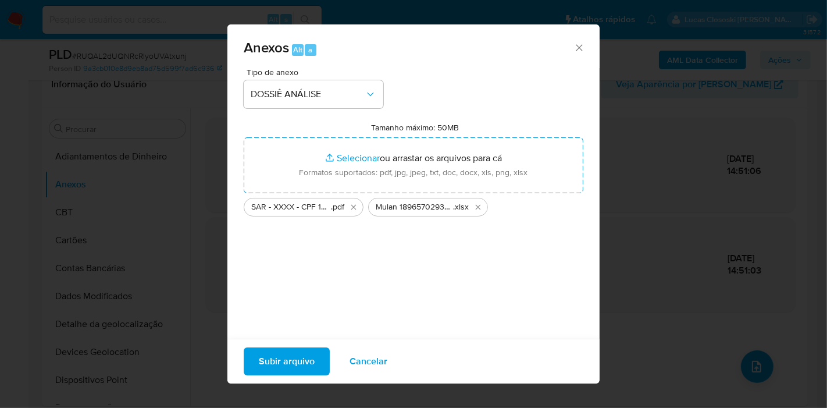
click at [278, 358] on span "Subir arquivo" at bounding box center [287, 361] width 56 height 26
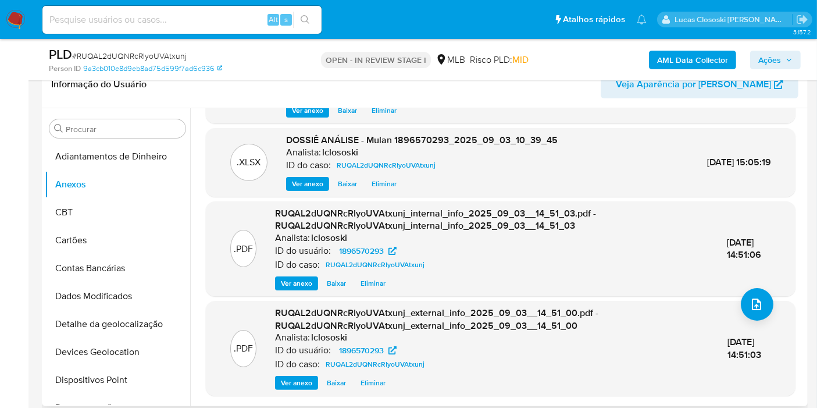
scroll to position [258, 0]
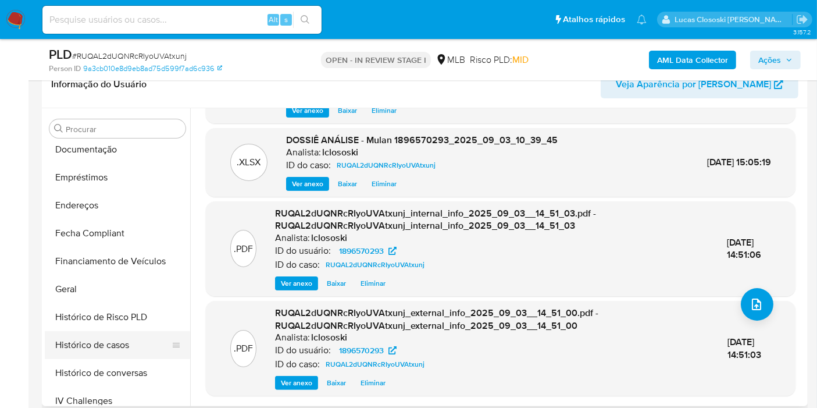
click at [116, 341] on button "Histórico de casos" at bounding box center [113, 345] width 136 height 28
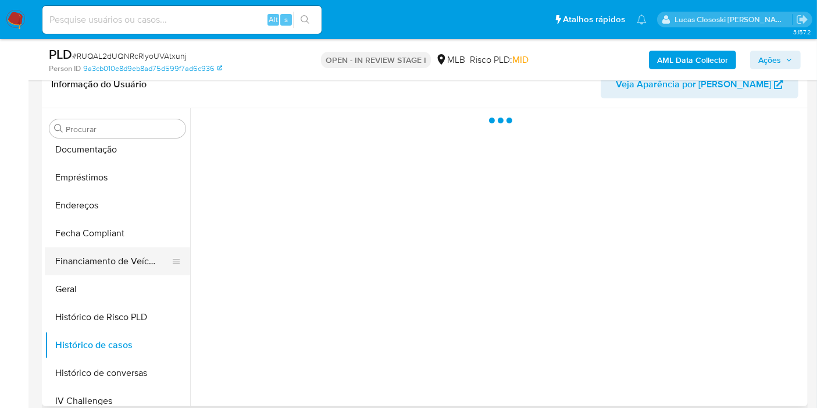
scroll to position [0, 0]
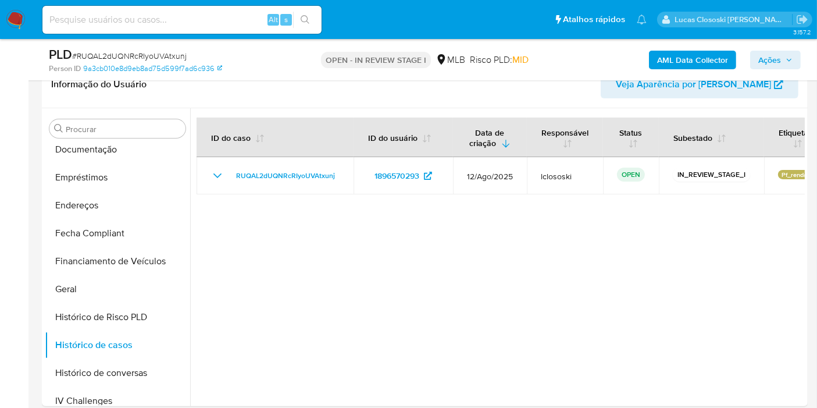
click at [762, 52] on span "Ações" at bounding box center [769, 60] width 23 height 19
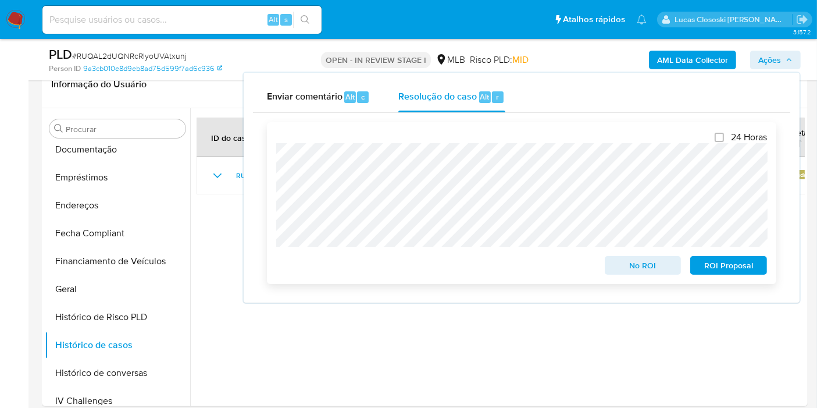
click at [720, 270] on span "ROI Proposal" at bounding box center [728, 265] width 60 height 16
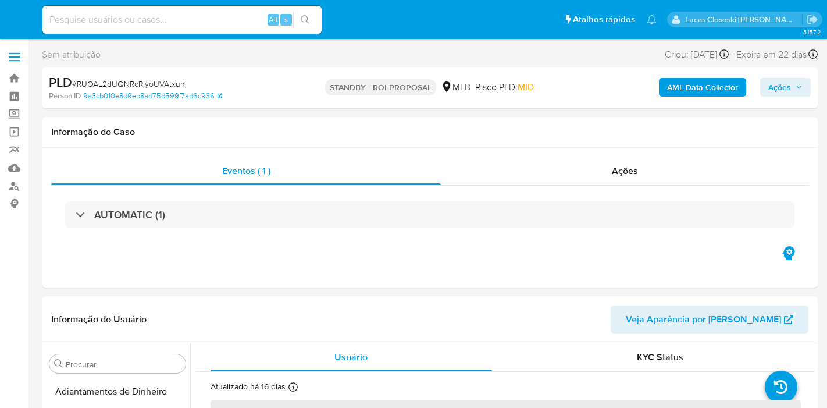
select select "10"
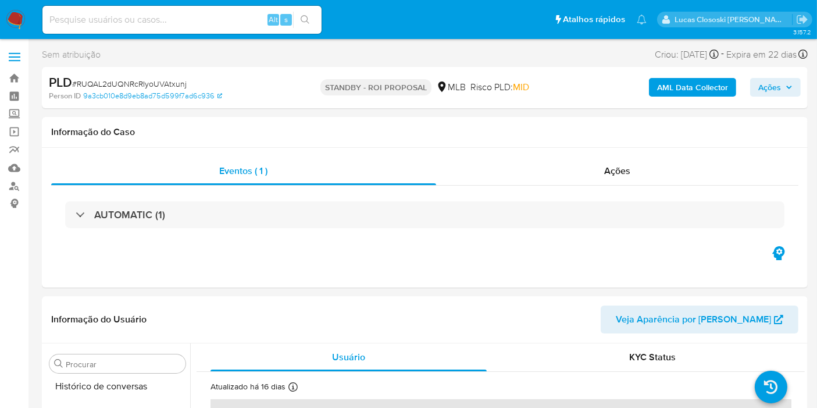
scroll to position [519, 0]
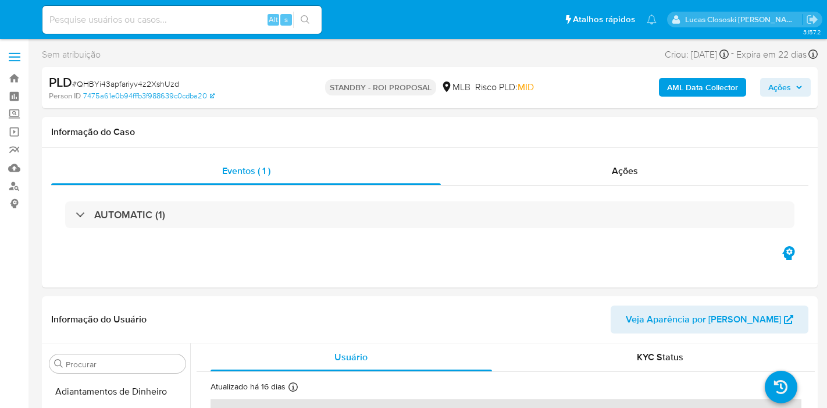
select select "10"
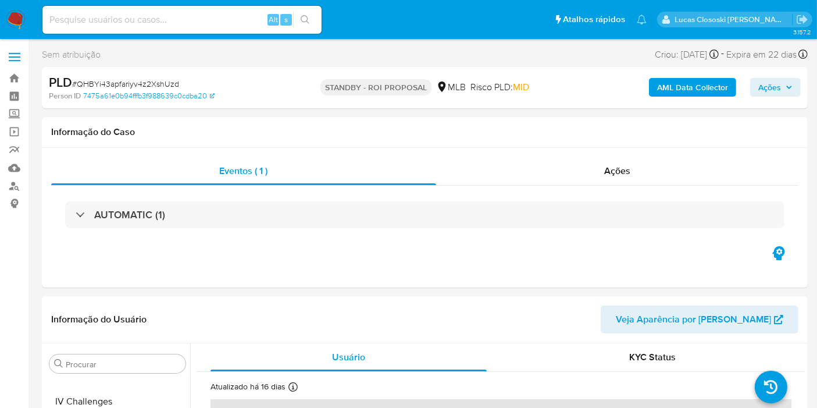
scroll to position [519, 0]
click at [8, 10] on img at bounding box center [16, 20] width 20 height 20
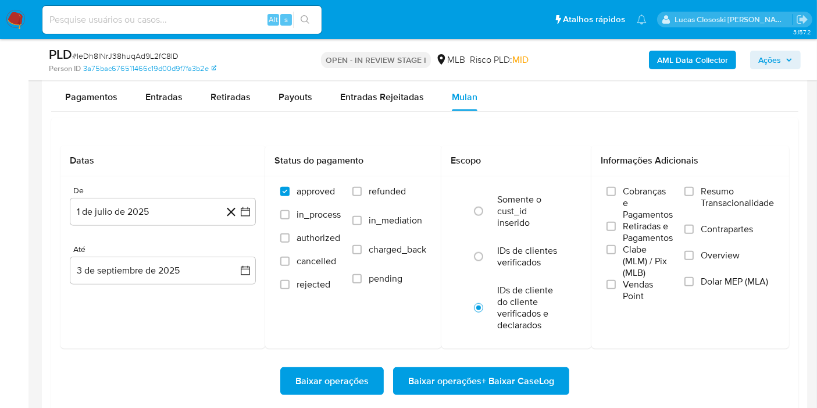
scroll to position [519, 0]
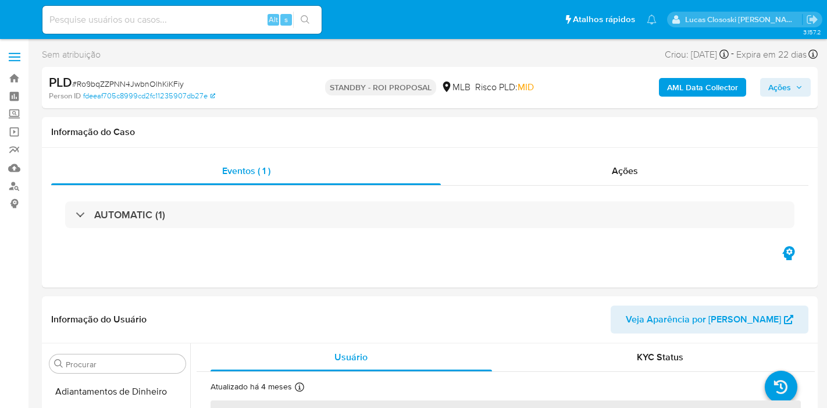
select select "10"
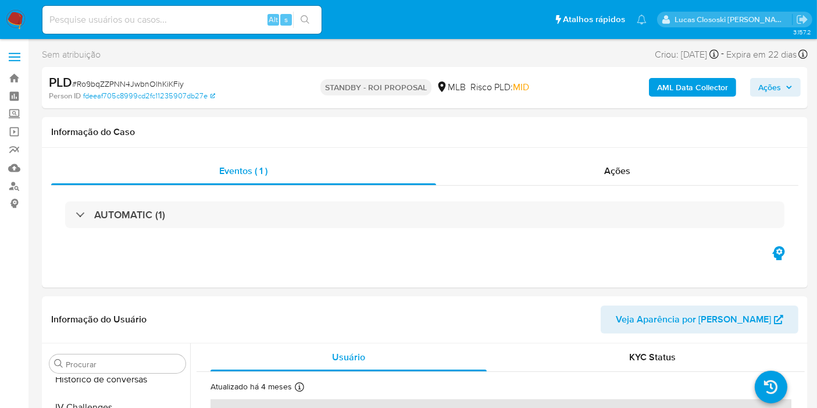
scroll to position [519, 0]
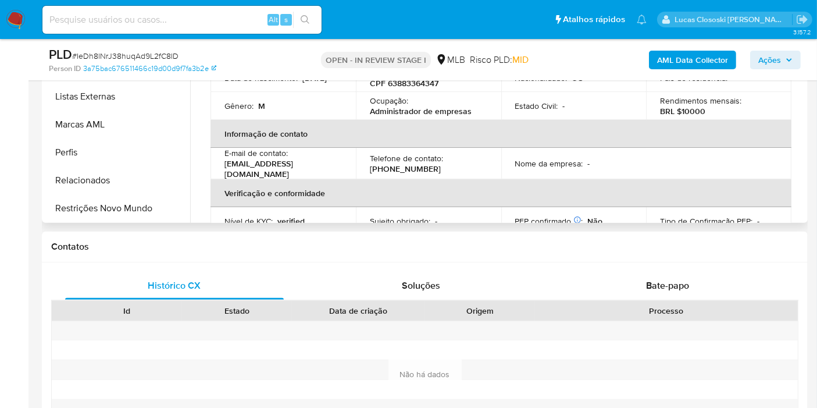
scroll to position [258, 0]
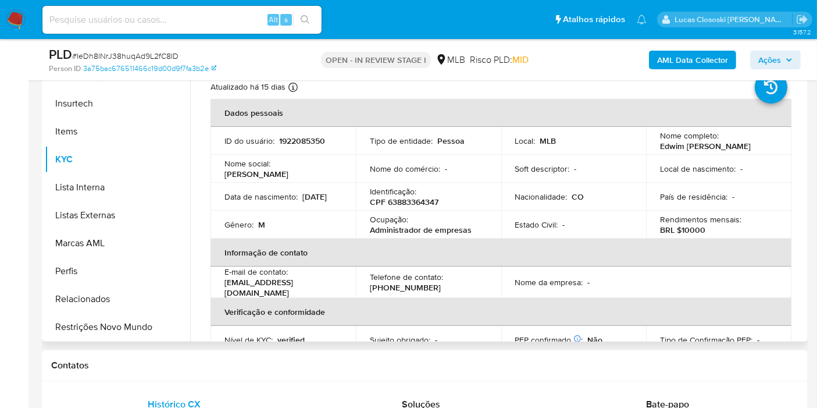
click at [427, 213] on td "Ocupação : Administrador de empresas" at bounding box center [428, 224] width 145 height 28
click at [424, 207] on p "CPF 63883364347" at bounding box center [404, 201] width 69 height 10
click at [423, 203] on p "CPF 63883364347" at bounding box center [404, 201] width 69 height 10
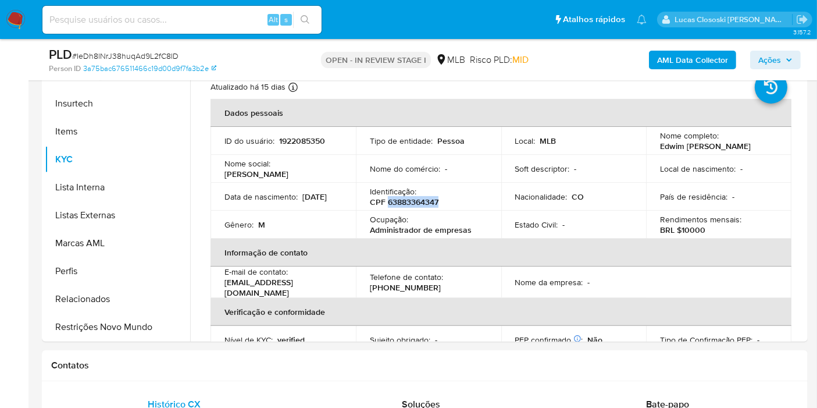
copy p "63883364347"
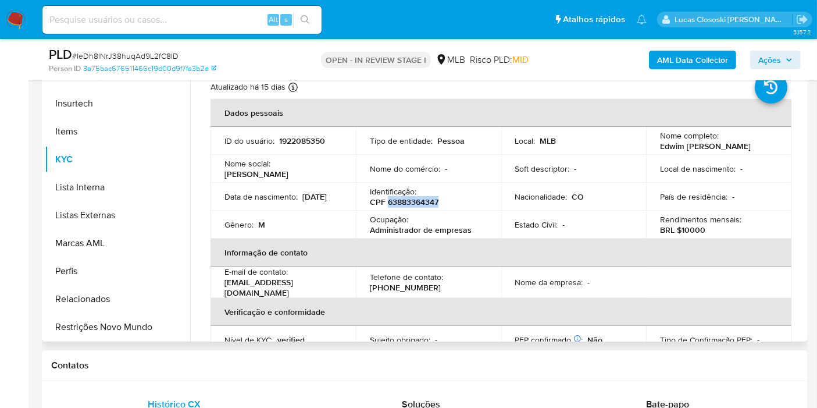
copy p "63883364347"
click at [229, 210] on td "Data [PERSON_NAME] : [DEMOGRAPHIC_DATA]" at bounding box center [282, 197] width 145 height 28
drag, startPoint x: 219, startPoint y: 205, endPoint x: 272, endPoint y: 201, distance: 53.7
click at [272, 201] on td "Data [PERSON_NAME] : [DEMOGRAPHIC_DATA]" at bounding box center [282, 197] width 145 height 28
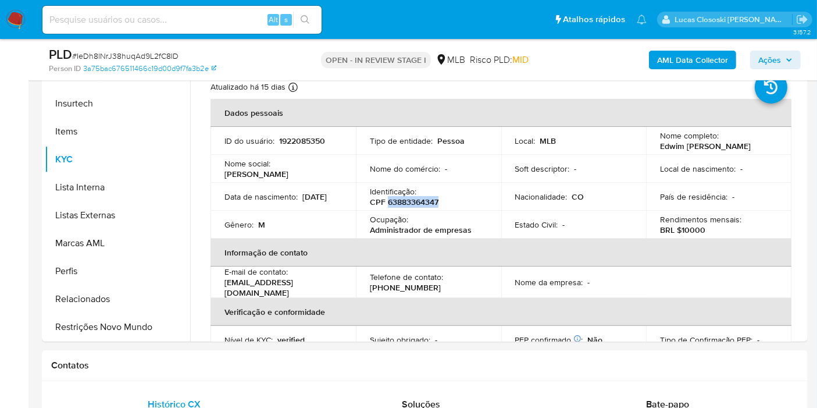
copy p "[DATE]"
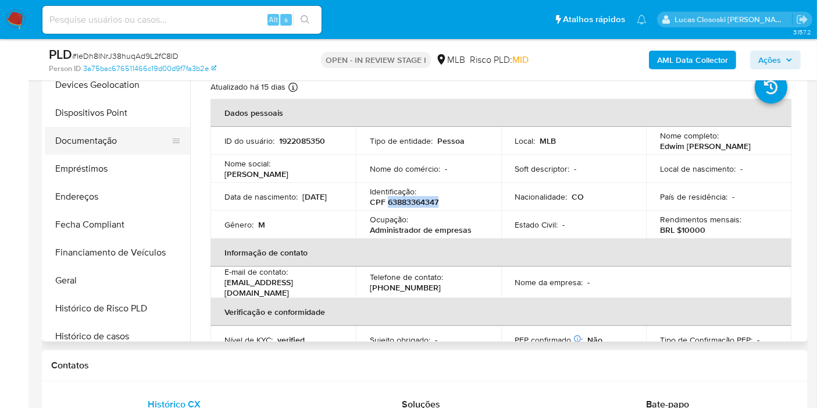
scroll to position [131, 0]
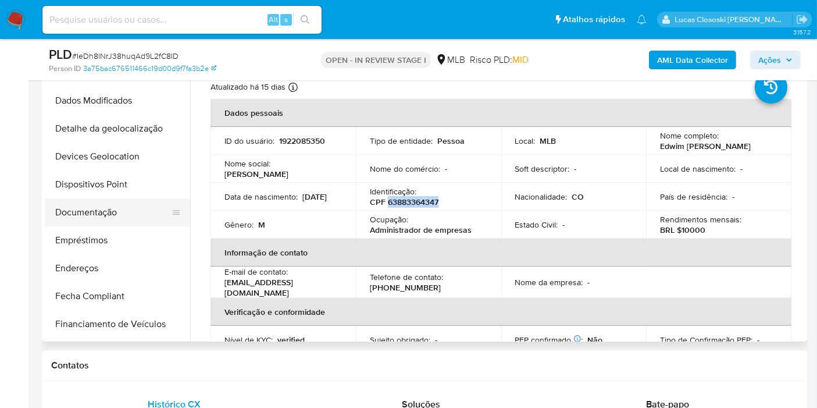
click at [84, 219] on button "Documentação" at bounding box center [113, 212] width 136 height 28
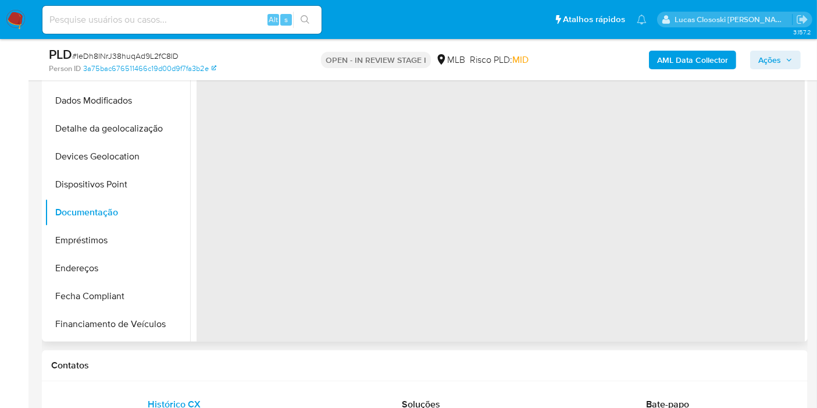
scroll to position [194, 0]
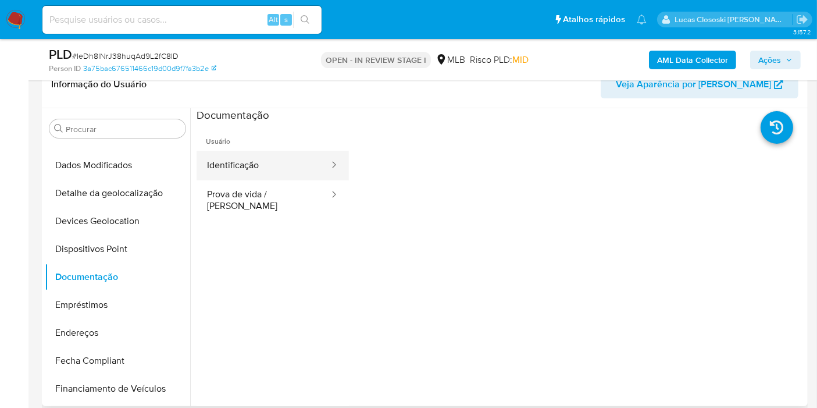
click at [242, 174] on button "Identificação" at bounding box center [263, 166] width 134 height 30
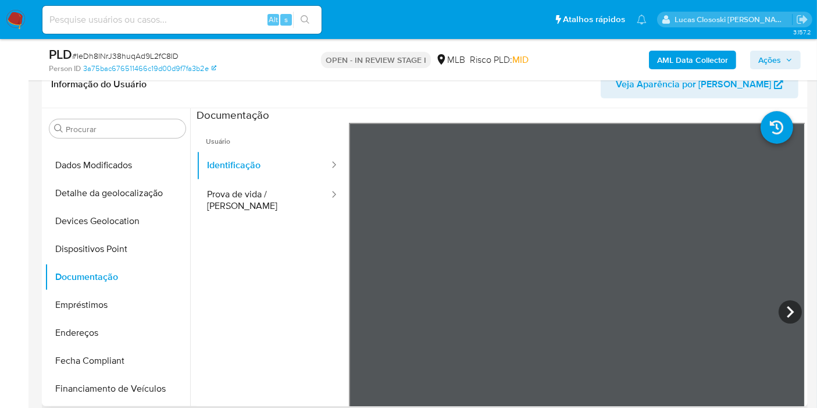
click at [244, 238] on ul "Usuário Identificação Prova de vida / [PERSON_NAME]" at bounding box center [272, 290] width 152 height 335
click at [221, 198] on button "Prova de vida / [PERSON_NAME]" at bounding box center [263, 200] width 134 height 40
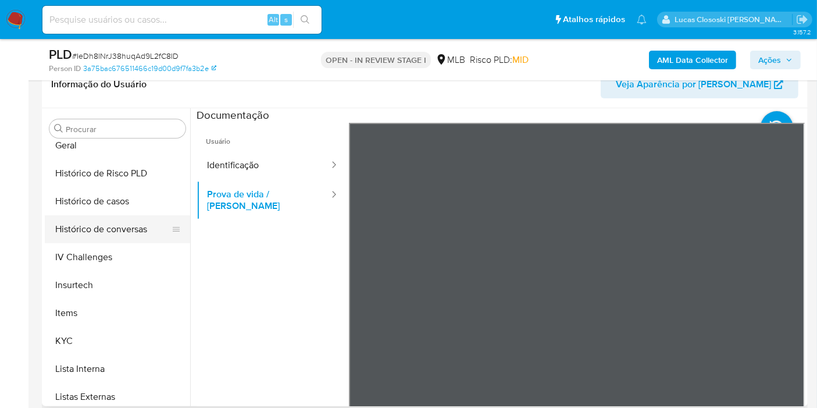
scroll to position [454, 0]
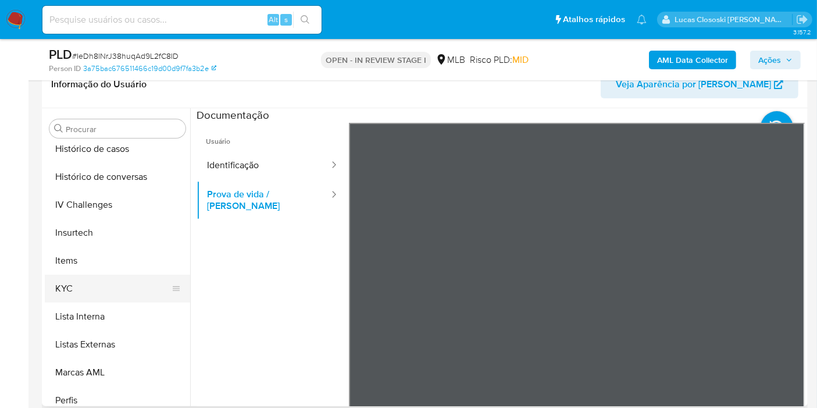
click at [85, 286] on button "KYC" at bounding box center [113, 288] width 136 height 28
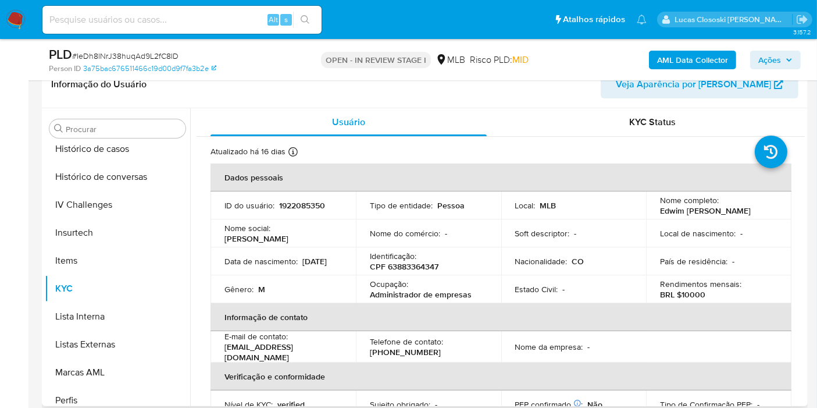
drag, startPoint x: 342, startPoint y: 241, endPoint x: 350, endPoint y: 240, distance: 7.6
click at [342, 241] on td "Nome social : [PERSON_NAME]" at bounding box center [282, 233] width 145 height 28
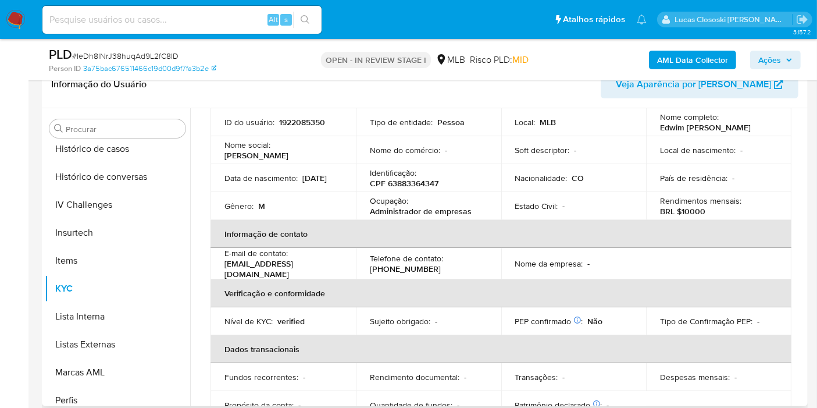
scroll to position [26, 0]
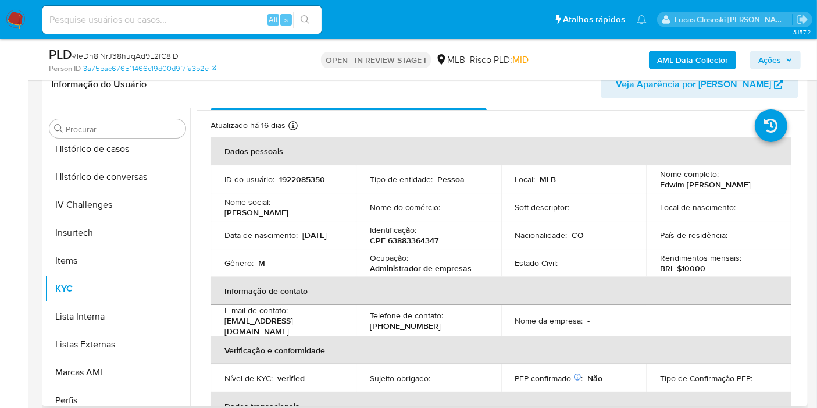
click at [409, 240] on p "CPF 63883364347" at bounding box center [404, 240] width 69 height 10
copy p "63883364347"
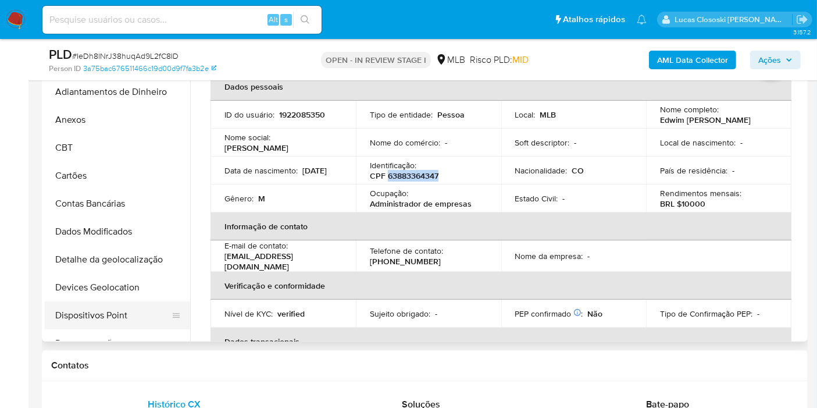
scroll to position [0, 0]
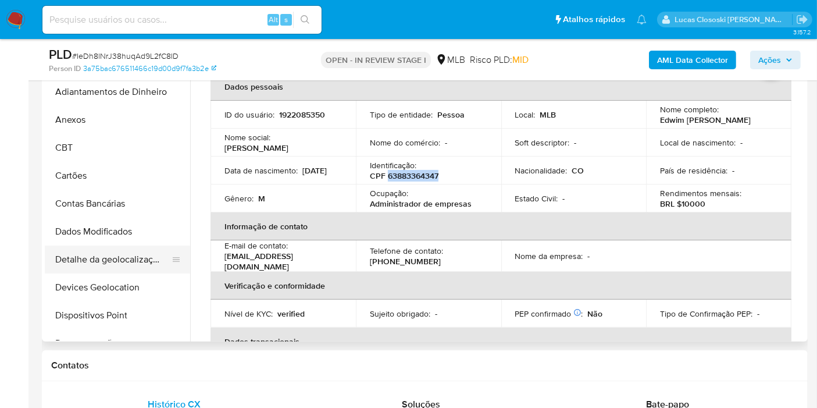
click at [131, 271] on button "Detalhe da geolocalização" at bounding box center [113, 259] width 136 height 28
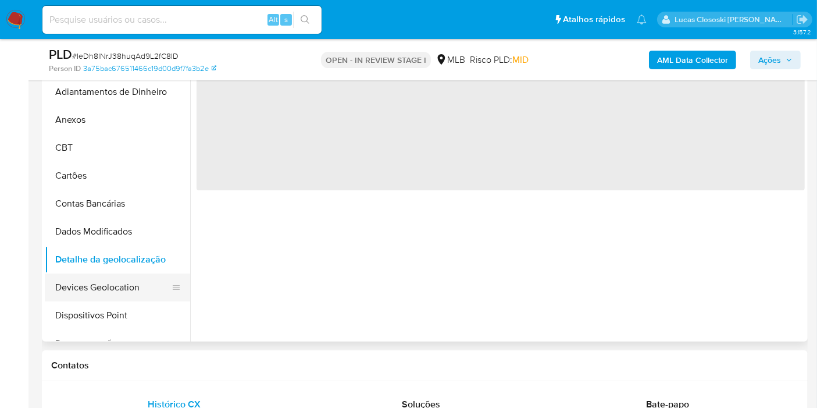
click at [128, 285] on button "Devices Geolocation" at bounding box center [113, 287] width 136 height 28
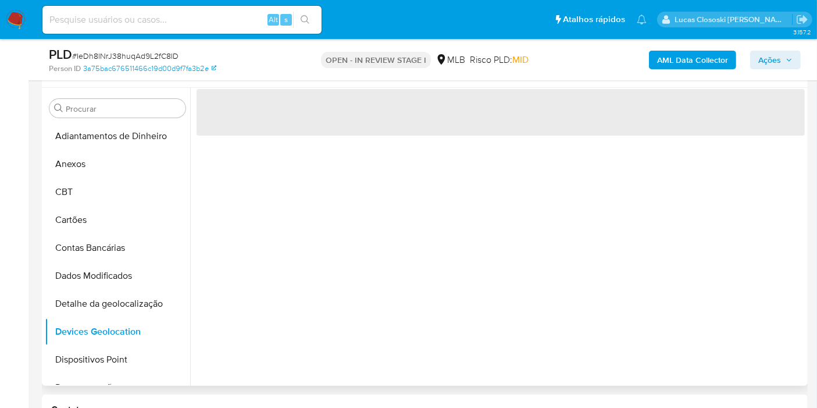
scroll to position [194, 0]
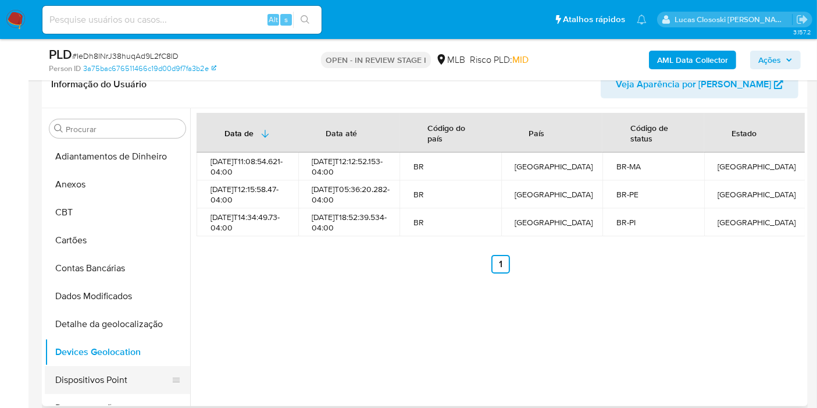
click at [112, 376] on button "Dispositivos Point" at bounding box center [113, 380] width 136 height 28
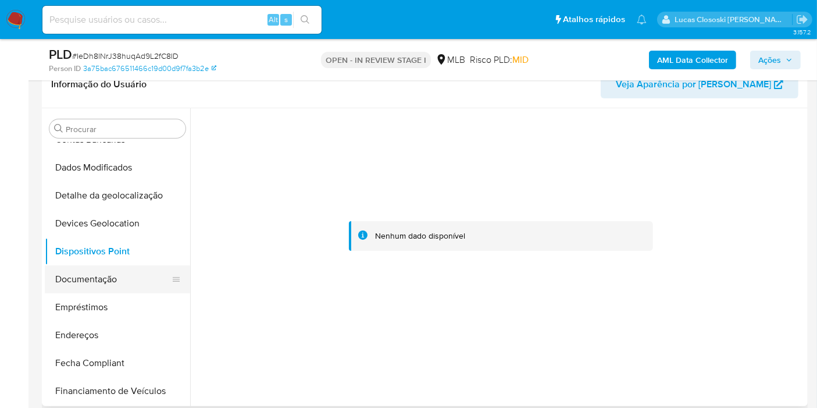
scroll to position [129, 0]
click at [91, 266] on button "Documentação" at bounding box center [113, 279] width 136 height 28
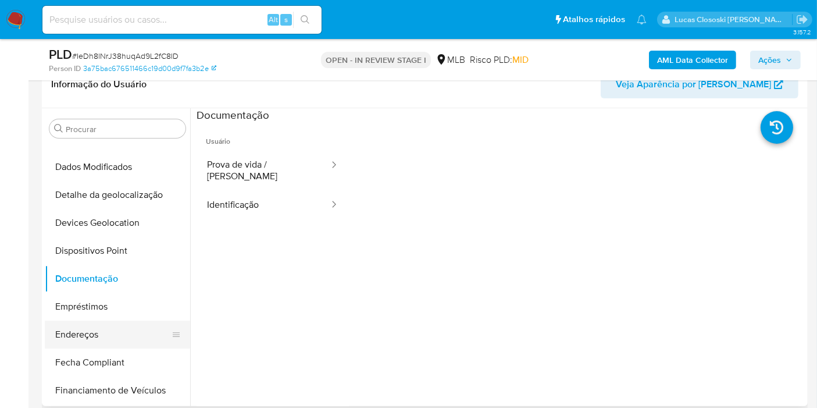
click at [105, 328] on button "Endereços" at bounding box center [113, 334] width 136 height 28
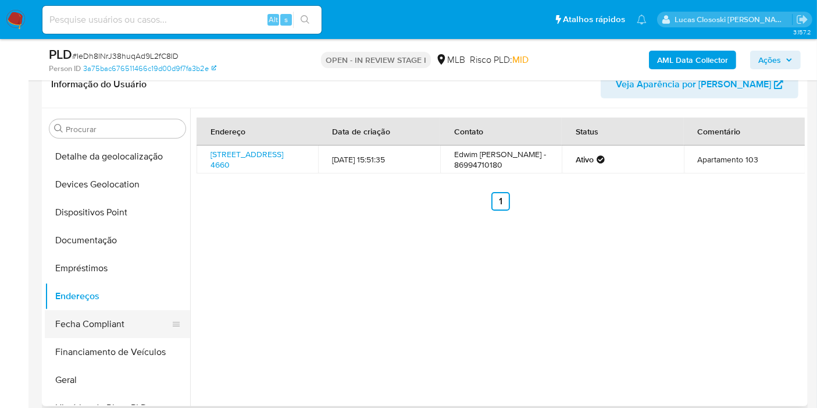
scroll to position [194, 0]
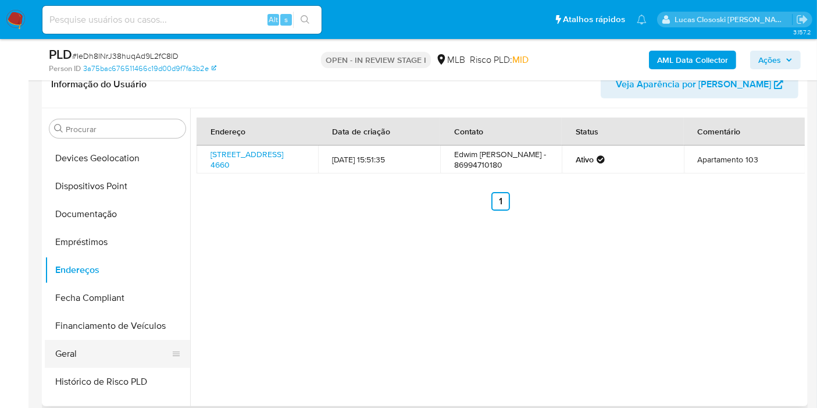
click at [99, 359] on button "Geral" at bounding box center [113, 354] width 136 height 28
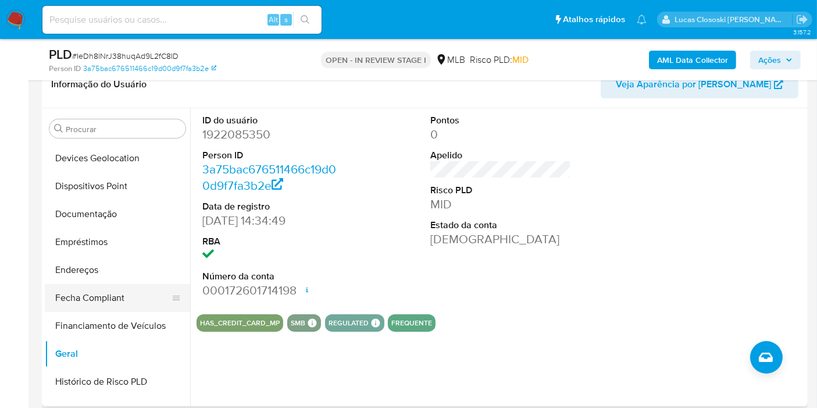
scroll to position [323, 0]
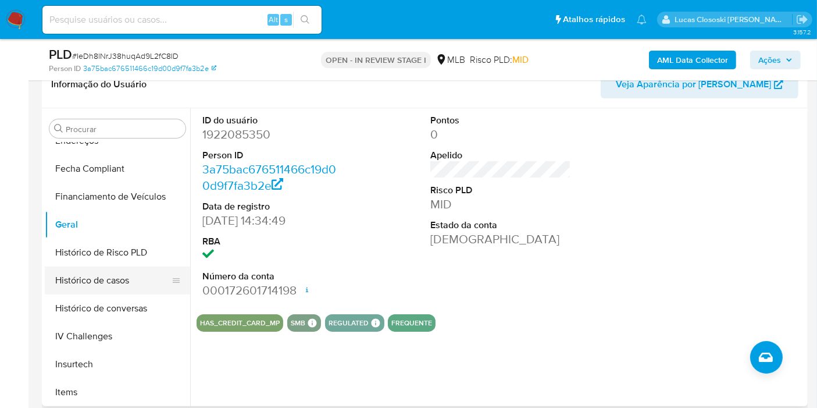
drag, startPoint x: 128, startPoint y: 258, endPoint x: 128, endPoint y: 273, distance: 15.1
click at [128, 258] on button "Histórico de Risco PLD" at bounding box center [117, 252] width 145 height 28
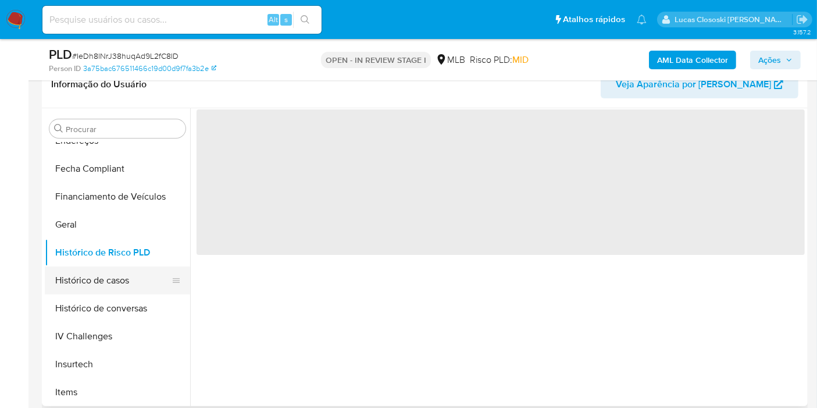
click at [127, 281] on button "Histórico de casos" at bounding box center [113, 280] width 136 height 28
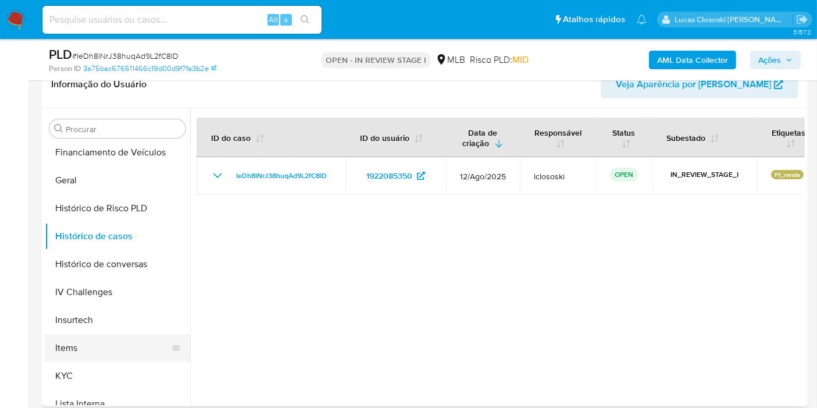
scroll to position [387, 0]
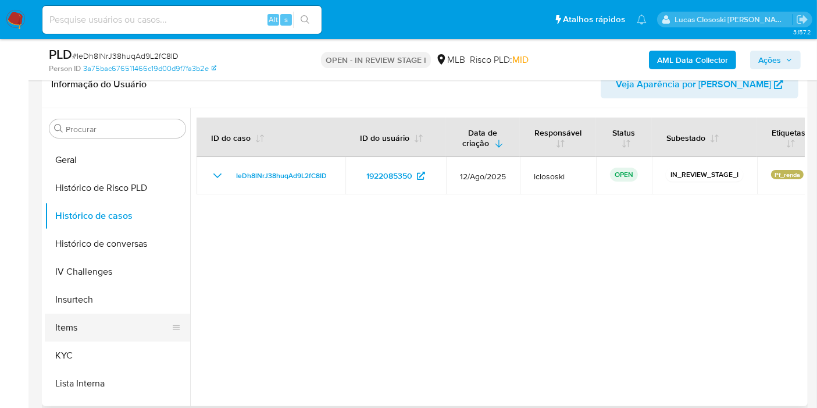
drag, startPoint x: 63, startPoint y: 353, endPoint x: 83, endPoint y: 327, distance: 33.3
click at [66, 350] on button "KYC" at bounding box center [117, 355] width 145 height 28
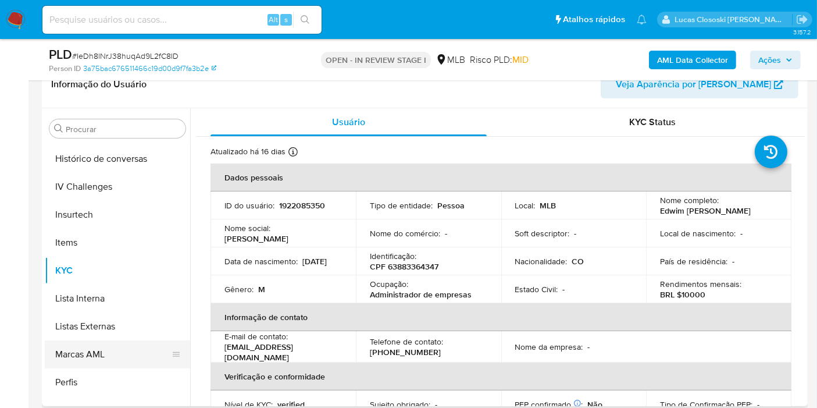
scroll to position [519, 0]
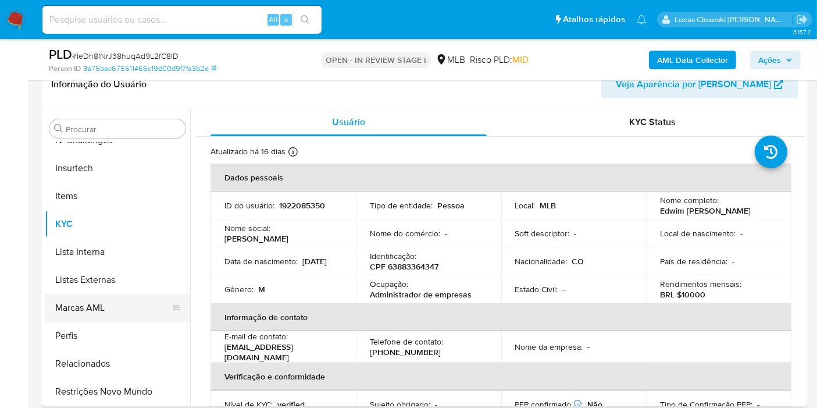
drag, startPoint x: 121, startPoint y: 383, endPoint x: 182, endPoint y: 301, distance: 102.2
click at [121, 383] on button "Restrições Novo Mundo" at bounding box center [117, 391] width 145 height 28
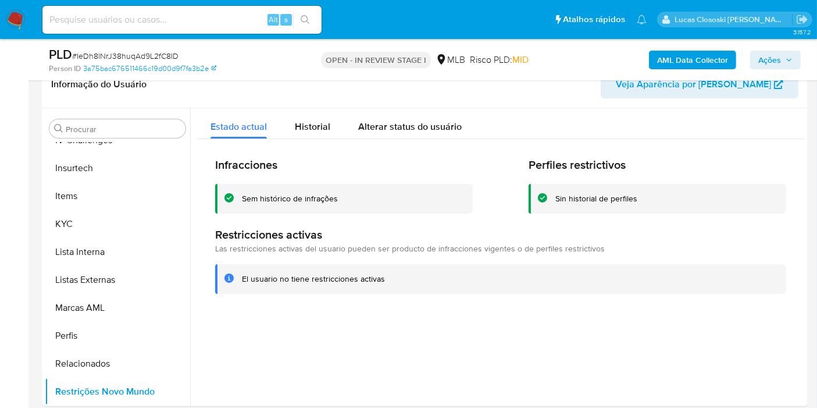
click at [140, 53] on span "# IeDh8lNrJ38huqAd9L2fC8ID" at bounding box center [125, 56] width 106 height 12
copy span "IeDh8lNrJ38huqAd9L2fC8ID"
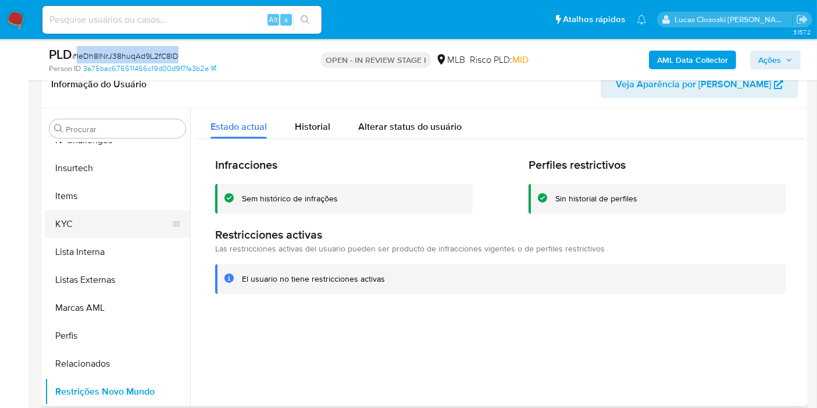
click at [91, 227] on button "KYC" at bounding box center [113, 224] width 136 height 28
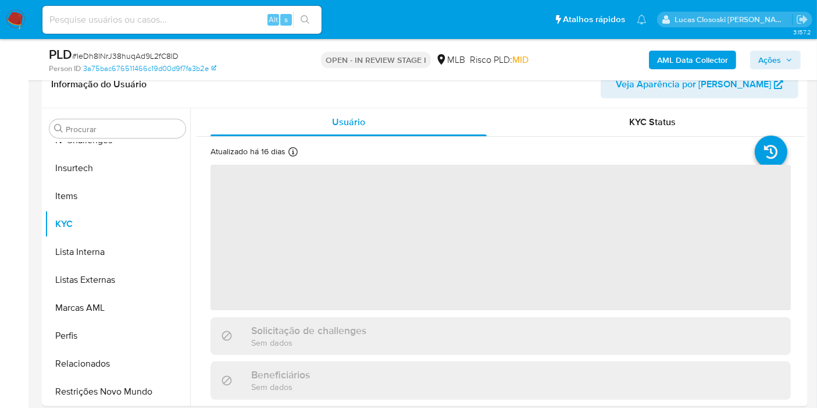
click at [274, 78] on div "PLD # IeDh8lNrJ38huqAd9L2fC8ID Person ID 3a75bac676511466c19d00d9f7fa3b2e OPEN …" at bounding box center [425, 59] width 766 height 41
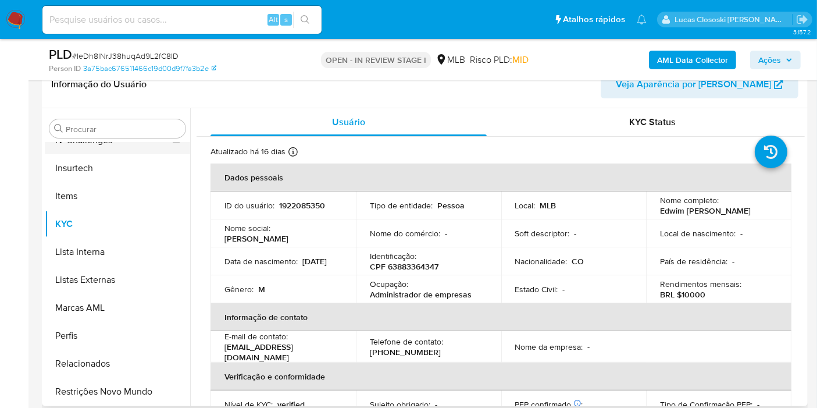
scroll to position [390, 0]
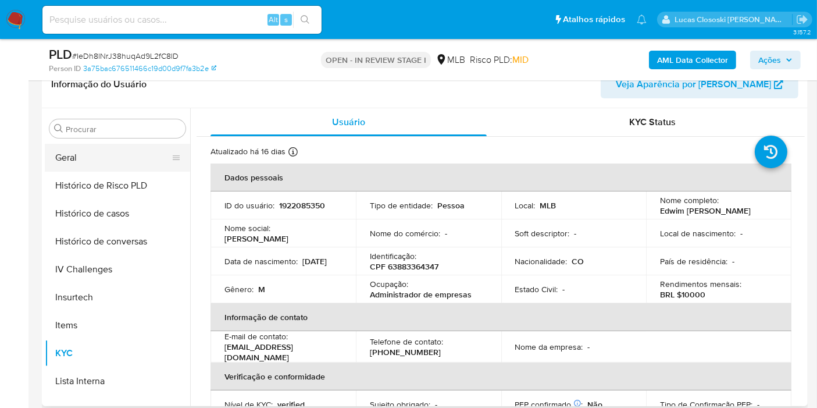
click at [89, 157] on button "Geral" at bounding box center [113, 158] width 136 height 28
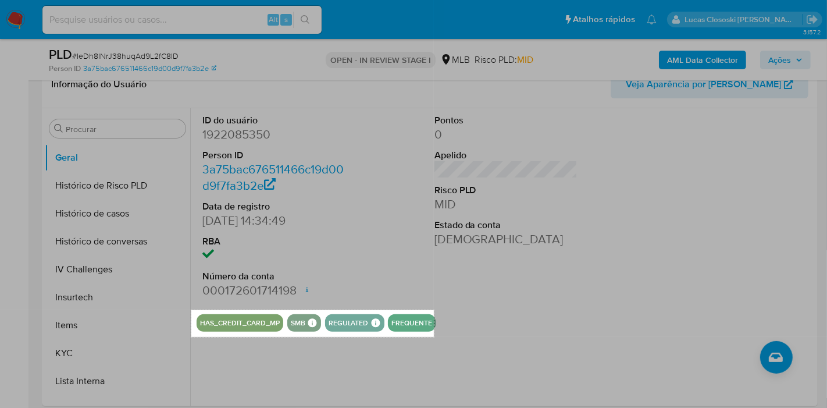
drag, startPoint x: 191, startPoint y: 309, endPoint x: 434, endPoint y: 337, distance: 244.0
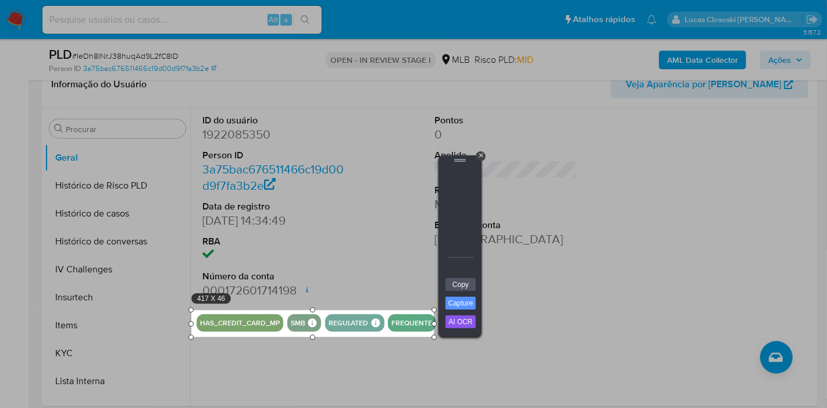
click at [460, 293] on div "Copy Capture AI OCR + Transform Images to Editable Text in Seconds! Instantly e…" at bounding box center [459, 306] width 35 height 59
click at [459, 284] on link "Copy" at bounding box center [460, 284] width 30 height 13
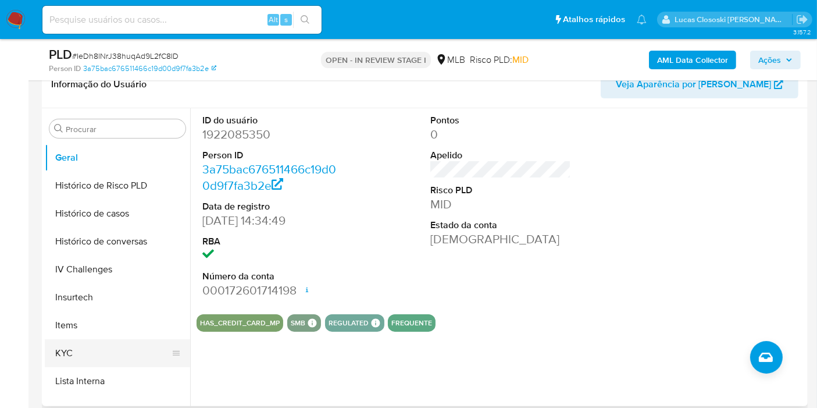
click at [107, 351] on button "KYC" at bounding box center [113, 353] width 136 height 28
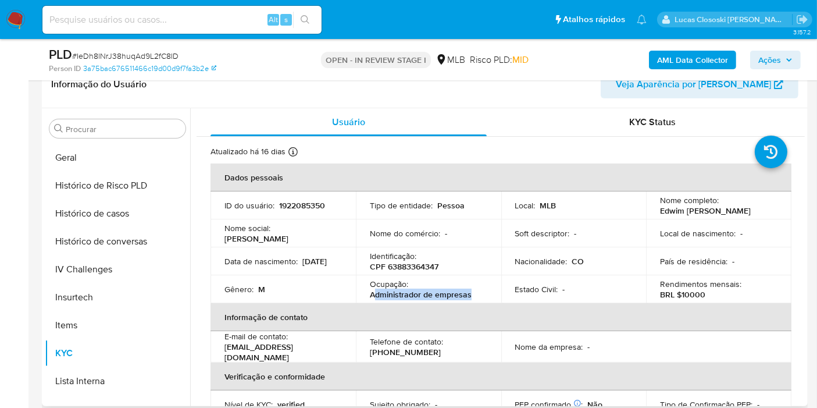
drag, startPoint x: 469, startPoint y: 298, endPoint x: 373, endPoint y: 295, distance: 96.0
click at [373, 295] on div "Ocupação : Administrador de empresas" at bounding box center [428, 288] width 117 height 21
copy p "dministrador de empresas"
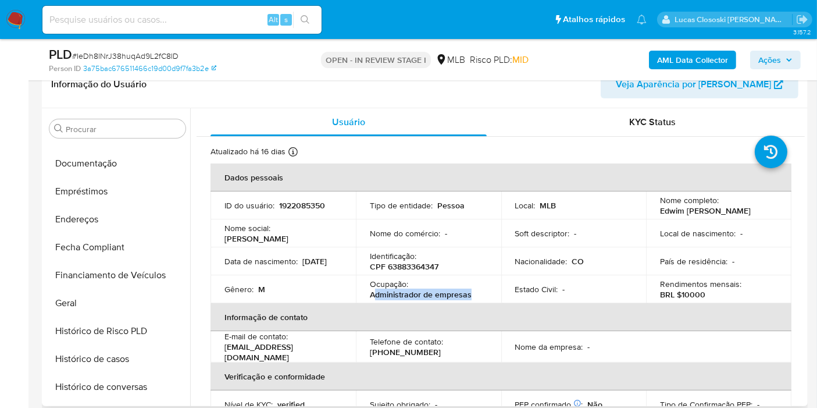
scroll to position [131, 0]
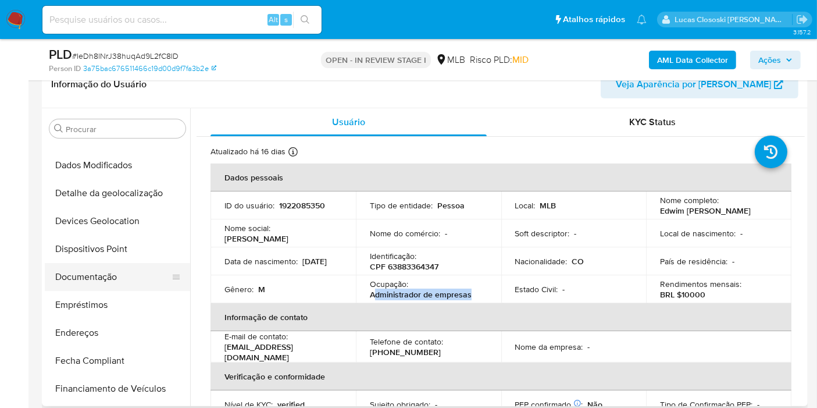
click at [92, 282] on button "Documentação" at bounding box center [113, 277] width 136 height 28
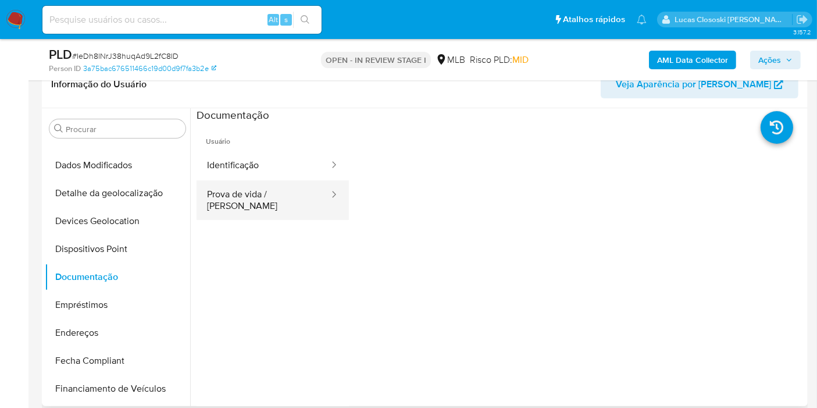
click at [211, 206] on button "Prova de vida / Selfie" at bounding box center [263, 200] width 134 height 40
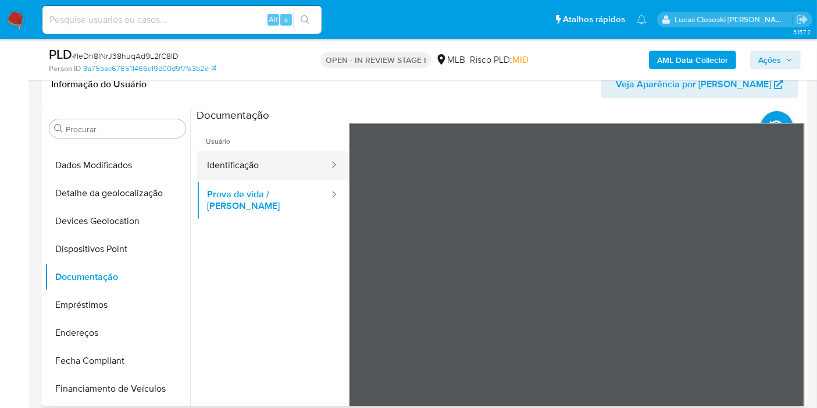
click at [226, 170] on button "Identificação" at bounding box center [263, 166] width 134 height 30
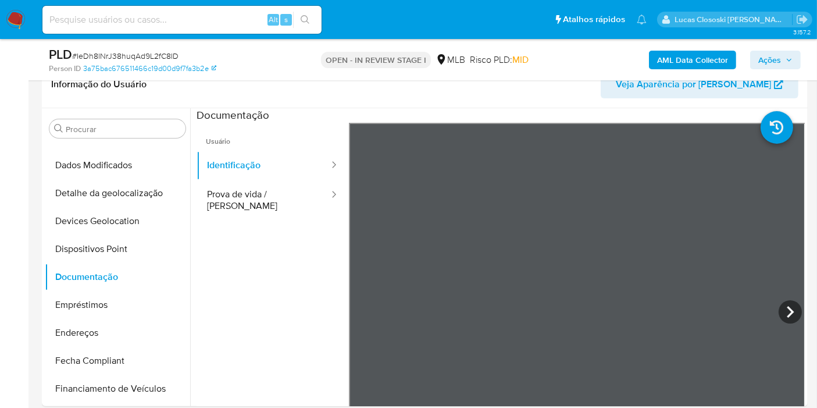
click at [774, 58] on span "Ações" at bounding box center [769, 60] width 23 height 19
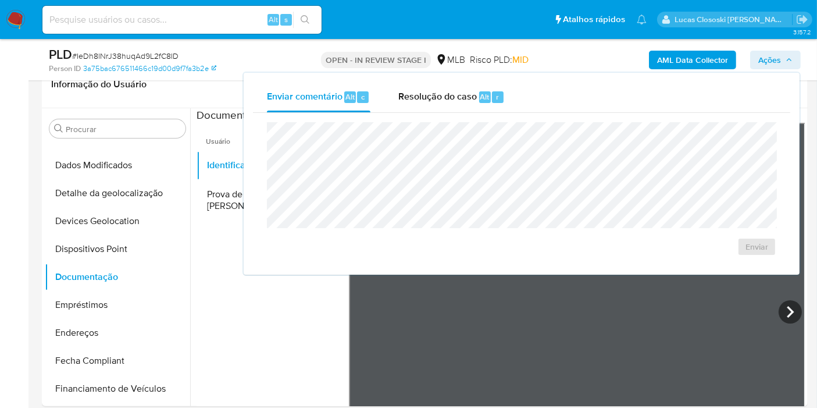
drag, startPoint x: 432, startPoint y: 88, endPoint x: 431, endPoint y: 115, distance: 27.3
click at [432, 88] on div "Resolução do caso Alt r" at bounding box center [451, 97] width 106 height 30
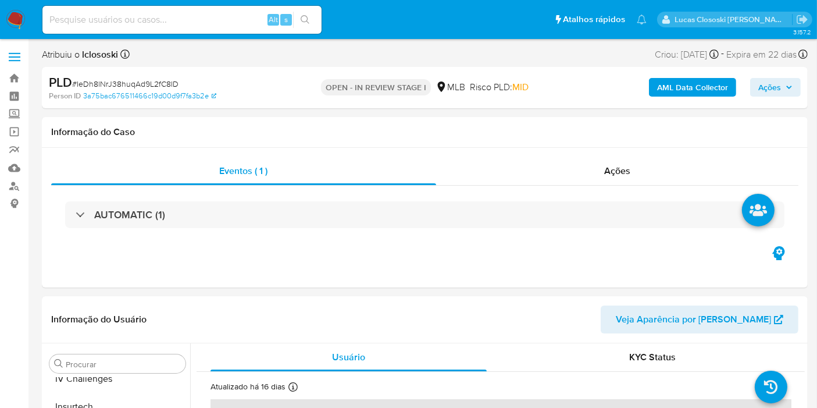
scroll to position [519, 0]
select select "10"
click at [744, 84] on span "Ações" at bounding box center [769, 87] width 23 height 19
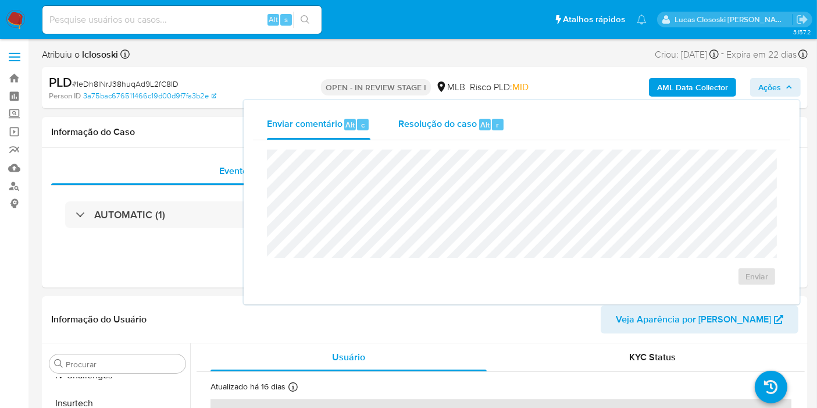
click at [465, 122] on span "Resolução do caso" at bounding box center [437, 123] width 78 height 13
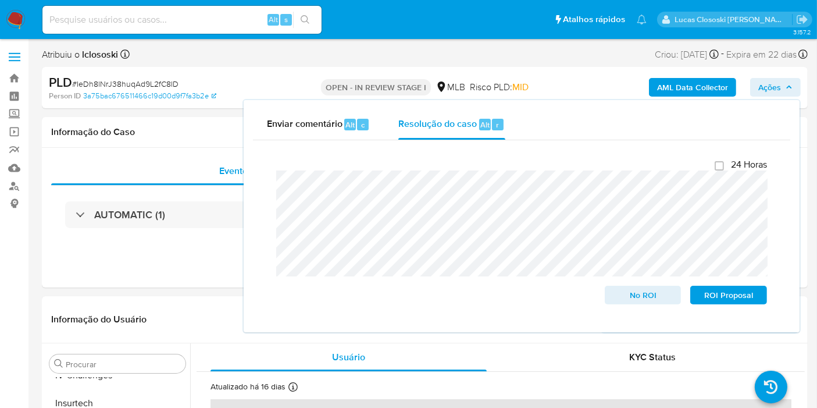
click at [744, 80] on div "PLD # IeDh8lNrJ38huqAd9L2fC8ID Person ID 3a75bac676511466c19d00d9f7fa3b2e OPEN …" at bounding box center [425, 87] width 766 height 41
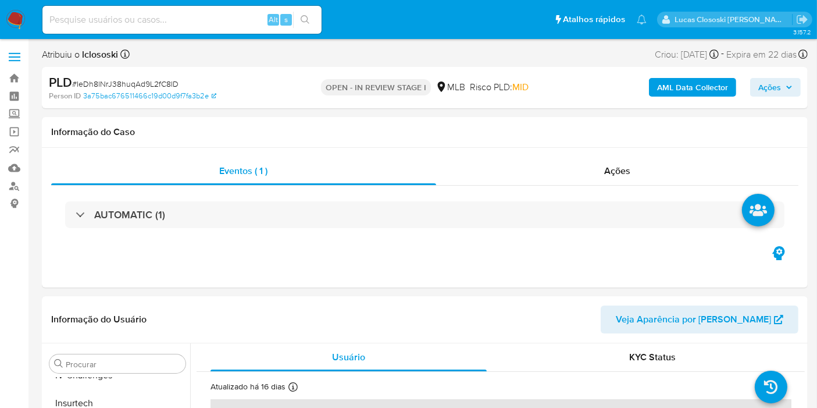
click at [744, 88] on icon "button" at bounding box center [788, 87] width 7 height 7
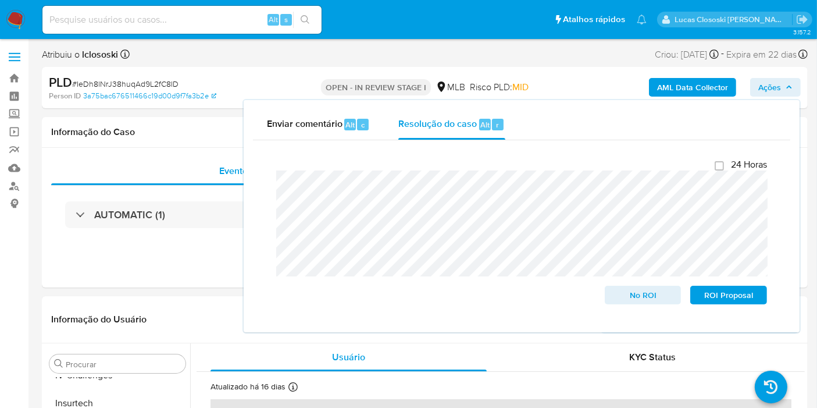
click at [744, 88] on icon "button" at bounding box center [789, 86] width 5 height 3
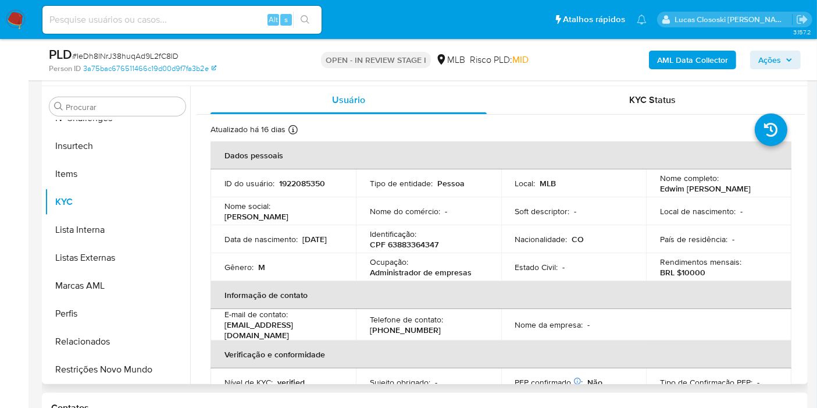
scroll to position [258, 0]
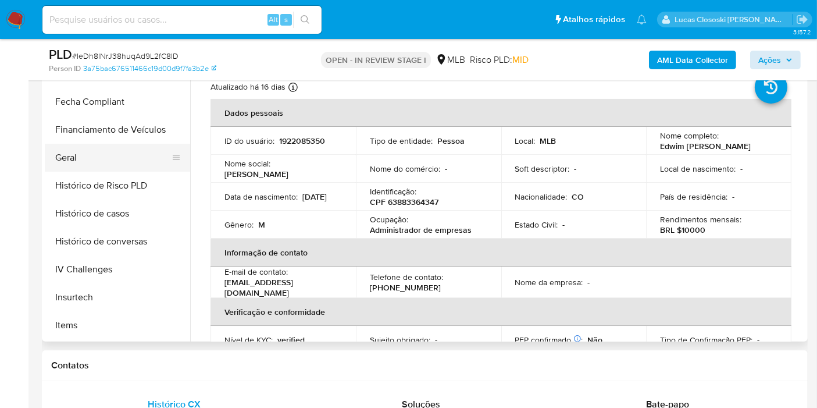
click at [80, 167] on button "Geral" at bounding box center [113, 158] width 136 height 28
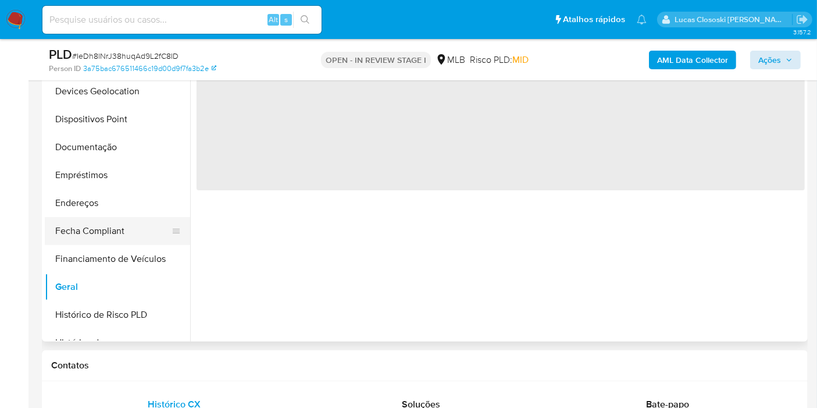
scroll to position [66, 0]
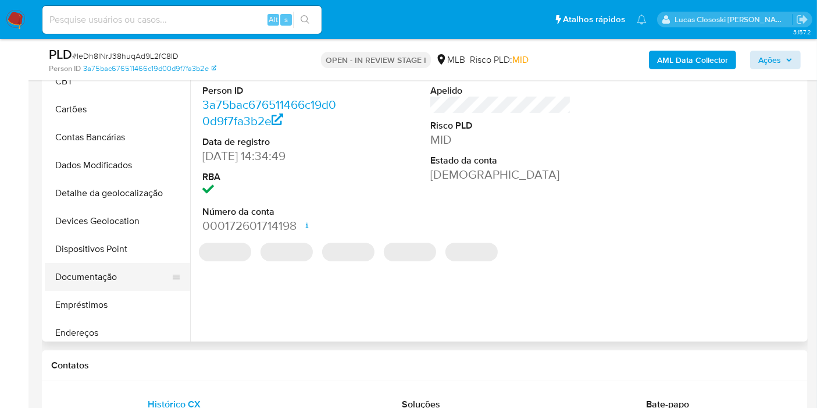
click at [112, 264] on button "Documentação" at bounding box center [113, 277] width 136 height 28
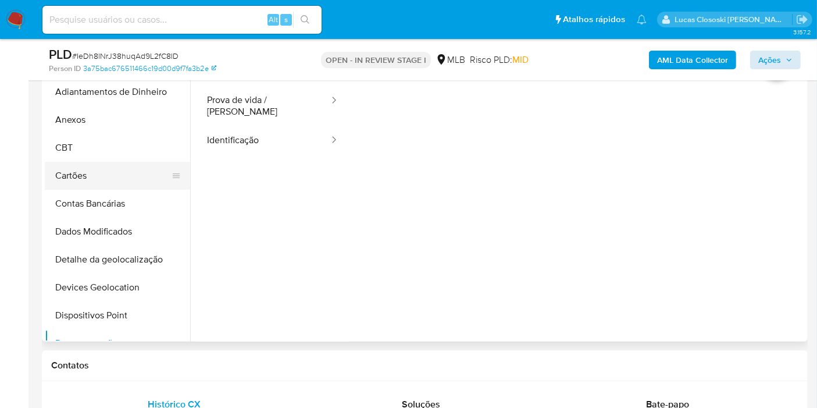
scroll to position [194, 0]
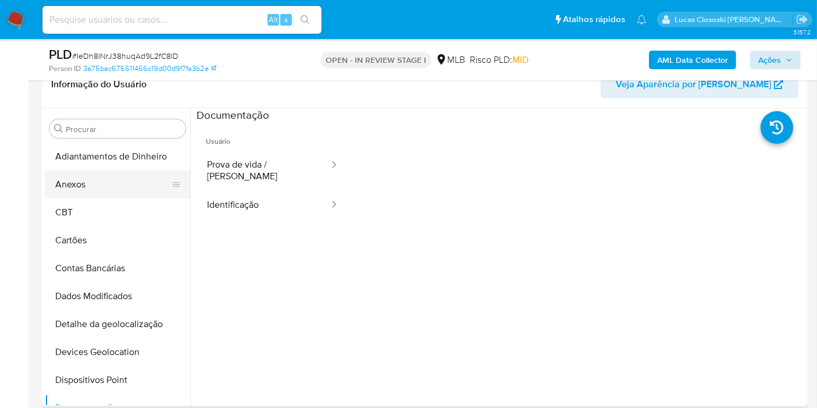
click at [77, 181] on button "Anexos" at bounding box center [113, 184] width 136 height 28
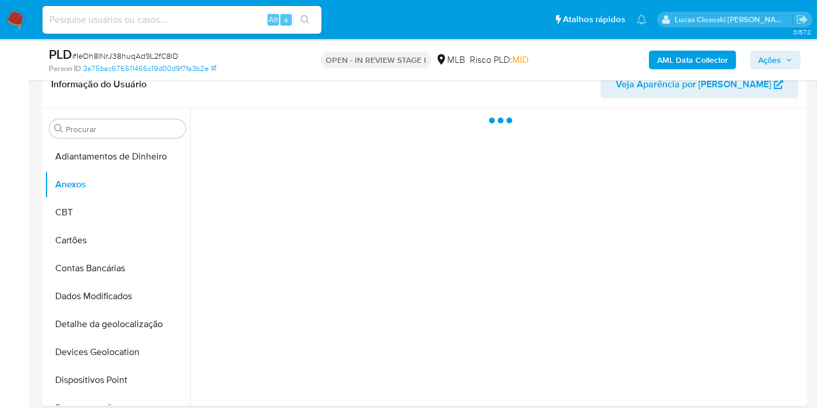
click at [744, 57] on icon "button" at bounding box center [788, 59] width 7 height 7
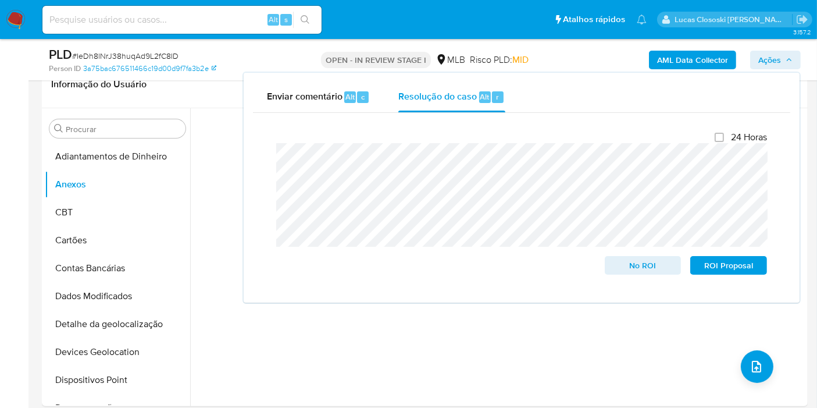
click at [744, 66] on span "Ações" at bounding box center [769, 60] width 23 height 19
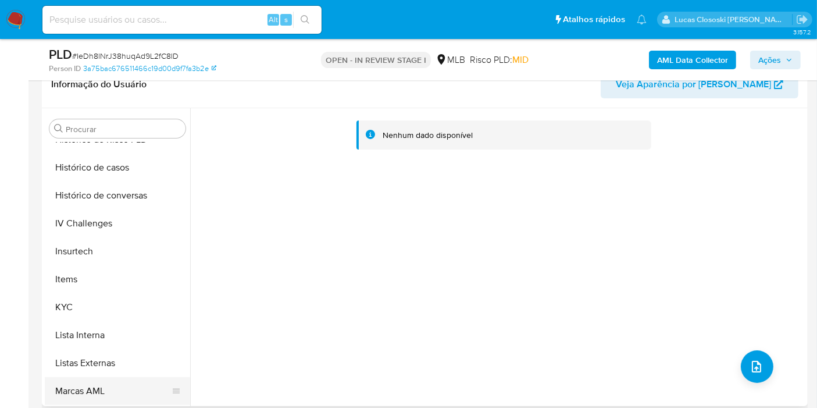
scroll to position [516, 0]
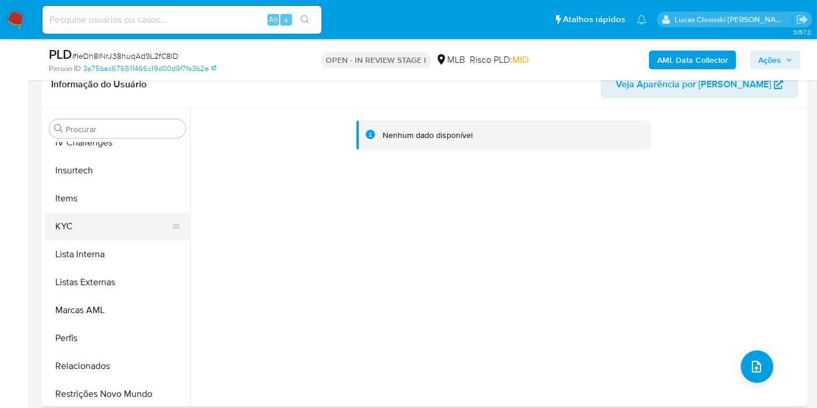
click at [78, 216] on button "KYC" at bounding box center [113, 226] width 136 height 28
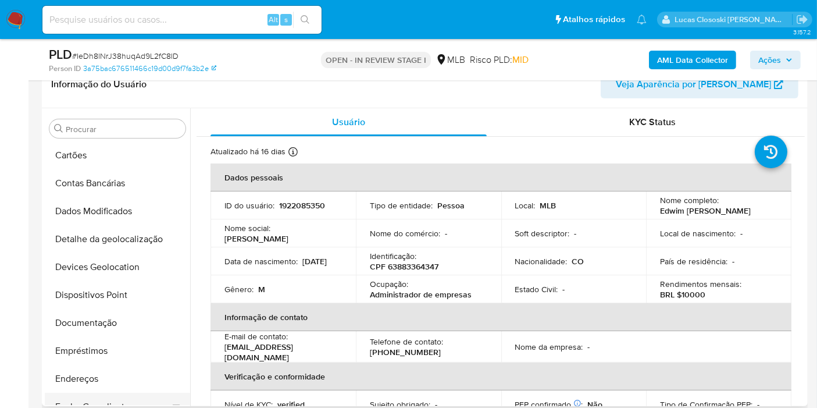
scroll to position [129, 0]
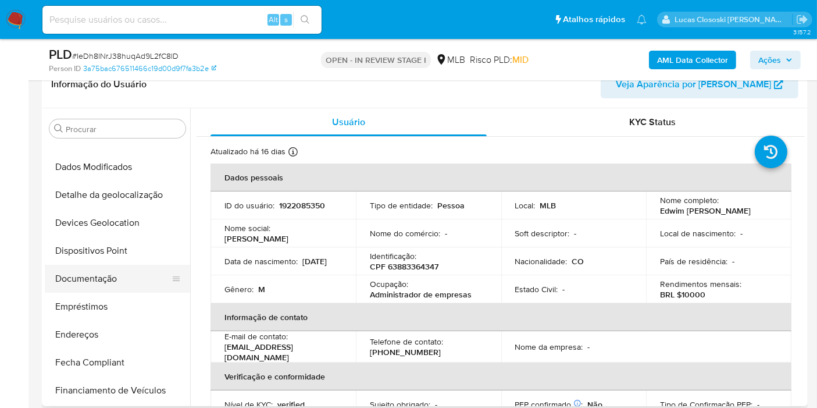
drag, startPoint x: 85, startPoint y: 283, endPoint x: 163, endPoint y: 253, distance: 83.1
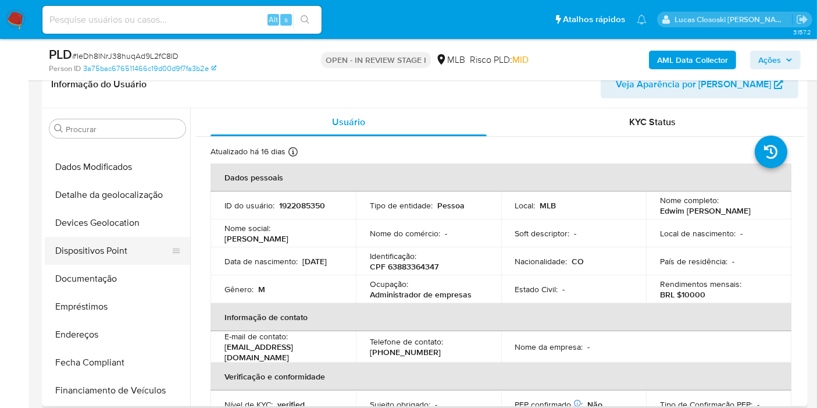
click at [85, 282] on button "Documentação" at bounding box center [117, 279] width 145 height 28
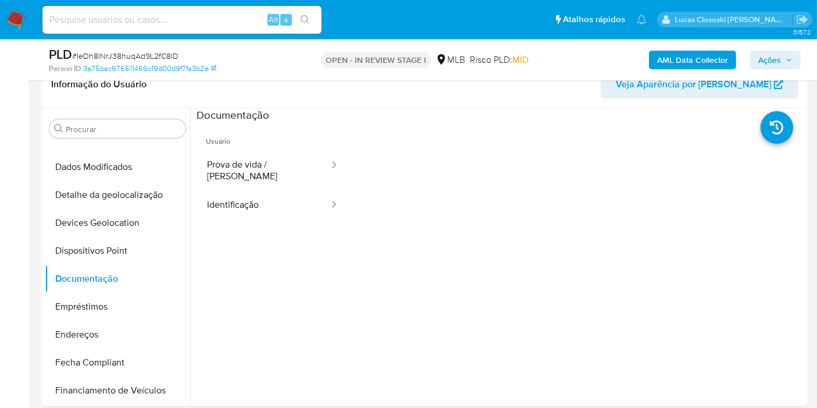
click at [691, 57] on b "AML Data Collector" at bounding box center [692, 60] width 71 height 19
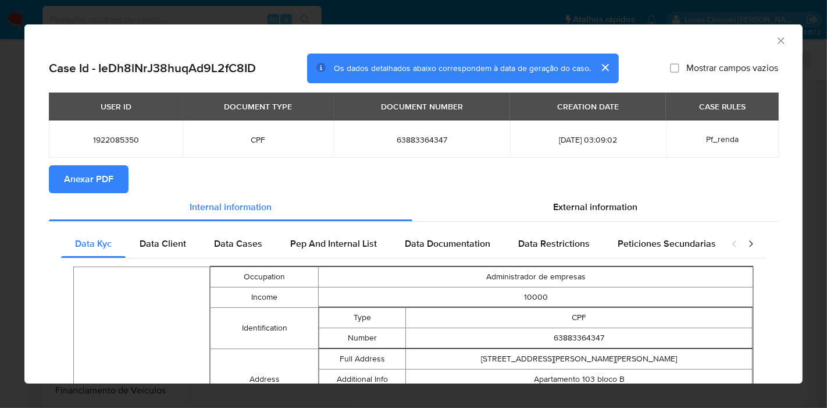
click at [103, 184] on span "Anexar PDF" at bounding box center [88, 179] width 49 height 26
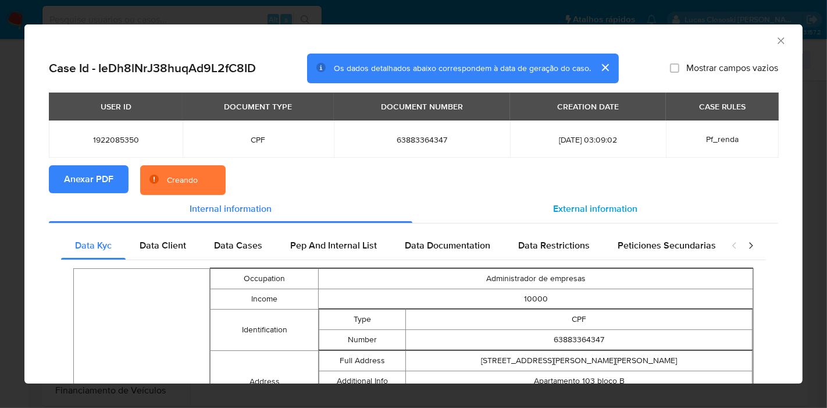
click at [614, 213] on span "External information" at bounding box center [595, 208] width 84 height 13
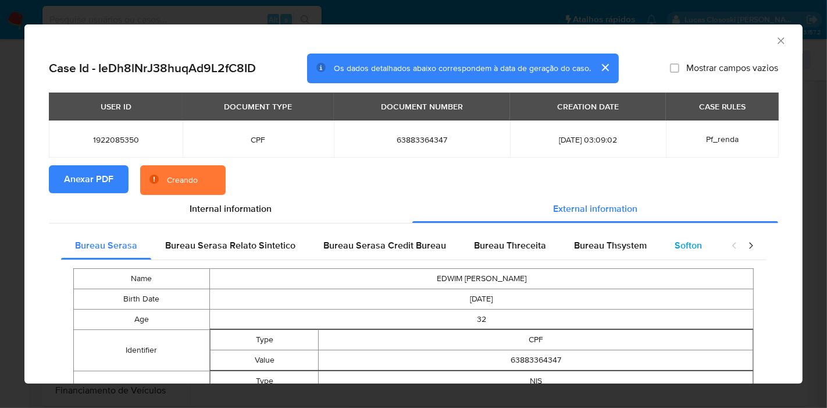
click at [671, 237] on div "Softon" at bounding box center [687, 245] width 55 height 28
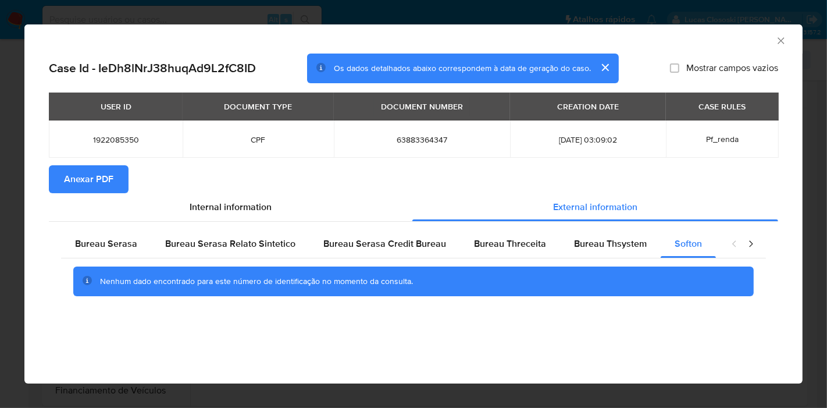
click at [744, 35] on icon "Fechar a janela" at bounding box center [781, 41] width 12 height 12
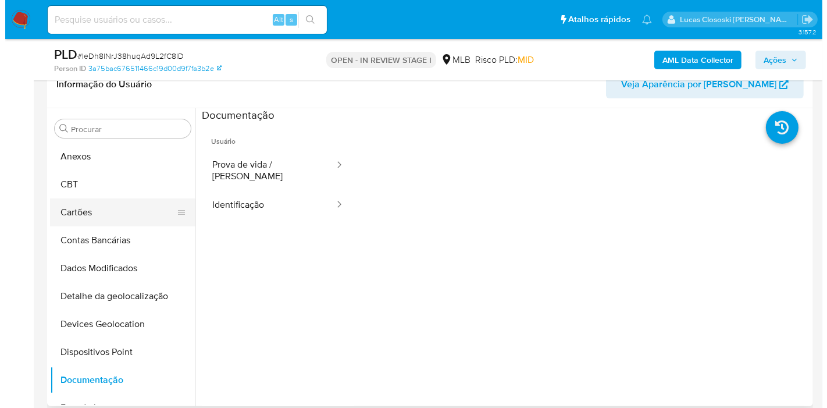
scroll to position [0, 0]
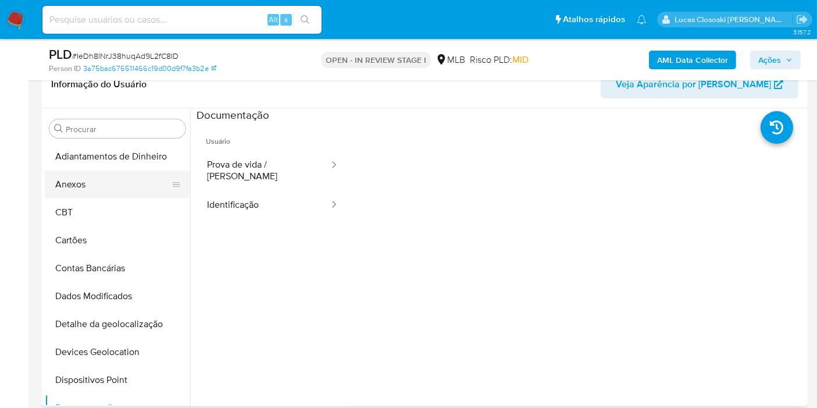
click at [82, 183] on button "Anexos" at bounding box center [113, 184] width 136 height 28
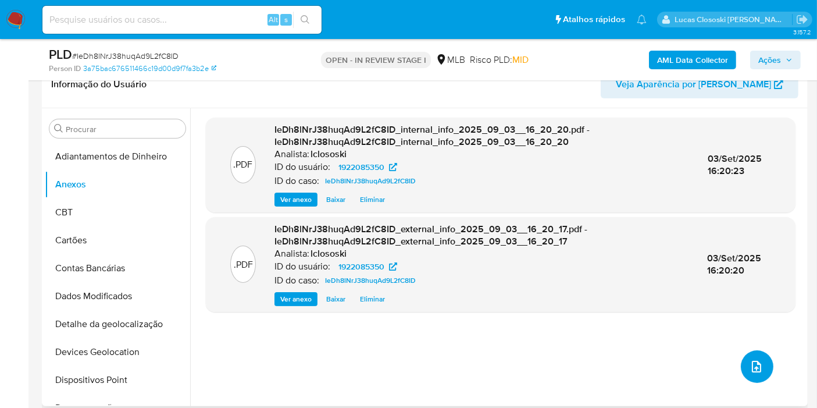
click at [744, 366] on button "upload-file" at bounding box center [757, 366] width 33 height 33
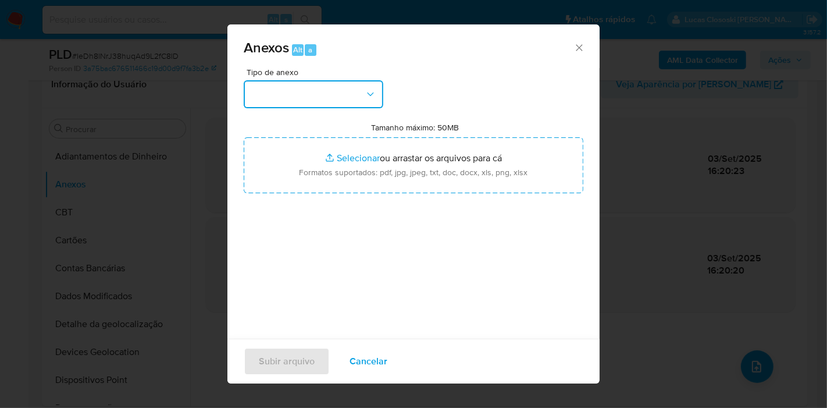
click at [302, 101] on button "button" at bounding box center [314, 94] width 140 height 28
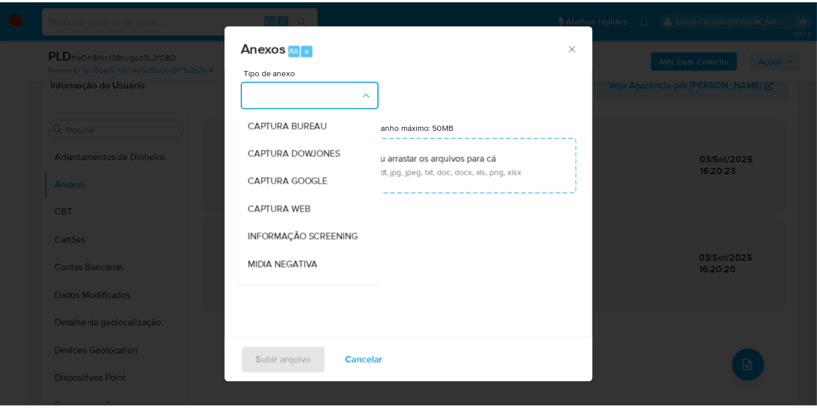
scroll to position [178, 0]
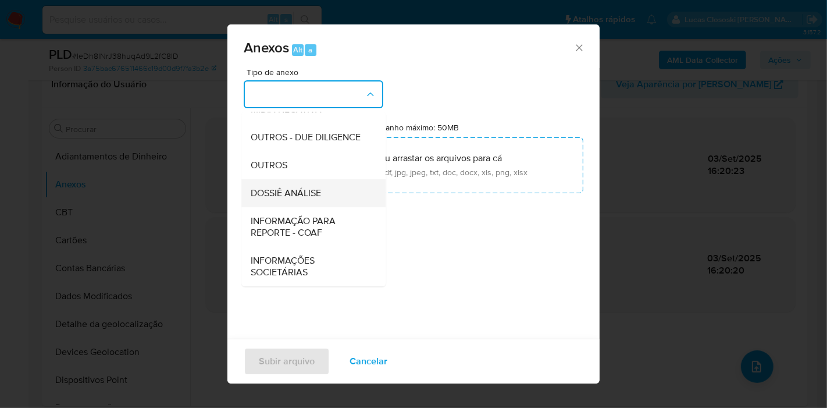
click at [310, 194] on span "DOSSIÊ ANÁLISE" at bounding box center [286, 193] width 70 height 12
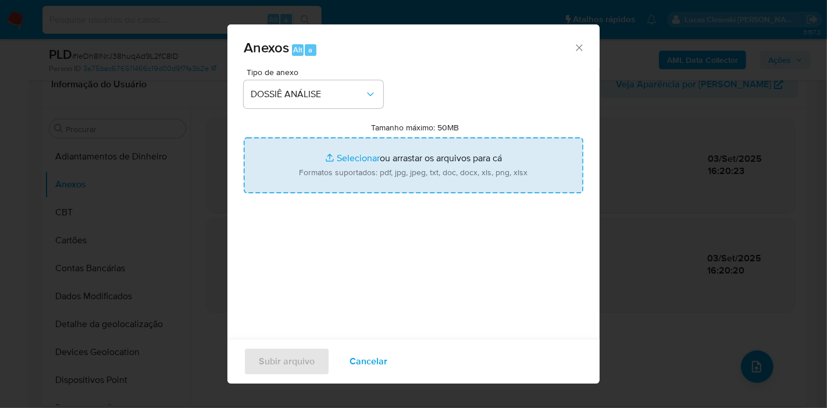
click at [367, 158] on input "Tamanho máximo: 50MB Selecionar arquivos" at bounding box center [414, 165] width 340 height 56
type input "C:\fakepath\SAR - XXXX - CPF 63883364347 - [PERSON_NAME].pdf"
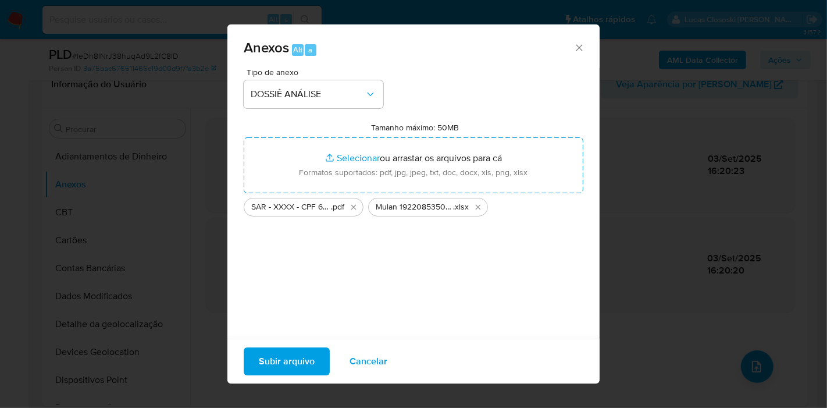
click at [277, 366] on span "Subir arquivo" at bounding box center [287, 361] width 56 height 26
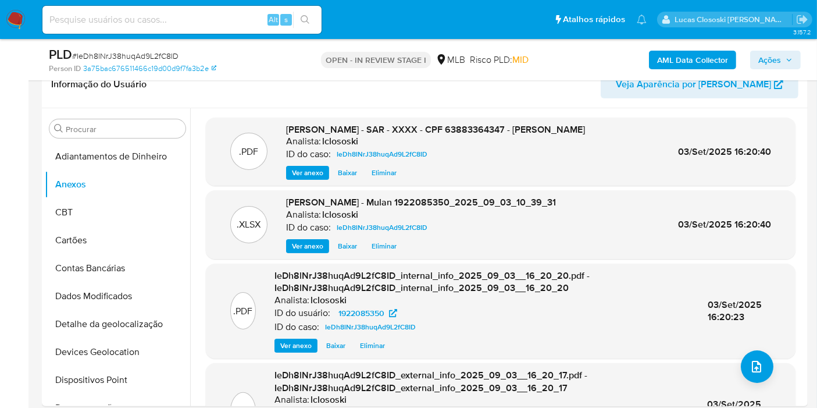
click at [94, 190] on button "Anexos" at bounding box center [113, 184] width 136 height 28
drag, startPoint x: 66, startPoint y: 259, endPoint x: 68, endPoint y: 242, distance: 17.5
click at [66, 258] on button "Contas Bancárias" at bounding box center [117, 268] width 145 height 28
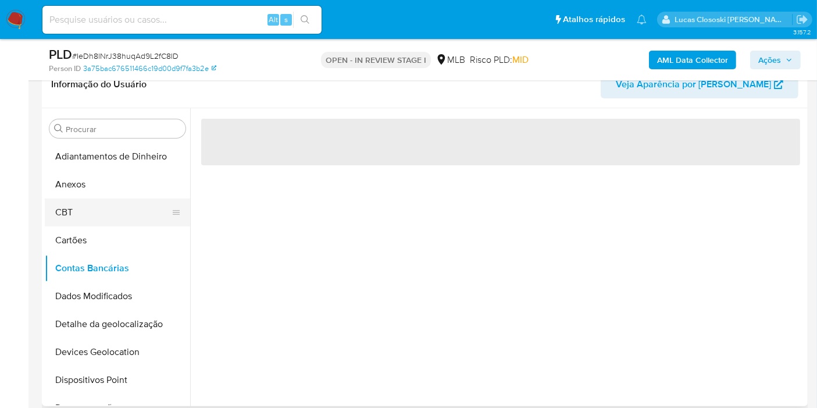
click at [68, 222] on button "CBT" at bounding box center [113, 212] width 136 height 28
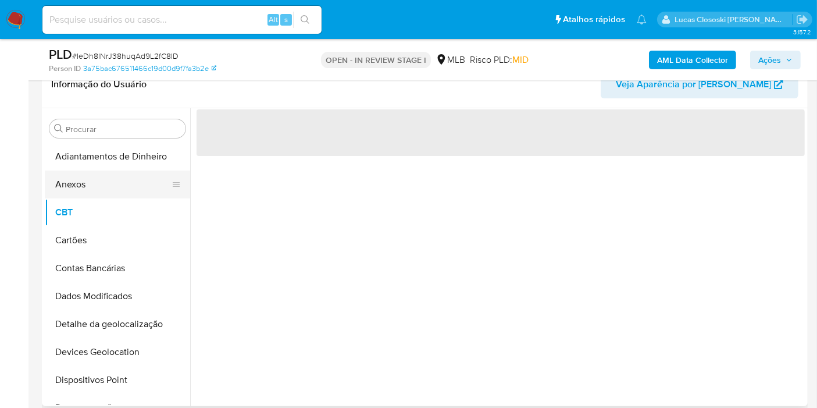
click at [73, 191] on button "Anexos" at bounding box center [113, 184] width 136 height 28
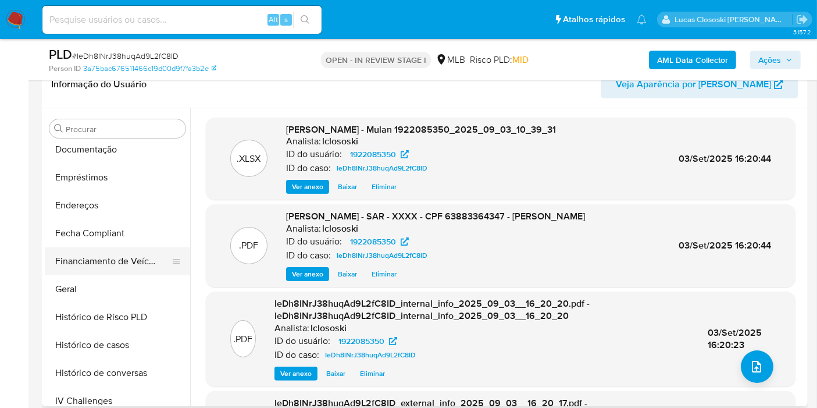
scroll to position [516, 0]
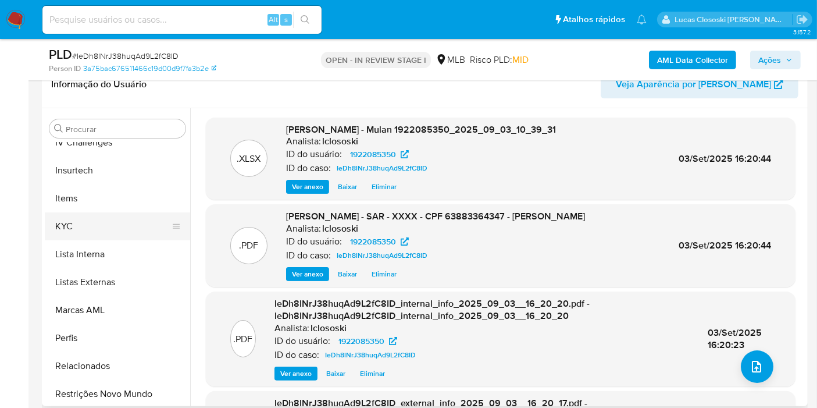
click at [91, 229] on button "KYC" at bounding box center [113, 226] width 136 height 28
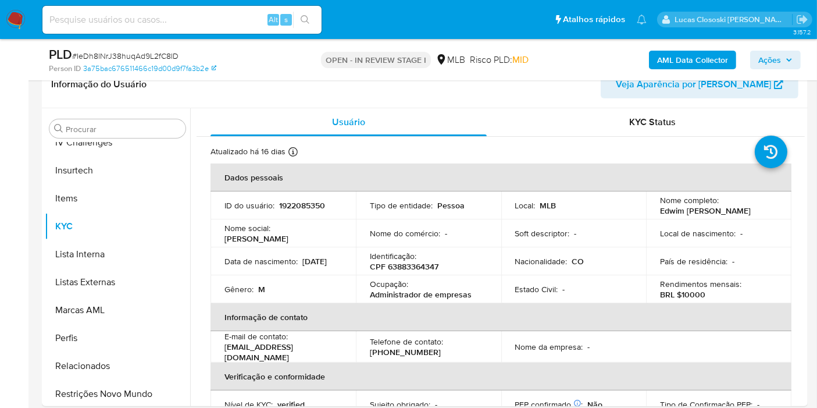
click at [744, 54] on span "Ações" at bounding box center [769, 60] width 23 height 19
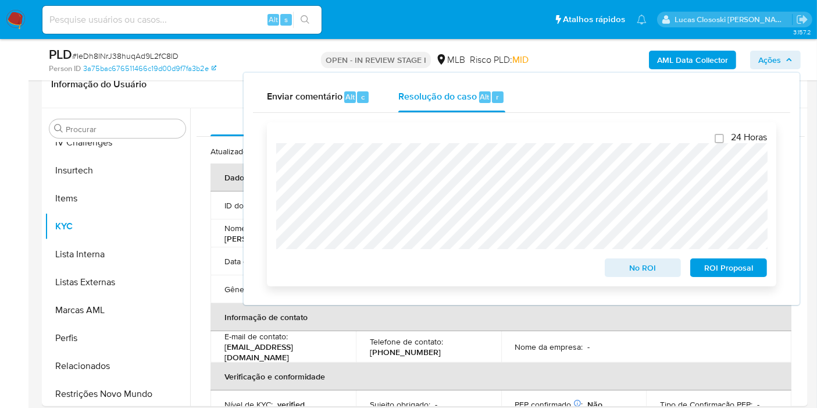
click at [731, 263] on span "ROI Proposal" at bounding box center [728, 267] width 60 height 16
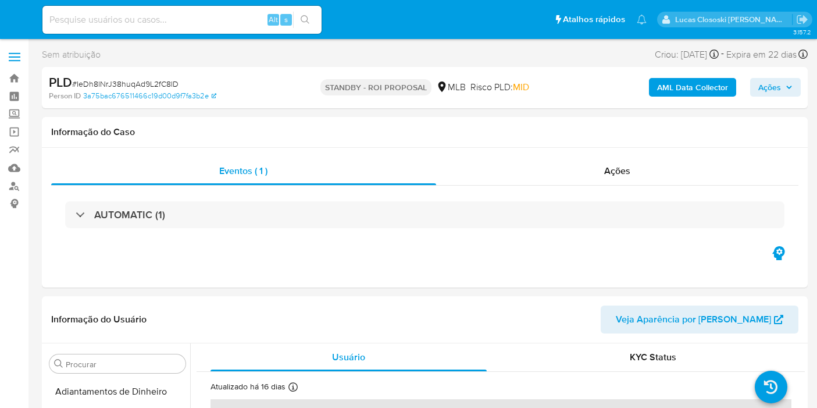
select select "10"
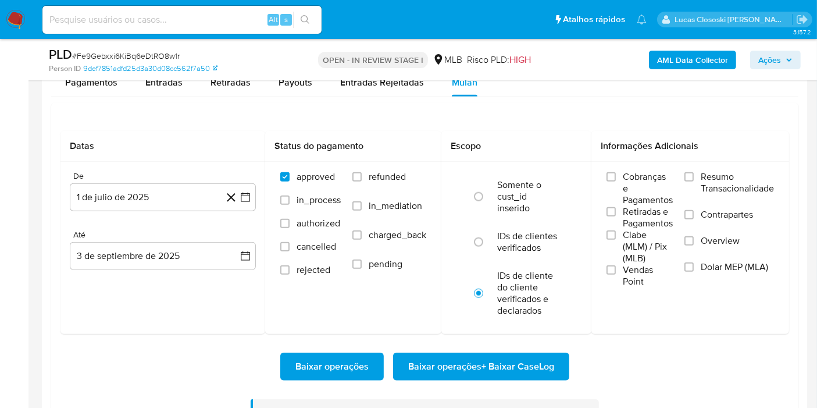
scroll to position [519, 0]
drag, startPoint x: 0, startPoint y: 0, endPoint x: 651, endPoint y: 42, distance: 652.5
click at [651, 42] on div "PLD # Fe9Gebxxi6KiBq6eDtRO8w1r Person ID 9def7851adfd25d3a30d08cc562f7a50 OPEN …" at bounding box center [425, 59] width 766 height 41
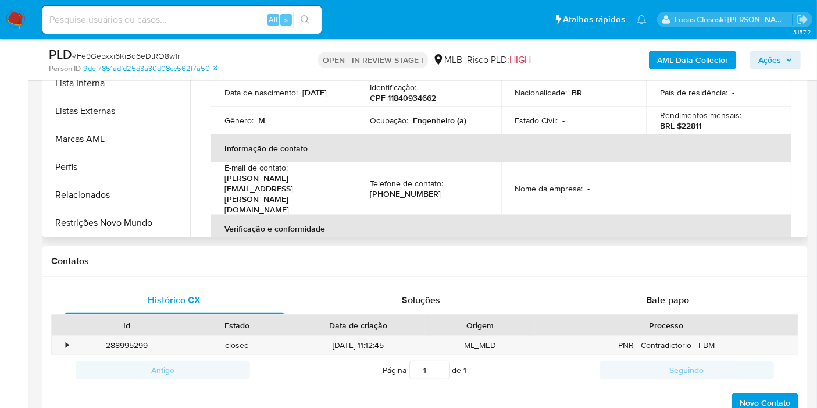
scroll to position [258, 0]
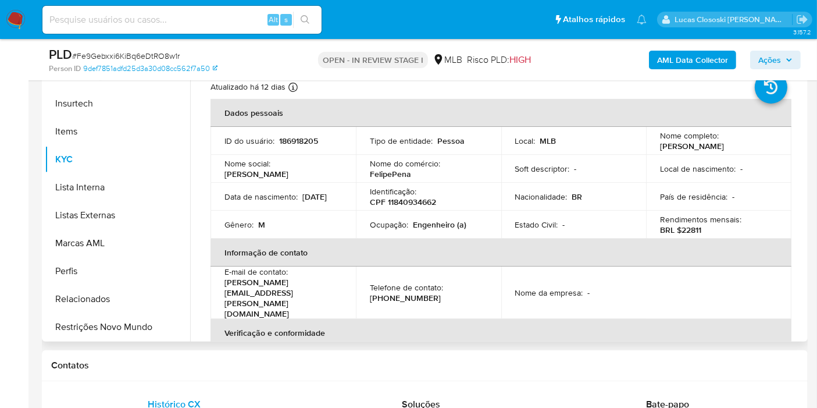
click at [417, 201] on p "CPF 11840934662" at bounding box center [403, 201] width 66 height 10
copy p "11840934662"
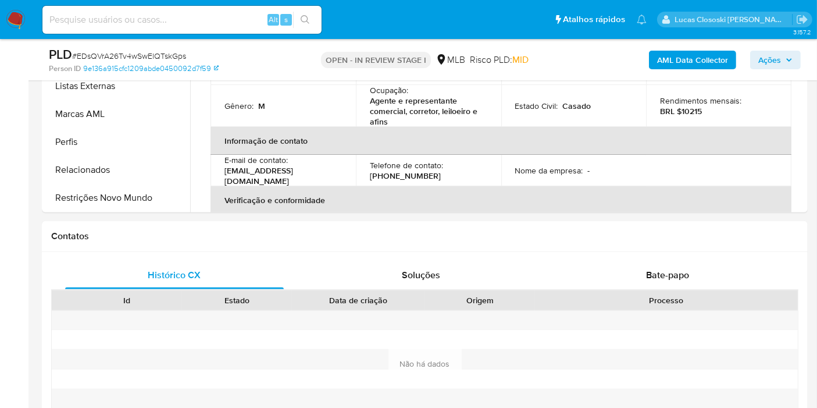
scroll to position [258, 0]
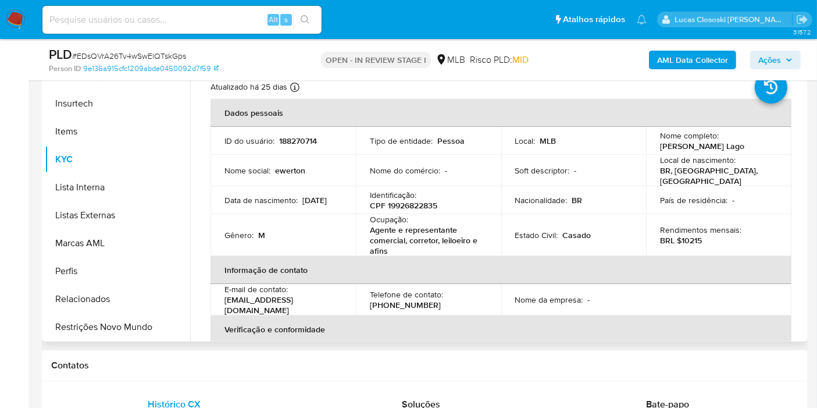
click at [415, 200] on p "CPF 19926822835" at bounding box center [403, 205] width 67 height 10
copy p "19926822835"
click at [711, 250] on td "Rendimentos mensais : BRL $10215" at bounding box center [718, 235] width 145 height 42
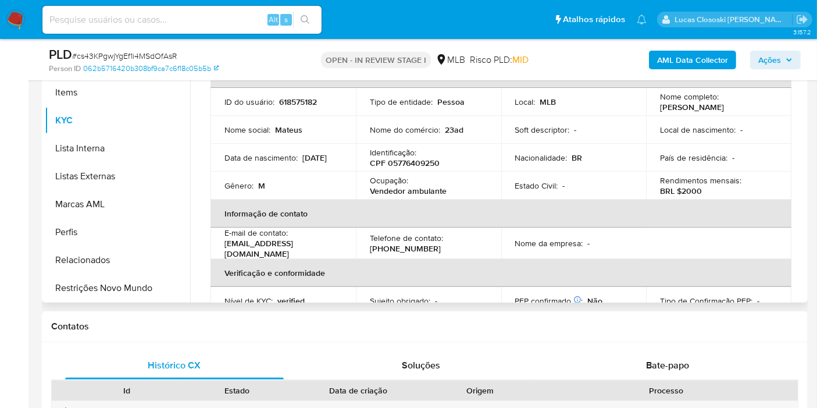
scroll to position [258, 0]
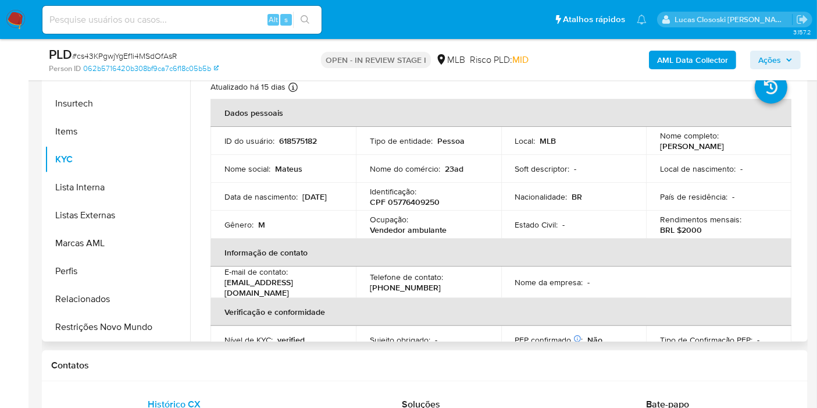
click at [409, 202] on p "CPF 05776409250" at bounding box center [405, 201] width 70 height 10
copy p "05776409250"
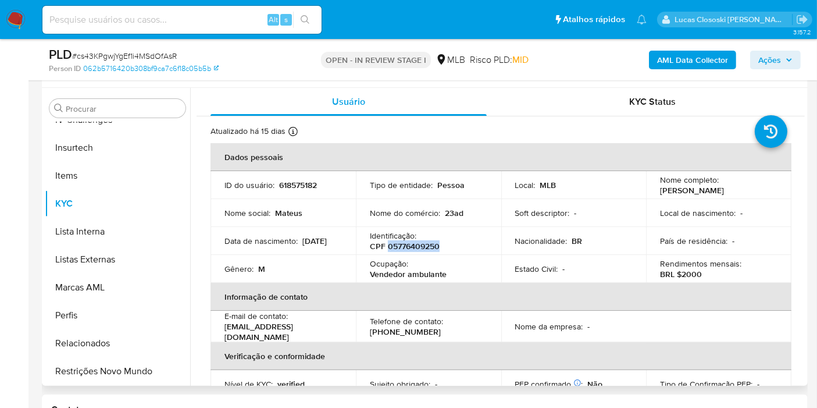
scroll to position [194, 0]
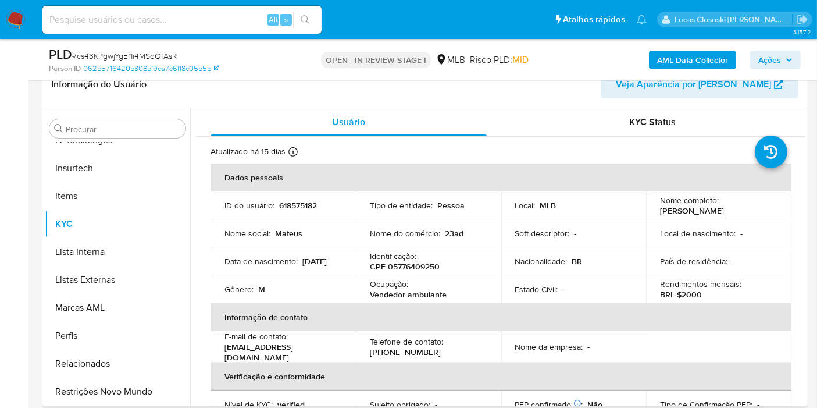
click at [537, 289] on p "Estado Civil :" at bounding box center [536, 289] width 43 height 10
click at [408, 270] on p "CPF 05776409250" at bounding box center [405, 266] width 70 height 10
copy p "05776409250"
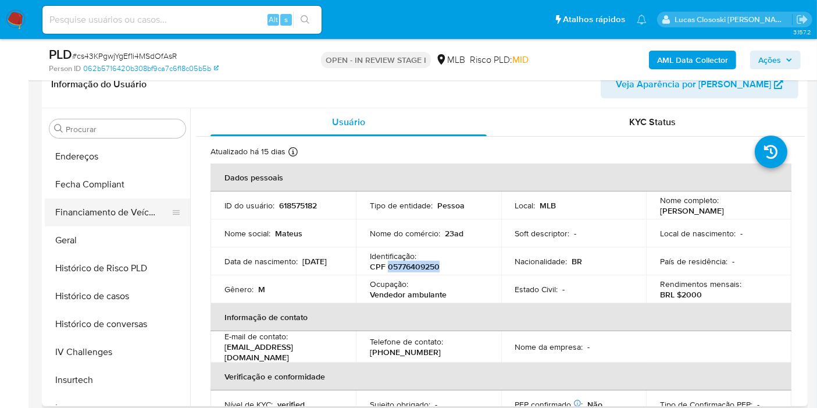
scroll to position [260, 0]
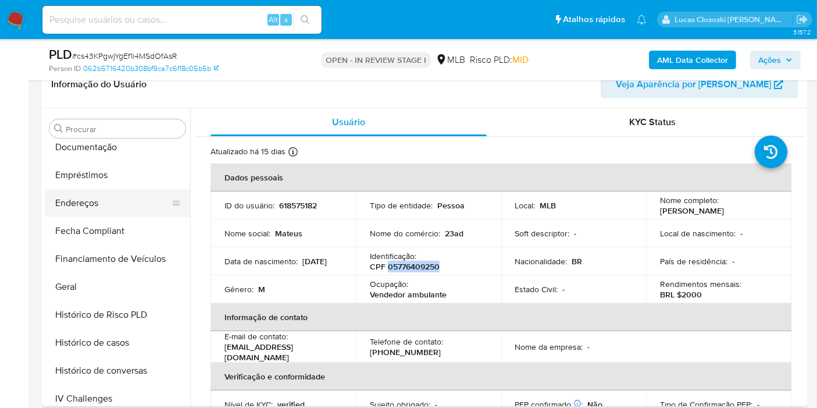
click at [108, 203] on button "Endereços" at bounding box center [113, 203] width 136 height 28
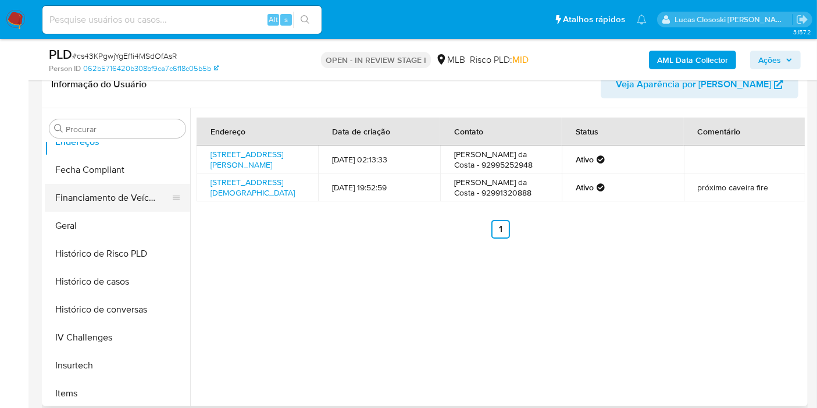
scroll to position [196, 0]
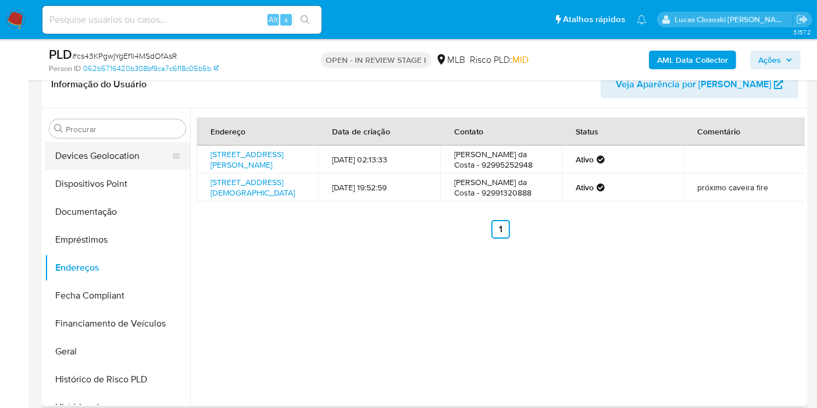
click at [96, 155] on button "Devices Geolocation" at bounding box center [113, 156] width 136 height 28
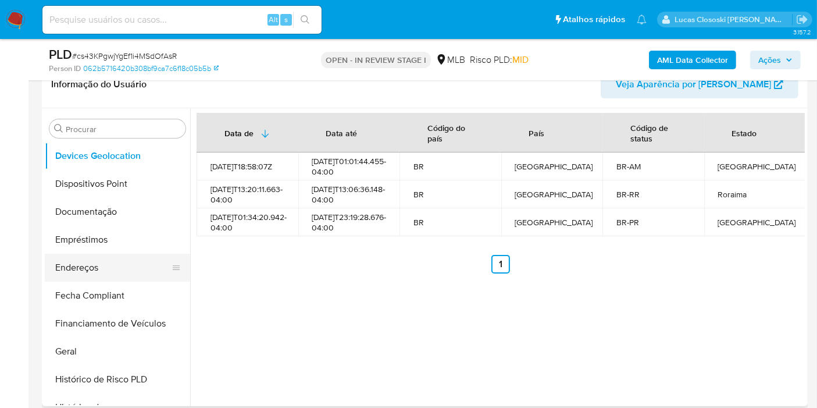
click at [105, 265] on button "Endereços" at bounding box center [113, 267] width 136 height 28
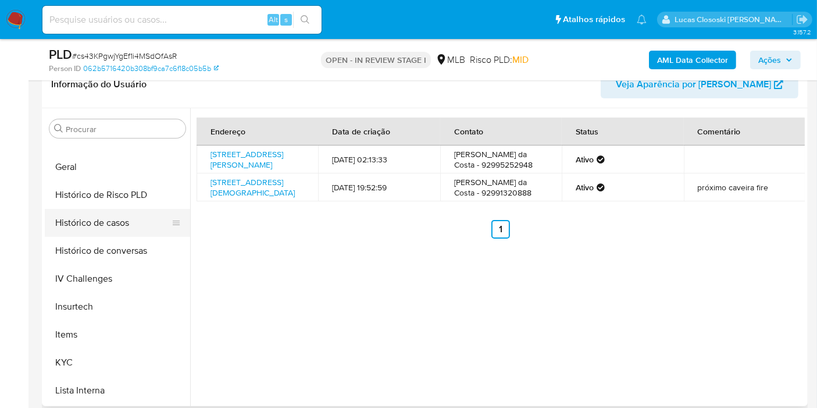
scroll to position [519, 0]
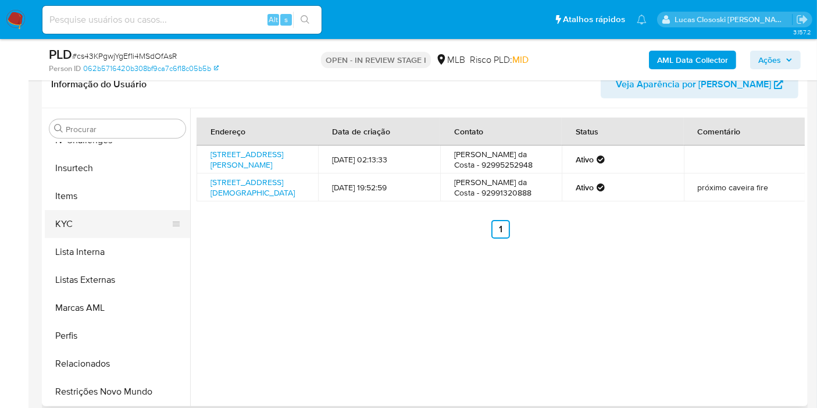
click at [61, 228] on button "KYC" at bounding box center [113, 224] width 136 height 28
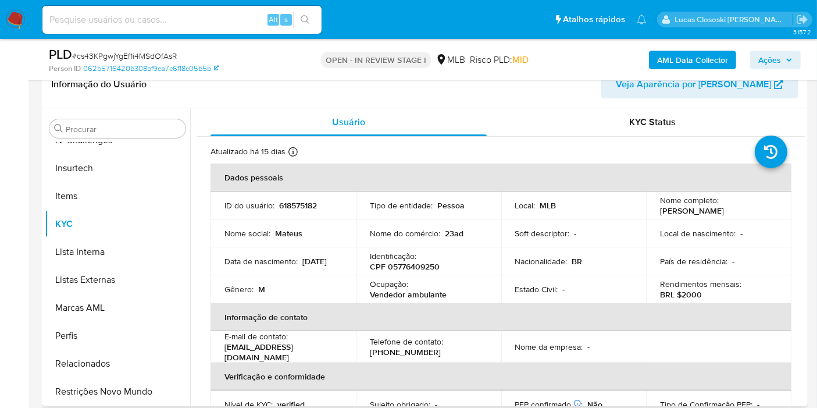
click at [404, 266] on p "CPF 05776409250" at bounding box center [405, 266] width 70 height 10
copy p "05776409250"
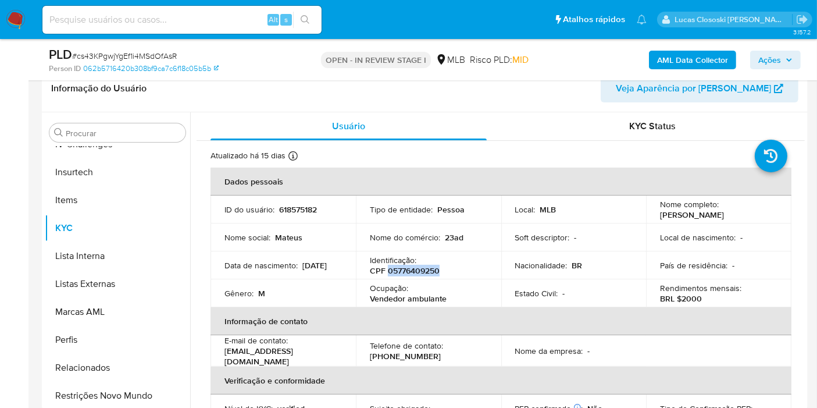
scroll to position [0, 0]
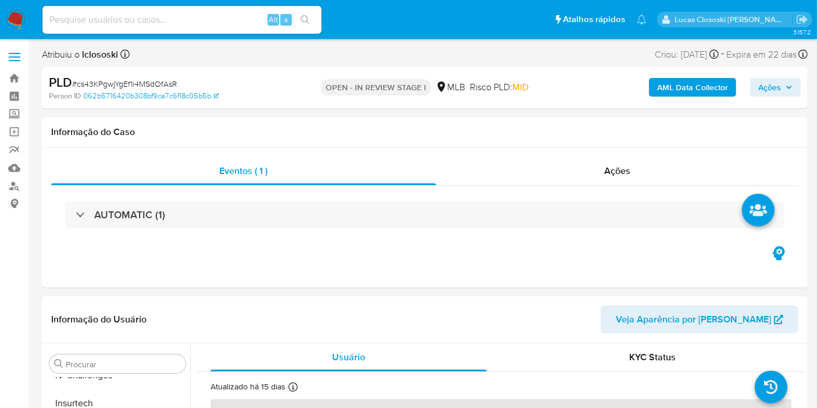
click at [676, 95] on b "AML Data Collector" at bounding box center [692, 87] width 71 height 19
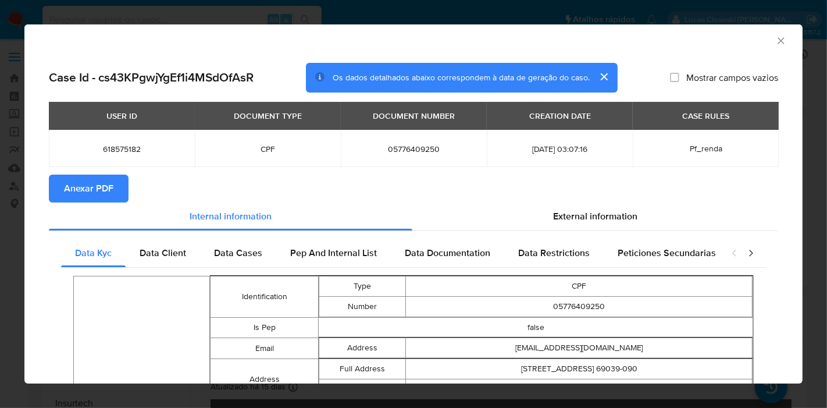
click at [95, 190] on span "Anexar PDF" at bounding box center [88, 189] width 49 height 26
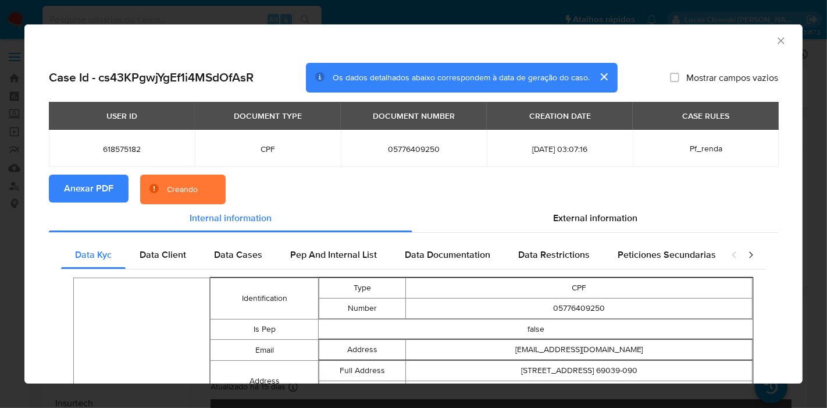
click at [600, 203] on section "Anexar PDF Creando" at bounding box center [413, 189] width 729 height 30
click at [596, 215] on span "External information" at bounding box center [595, 217] width 84 height 13
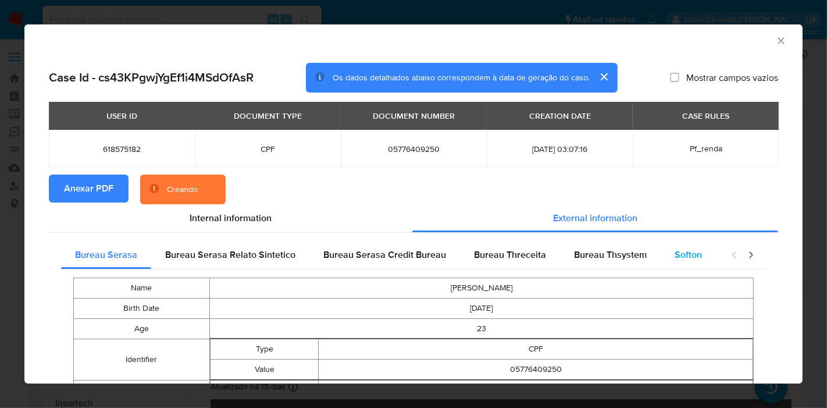
click at [671, 246] on div "Softon" at bounding box center [687, 255] width 55 height 28
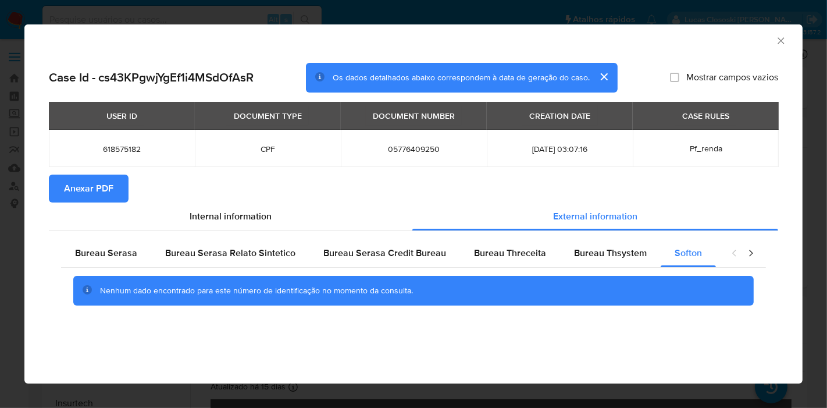
click at [776, 45] on icon "Fechar a janela" at bounding box center [781, 41] width 12 height 12
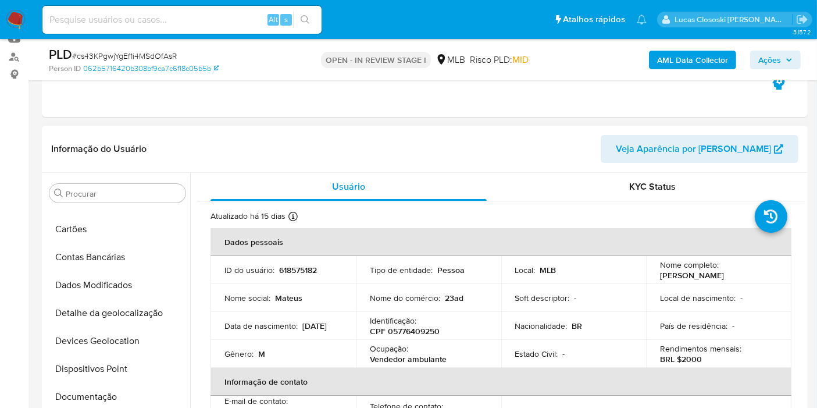
scroll to position [2, 0]
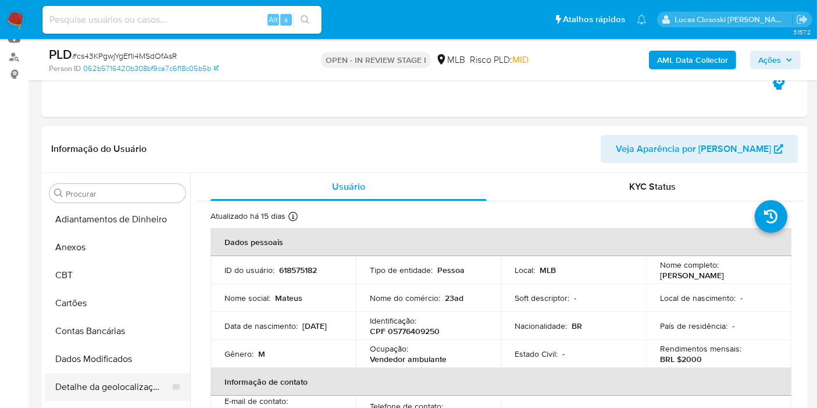
click at [120, 377] on button "Detalhe da geolocalização" at bounding box center [113, 387] width 136 height 28
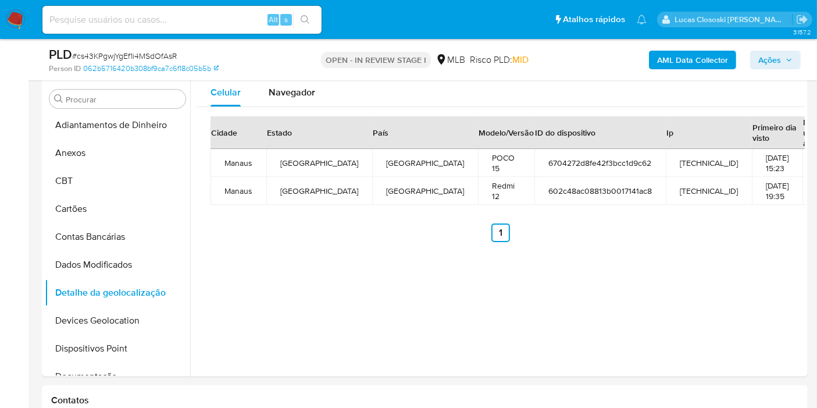
scroll to position [231, 0]
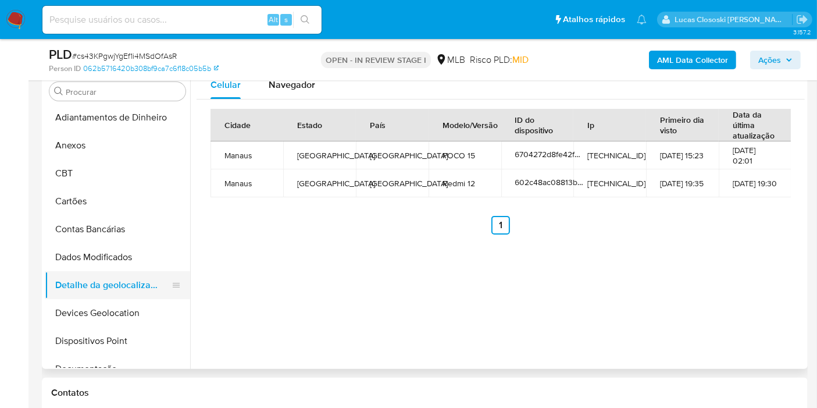
drag, startPoint x: 112, startPoint y: 303, endPoint x: 133, endPoint y: 283, distance: 28.8
click at [112, 303] on button "Devices Geolocation" at bounding box center [117, 313] width 145 height 28
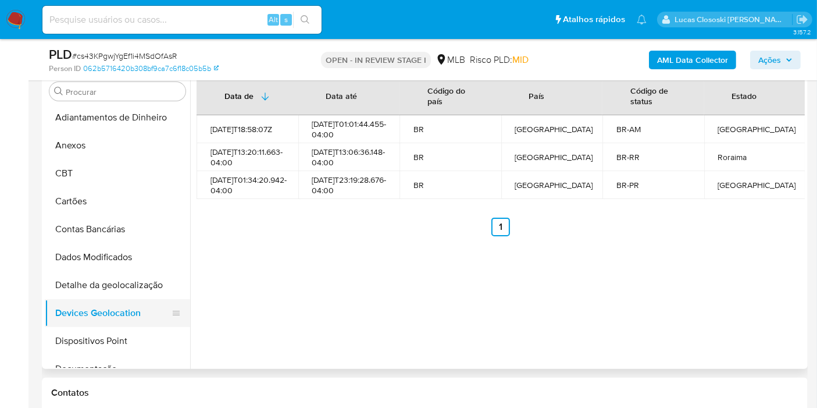
click at [125, 336] on button "Dispositivos Point" at bounding box center [117, 341] width 145 height 28
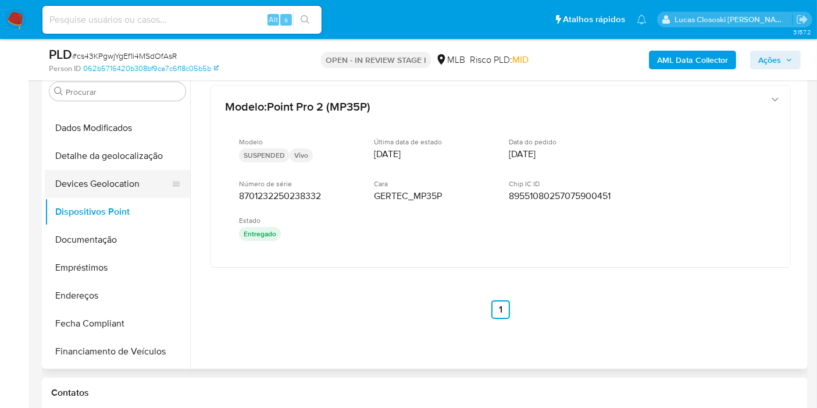
scroll to position [131, 0]
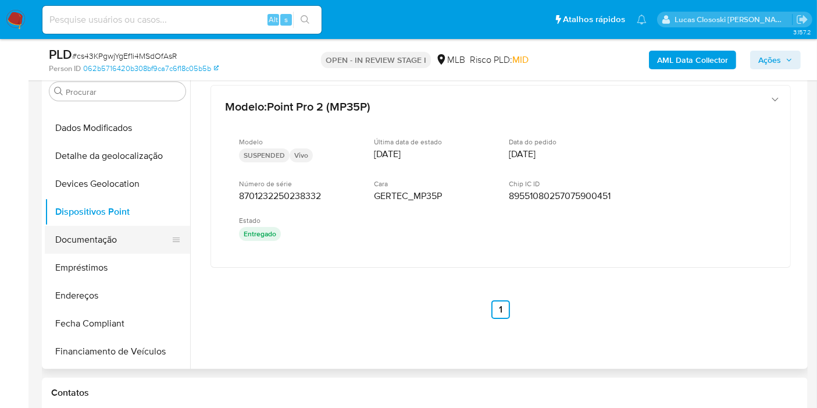
click at [97, 239] on button "Documentação" at bounding box center [113, 240] width 136 height 28
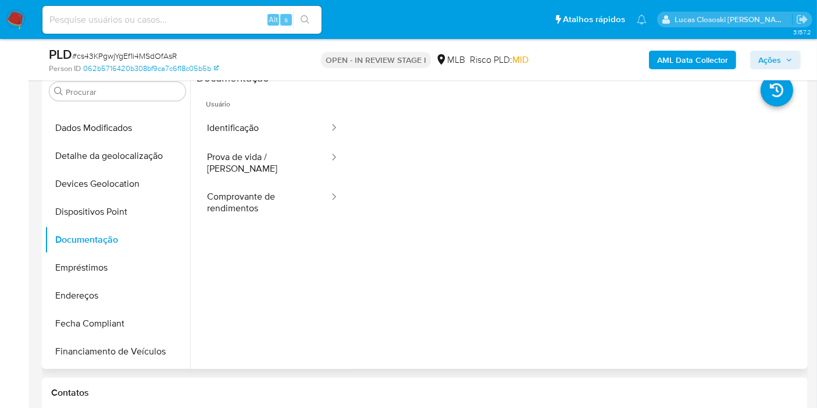
click at [203, 214] on ul "Usuário Identificação Prova de vida / Selfie Comprovante de rendimentos" at bounding box center [272, 252] width 152 height 335
click at [267, 183] on button "Comprovante de rendimentos" at bounding box center [263, 203] width 134 height 40
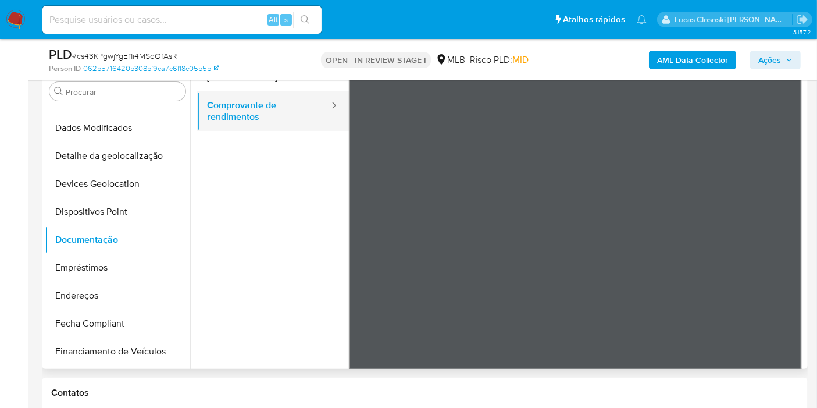
scroll to position [101, 0]
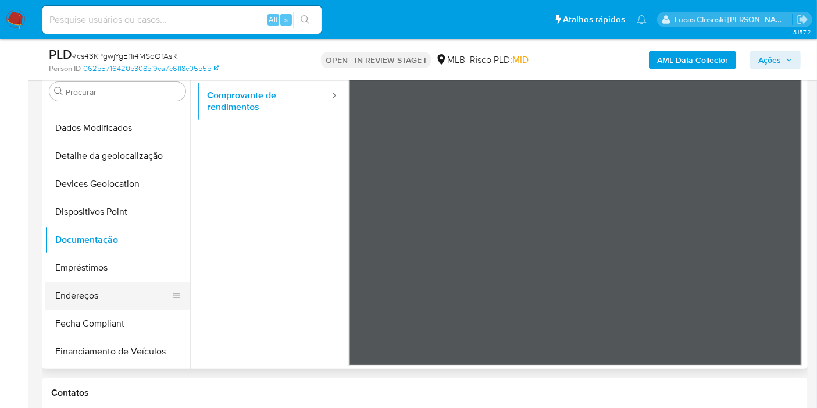
click at [94, 287] on button "Endereços" at bounding box center [113, 295] width 136 height 28
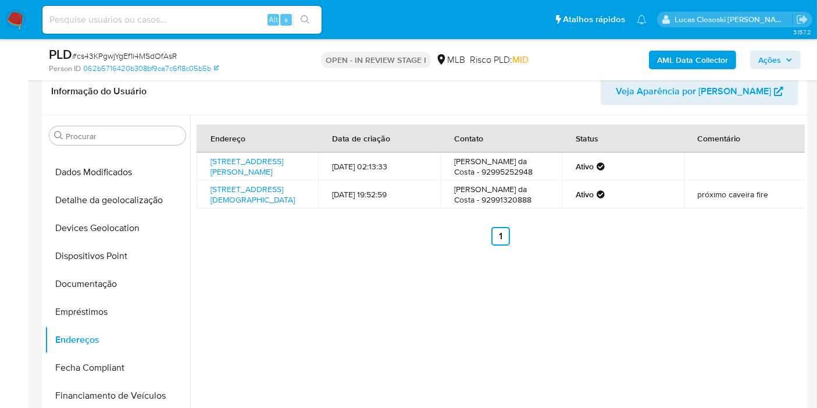
scroll to position [166, 0]
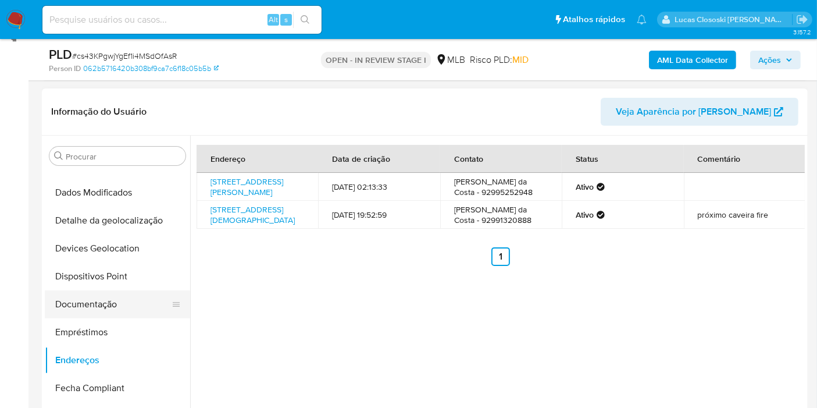
click at [95, 296] on button "Documentação" at bounding box center [113, 304] width 136 height 28
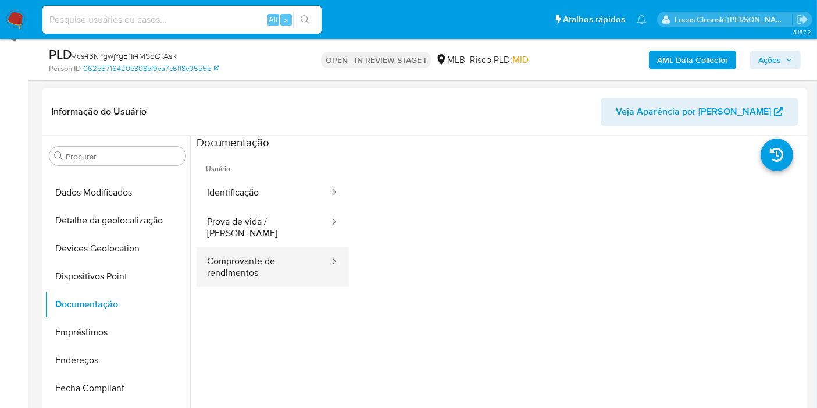
click at [241, 247] on button "Comprovante de rendimentos" at bounding box center [263, 267] width 134 height 40
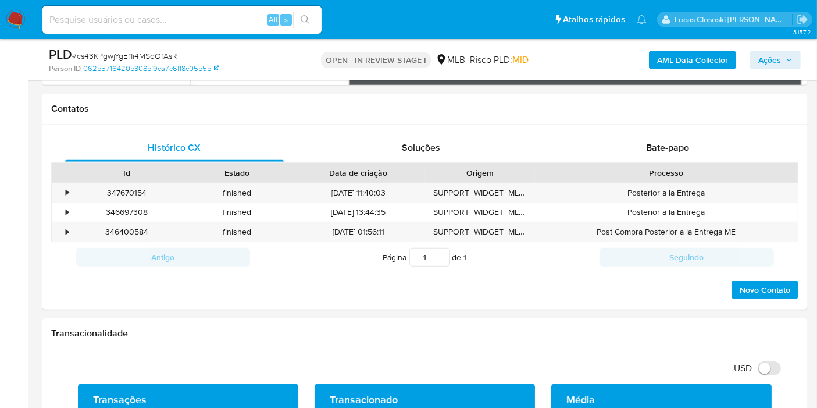
scroll to position [638, 0]
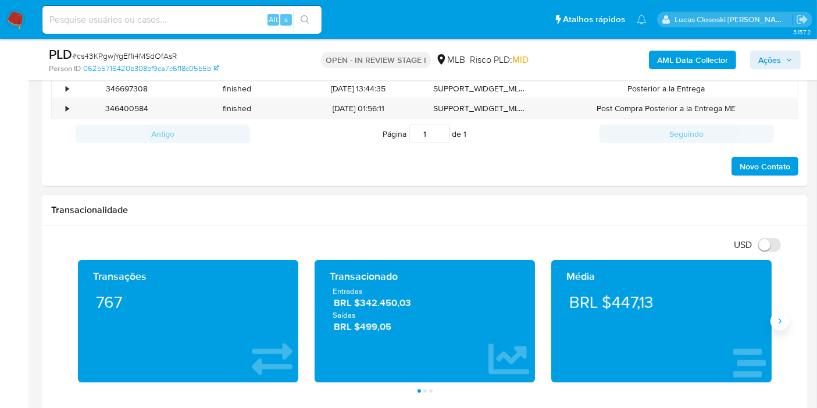
click at [786, 320] on button "Siguiente" at bounding box center [779, 321] width 19 height 19
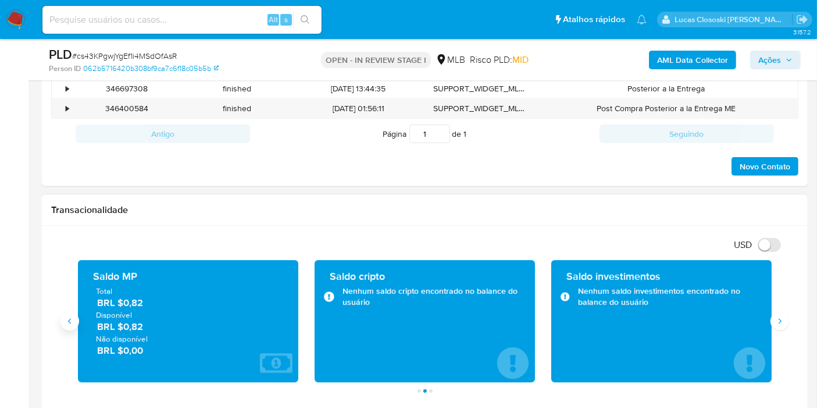
click at [65, 323] on icon "Anterior" at bounding box center [69, 320] width 9 height 9
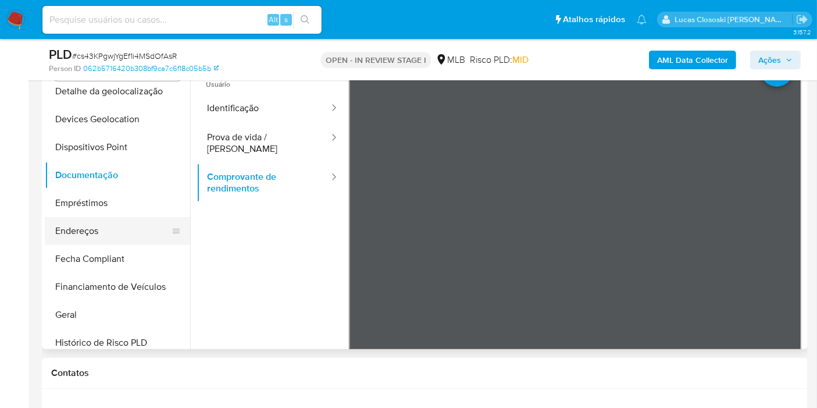
scroll to position [196, 0]
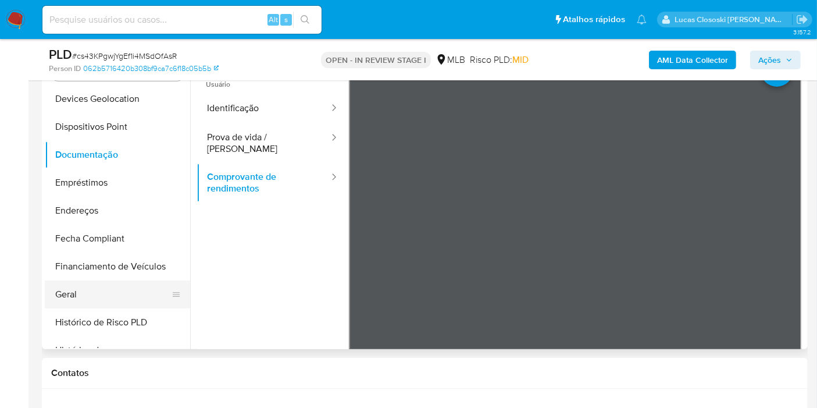
click at [77, 291] on button "Geral" at bounding box center [113, 294] width 136 height 28
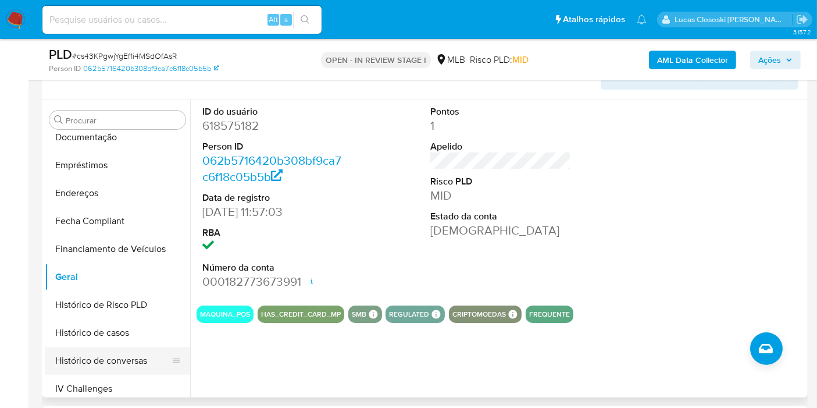
scroll to position [325, 0]
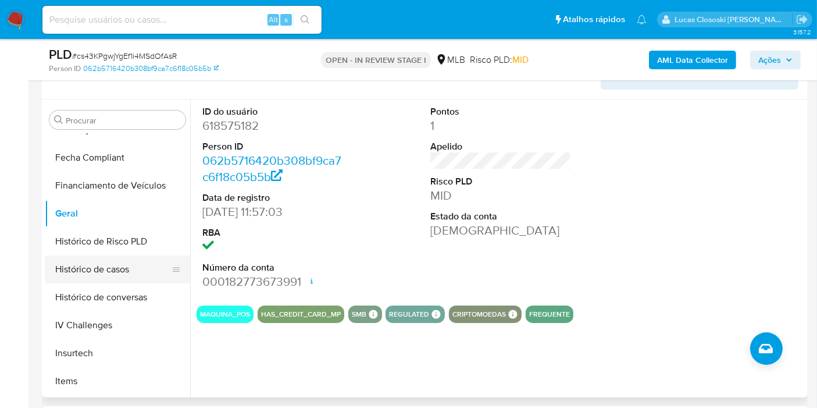
click at [106, 266] on button "Histórico de casos" at bounding box center [113, 269] width 136 height 28
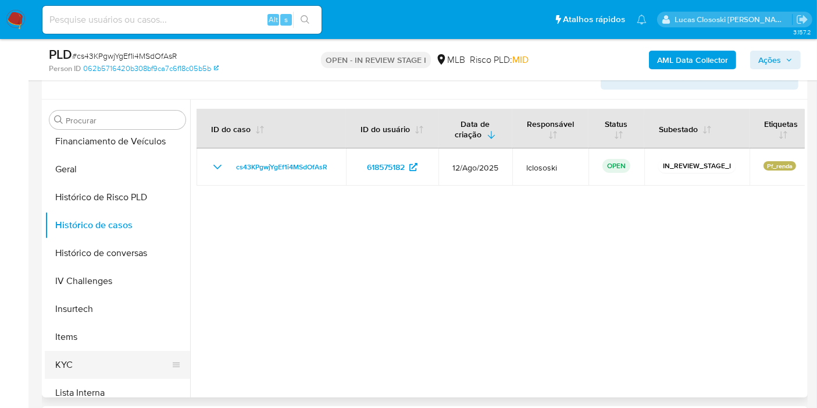
scroll to position [390, 0]
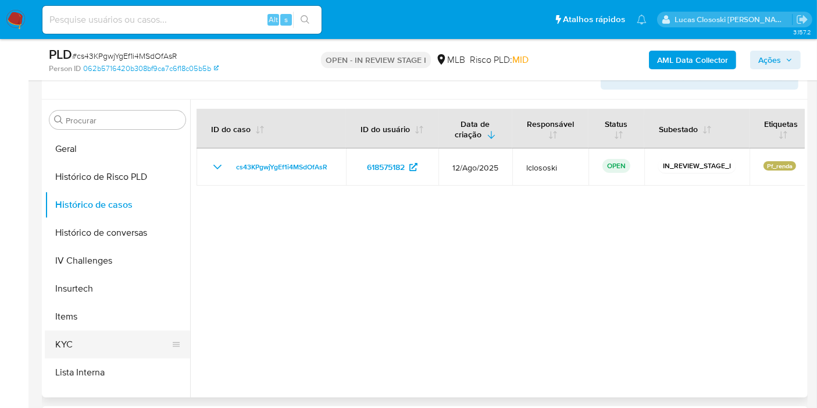
click at [74, 344] on button "KYC" at bounding box center [113, 344] width 136 height 28
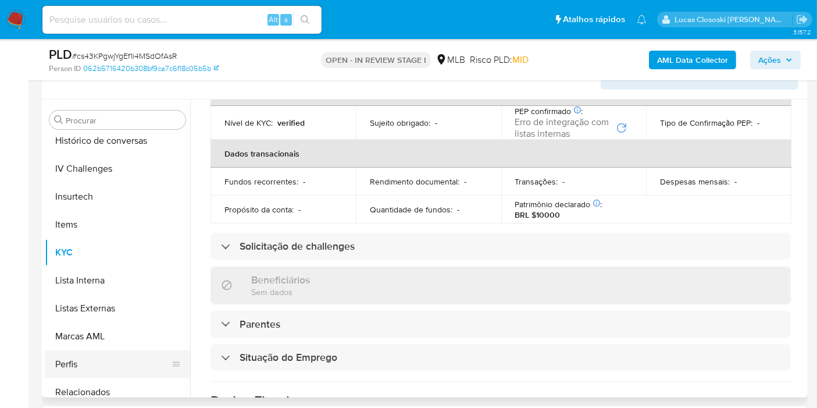
scroll to position [519, 0]
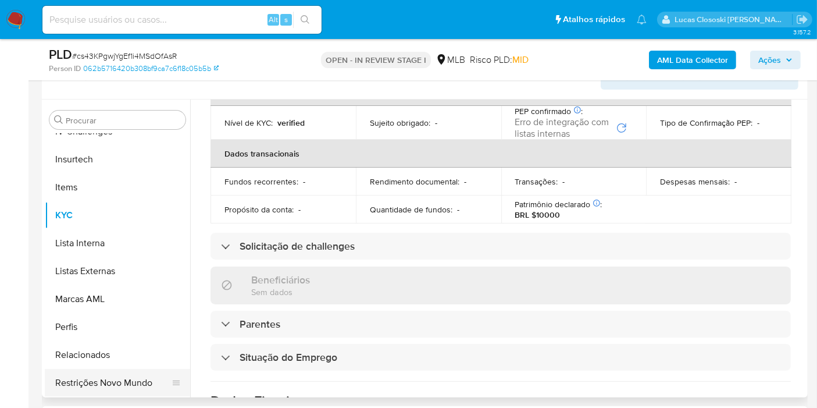
click at [134, 376] on button "Restrições Novo Mundo" at bounding box center [113, 383] width 136 height 28
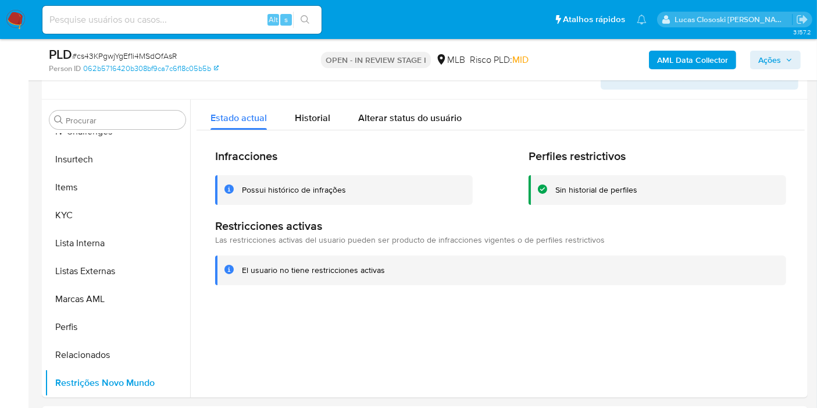
click at [130, 55] on span "# cs43KPgwjYgEf1i4MSdOfAsR" at bounding box center [124, 56] width 105 height 12
copy span "cs43KPgwjYgEf1i4MSdOfAsR"
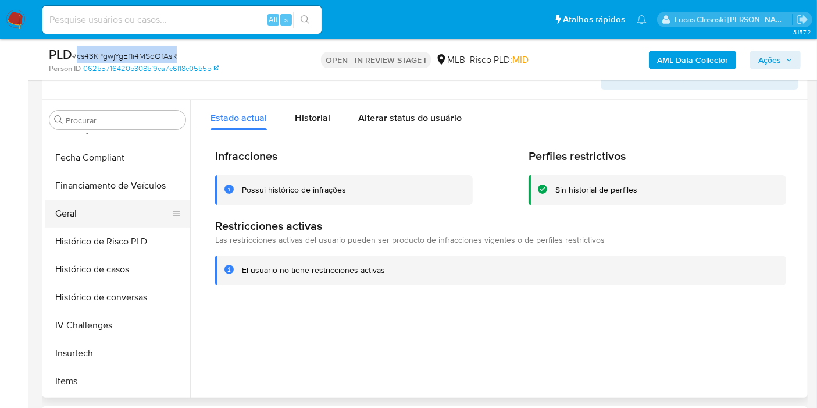
click at [76, 206] on button "Geral" at bounding box center [113, 213] width 136 height 28
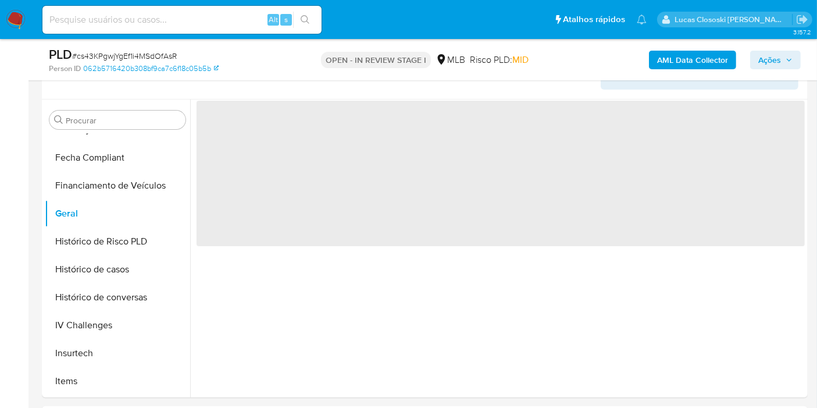
click at [289, 70] on div "Person ID 062b5716420b308bf9ca7c6f18c05b5b" at bounding box center [173, 68] width 248 height 10
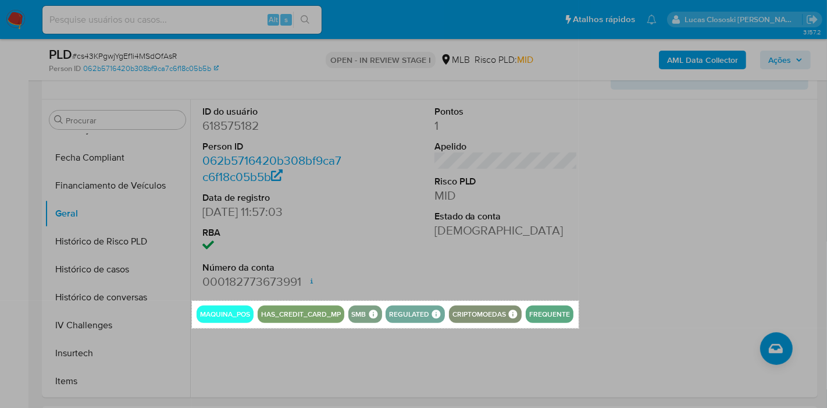
drag, startPoint x: 192, startPoint y: 301, endPoint x: 578, endPoint y: 328, distance: 387.6
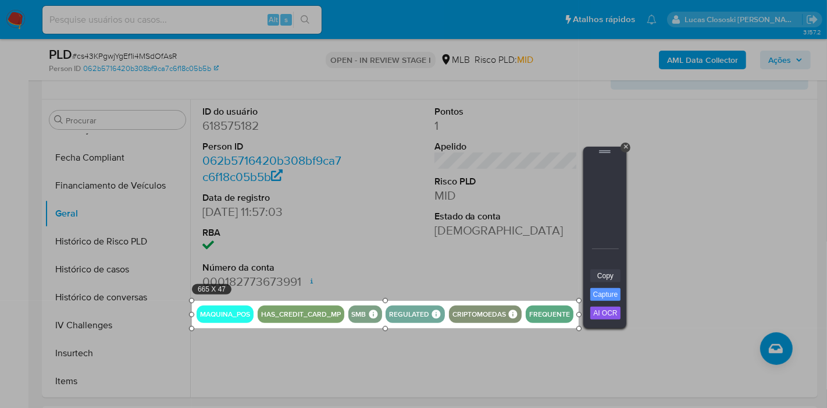
click at [597, 278] on link "Copy" at bounding box center [605, 275] width 30 height 13
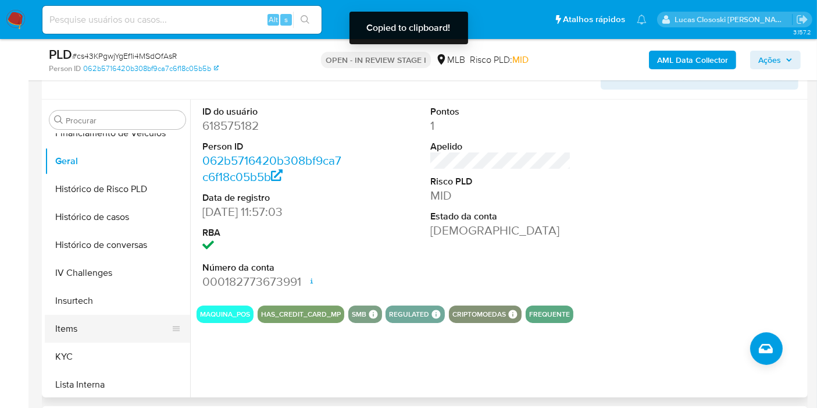
scroll to position [390, 0]
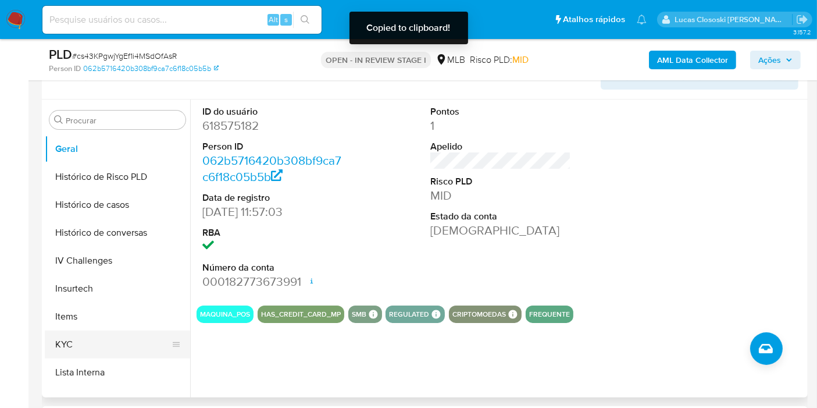
click at [60, 340] on button "KYC" at bounding box center [113, 344] width 136 height 28
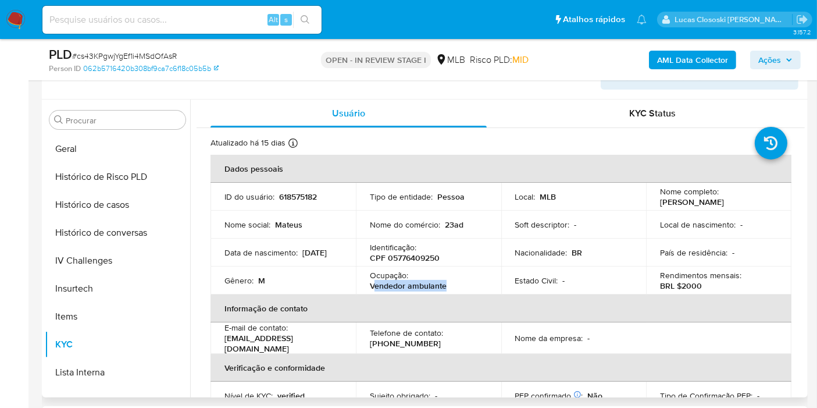
drag, startPoint x: 452, startPoint y: 283, endPoint x: 372, endPoint y: 287, distance: 79.7
click at [372, 287] on div "Ocupação : Vendedor ambulante" at bounding box center [428, 280] width 117 height 21
copy p "endedor ambulante"
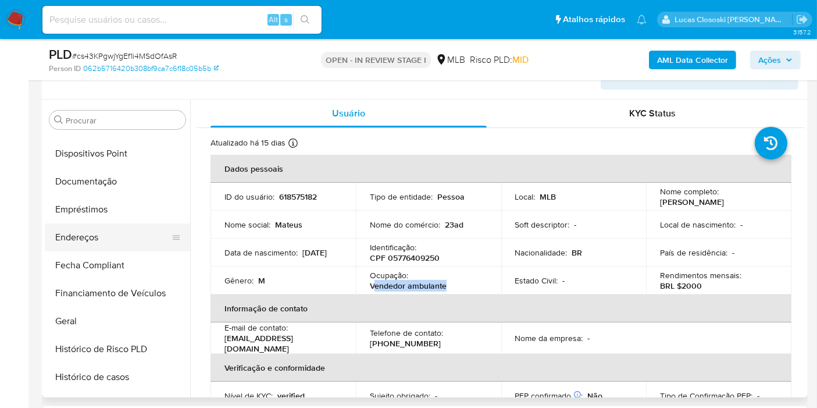
scroll to position [196, 0]
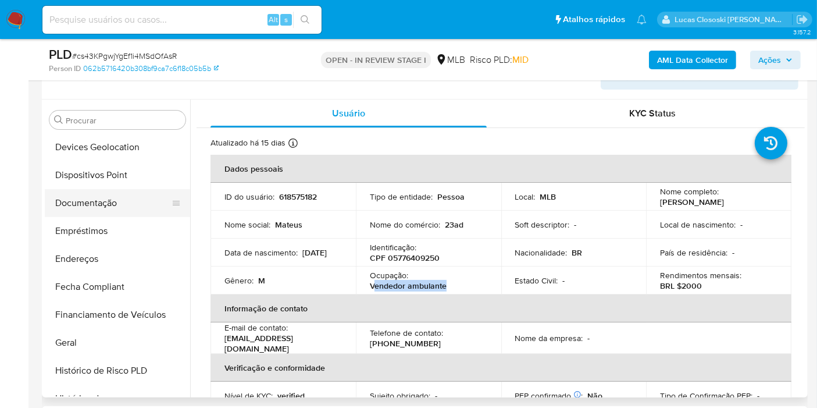
click at [106, 199] on button "Documentação" at bounding box center [113, 203] width 136 height 28
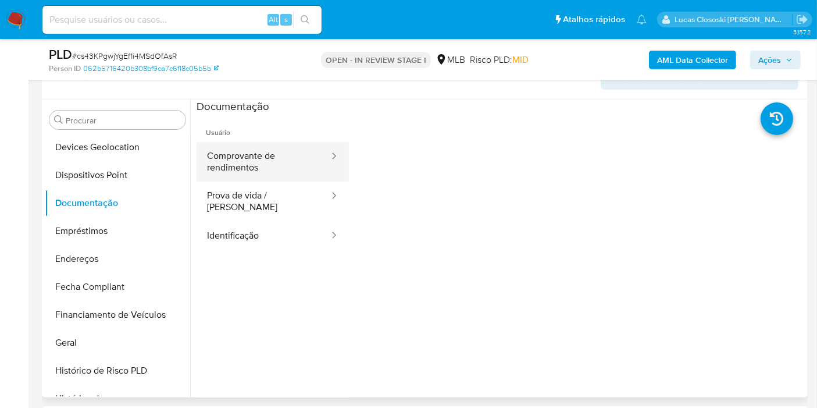
click at [259, 166] on button "Comprovante de rendimentos" at bounding box center [263, 162] width 134 height 40
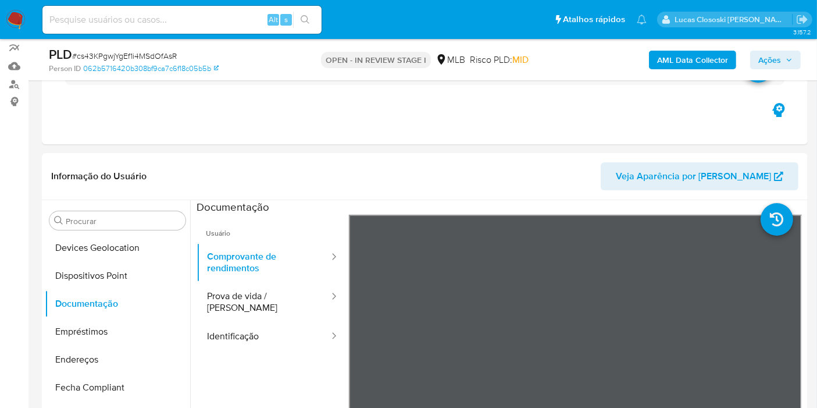
scroll to position [73, 0]
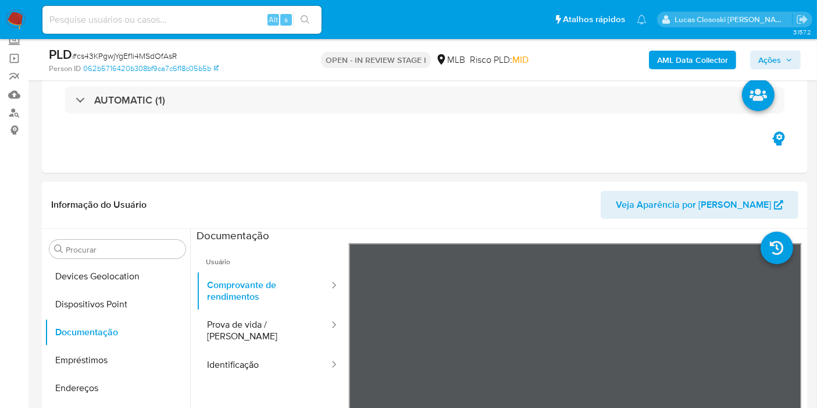
click at [783, 64] on span "Ações" at bounding box center [775, 60] width 34 height 16
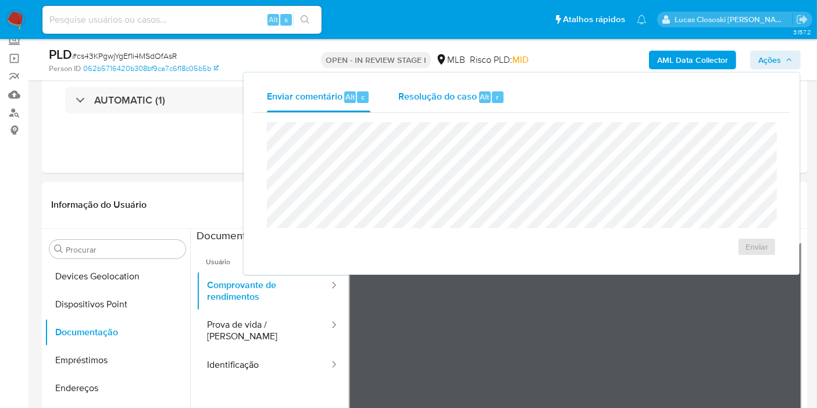
click at [484, 94] on span "Alt" at bounding box center [484, 96] width 9 height 11
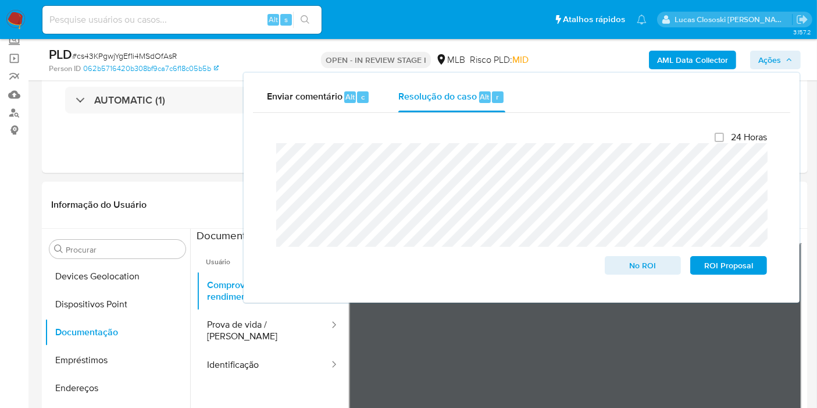
click at [791, 56] on icon "button" at bounding box center [788, 59] width 7 height 7
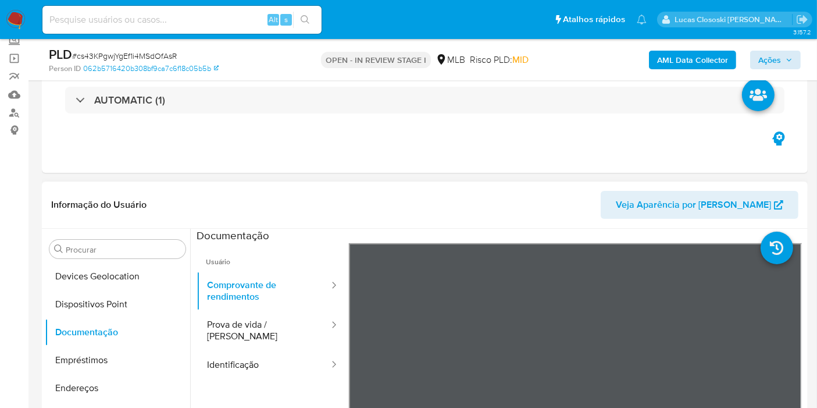
click at [174, 192] on header "Informação do Usuário Veja Aparência por Pessoa" at bounding box center [424, 205] width 747 height 28
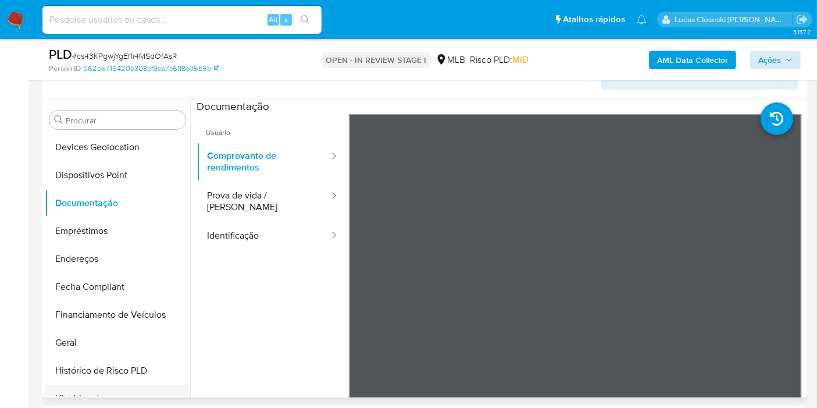
scroll to position [519, 0]
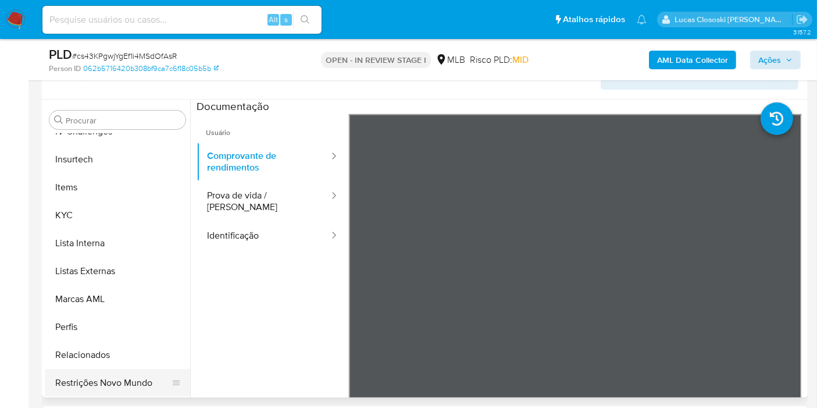
click at [134, 375] on button "Restrições Novo Mundo" at bounding box center [113, 383] width 136 height 28
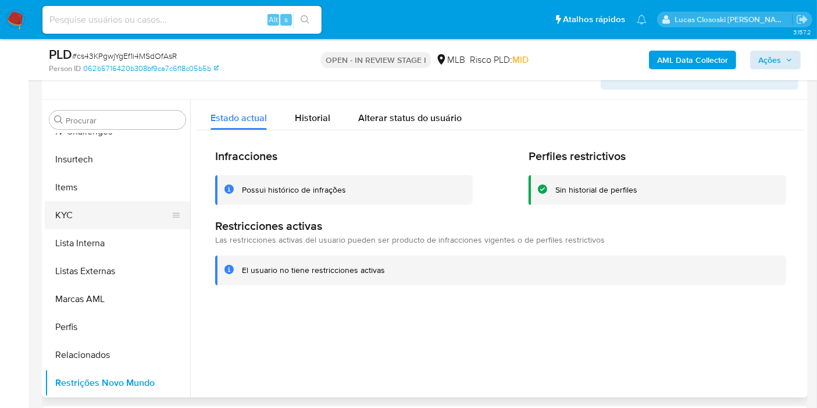
click at [103, 212] on button "KYC" at bounding box center [113, 215] width 136 height 28
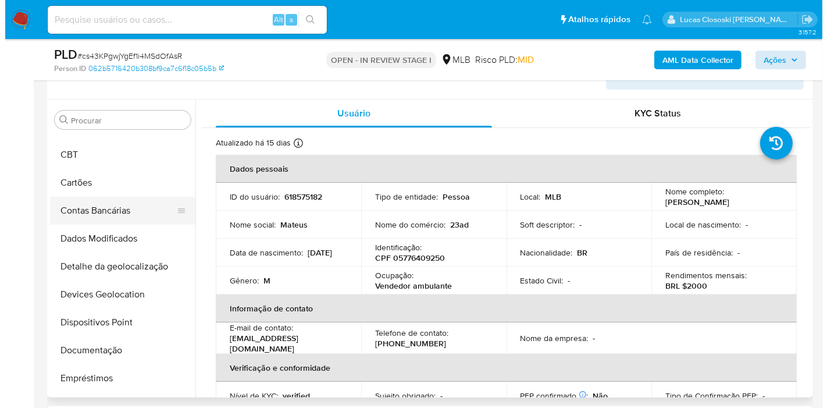
scroll to position [2, 0]
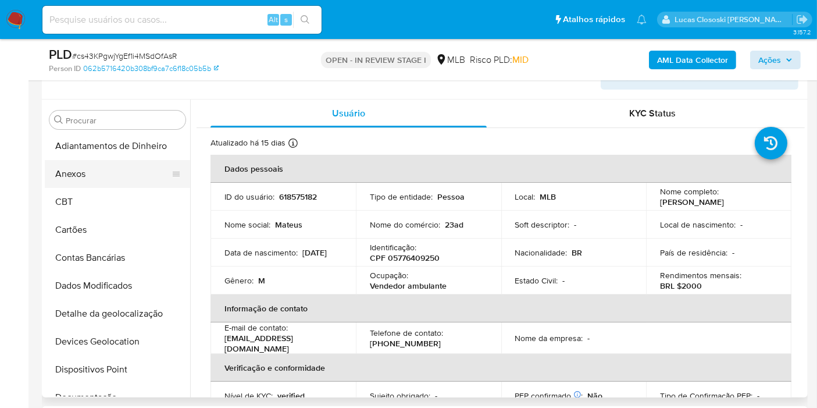
click at [104, 162] on button "Anexos" at bounding box center [113, 174] width 136 height 28
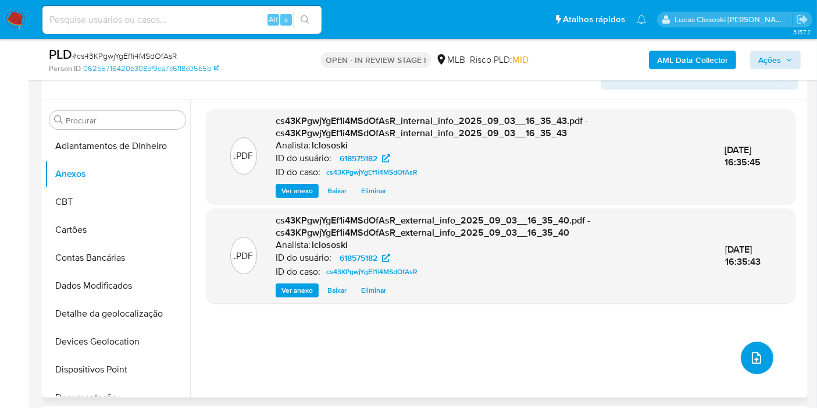
click at [767, 356] on button "upload-file" at bounding box center [757, 357] width 33 height 33
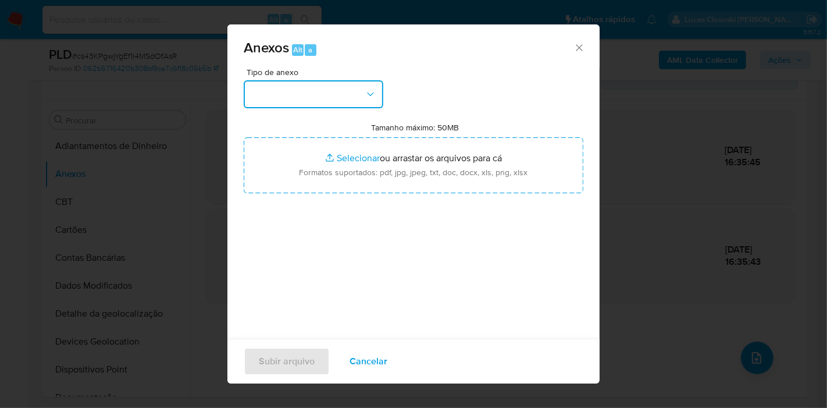
drag, startPoint x: 366, startPoint y: 86, endPoint x: 363, endPoint y: 92, distance: 6.5
click at [363, 92] on button "button" at bounding box center [314, 94] width 140 height 28
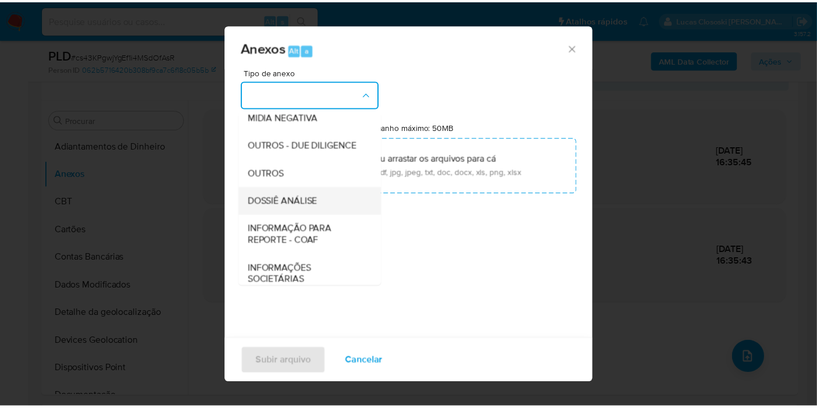
scroll to position [178, 0]
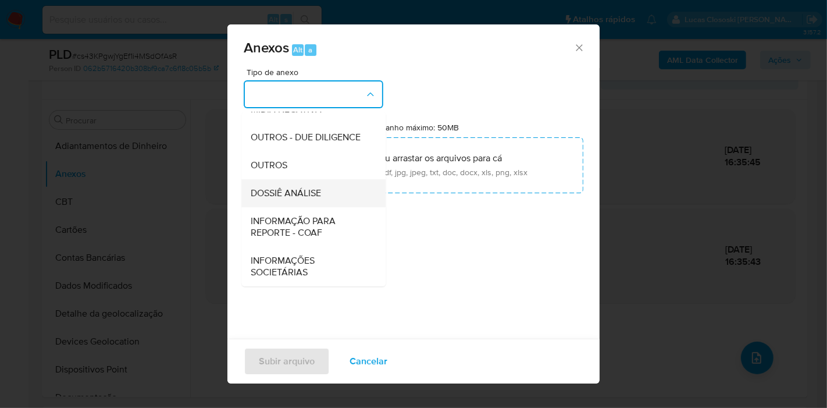
click at [282, 192] on span "DOSSIÊ ANÁLISE" at bounding box center [286, 193] width 70 height 12
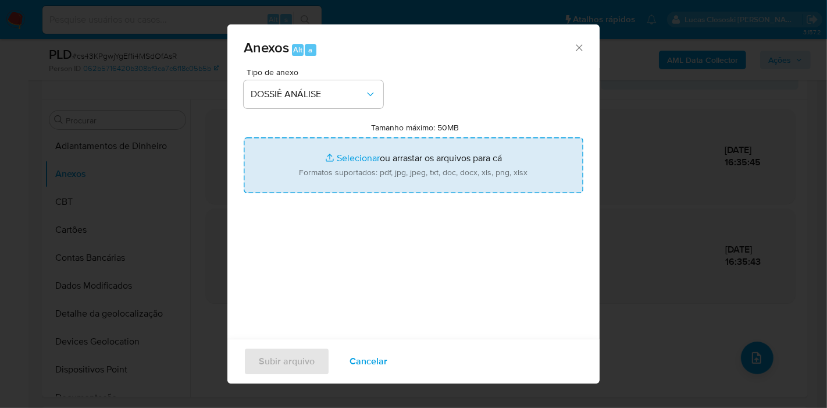
click at [321, 163] on input "Tamanho máximo: 50MB Selecionar arquivos" at bounding box center [414, 165] width 340 height 56
type input "C:\fakepath\SAR - XXXX - CPF 05776409250 - MATEUS CAMPOS DA COSTA.pdf"
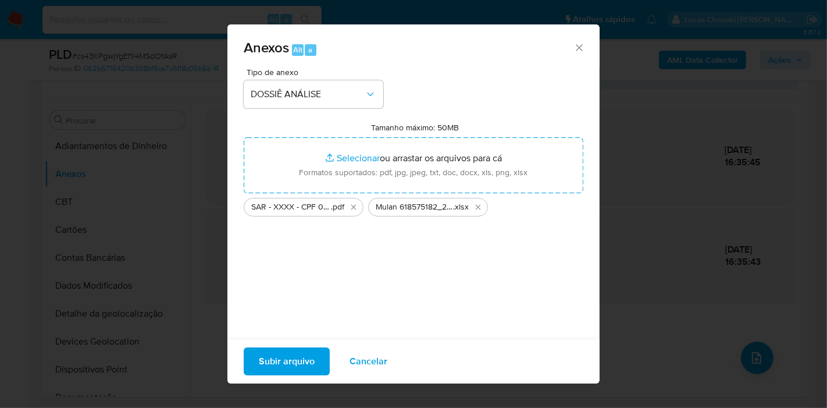
click at [285, 348] on span "Subir arquivo" at bounding box center [287, 361] width 56 height 26
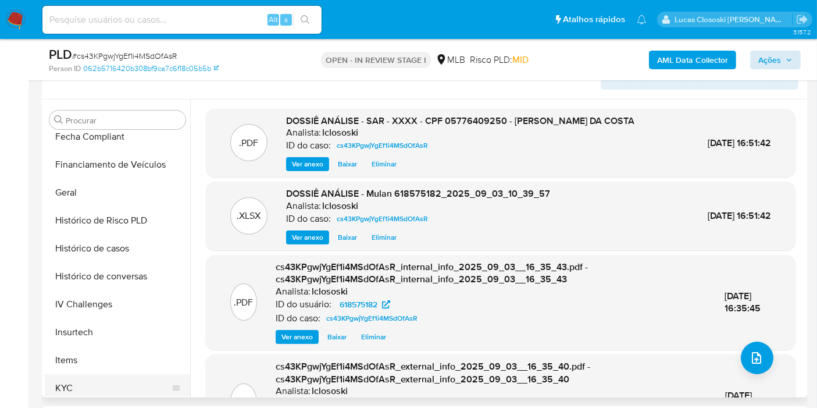
scroll to position [454, 0]
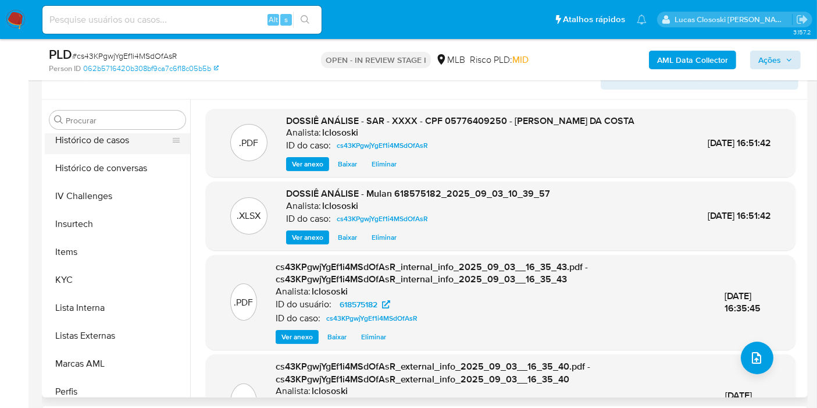
click at [125, 135] on button "Histórico de casos" at bounding box center [113, 140] width 136 height 28
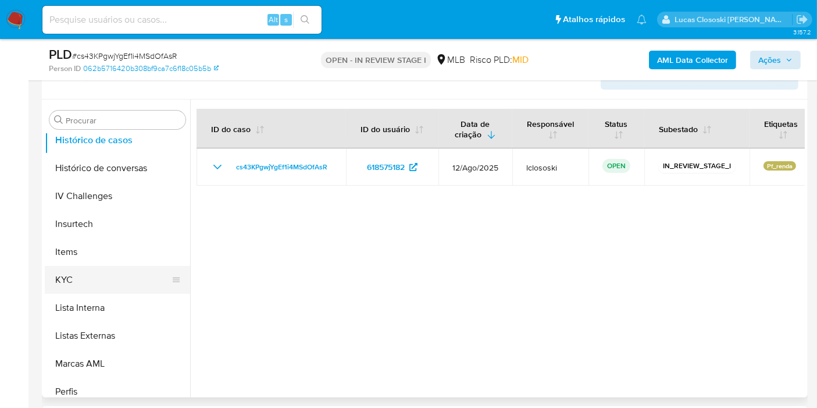
click at [105, 273] on button "KYC" at bounding box center [113, 280] width 136 height 28
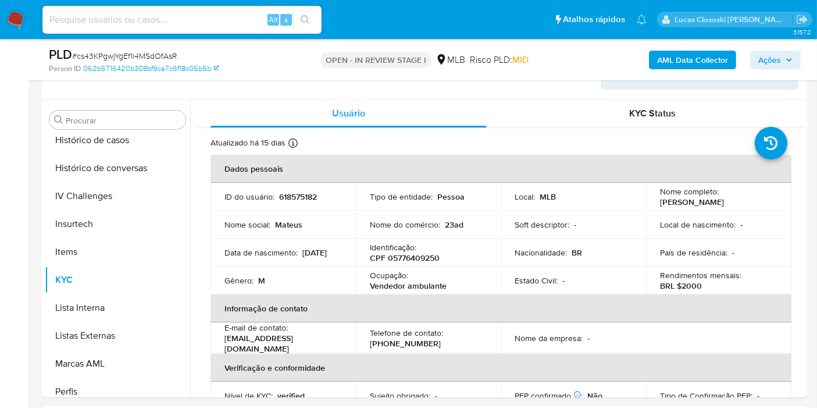
click at [752, 60] on button "Ações" at bounding box center [775, 60] width 51 height 19
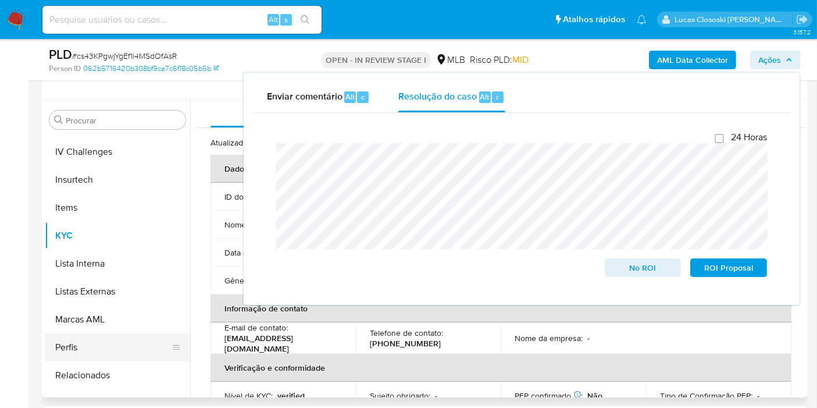
scroll to position [519, 0]
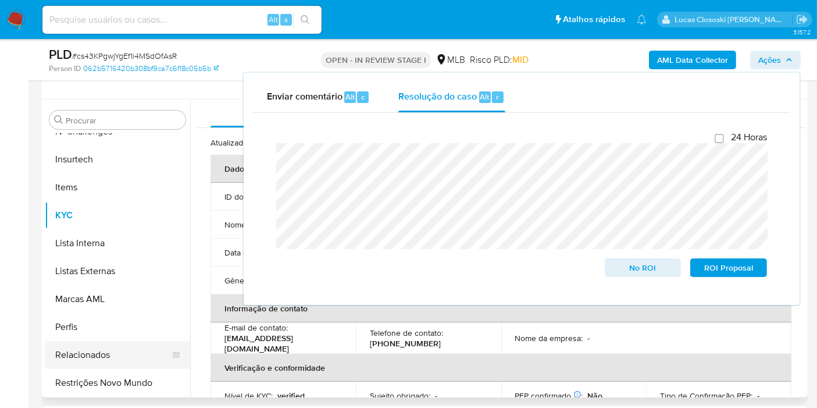
click at [124, 366] on button "Relacionados" at bounding box center [113, 355] width 136 height 28
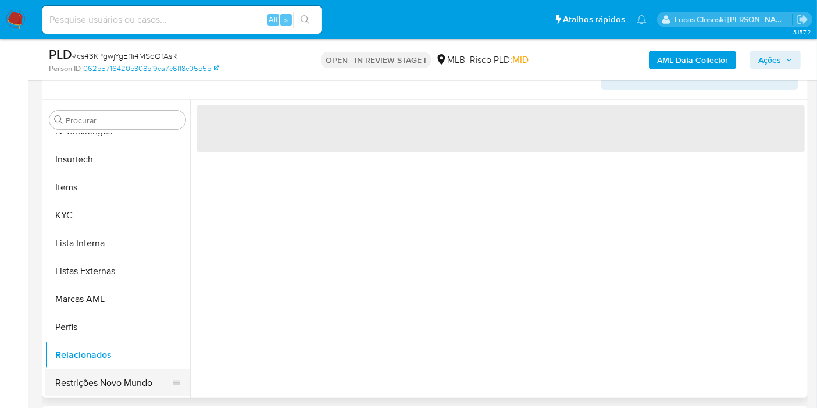
click at [124, 373] on button "Restrições Novo Mundo" at bounding box center [113, 383] width 136 height 28
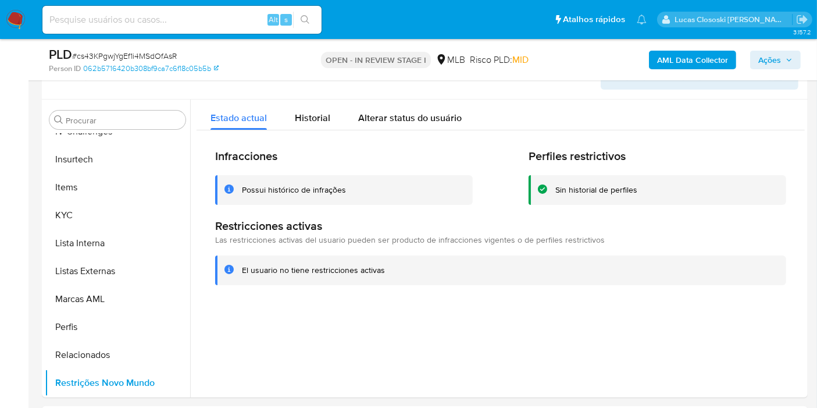
click at [795, 63] on button "Ações" at bounding box center [775, 60] width 51 height 19
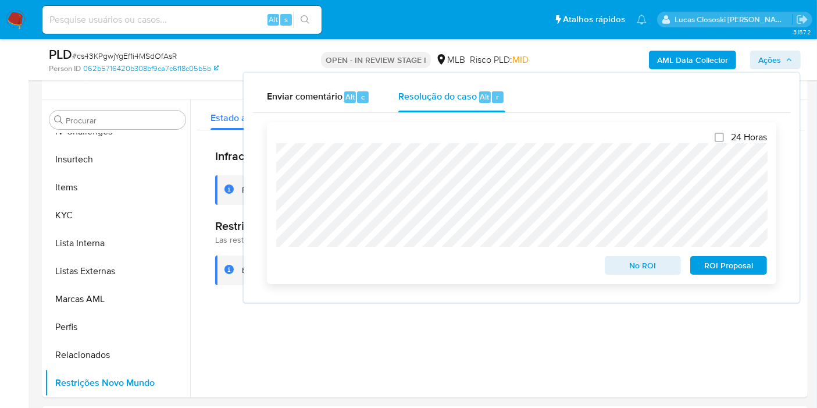
click at [749, 262] on span "ROI Proposal" at bounding box center [728, 265] width 60 height 16
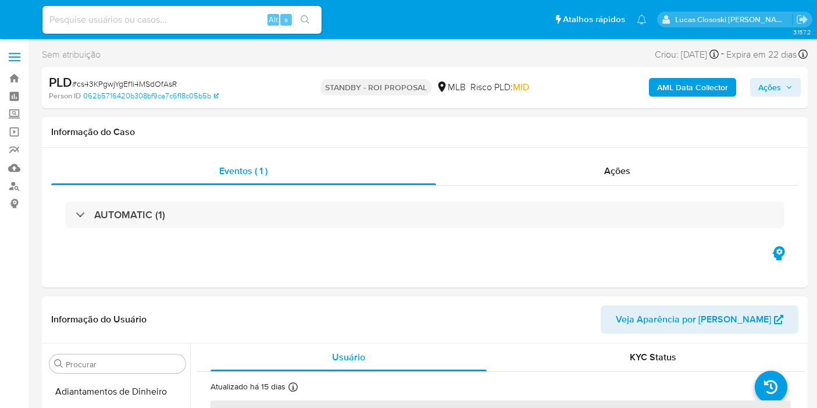
select select "10"
